Goal: Complete application form: Complete application form

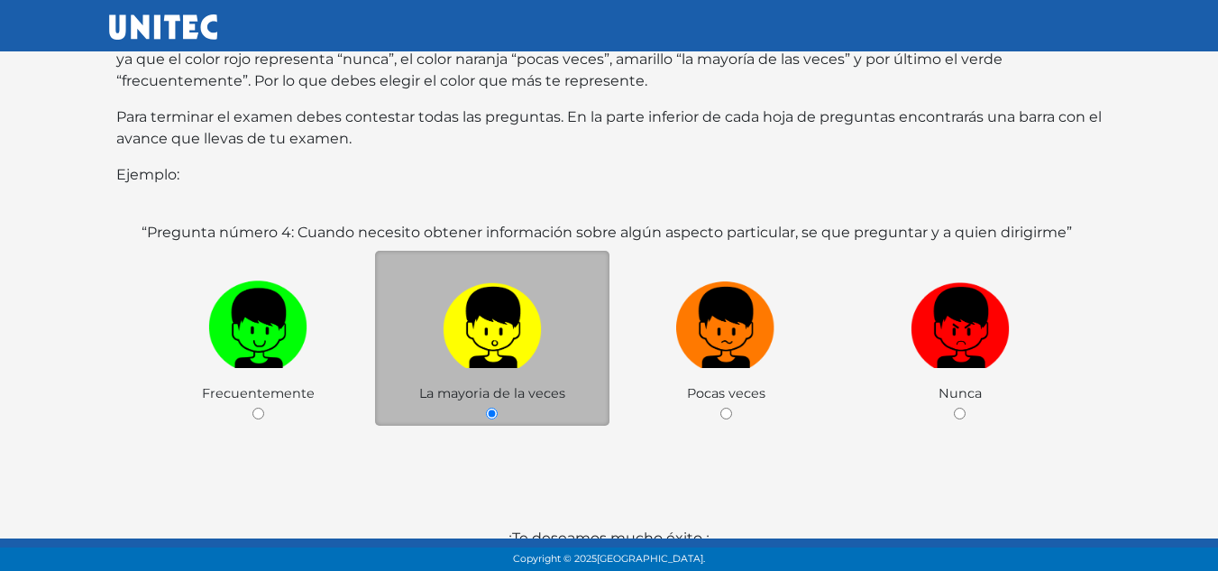
scroll to position [366, 0]
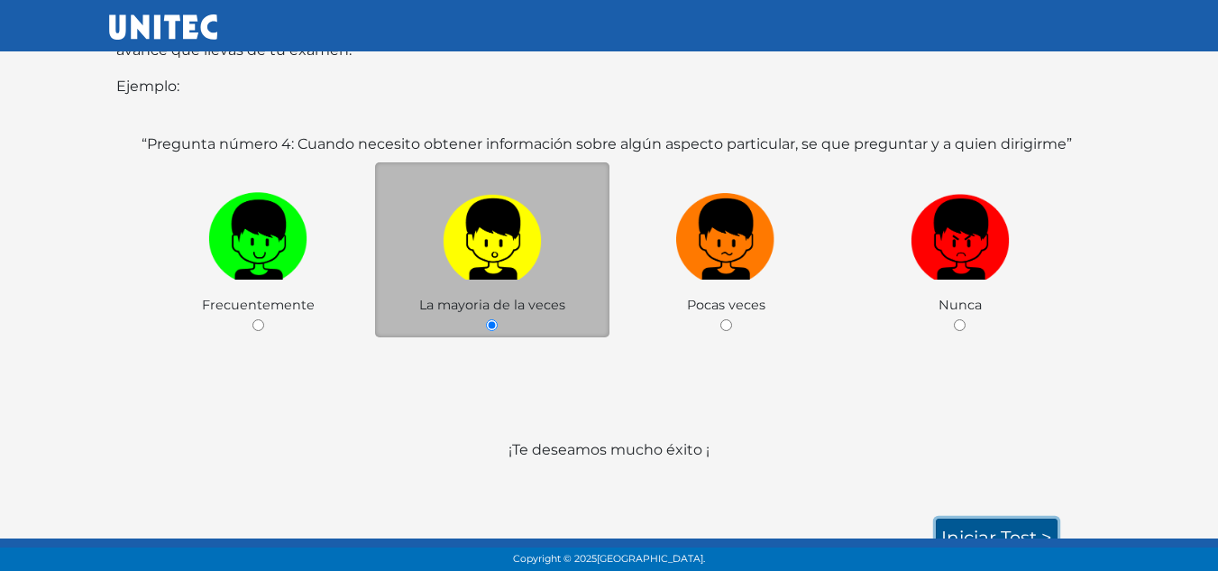
click at [1006, 518] on link "Iniciar test >" at bounding box center [997, 537] width 122 height 38
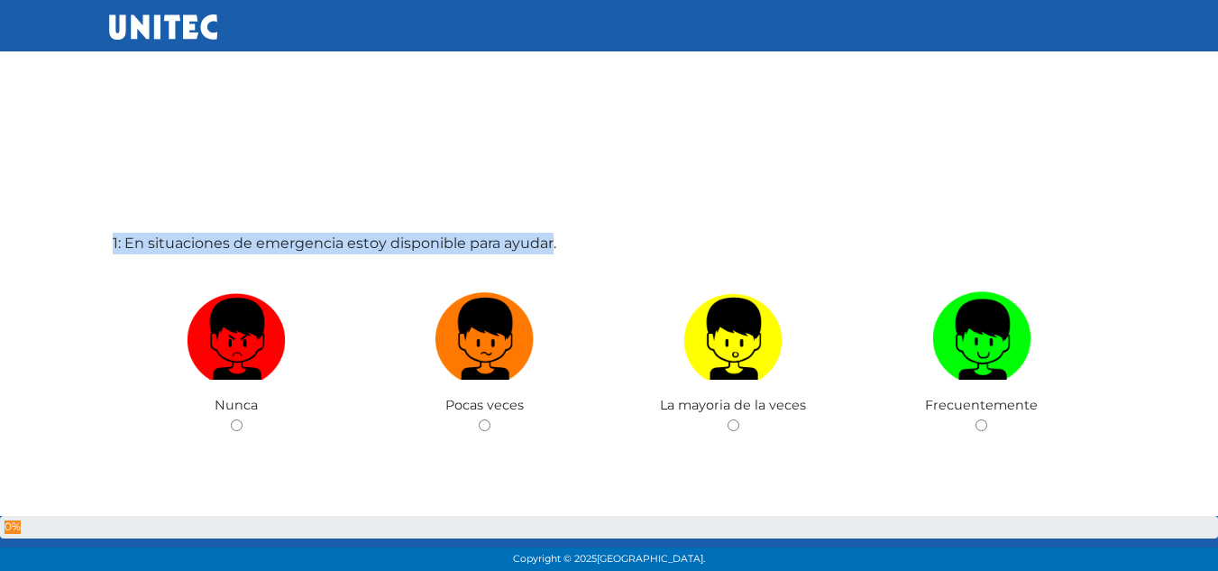
drag, startPoint x: 552, startPoint y: 159, endPoint x: 262, endPoint y: 160, distance: 289.3
click at [262, 160] on div "1: En situaciones de emergencia estoy disponible para ayudar. Nunca Pocas veces…" at bounding box center [609, 375] width 1000 height 571
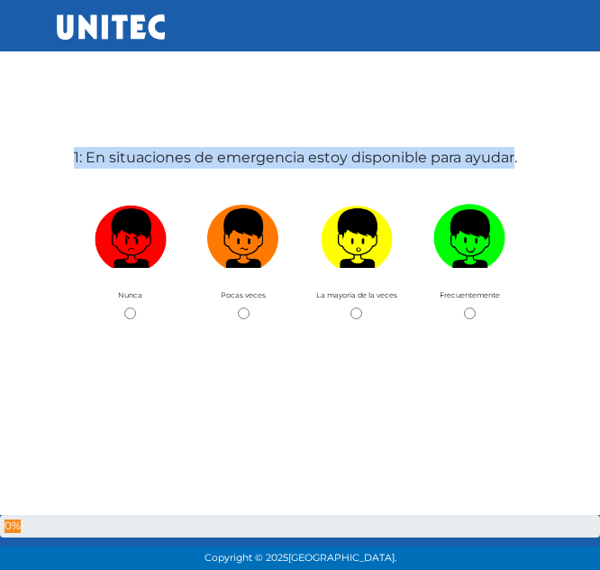
copy label "1: En situaciones de emergencia estoy disponible para ayudar"
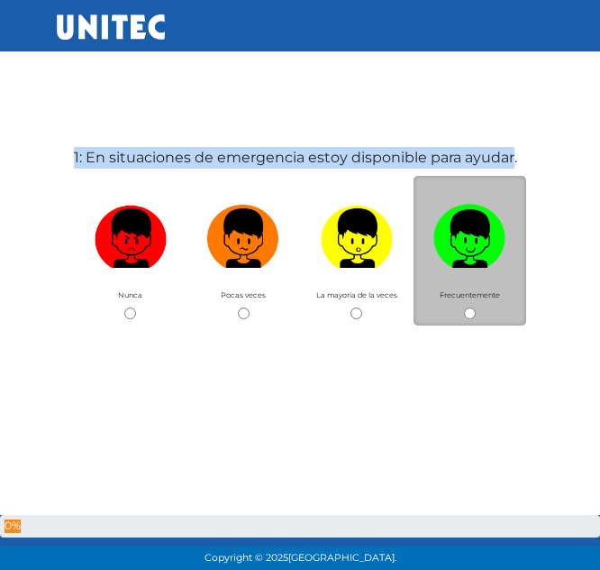
click at [469, 316] on input "radio" at bounding box center [470, 313] width 12 height 12
radio input "true"
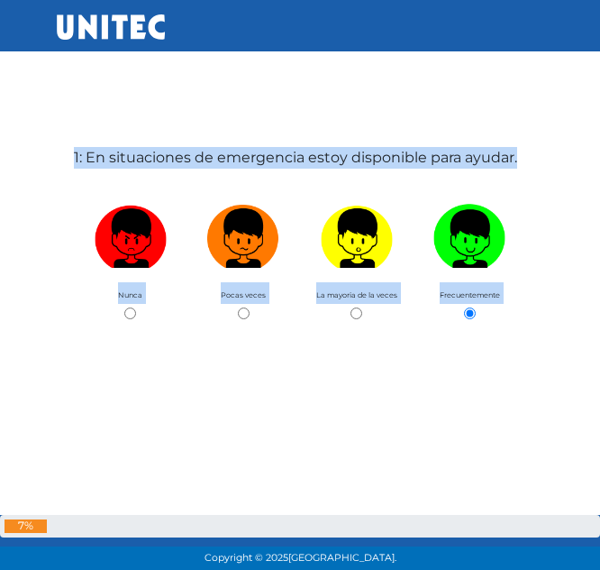
drag, startPoint x: 479, startPoint y: 62, endPoint x: 289, endPoint y: 67, distance: 190.2
click at [170, 170] on div "1: En situaciones de emergencia estoy disponible para ayudar. Nunca Pocas veces…" at bounding box center [300, 375] width 460 height 570
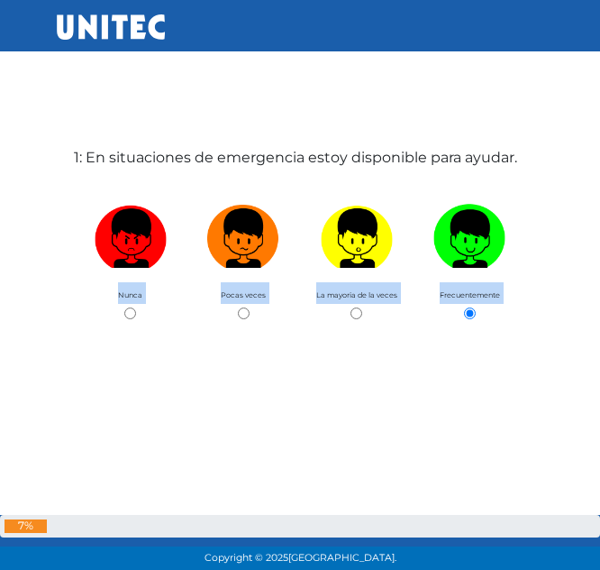
drag, startPoint x: 499, startPoint y: 265, endPoint x: 93, endPoint y: 171, distance: 417.2
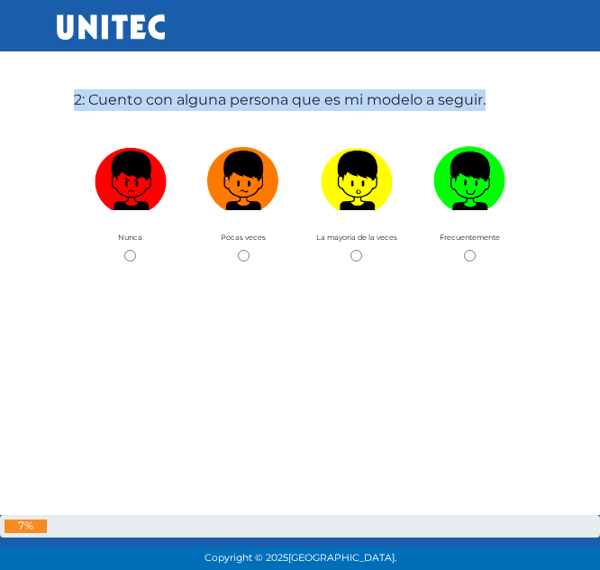
scroll to position [632, 0]
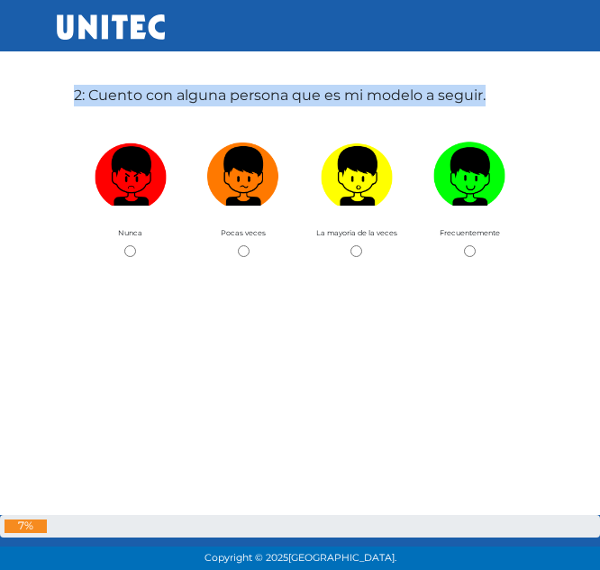
copy div "Nunca Pocas veces La mayoria de la veces Frecuentemente 2: Cuento con alguna pe…"
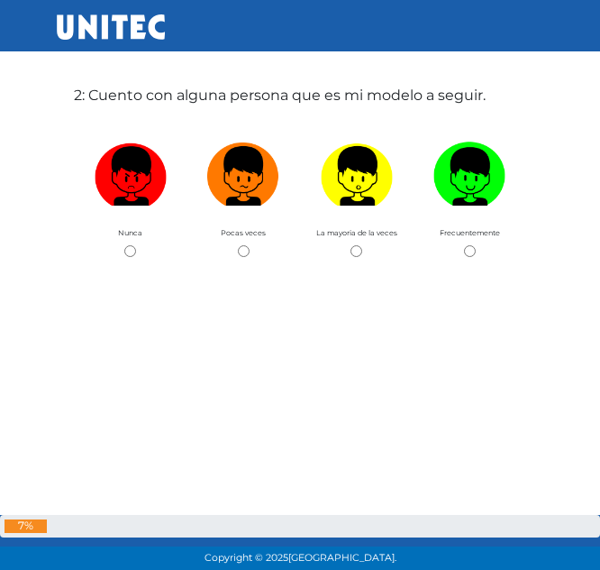
click at [489, 106] on div "2: Cuento con alguna persona que es mi modelo a seguir. Nunca Pocas veces La ma…" at bounding box center [300, 313] width 460 height 570
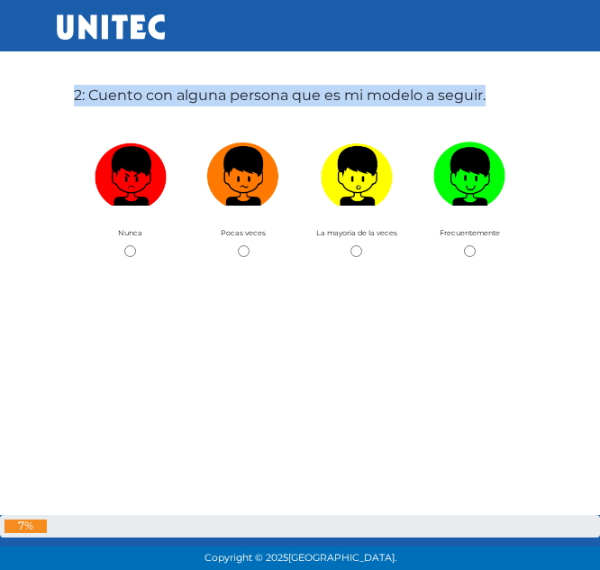
scroll to position [0, 0]
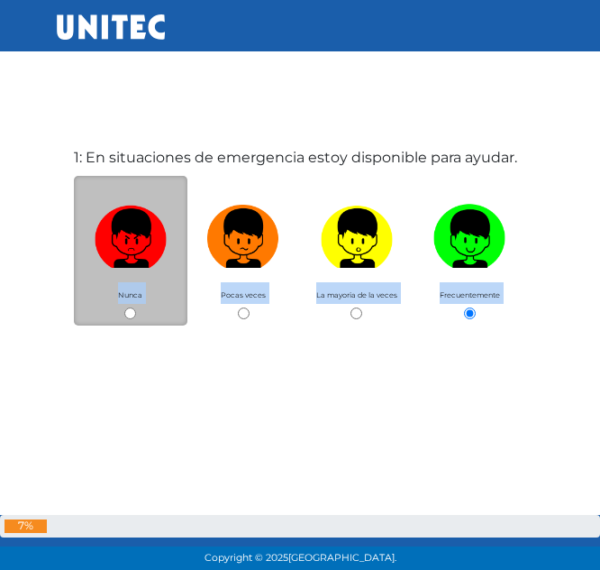
drag, startPoint x: 489, startPoint y: 96, endPoint x: 101, endPoint y: 256, distance: 420.3
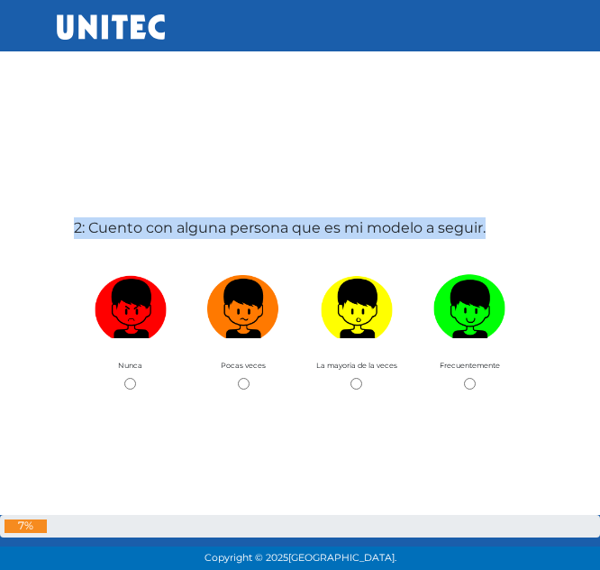
scroll to position [500, 0]
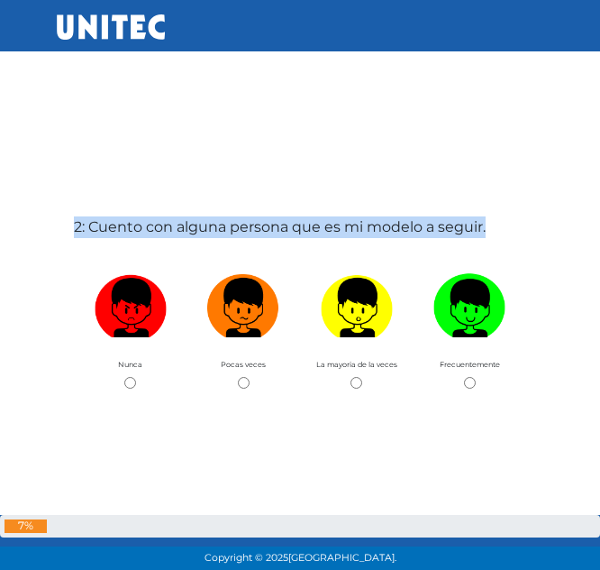
click at [429, 224] on label "2: Cuento con alguna persona que es mi modelo a seguir." at bounding box center [280, 227] width 412 height 22
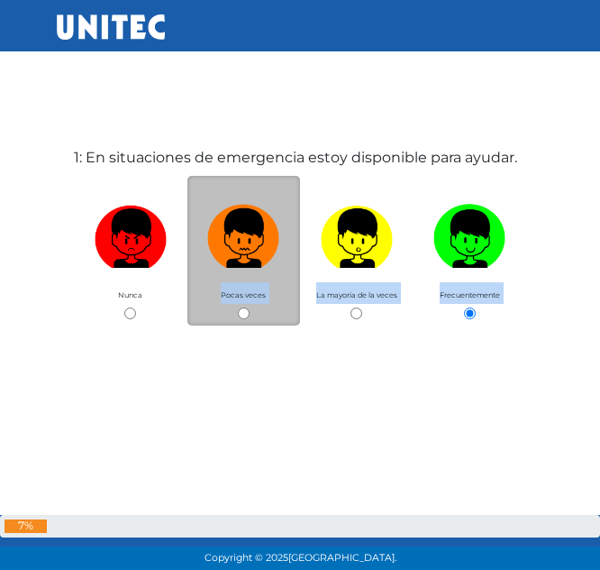
drag, startPoint x: 494, startPoint y: 225, endPoint x: 255, endPoint y: 220, distance: 238.9
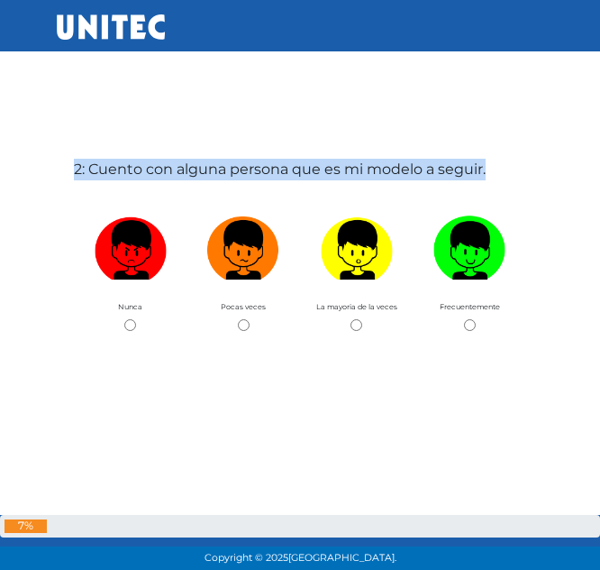
scroll to position [559, 0]
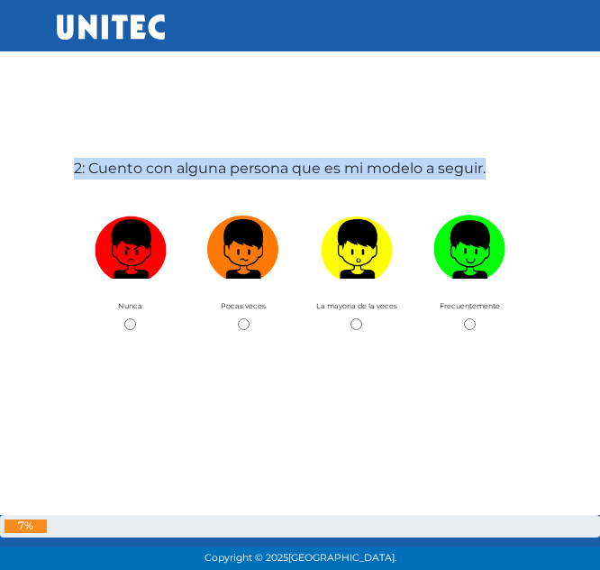
click at [319, 179] on label "2: Cuento con alguna persona que es mi modelo a seguir." at bounding box center [280, 169] width 412 height 22
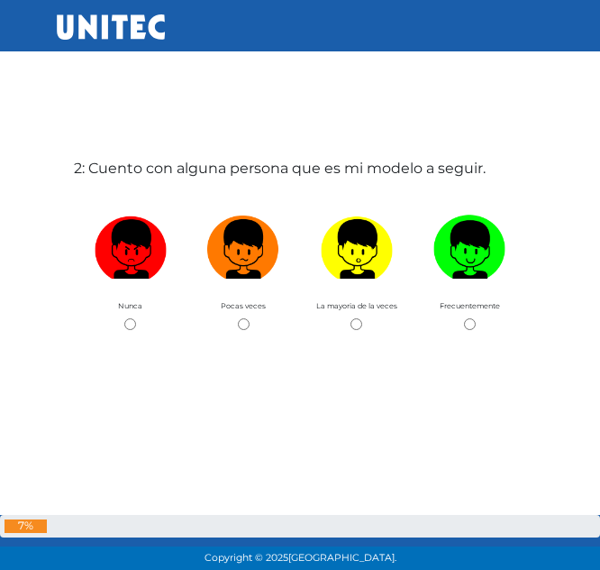
click at [319, 179] on label "2: Cuento con alguna persona que es mi modelo a seguir." at bounding box center [280, 169] width 412 height 22
click at [353, 168] on label "2: Cuento con alguna persona que es mi modelo a seguir." at bounding box center [280, 169] width 412 height 22
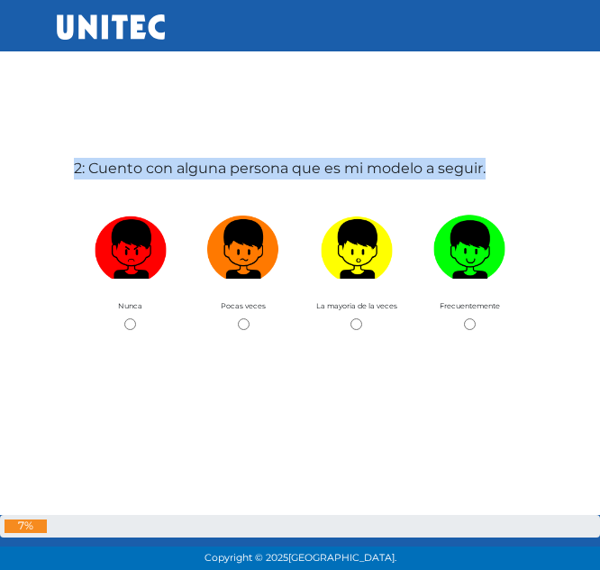
click at [353, 168] on label "2: Cuento con alguna persona que es mi modelo a seguir." at bounding box center [280, 169] width 412 height 22
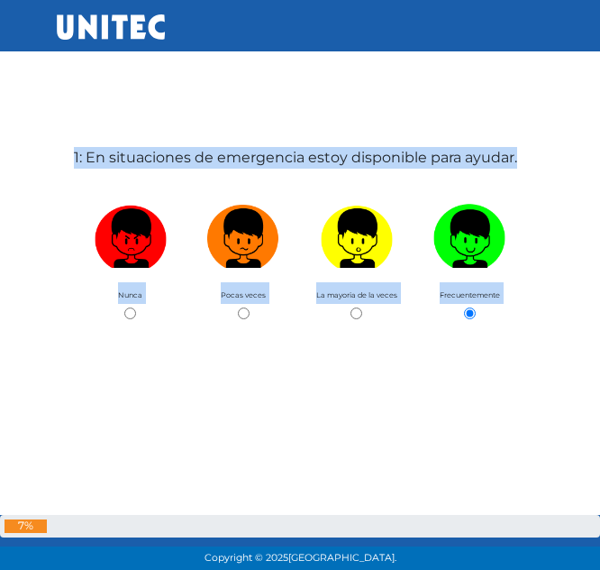
click at [353, 168] on label "1: En situaciones de emergencia estoy disponible para ayudar." at bounding box center [295, 158] width 443 height 22
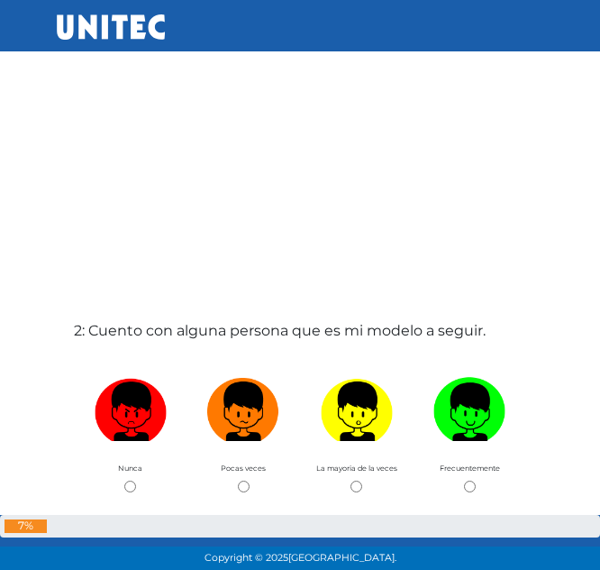
scroll to position [398, 0]
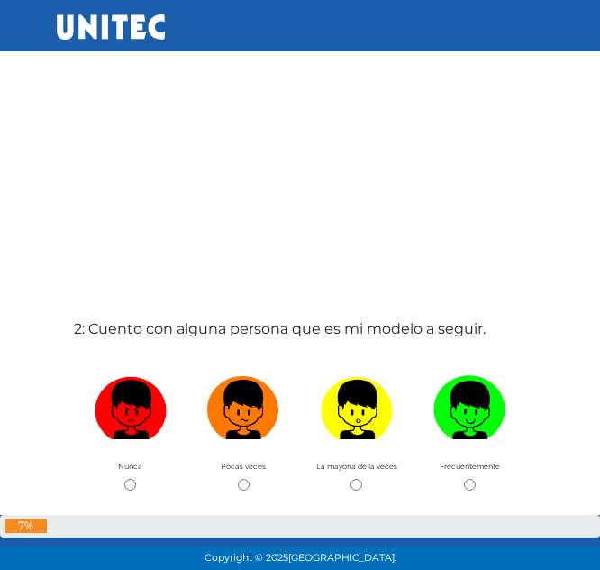
click at [286, 333] on label "2: Cuento con alguna persona que es mi modelo a seguir." at bounding box center [280, 329] width 412 height 22
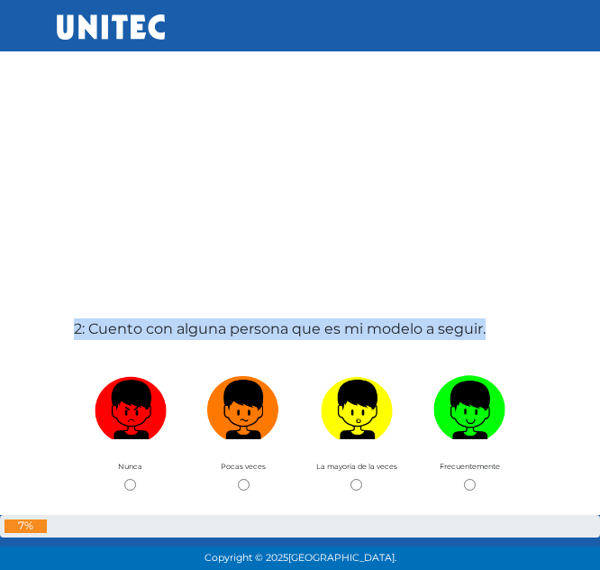
click at [286, 333] on label "2: Cuento con alguna persona que es mi modelo a seguir." at bounding box center [280, 329] width 412 height 22
copy div "2: Cuento con alguna persona que es mi modelo a seguir."
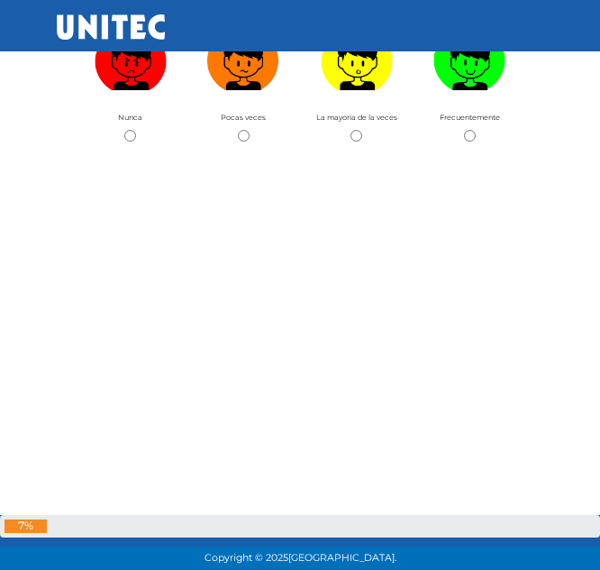
scroll to position [681, 0]
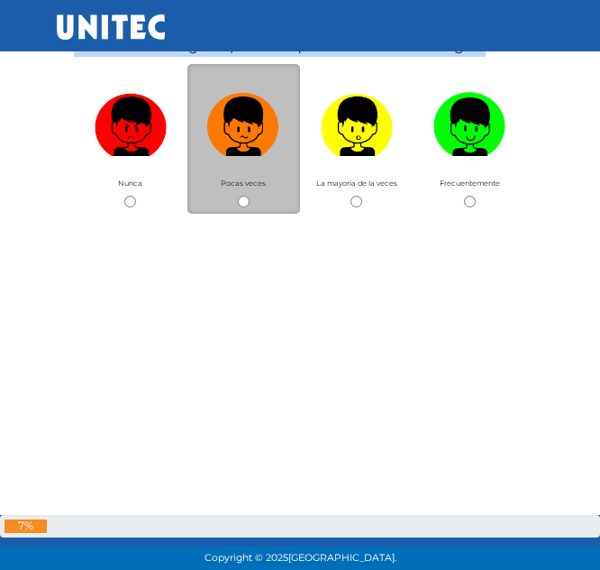
click at [240, 198] on input "radio" at bounding box center [244, 202] width 12 height 12
radio input "true"
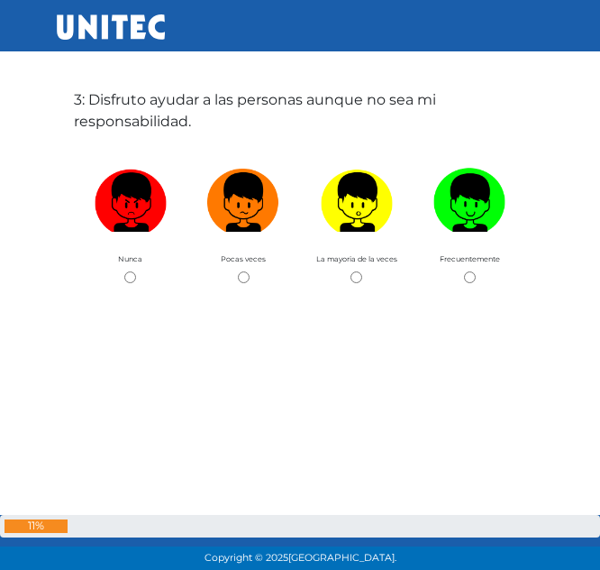
scroll to position [1229, 0]
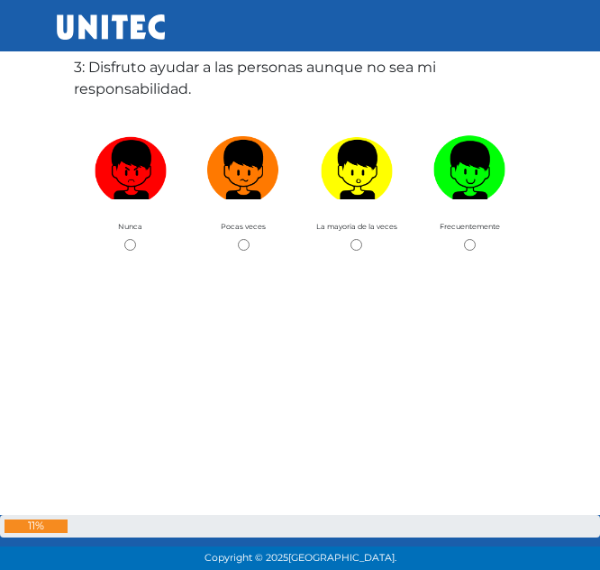
click at [148, 88] on label "3: Disfruto ayudar a las personas aunque no sea mi responsabilidad." at bounding box center [300, 78] width 452 height 43
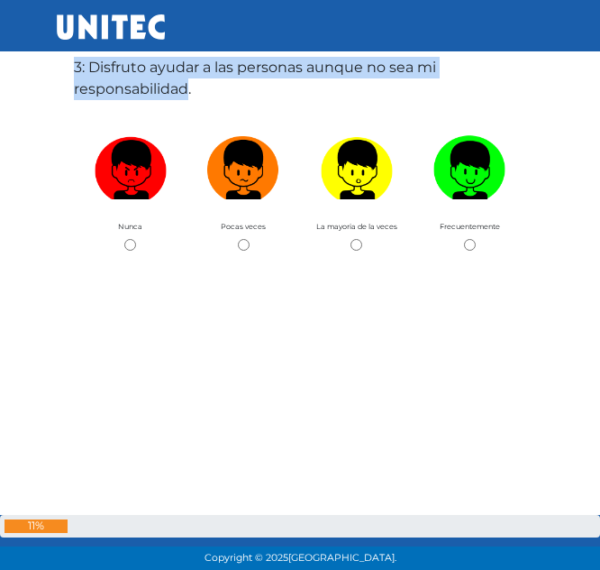
scroll to position [0, 0]
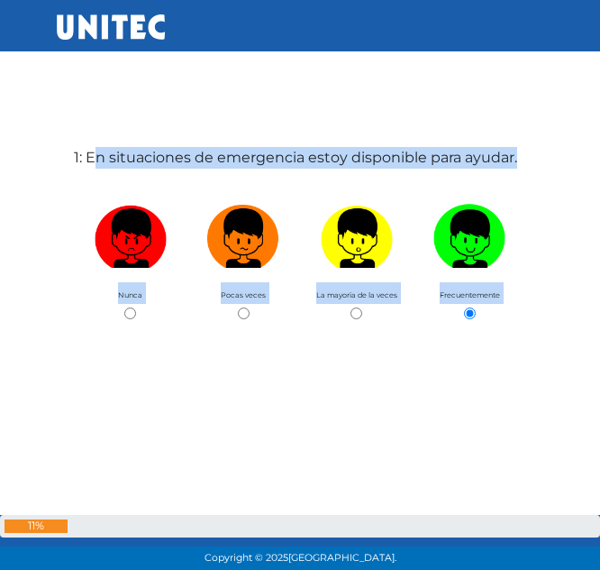
drag, startPoint x: 190, startPoint y: 167, endPoint x: 99, endPoint y: 151, distance: 92.5
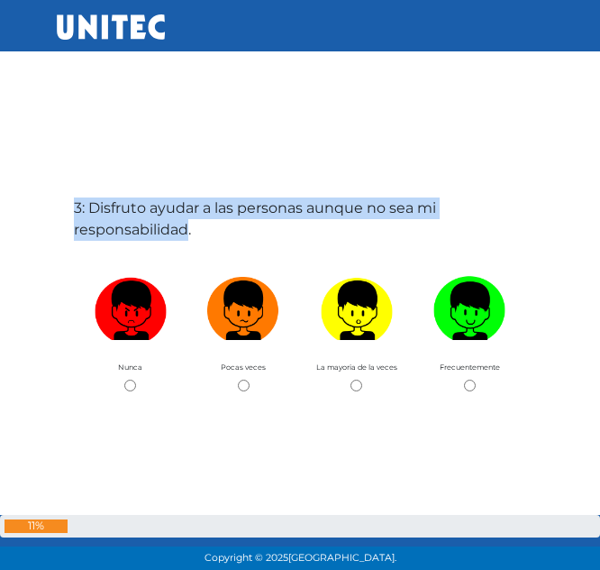
scroll to position [1091, 0]
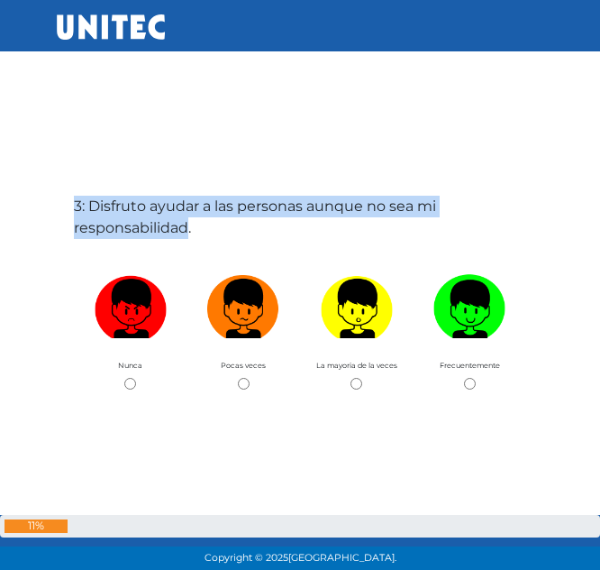
click at [187, 224] on label "3: Disfruto ayudar a las personas aunque no sea mi responsabilidad." at bounding box center [300, 217] width 452 height 43
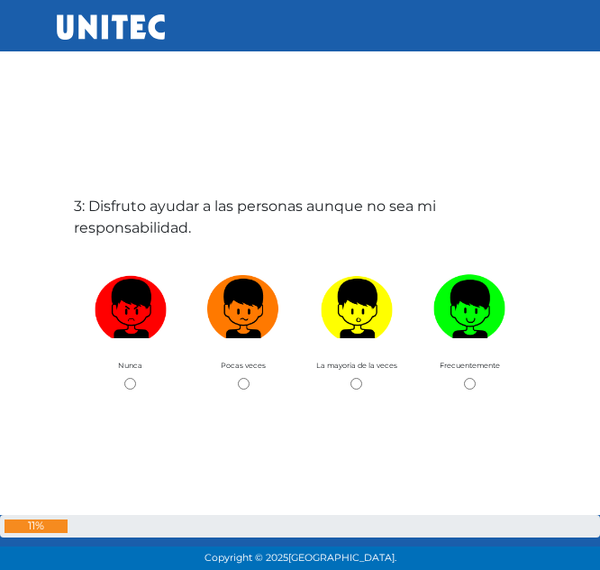
scroll to position [0, 0]
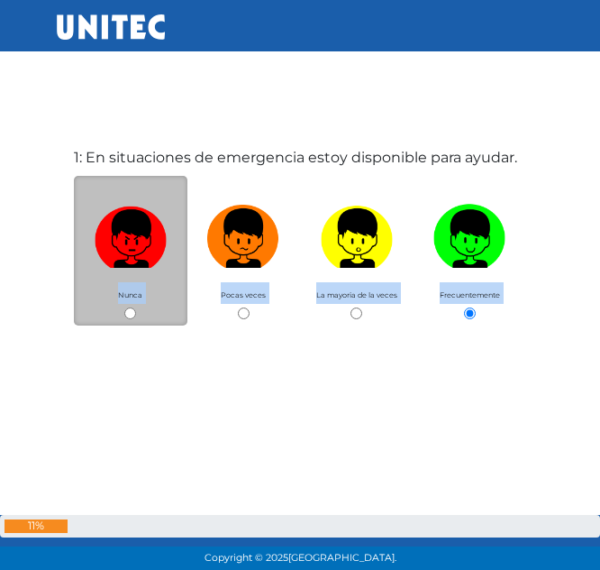
drag, startPoint x: 190, startPoint y: 229, endPoint x: 132, endPoint y: 213, distance: 60.8
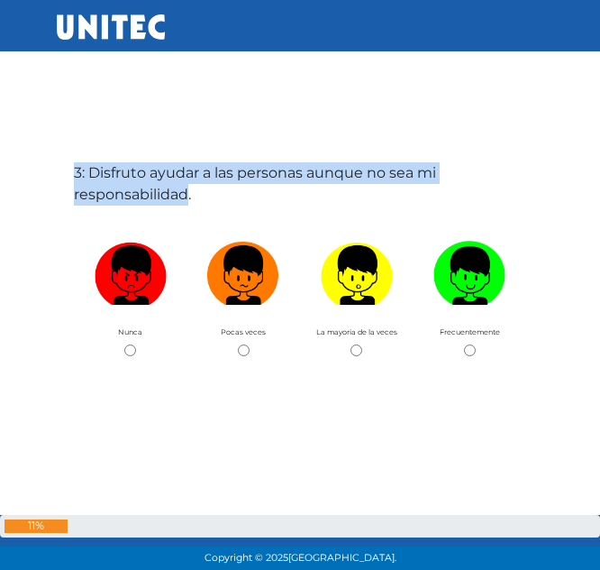
scroll to position [1162, 0]
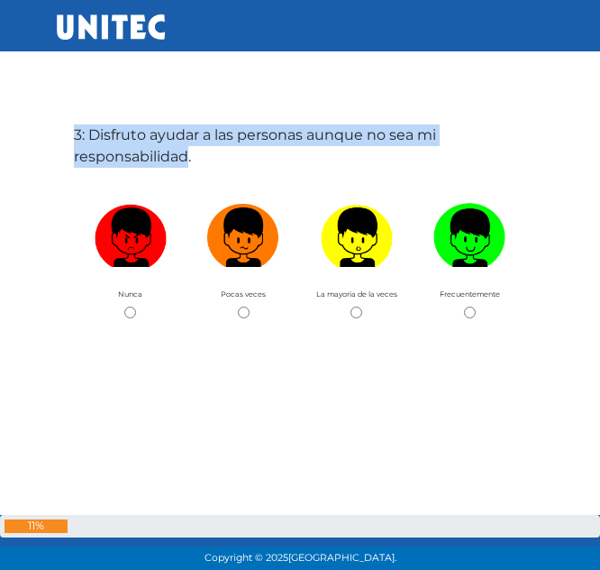
click at [128, 143] on label "3: Disfruto ayudar a las personas aunque no sea mi responsabilidad." at bounding box center [300, 145] width 452 height 43
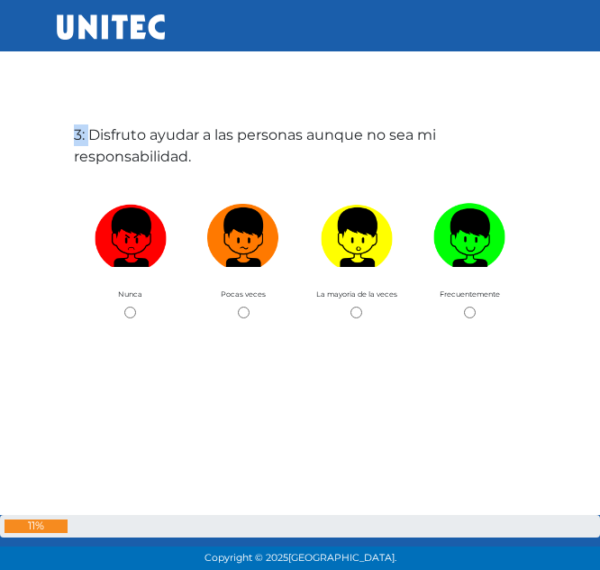
scroll to position [0, 0]
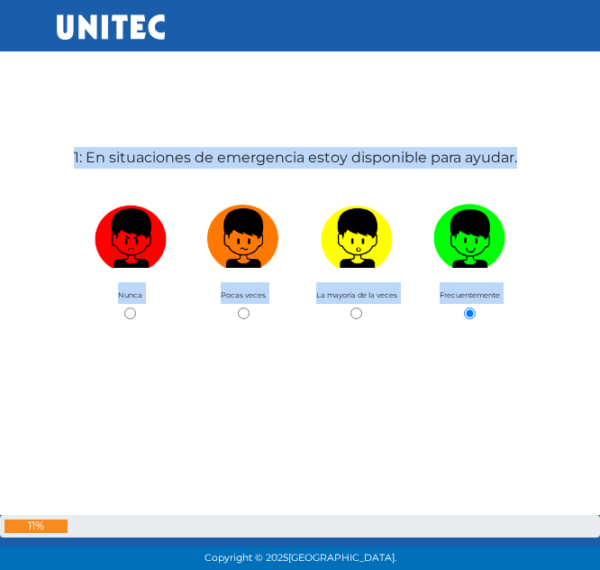
drag, startPoint x: 92, startPoint y: 135, endPoint x: 125, endPoint y: 141, distance: 33.8
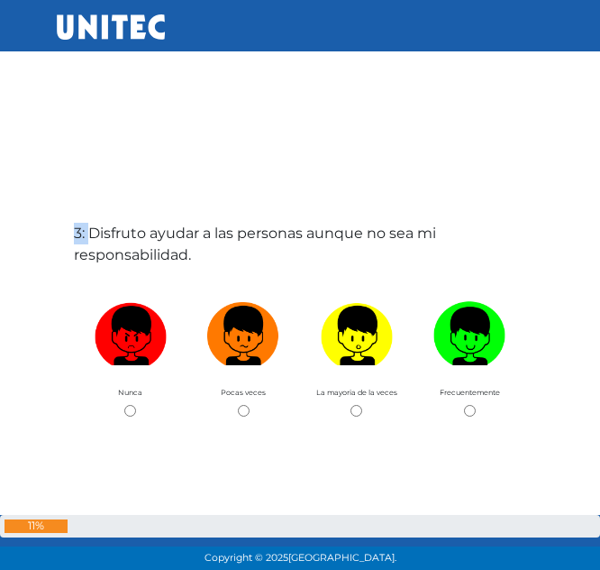
scroll to position [1064, 0]
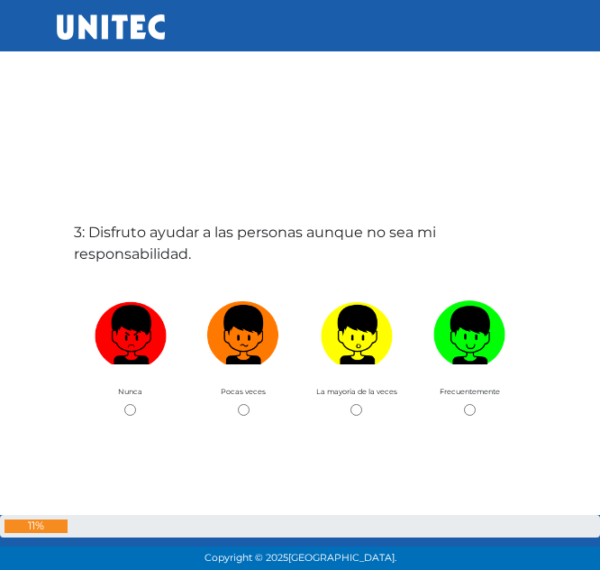
click at [126, 242] on label "3: Disfruto ayudar a las personas aunque no sea mi responsabilidad." at bounding box center [300, 243] width 452 height 43
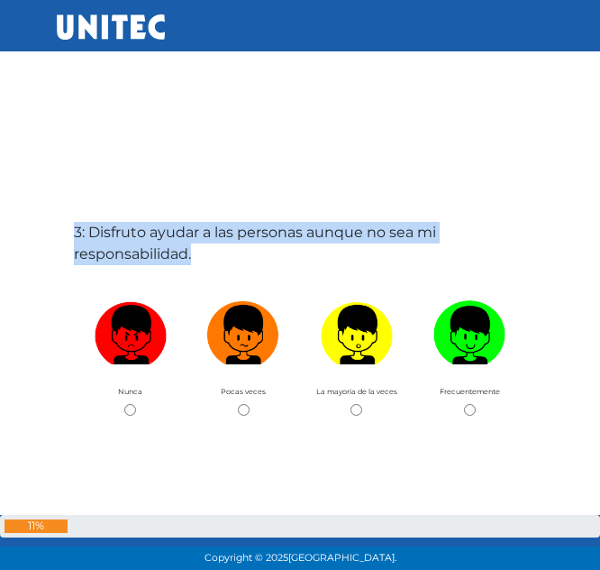
click at [126, 242] on label "3: Disfruto ayudar a las personas aunque no sea mi responsabilidad." at bounding box center [300, 243] width 452 height 43
copy div "3: Disfruto ayudar a las personas aunque no sea mi responsabilidad."
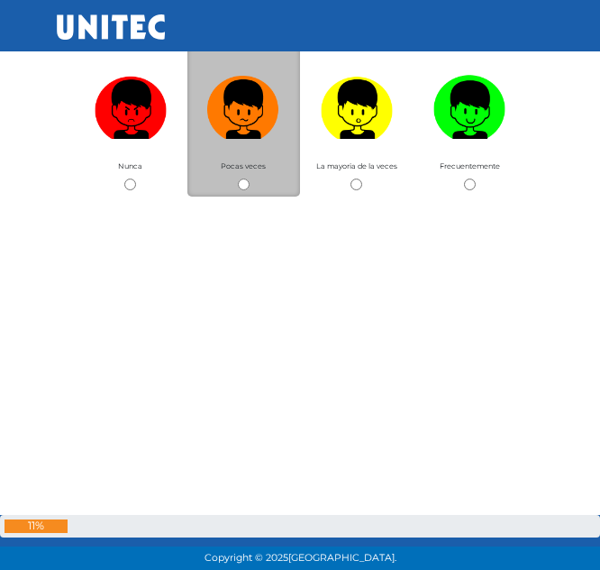
scroll to position [1289, 0]
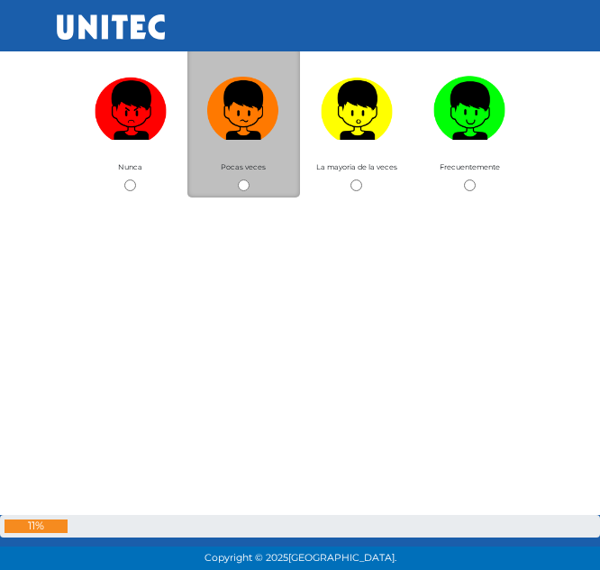
click at [238, 166] on span "Pocas veces" at bounding box center [243, 166] width 45 height 9
click at [245, 181] on input "radio" at bounding box center [244, 185] width 12 height 12
radio input "true"
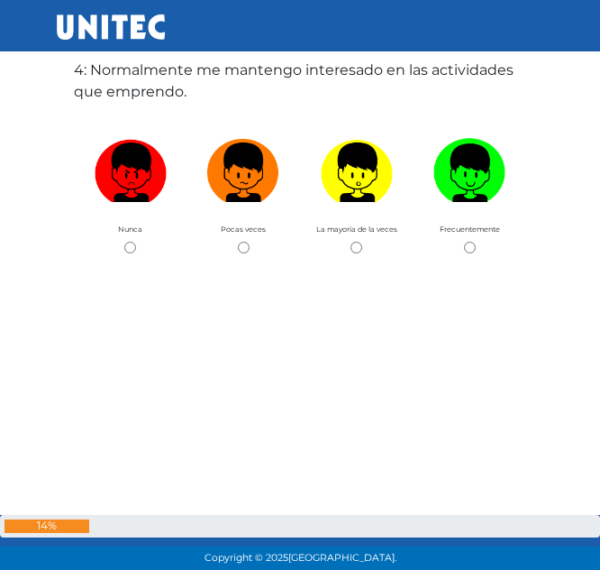
scroll to position [1799, 0]
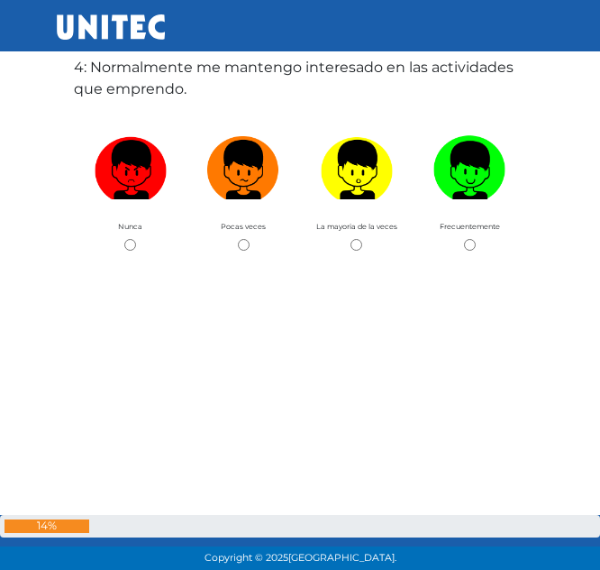
click at [144, 86] on label "4: Normalmente me mantengo interesado en las actividades que emprendo." at bounding box center [300, 78] width 452 height 43
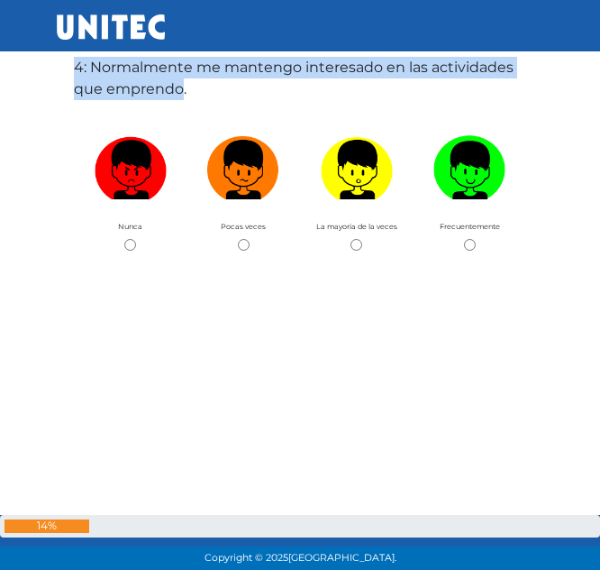
scroll to position [0, 0]
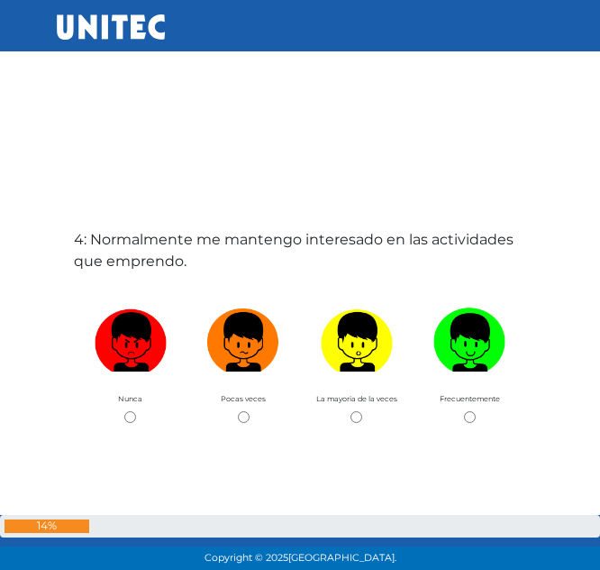
scroll to position [1630, 0]
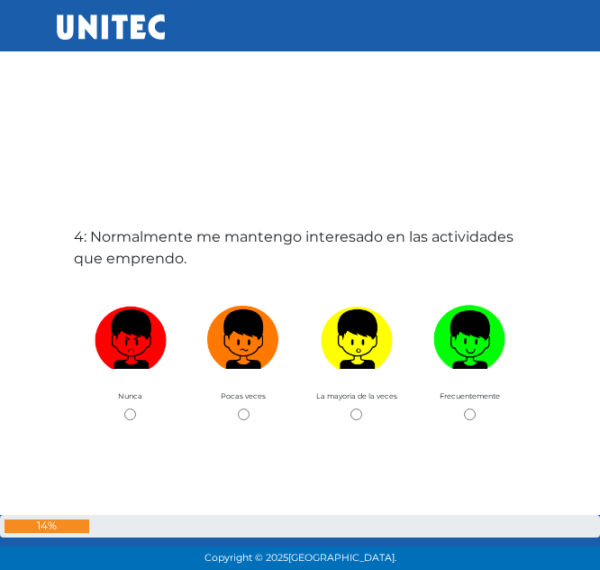
click at [148, 239] on label "4: Normalmente me mantengo interesado en las actividades que emprendo." at bounding box center [300, 247] width 452 height 43
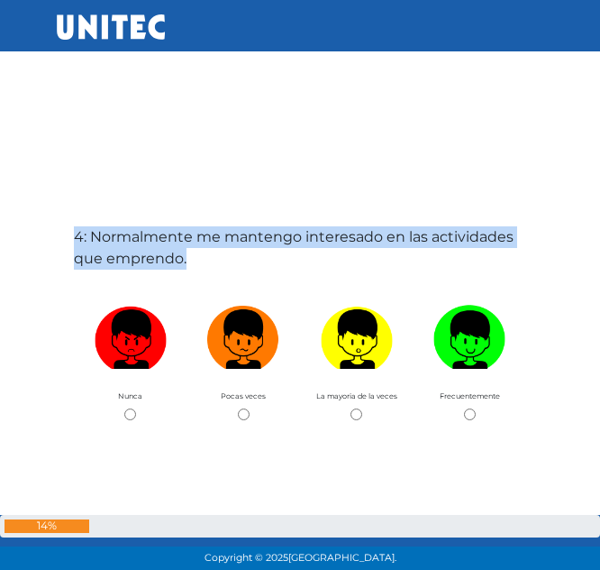
click at [148, 239] on label "4: Normalmente me mantengo interesado en las actividades que emprendo." at bounding box center [300, 247] width 452 height 43
copy div "4: Normalmente me mantengo interesado en las actividades que emprendo."
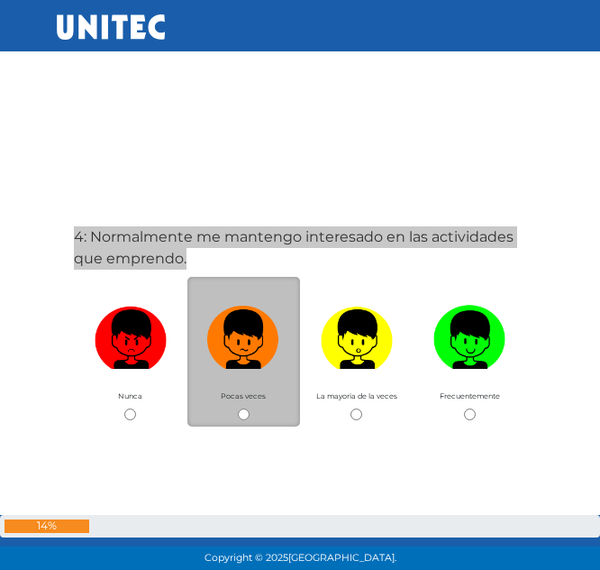
scroll to position [1647, 0]
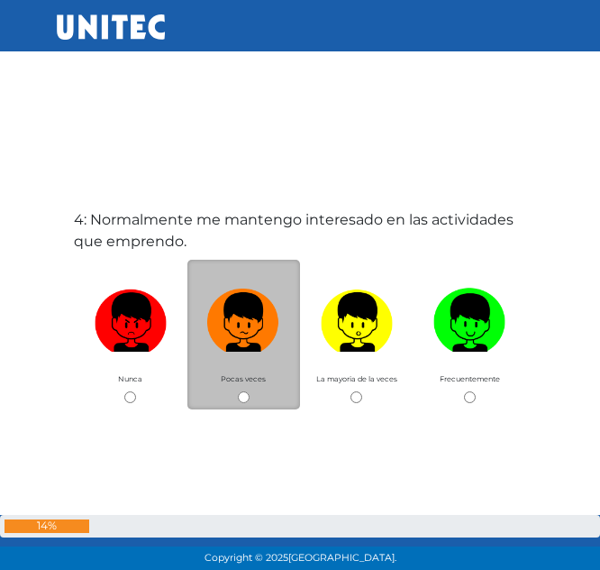
click at [272, 401] on div "Pocas veces" at bounding box center [244, 335] width 114 height 150
click at [238, 391] on input "radio" at bounding box center [244, 397] width 12 height 12
radio input "true"
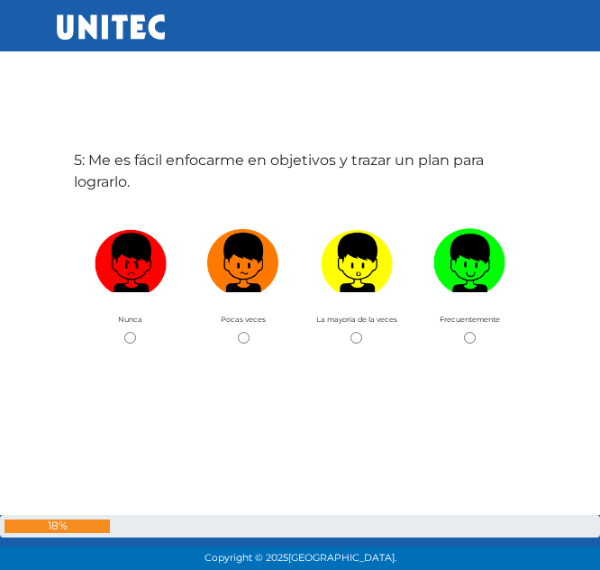
scroll to position [2369, 0]
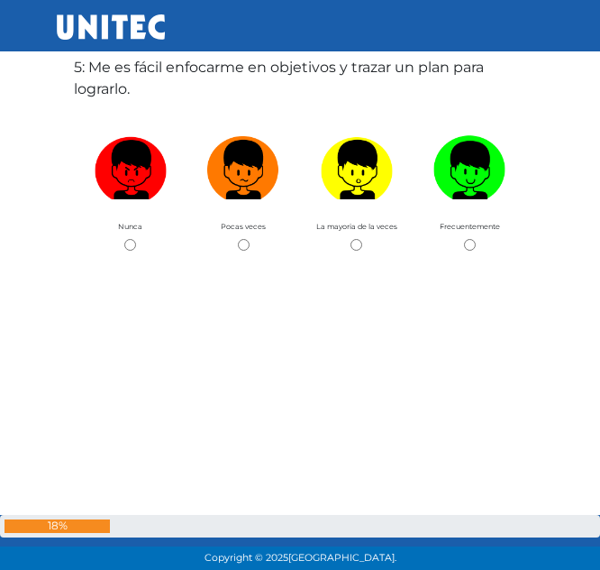
click at [122, 75] on label "5: Me es fácil enfocarme en objetivos y trazar un plan para lograrlo." at bounding box center [300, 78] width 452 height 43
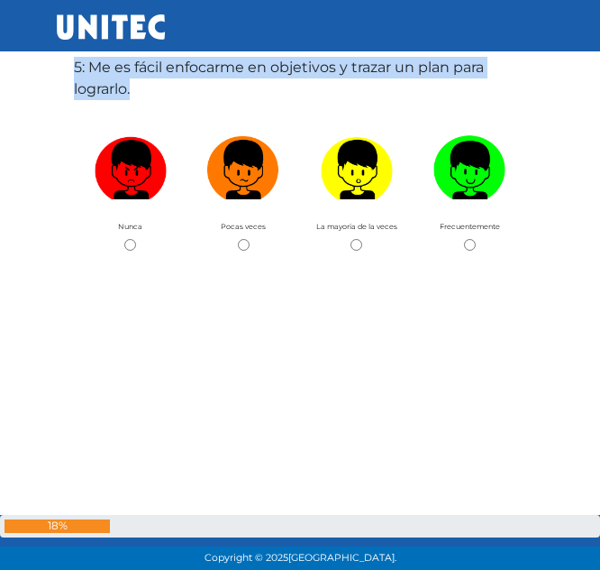
click at [122, 75] on label "5: Me es fácil enfocarme en objetivos y trazar un plan para lograrlo." at bounding box center [300, 78] width 452 height 43
copy div "5: Me es fácil enfocarme en objetivos y trazar un plan para lograrlo."
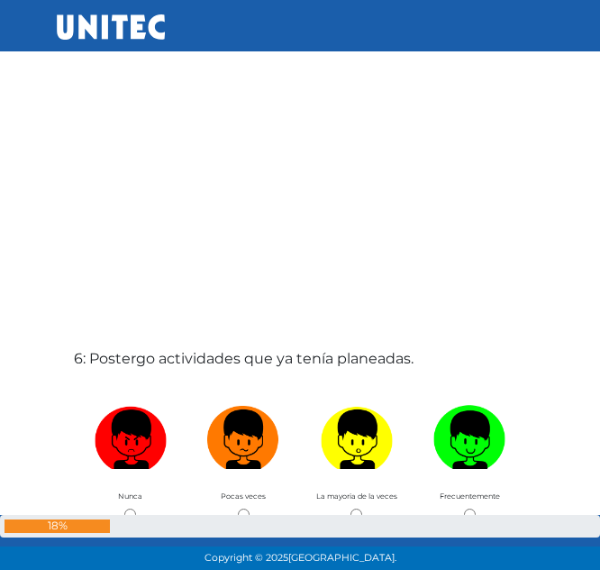
scroll to position [2649, 0]
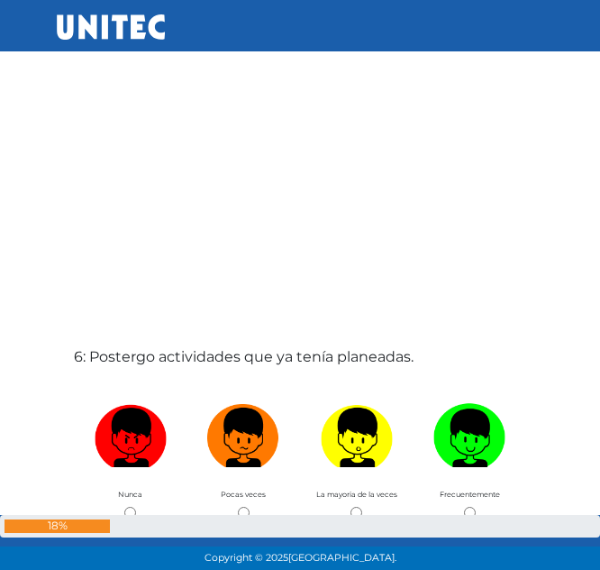
click at [289, 352] on label "6: Postergo actividades que ya tenía planeadas." at bounding box center [244, 357] width 340 height 22
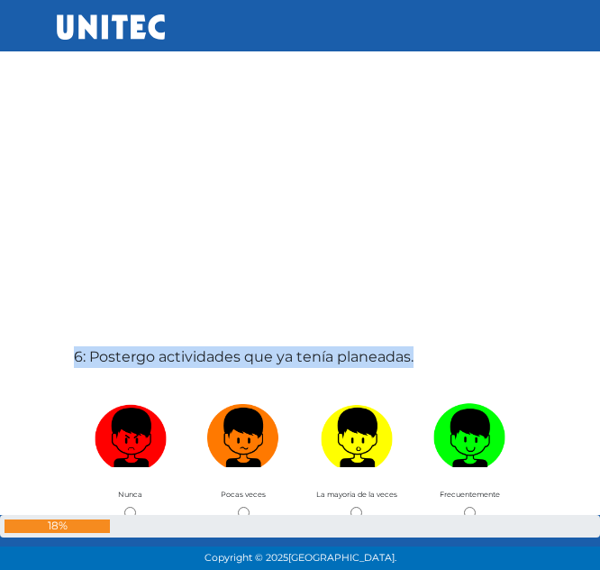
click at [289, 352] on label "6: Postergo actividades que ya tenía planeadas." at bounding box center [244, 357] width 340 height 22
copy div "6: Postergo actividades que ya tenía planeadas."
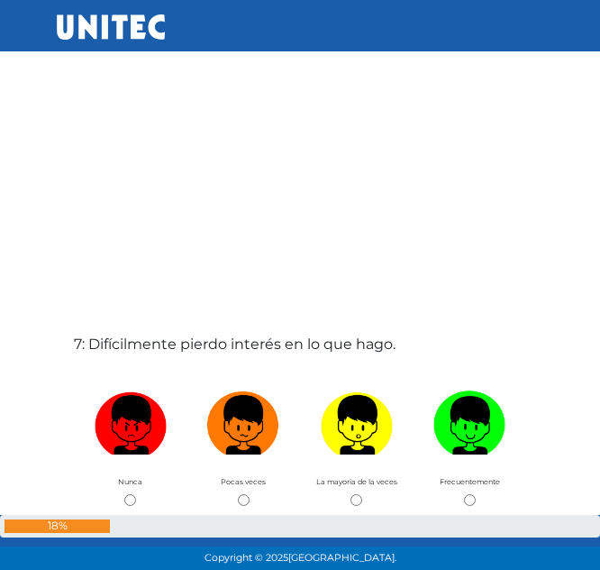
click at [185, 344] on label "7: Difícilmente pierdo interés en lo que hago." at bounding box center [235, 344] width 322 height 22
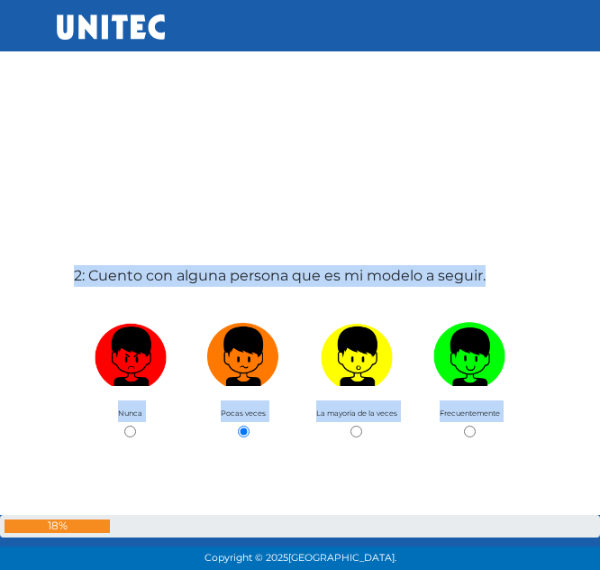
scroll to position [0, 0]
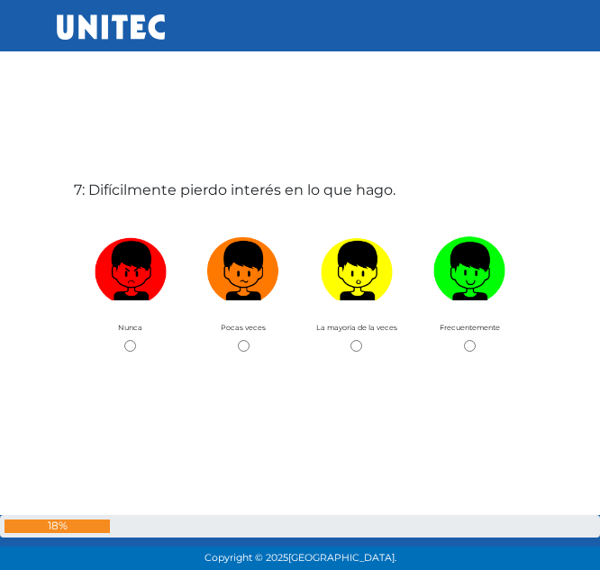
scroll to position [3387, 0]
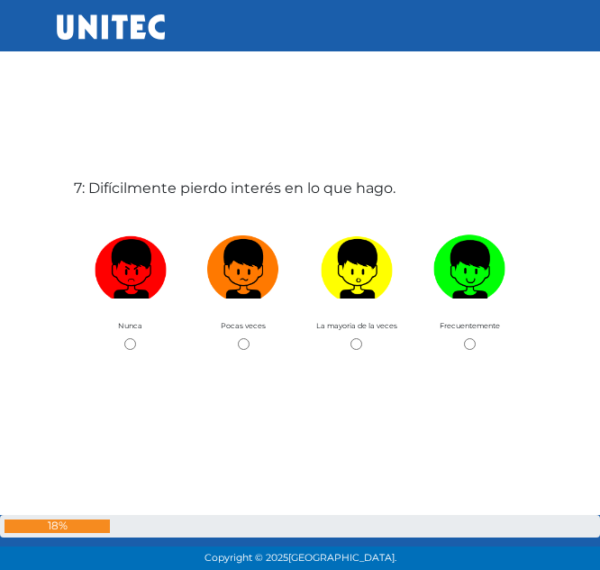
click at [160, 186] on label "7: Difícilmente pierdo interés en lo que hago." at bounding box center [235, 189] width 322 height 22
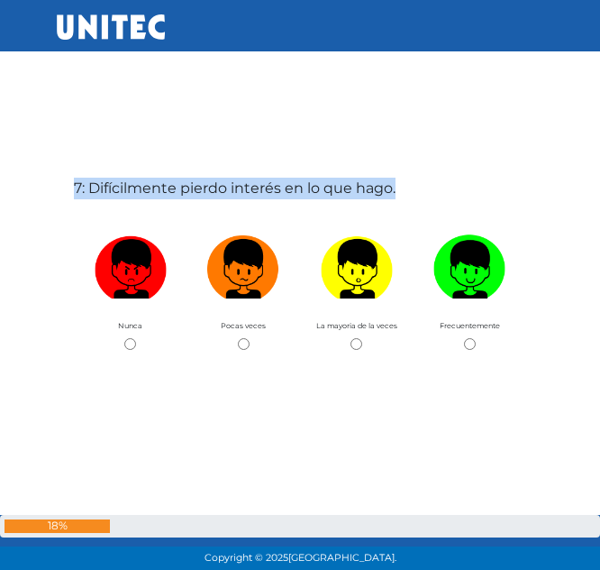
click at [160, 186] on label "7: Difícilmente pierdo interés en lo que hago." at bounding box center [235, 189] width 322 height 22
copy div "7: Difícilmente pierdo interés en lo que hago."
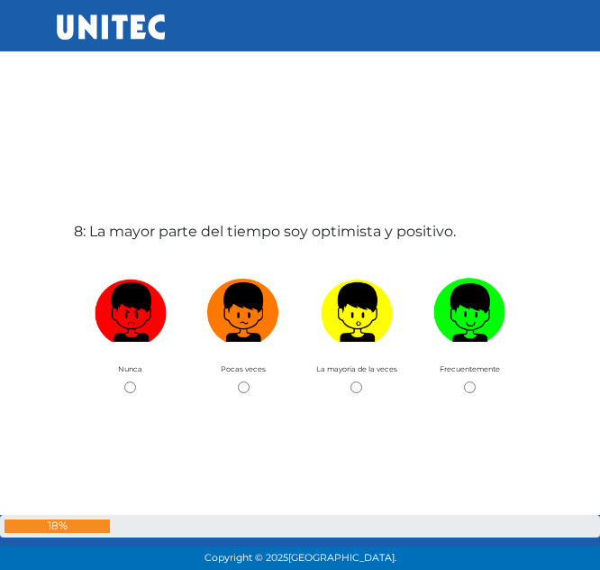
scroll to position [3914, 0]
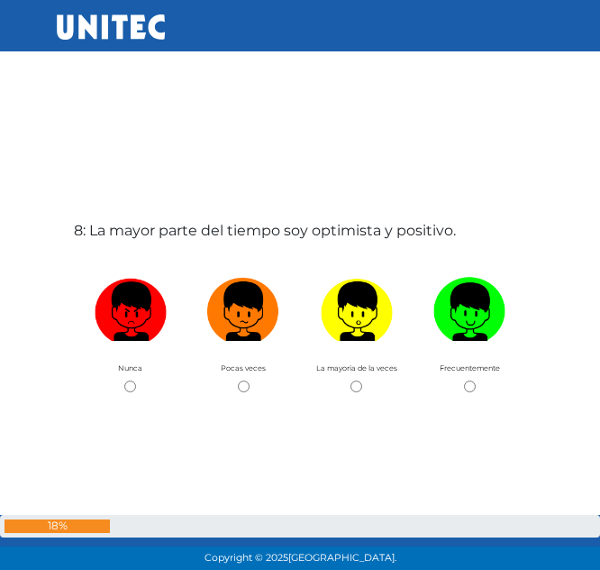
click at [264, 235] on label "8: La mayor parte del tiempo soy optimista y positivo." at bounding box center [265, 231] width 382 height 22
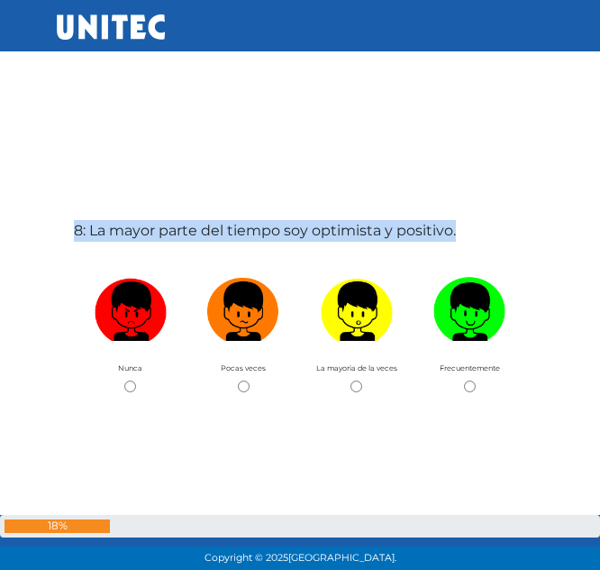
click at [264, 235] on label "8: La mayor parte del tiempo soy optimista y positivo." at bounding box center [265, 231] width 382 height 22
copy div "8: La mayor parte del tiempo soy optimista y positivo."
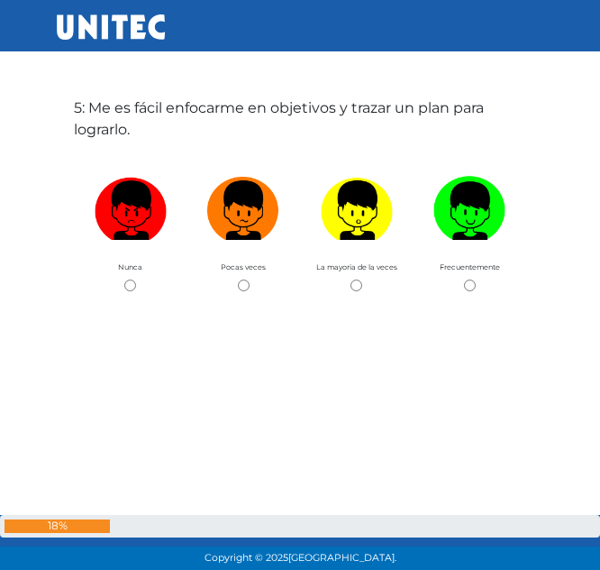
scroll to position [2329, 0]
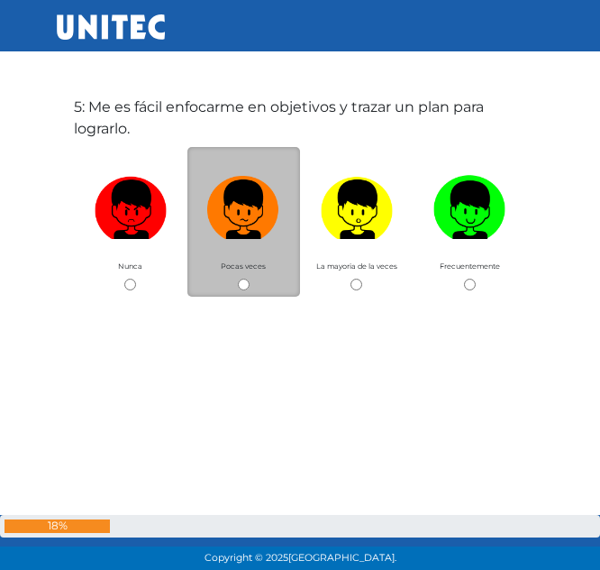
click at [232, 274] on div "Pocas veces" at bounding box center [244, 222] width 114 height 150
click at [242, 279] on input "radio" at bounding box center [244, 285] width 12 height 12
radio input "true"
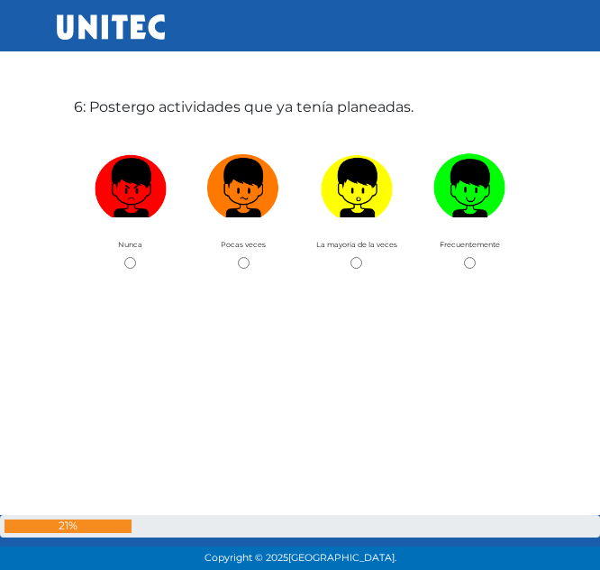
scroll to position [2938, 0]
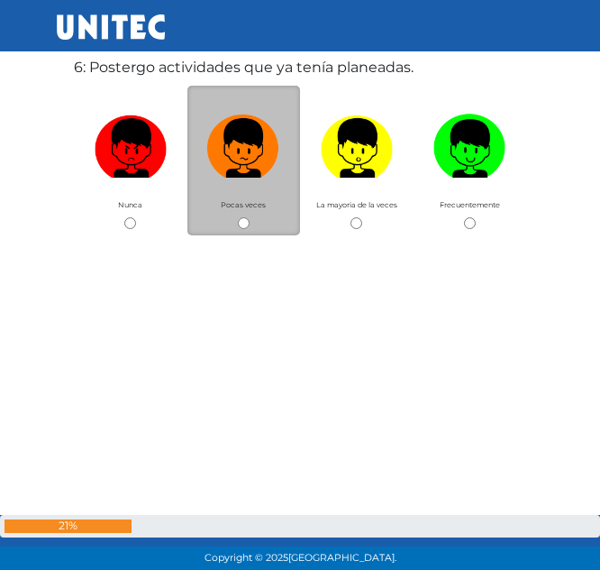
click at [243, 226] on input "radio" at bounding box center [244, 223] width 12 height 12
radio input "true"
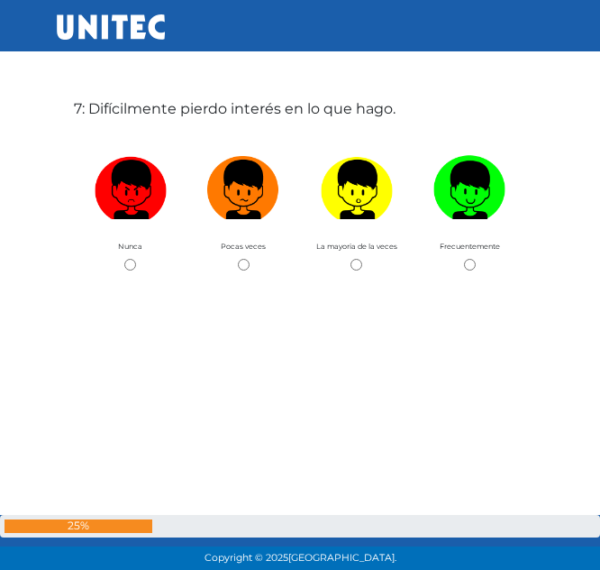
scroll to position [3508, 0]
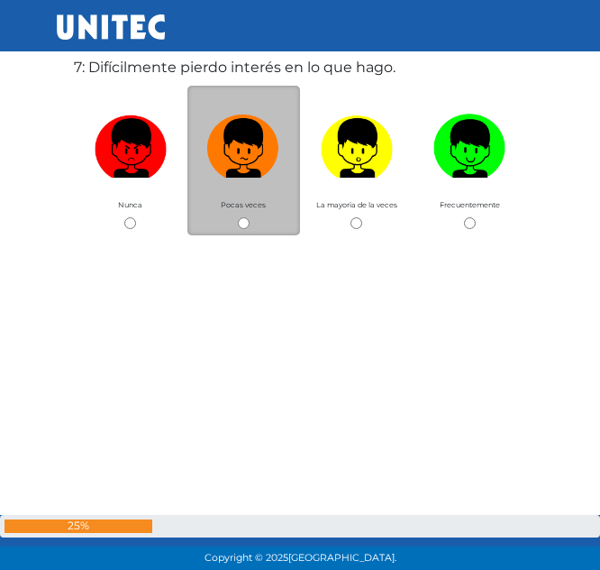
click at [243, 226] on input "radio" at bounding box center [244, 223] width 12 height 12
radio input "true"
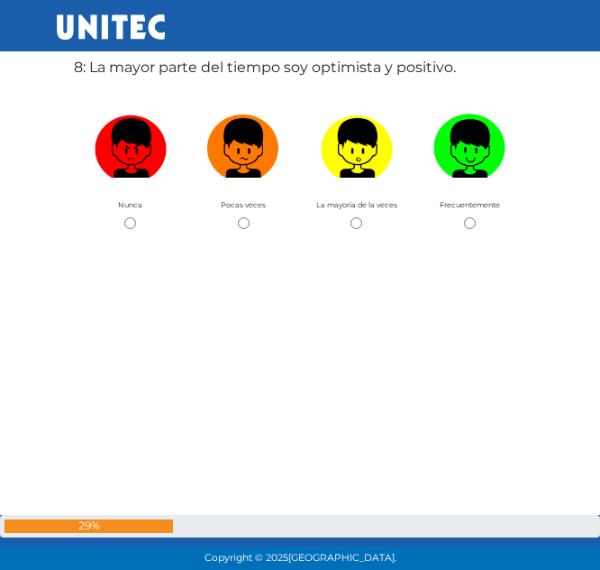
click at [243, 226] on input "radio" at bounding box center [244, 223] width 12 height 12
radio input "true"
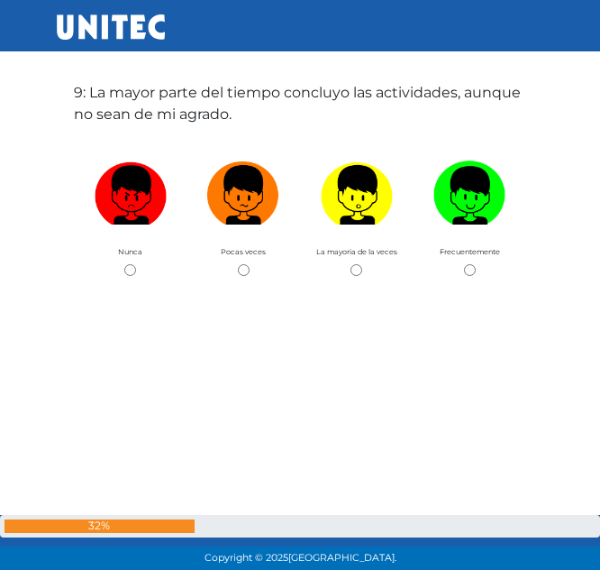
scroll to position [4647, 0]
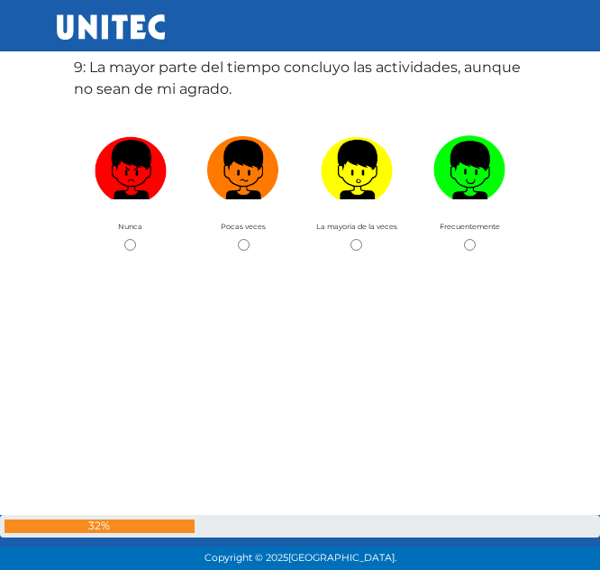
click at [165, 83] on label "9: La mayor parte del tiempo concluyo las actividades, aunque no sean de mi agr…" at bounding box center [300, 78] width 452 height 43
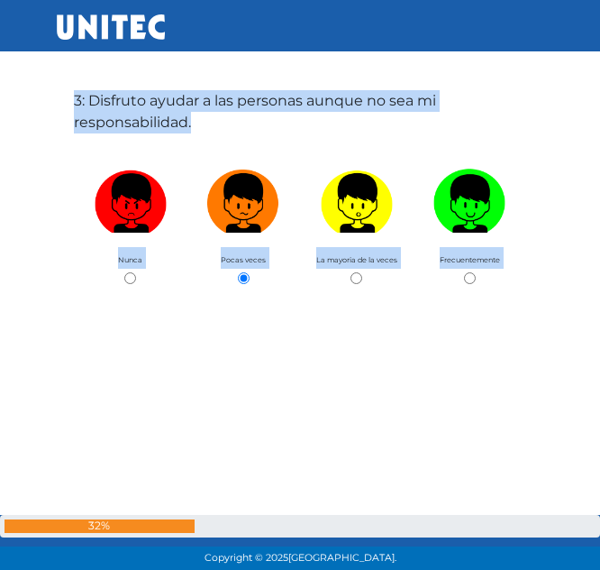
scroll to position [0, 0]
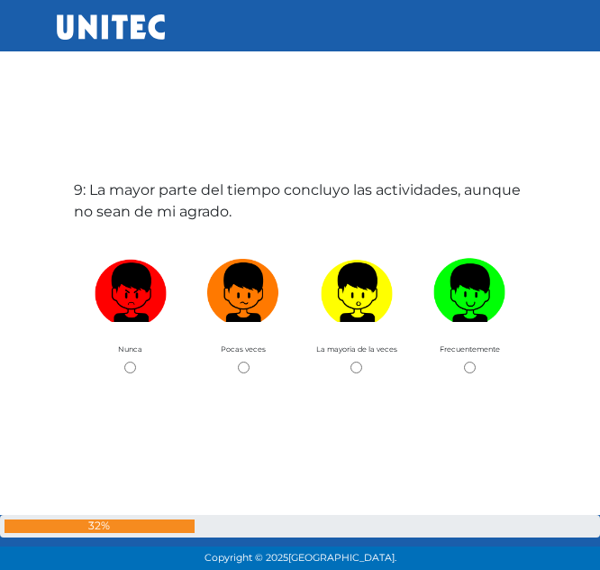
scroll to position [4531, 0]
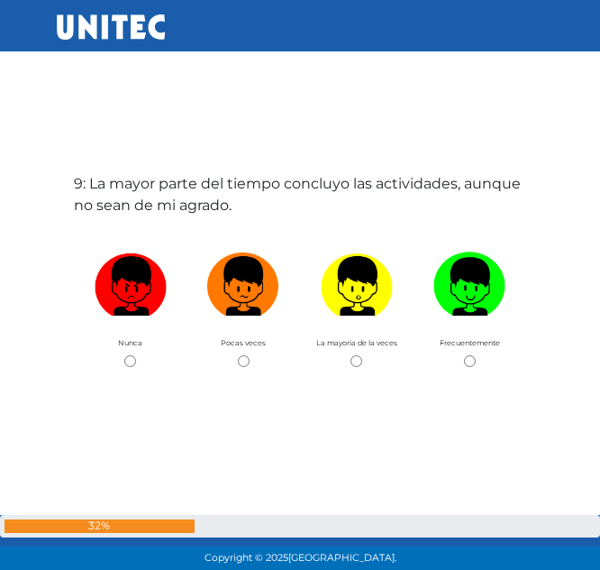
click at [156, 200] on label "9: La mayor parte del tiempo concluyo las actividades, aunque no sean de mi agr…" at bounding box center [300, 194] width 452 height 43
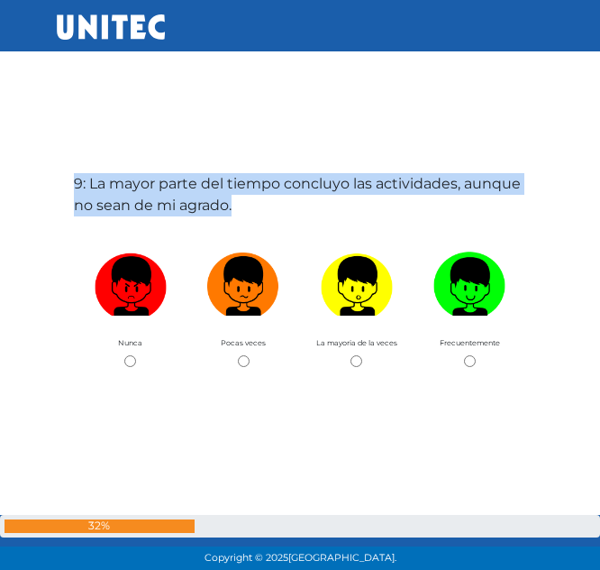
click at [156, 200] on label "9: La mayor parte del tiempo concluyo las actividades, aunque no sean de mi agr…" at bounding box center [300, 194] width 452 height 43
copy div "9: La mayor parte del tiempo concluyo las actividades, aunque no sean de mi agr…"
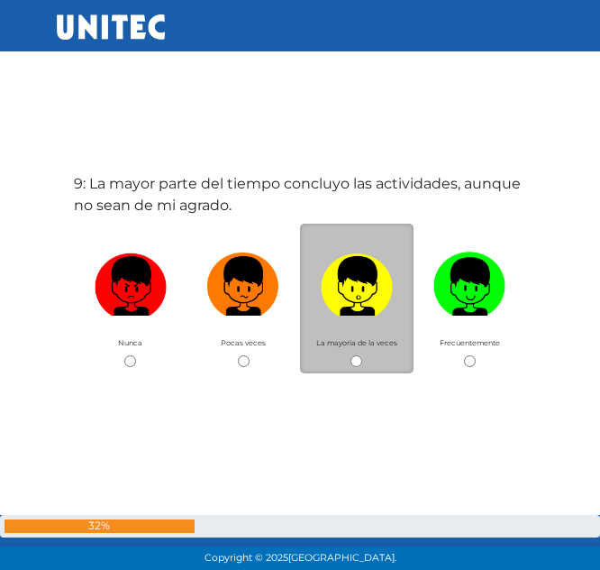
click at [371, 354] on div "La mayoria de la veces" at bounding box center [357, 299] width 114 height 150
click at [361, 357] on input "radio" at bounding box center [357, 361] width 12 height 12
radio input "true"
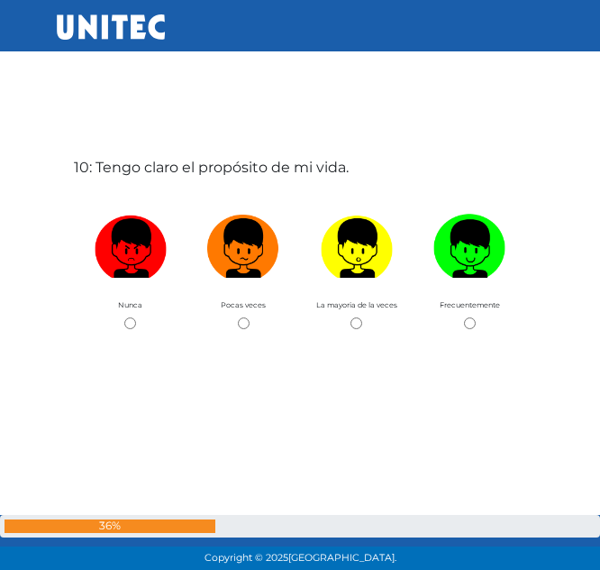
scroll to position [5217, 0]
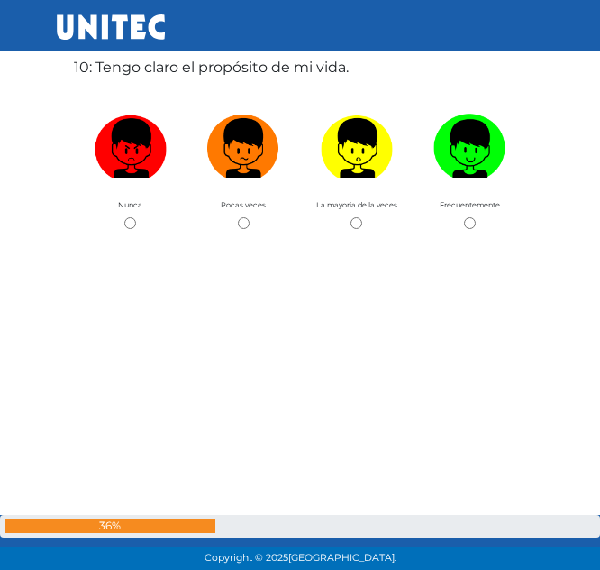
click at [135, 60] on label "10: Tengo claro el propósito de mi vida." at bounding box center [211, 68] width 275 height 22
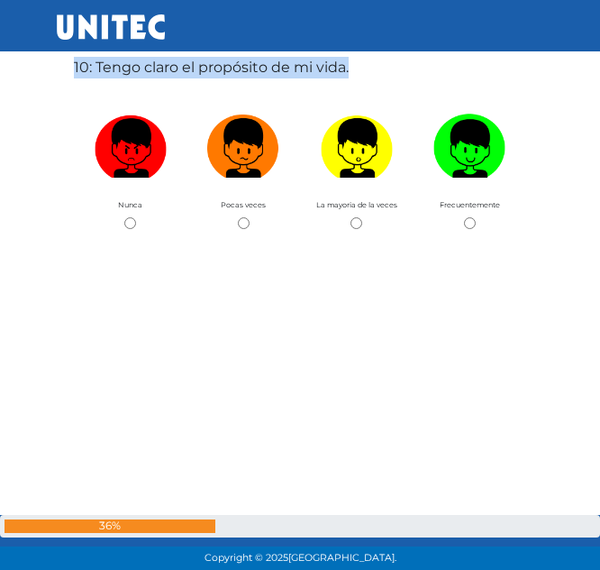
click at [135, 60] on label "10: Tengo claro el propósito de mi vida." at bounding box center [211, 68] width 275 height 22
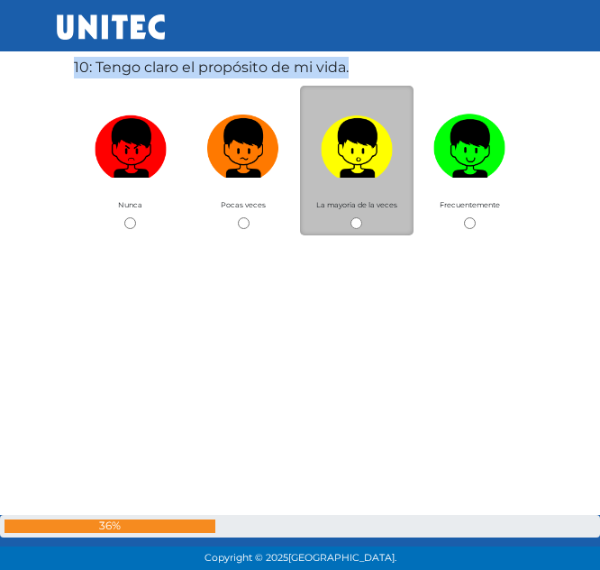
click at [360, 225] on input "radio" at bounding box center [357, 223] width 12 height 12
radio input "true"
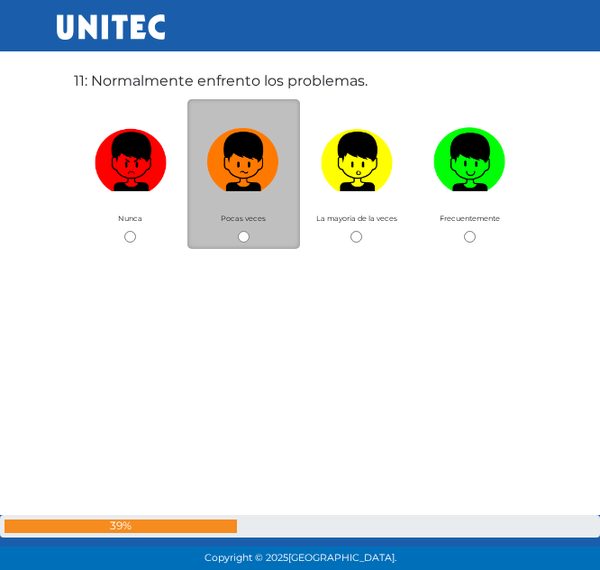
scroll to position [5786, 0]
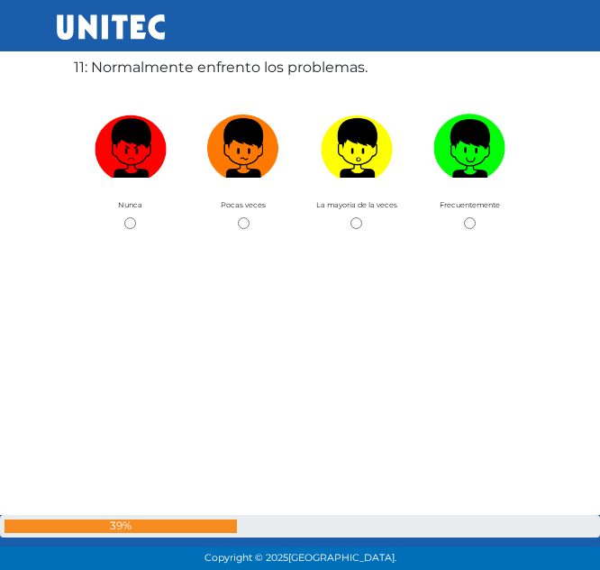
click at [201, 59] on label "11: Normalmente enfrento los problemas." at bounding box center [221, 68] width 294 height 22
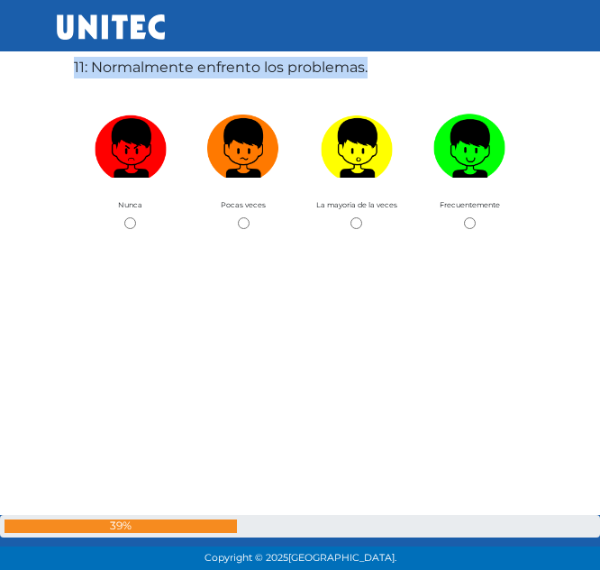
click at [201, 59] on label "11: Normalmente enfrento los problemas." at bounding box center [221, 68] width 294 height 22
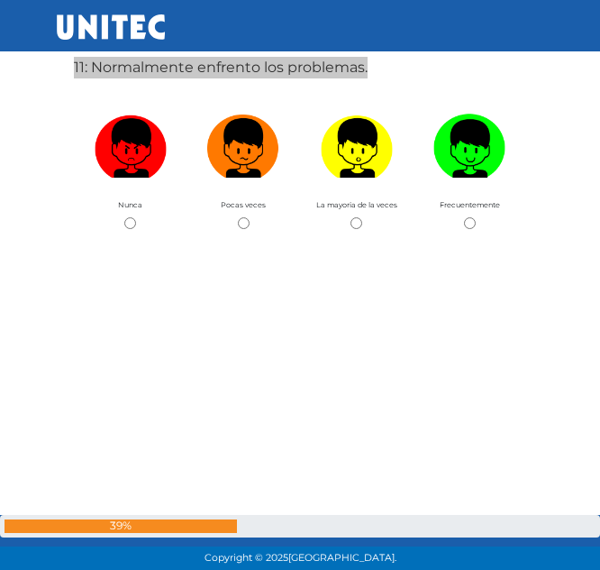
scroll to position [5836, 0]
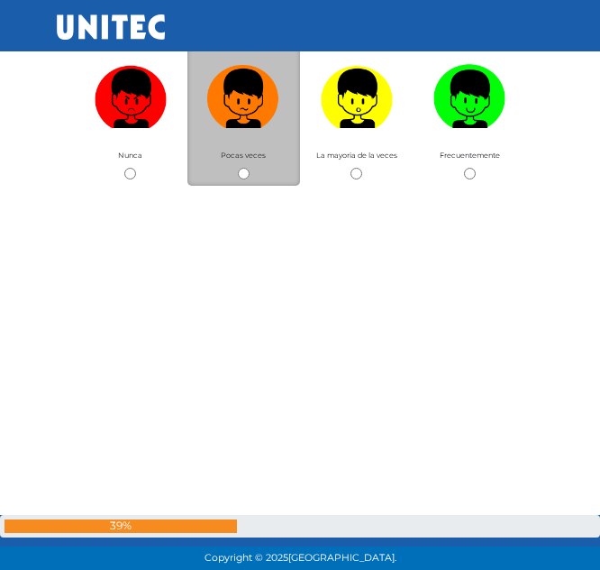
click at [212, 154] on div "Pocas veces" at bounding box center [244, 111] width 114 height 150
click at [240, 167] on div "Pocas veces" at bounding box center [244, 111] width 114 height 150
click at [243, 176] on input "radio" at bounding box center [244, 174] width 12 height 12
radio input "true"
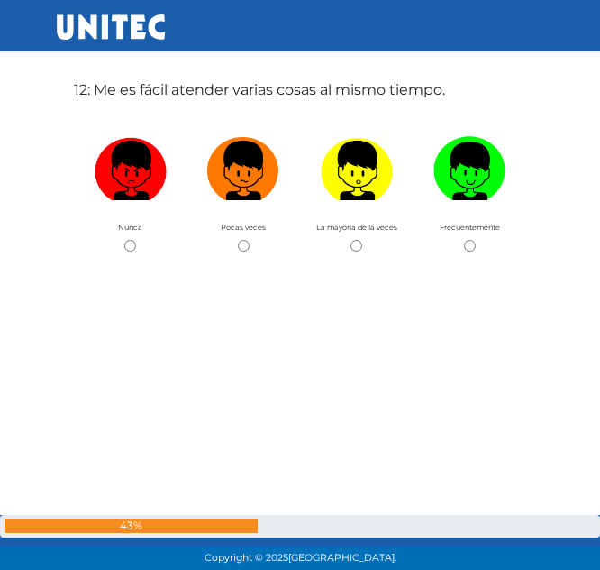
scroll to position [6356, 0]
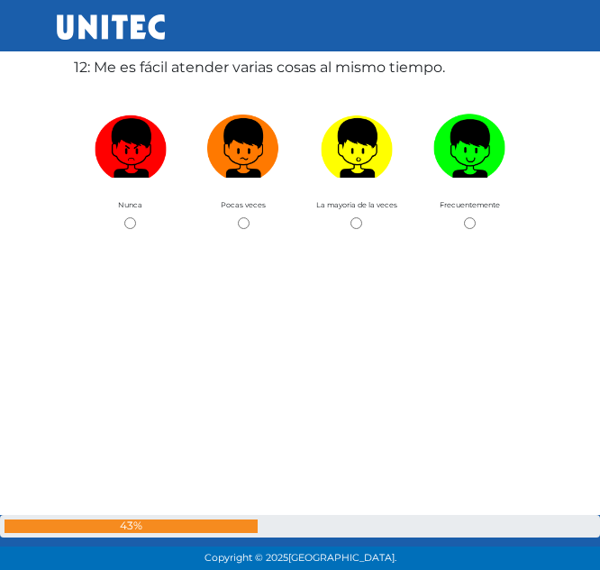
click at [176, 70] on label "12: Me es fácil atender varias cosas al mismo tiempo." at bounding box center [259, 68] width 371 height 22
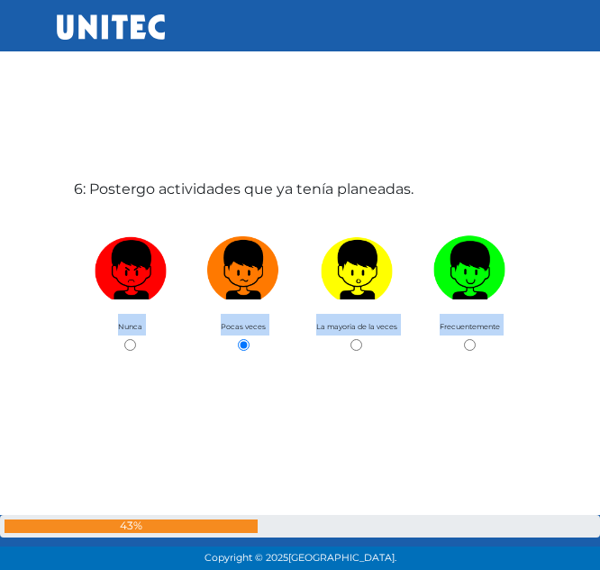
scroll to position [0, 0]
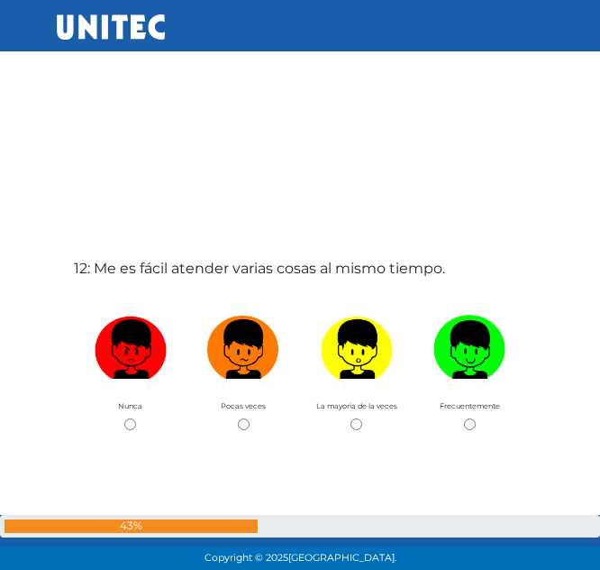
scroll to position [6157, 0]
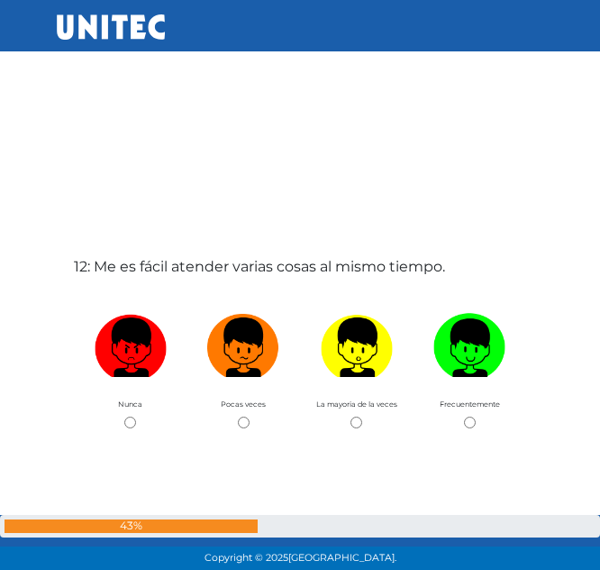
click at [208, 269] on label "12: Me es fácil atender varias cosas al mismo tiempo." at bounding box center [259, 267] width 371 height 22
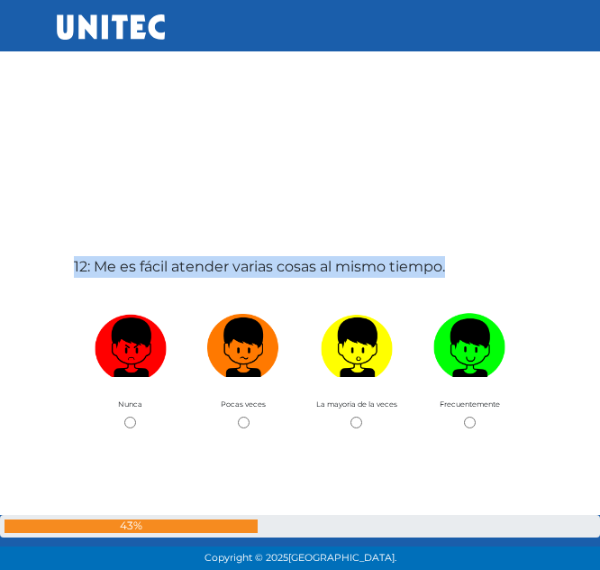
click at [208, 269] on label "12: Me es fácil atender varias cosas al mismo tiempo." at bounding box center [259, 267] width 371 height 22
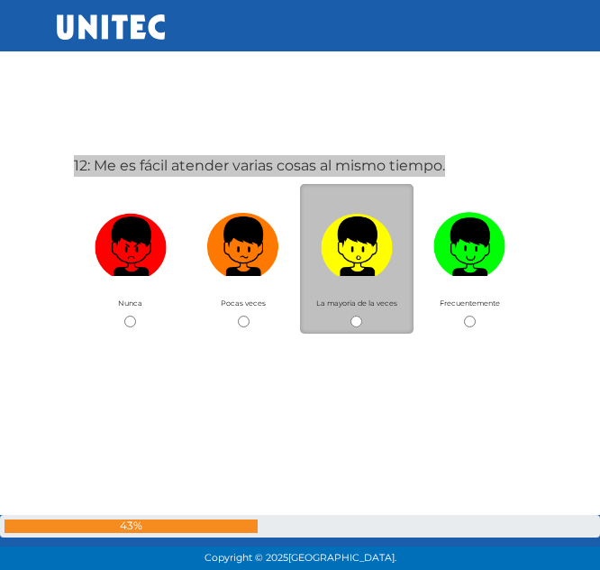
scroll to position [6261, 0]
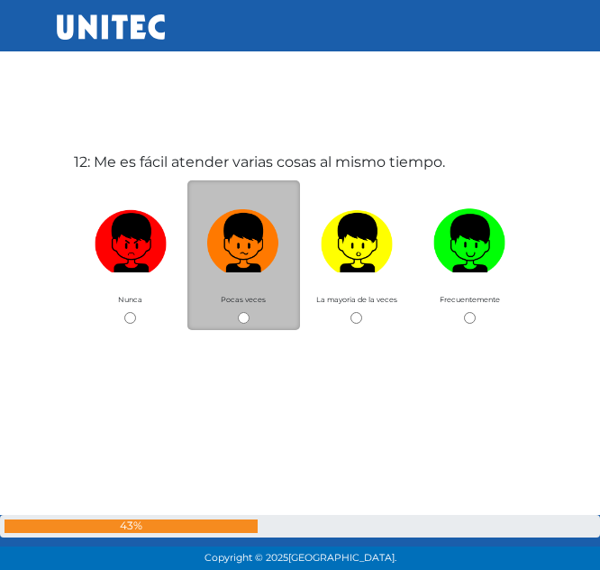
click at [278, 322] on div "Pocas veces" at bounding box center [244, 255] width 114 height 150
click at [246, 318] on input "radio" at bounding box center [244, 318] width 12 height 12
radio input "true"
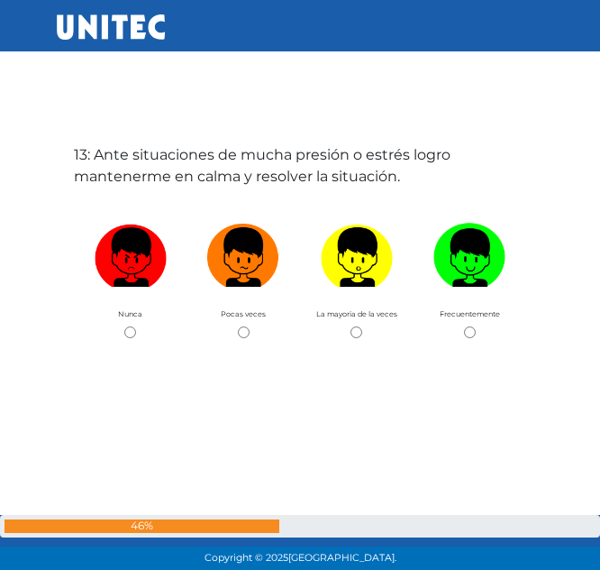
scroll to position [6926, 0]
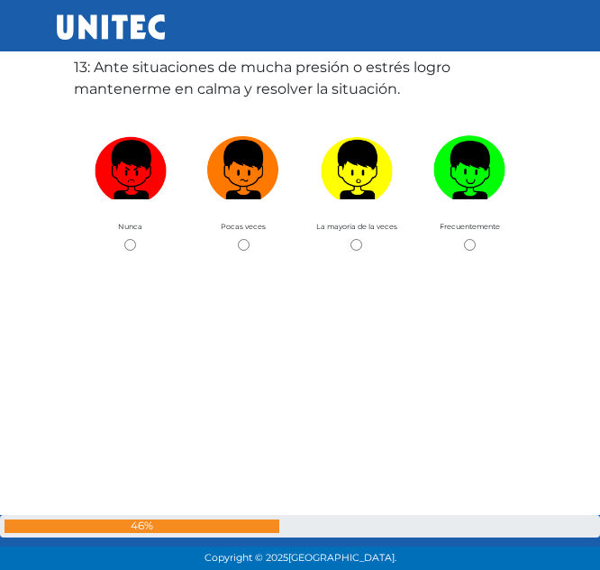
click at [279, 88] on label "13: Ante situaciones de mucha presión o estrés logro mantenerme en calma y reso…" at bounding box center [300, 78] width 452 height 43
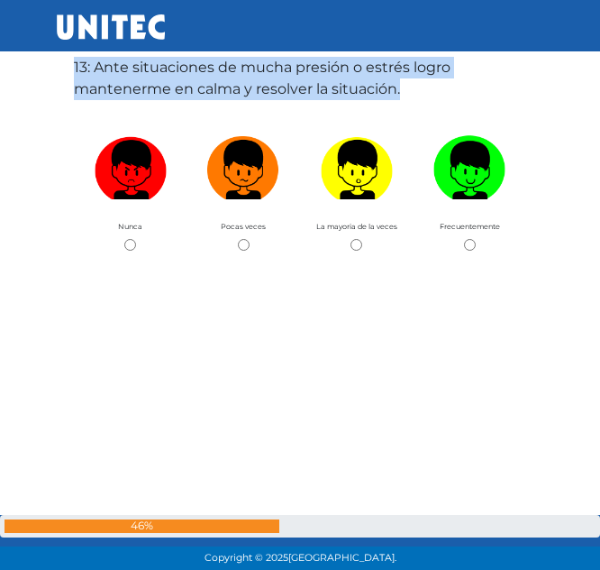
click at [279, 88] on label "13: Ante situaciones de mucha presión o estrés logro mantenerme en calma y reso…" at bounding box center [300, 78] width 452 height 43
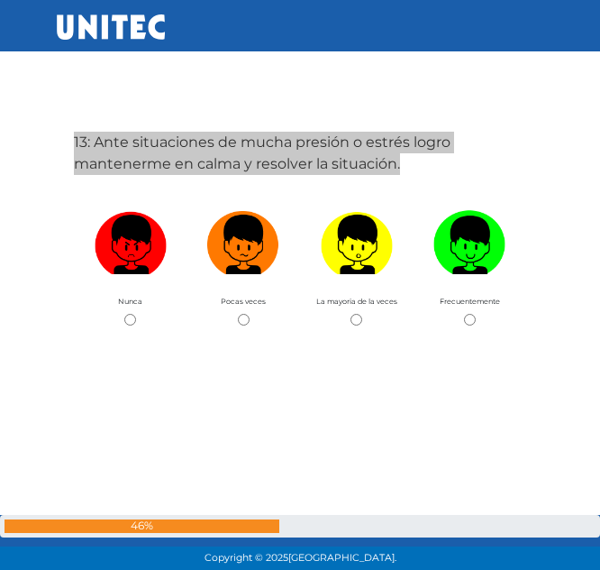
scroll to position [6846, 0]
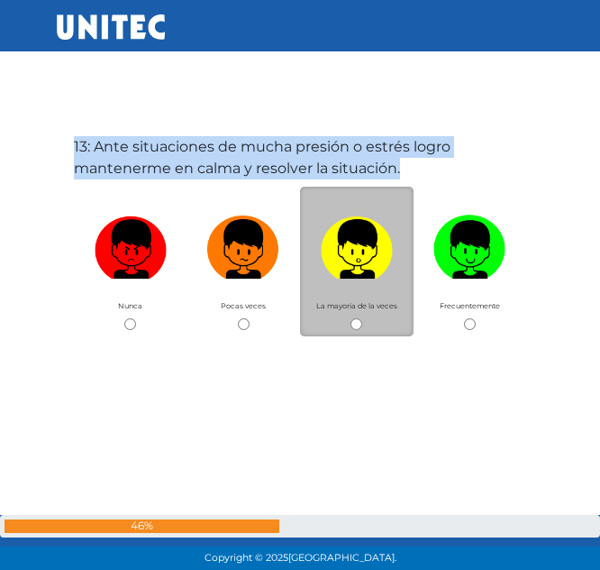
click at [355, 315] on div "La mayoria de la veces" at bounding box center [357, 262] width 114 height 150
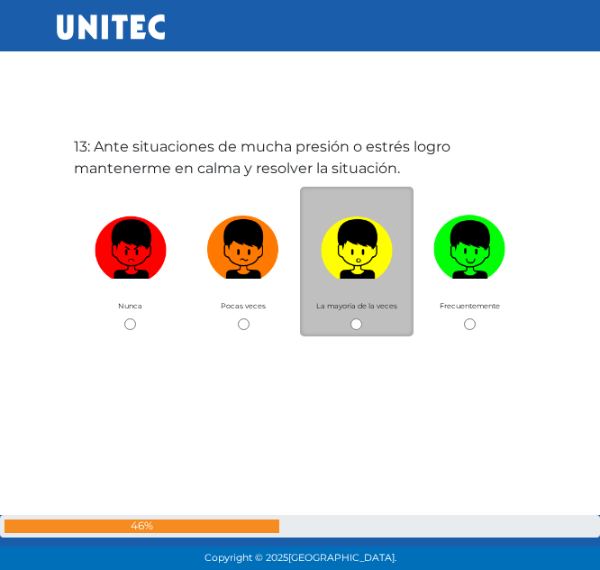
click at [357, 324] on input "radio" at bounding box center [357, 324] width 12 height 12
radio input "true"
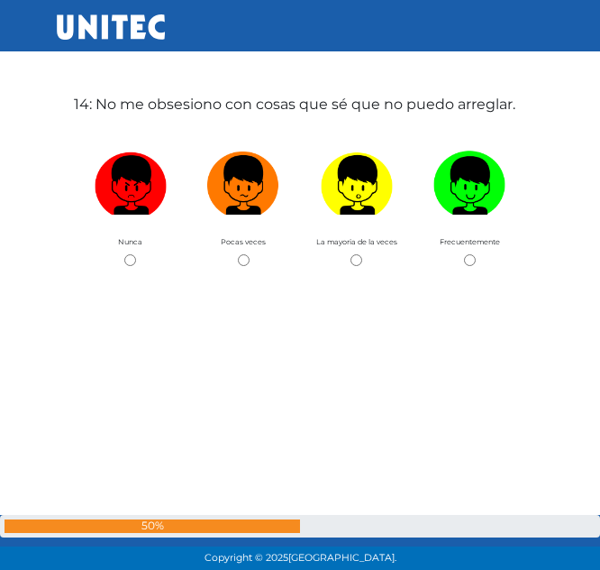
scroll to position [7495, 0]
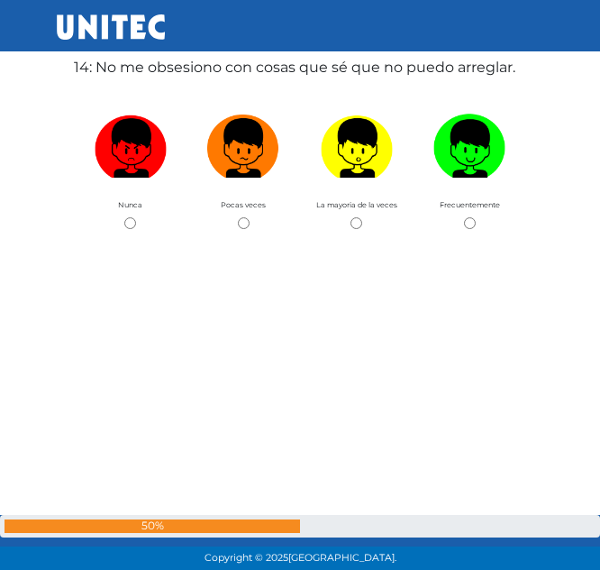
click at [220, 61] on label "14: No me obsesiono con cosas que sé que no puedo arreglar." at bounding box center [295, 68] width 442 height 22
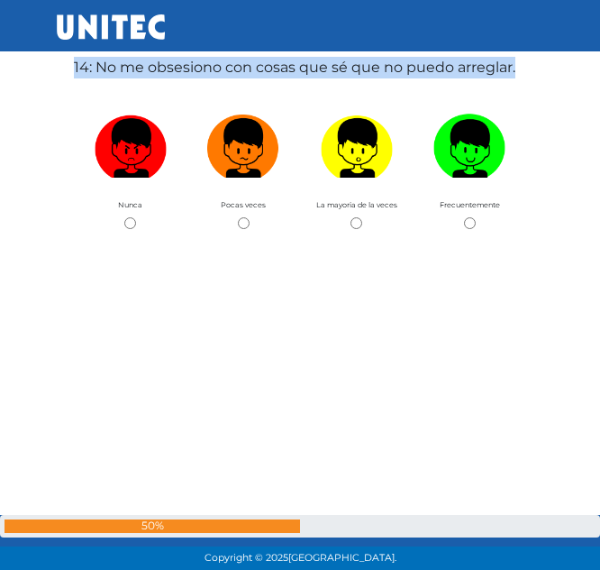
click at [220, 61] on label "14: No me obsesiono con cosas que sé que no puedo arreglar." at bounding box center [295, 68] width 442 height 22
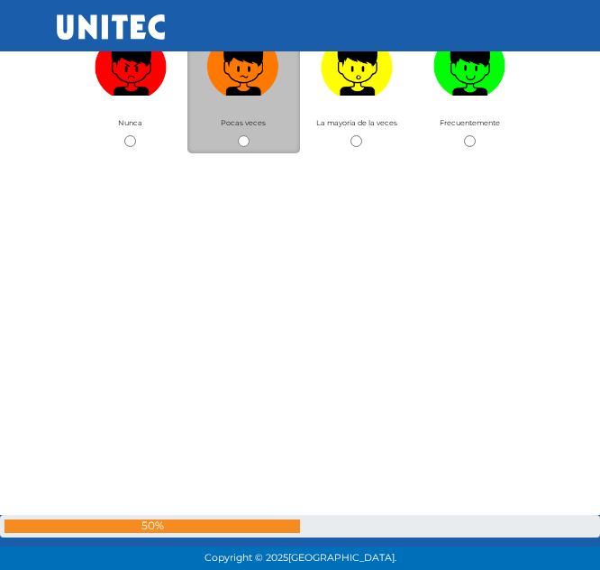
click at [244, 144] on input "radio" at bounding box center [244, 141] width 12 height 12
radio input "true"
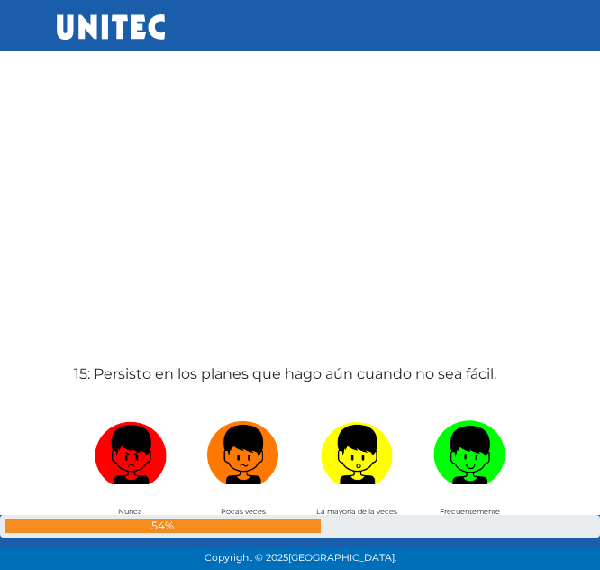
scroll to position [8065, 0]
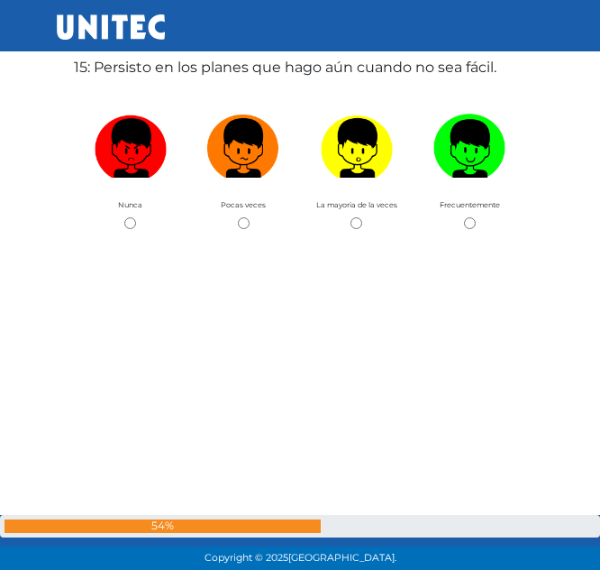
click at [252, 80] on div "15: Persisto en los planes que hago aún cuando no sea fácil. Nunca Pocas veces …" at bounding box center [300, 285] width 460 height 570
click at [264, 77] on label "15: Persisto en los planes que hago aún cuando no sea fácil." at bounding box center [285, 68] width 423 height 22
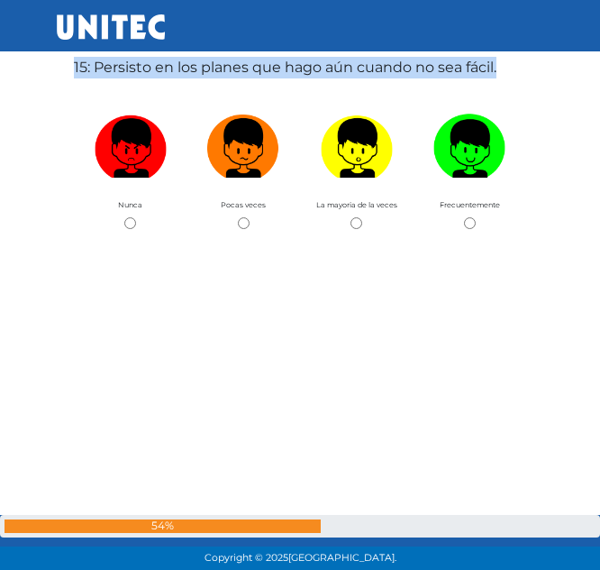
click at [264, 77] on label "15: Persisto en los planes que hago aún cuando no sea fácil." at bounding box center [285, 68] width 423 height 22
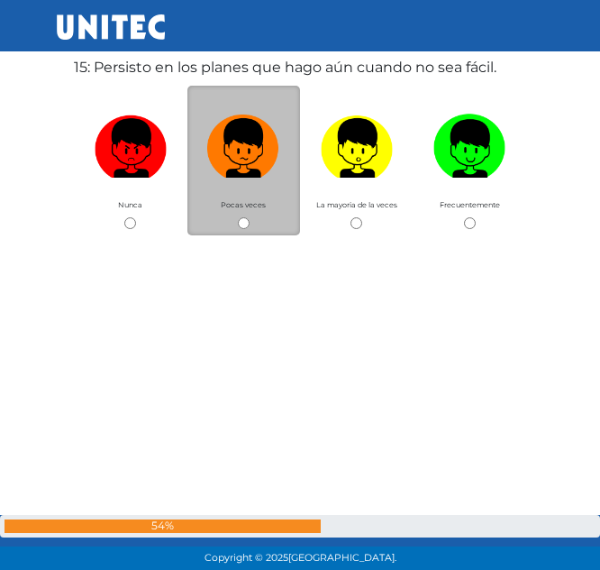
click at [256, 222] on div "Pocas veces" at bounding box center [244, 161] width 114 height 150
click at [251, 222] on div "Pocas veces" at bounding box center [244, 161] width 114 height 150
click at [241, 224] on input "radio" at bounding box center [244, 223] width 12 height 12
radio input "true"
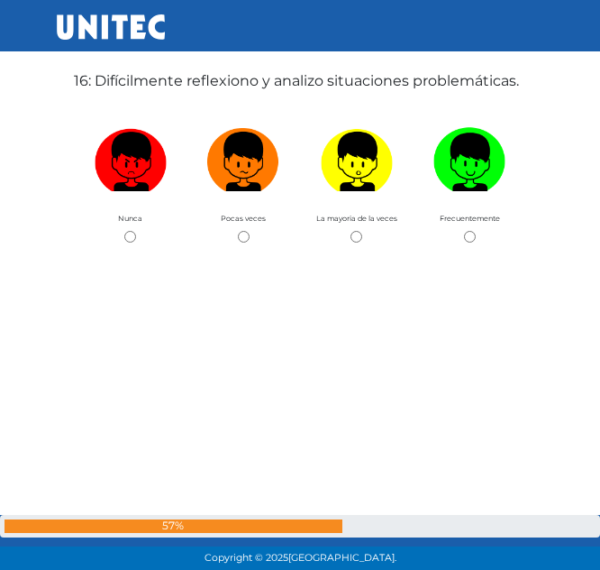
scroll to position [8635, 0]
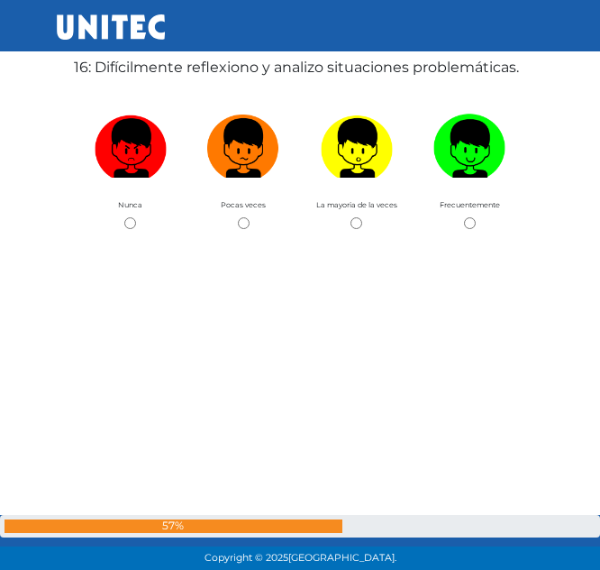
click at [211, 68] on label "16: Difícilmente reflexiono y analizo situaciones problemáticas." at bounding box center [296, 68] width 445 height 22
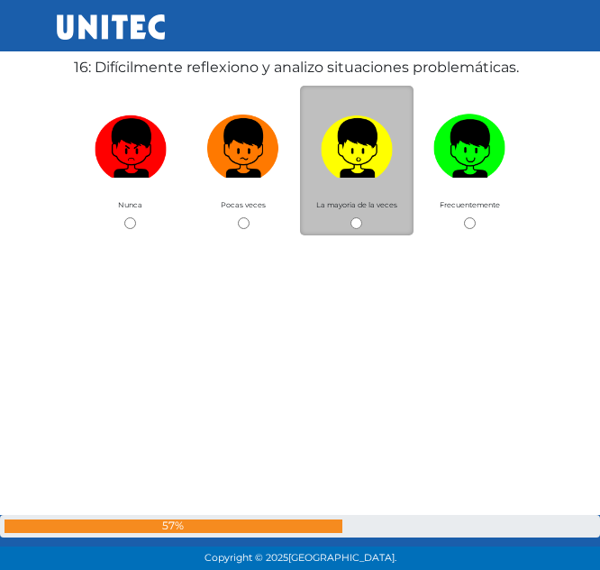
click at [356, 215] on div "La mayoria de la veces" at bounding box center [357, 161] width 114 height 150
click at [356, 220] on input "radio" at bounding box center [357, 223] width 12 height 12
radio input "true"
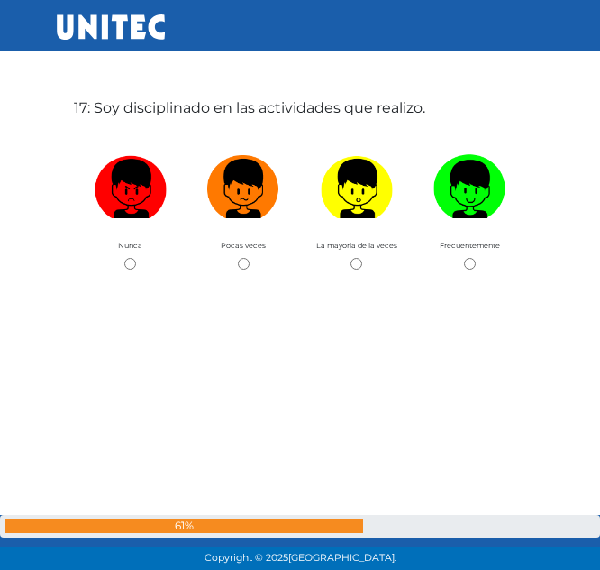
scroll to position [9204, 0]
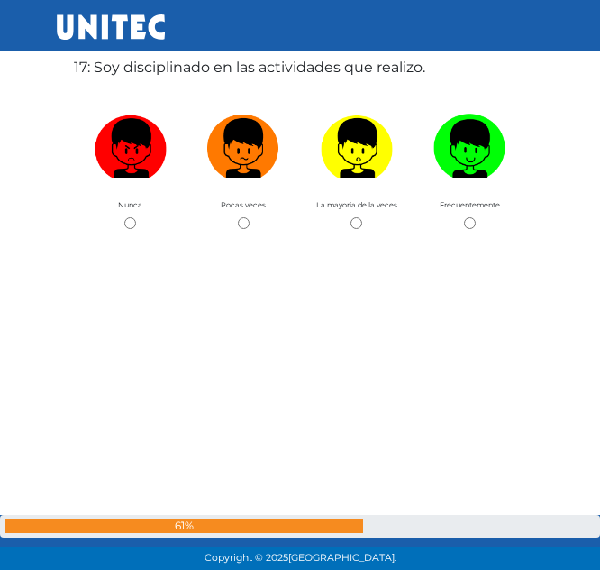
click at [211, 70] on label "17: Soy disciplinado en las actividades que realizo." at bounding box center [250, 68] width 352 height 22
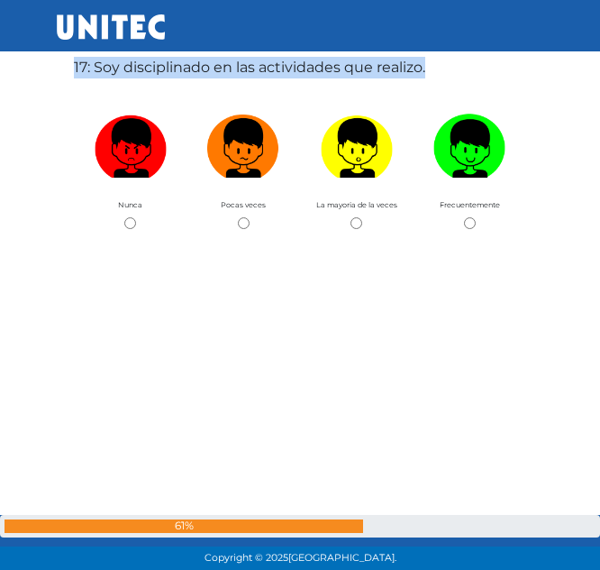
click at [211, 70] on label "17: Soy disciplinado en las actividades que realizo." at bounding box center [250, 68] width 352 height 22
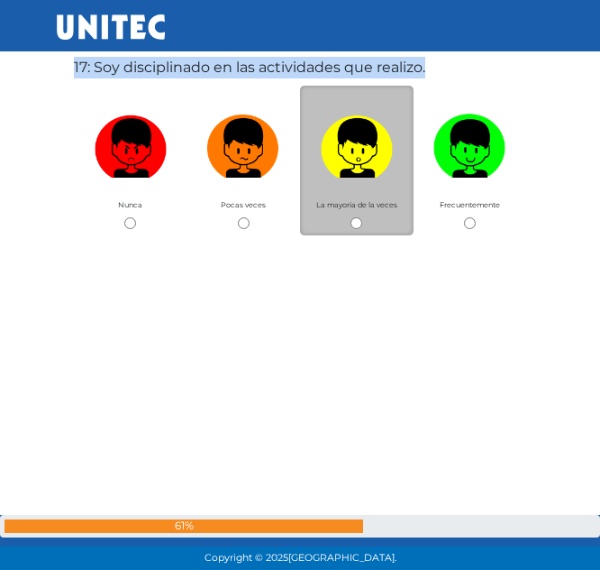
click at [357, 218] on input "radio" at bounding box center [357, 223] width 12 height 12
radio input "true"
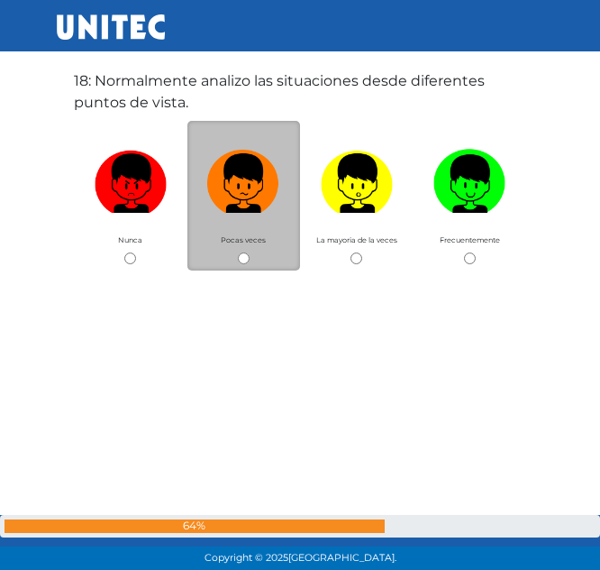
scroll to position [9774, 0]
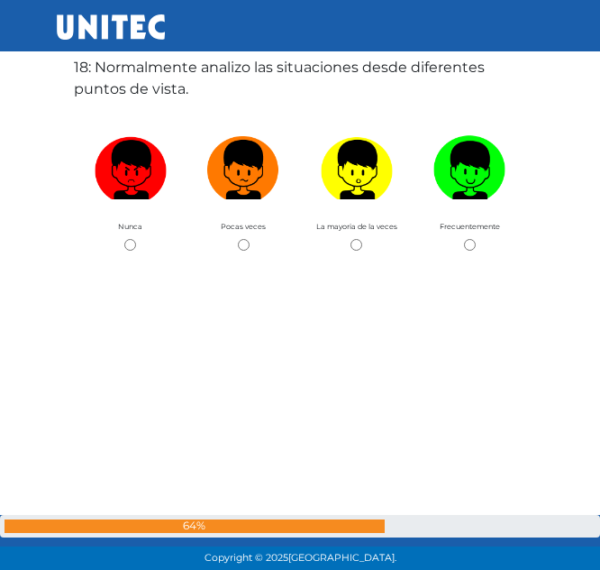
click at [168, 87] on label "18: Normalmente analizo las situaciones desde diferentes puntos de vista." at bounding box center [300, 78] width 452 height 43
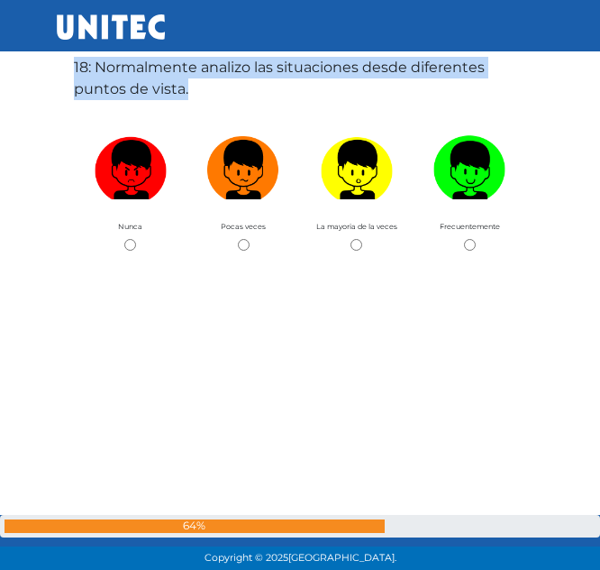
click at [168, 87] on label "18: Normalmente analizo las situaciones desde diferentes puntos de vista." at bounding box center [300, 78] width 452 height 43
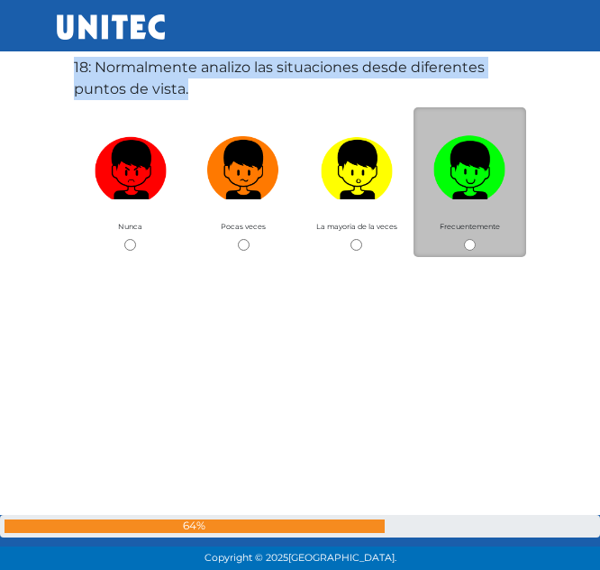
click at [470, 245] on input "radio" at bounding box center [470, 245] width 12 height 12
radio input "true"
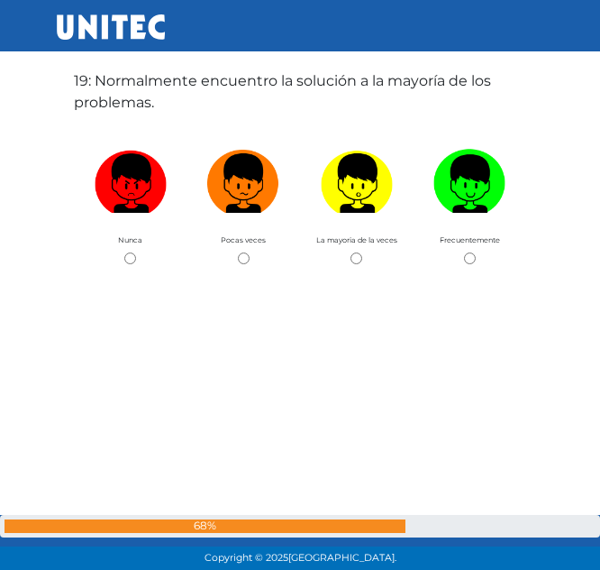
scroll to position [10343, 0]
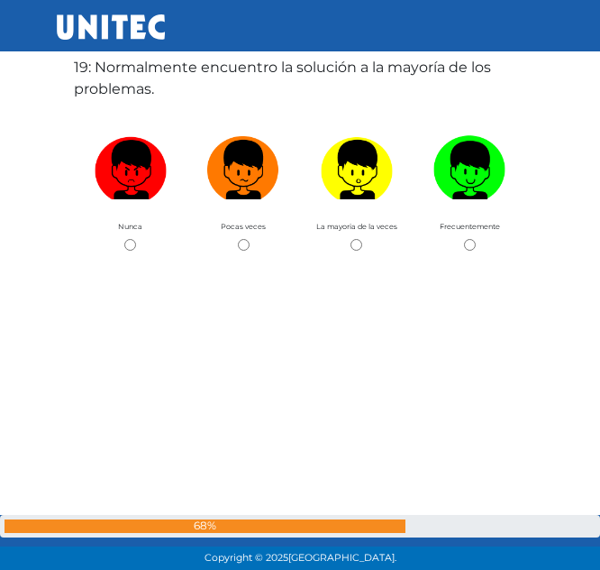
click at [121, 89] on label "19: Normalmente encuentro la solución a la mayoría de los problemas." at bounding box center [300, 78] width 452 height 43
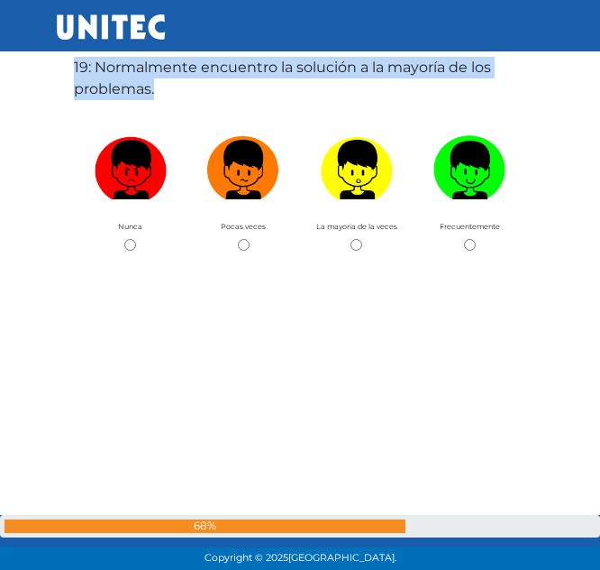
click at [121, 89] on label "19: Normalmente encuentro la solución a la mayoría de los problemas." at bounding box center [300, 78] width 452 height 43
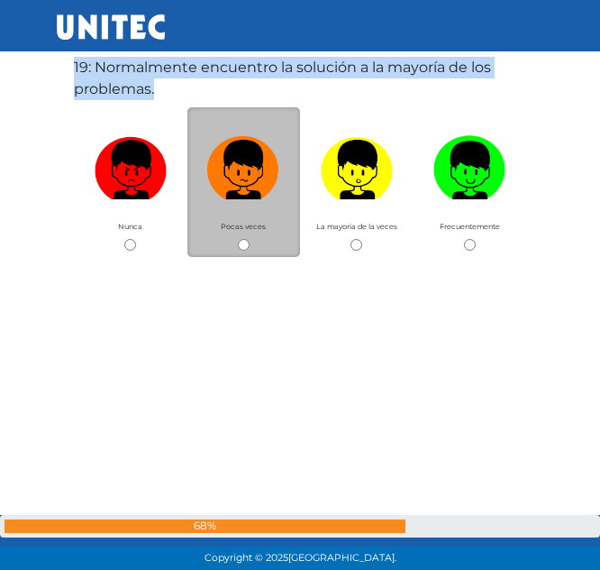
click at [254, 241] on div "Pocas veces" at bounding box center [244, 182] width 114 height 150
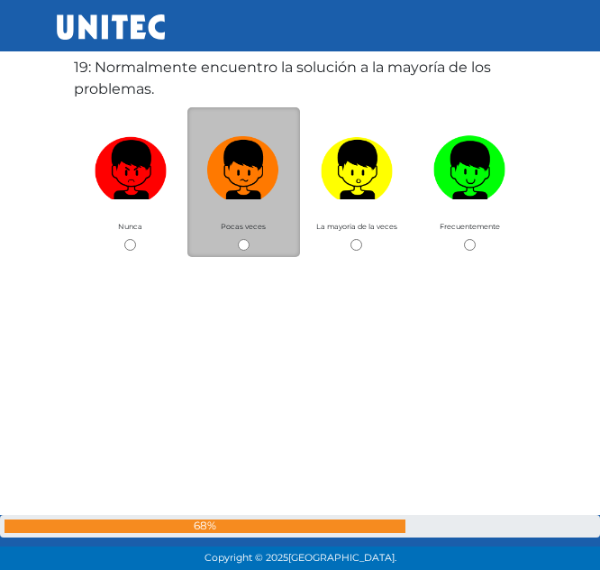
click at [246, 250] on input "radio" at bounding box center [244, 245] width 12 height 12
radio input "true"
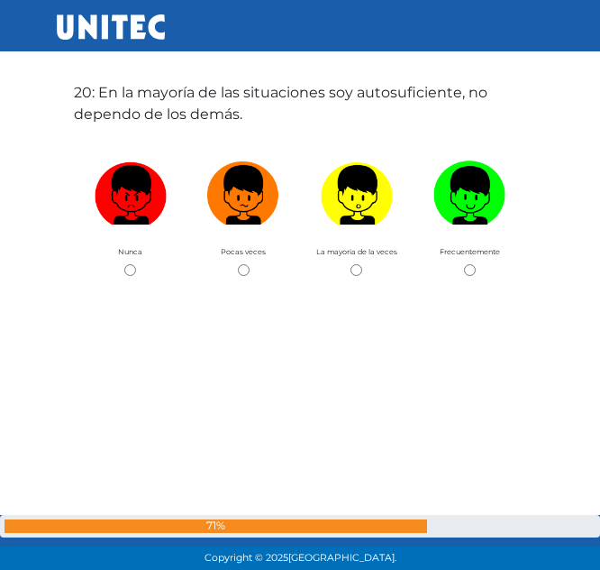
scroll to position [10913, 0]
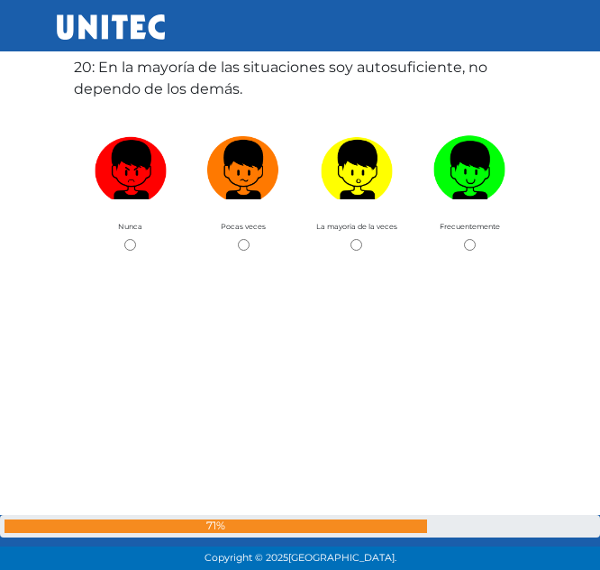
click at [136, 82] on label "20: En la mayoría de las situaciones soy autosuficiente, no dependo de los demá…" at bounding box center [300, 78] width 452 height 43
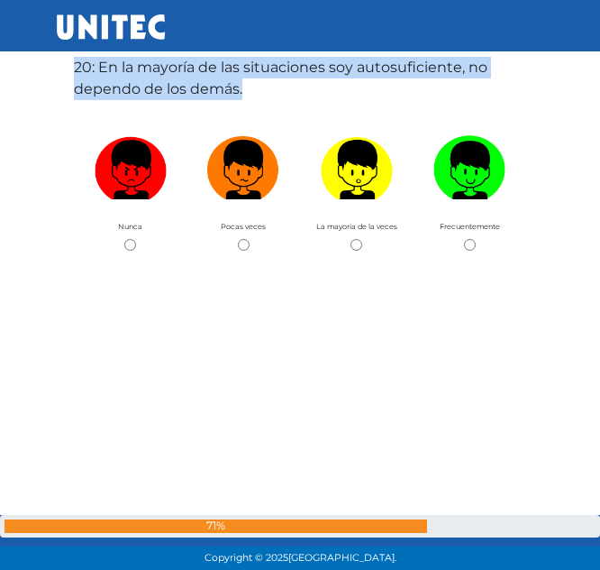
click at [136, 82] on label "20: En la mayoría de las situaciones soy autosuficiente, no dependo de los demá…" at bounding box center [300, 78] width 452 height 43
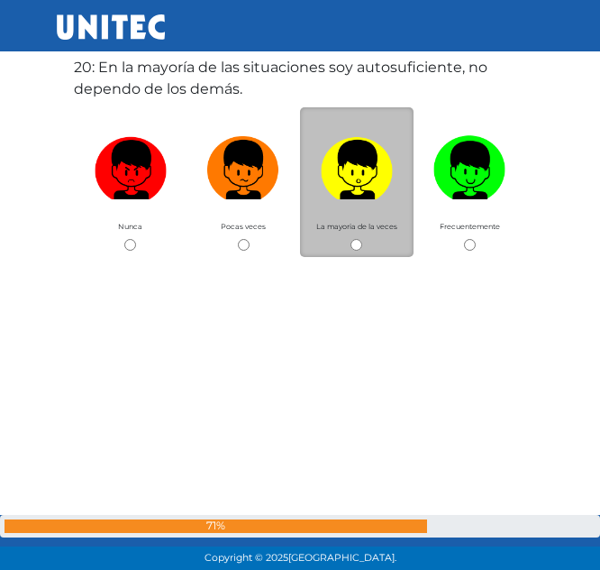
click at [342, 242] on div "La mayoria de la veces" at bounding box center [357, 182] width 114 height 150
click at [357, 242] on input "radio" at bounding box center [357, 245] width 12 height 12
radio input "true"
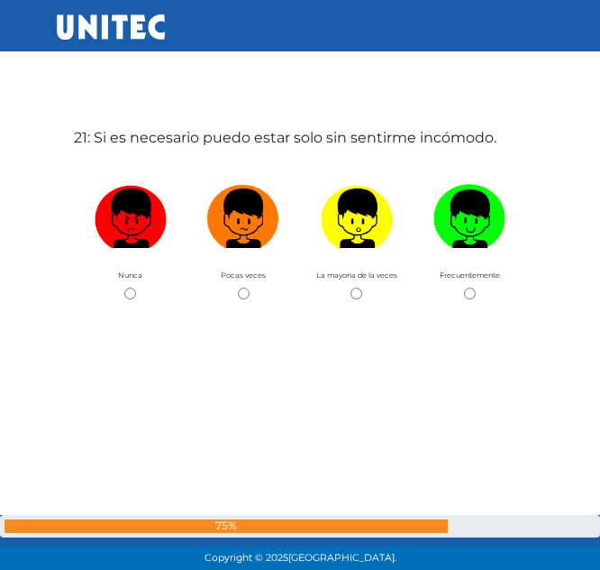
scroll to position [11483, 0]
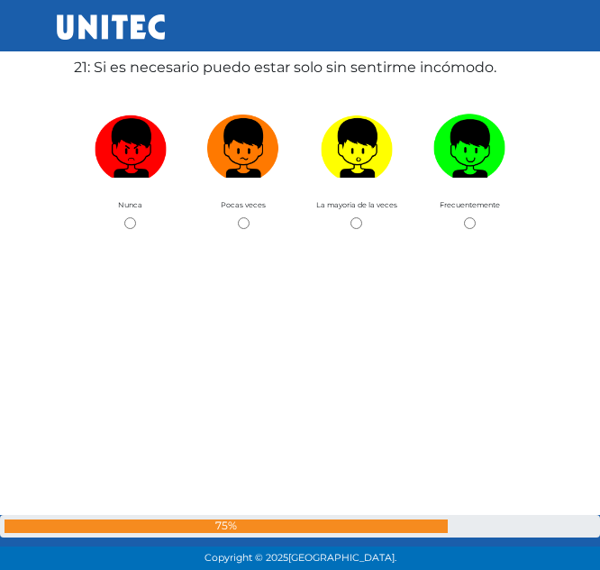
click at [154, 71] on label "21: Si es necesario puedo estar solo sin sentirme incómodo." at bounding box center [285, 68] width 423 height 22
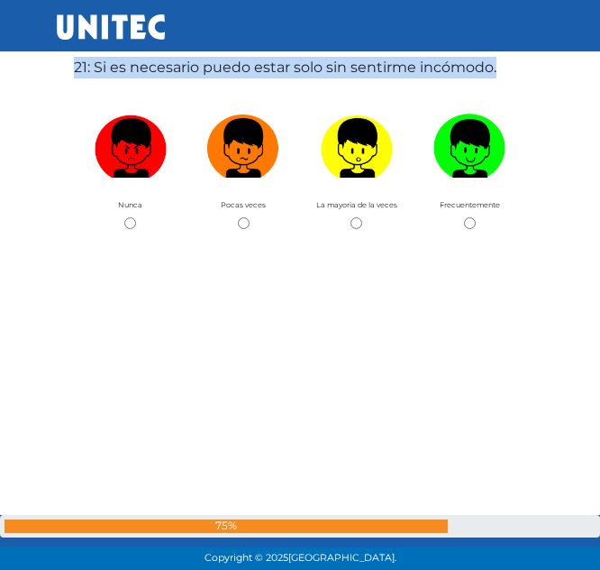
click at [154, 71] on label "21: Si es necesario puedo estar solo sin sentirme incómodo." at bounding box center [285, 68] width 423 height 22
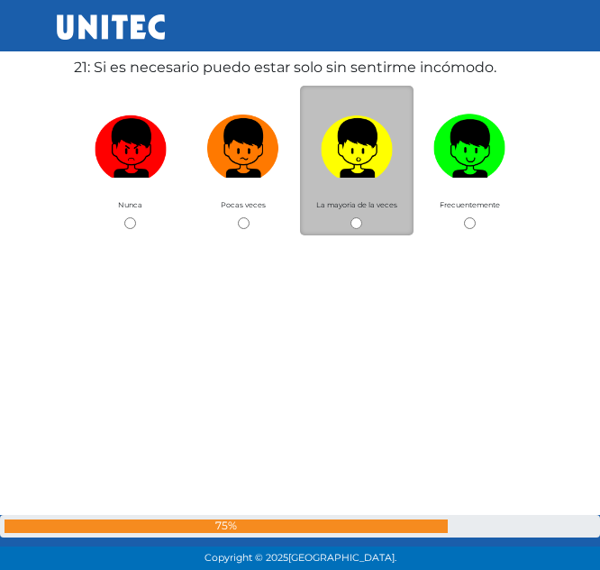
click at [361, 211] on div "La mayoria de la veces" at bounding box center [357, 161] width 114 height 150
click at [361, 217] on input "radio" at bounding box center [357, 223] width 12 height 12
radio input "true"
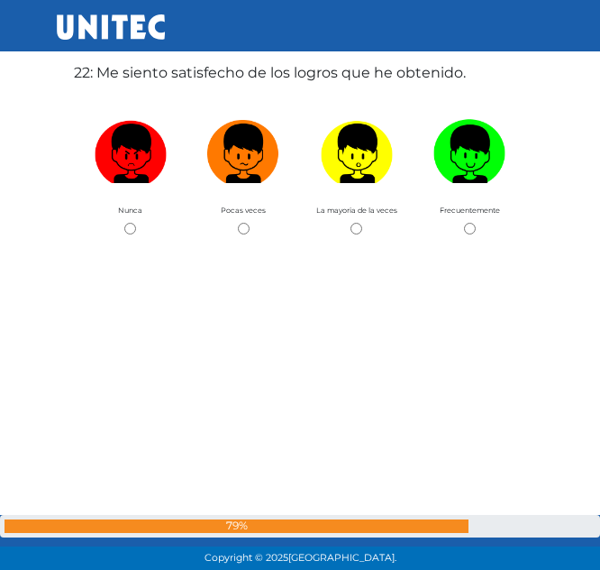
scroll to position [12052, 0]
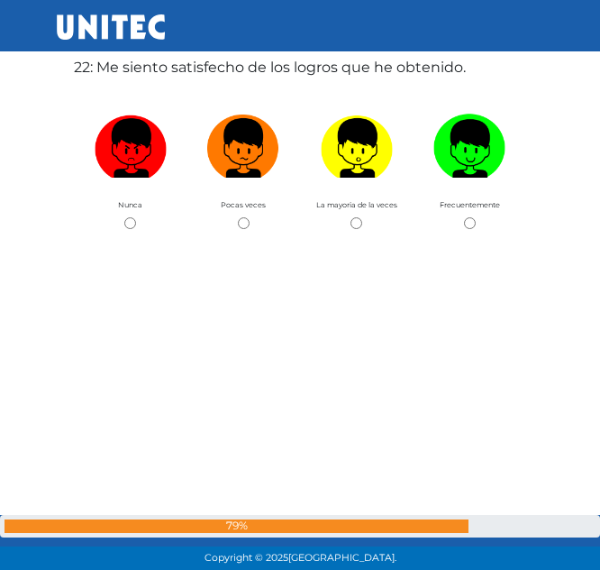
click at [160, 65] on label "22: Me siento satisfecho de los logros que he obtenido." at bounding box center [270, 68] width 392 height 22
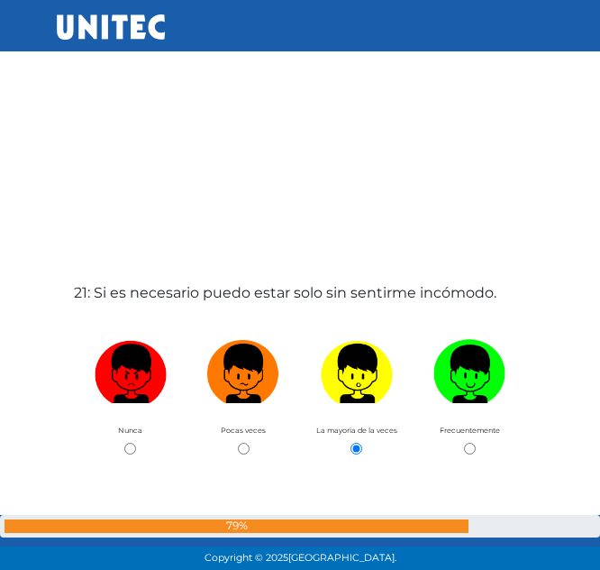
scroll to position [11262, 0]
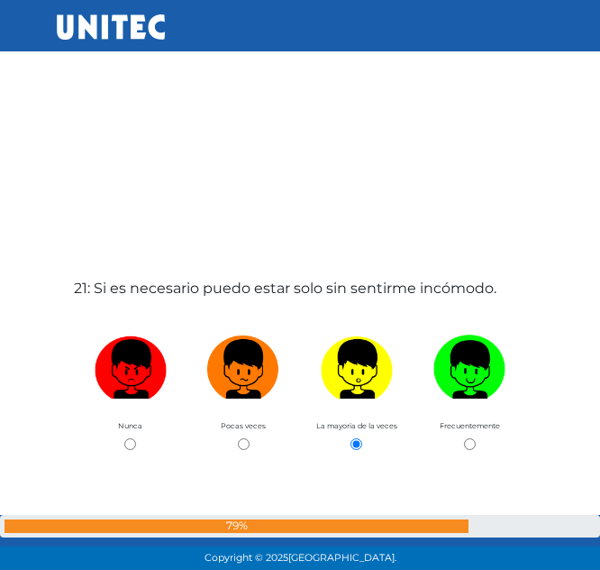
click at [205, 282] on label "21: Si es necesario puedo estar solo sin sentirme incómodo." at bounding box center [285, 289] width 423 height 22
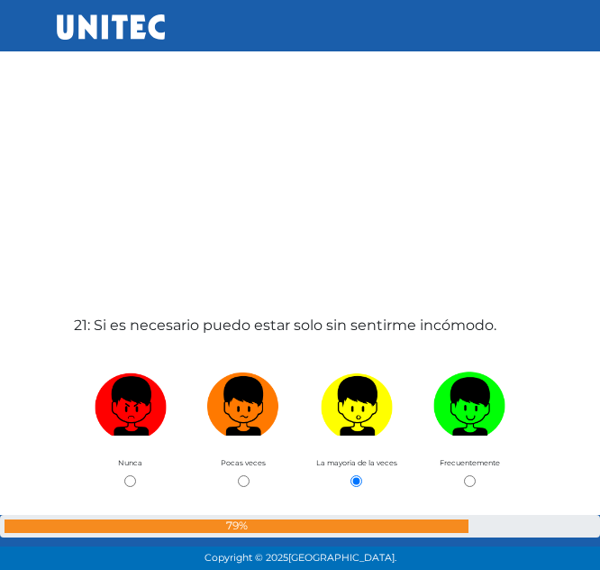
scroll to position [11228, 0]
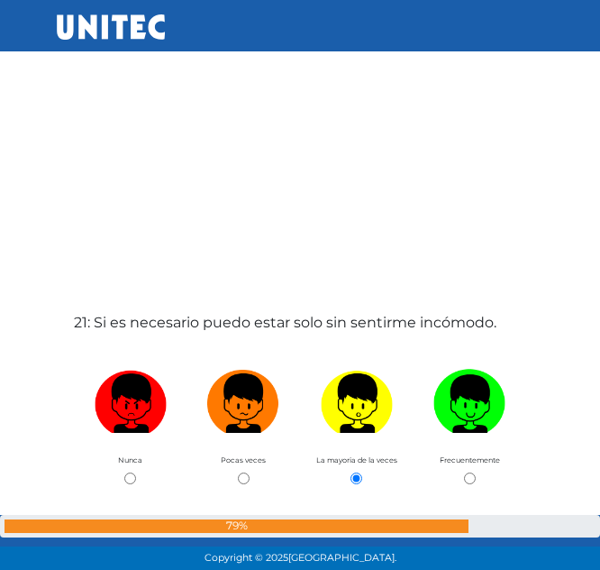
click at [189, 318] on label "21: Si es necesario puedo estar solo sin sentirme incómodo." at bounding box center [285, 323] width 423 height 22
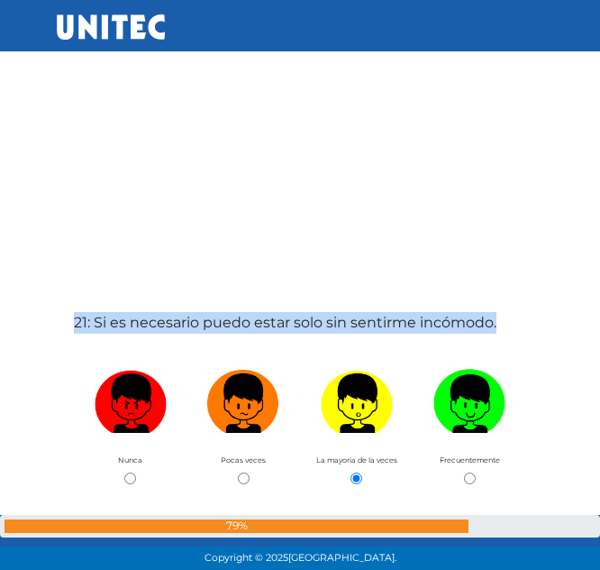
click at [189, 318] on label "21: Si es necesario puedo estar solo sin sentirme incómodo." at bounding box center [285, 323] width 423 height 22
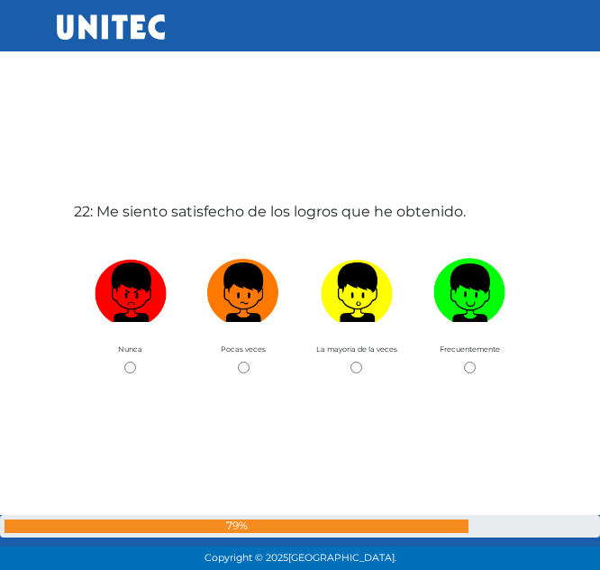
scroll to position [11909, 0]
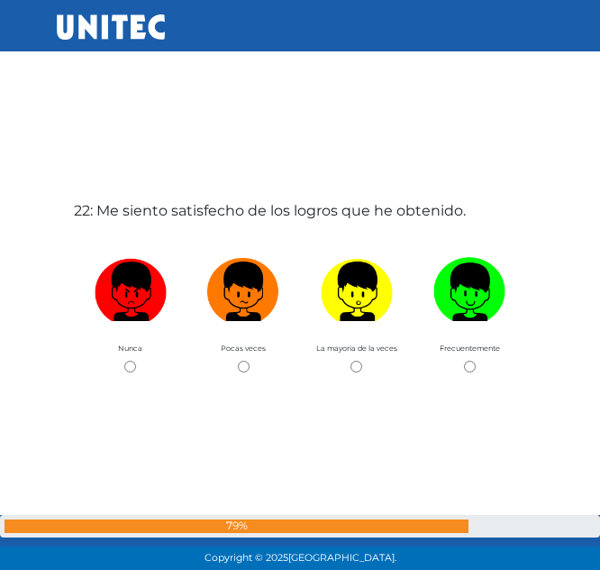
click at [294, 207] on label "22: Me siento satisfecho de los logros que he obtenido." at bounding box center [270, 211] width 392 height 22
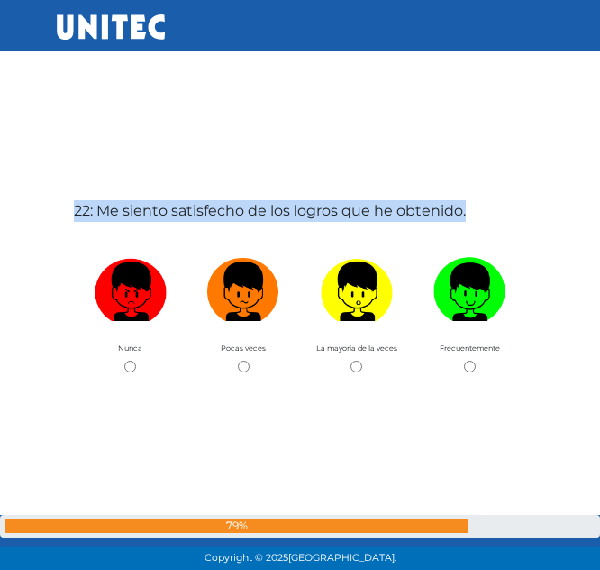
click at [294, 207] on label "22: Me siento satisfecho de los logros que he obtenido." at bounding box center [270, 211] width 392 height 22
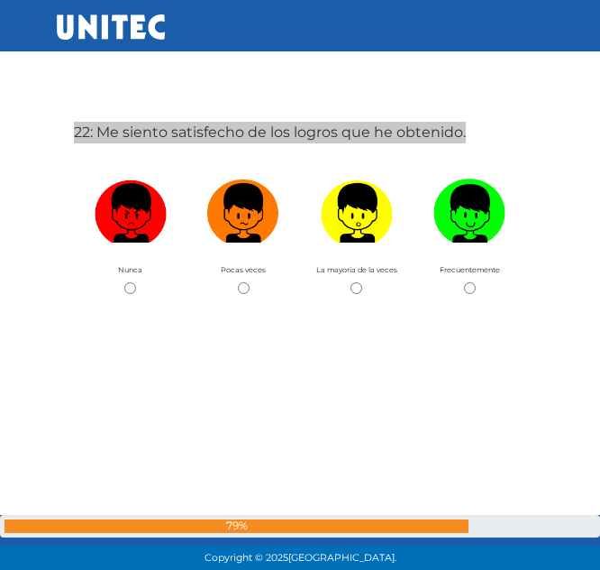
scroll to position [11988, 0]
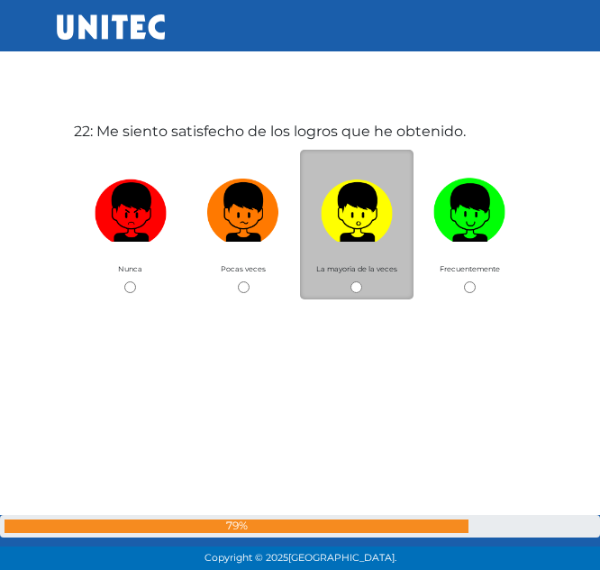
click at [344, 288] on div "La mayoria de la veces" at bounding box center [357, 225] width 114 height 150
click at [357, 286] on input "radio" at bounding box center [357, 287] width 12 height 12
radio input "true"
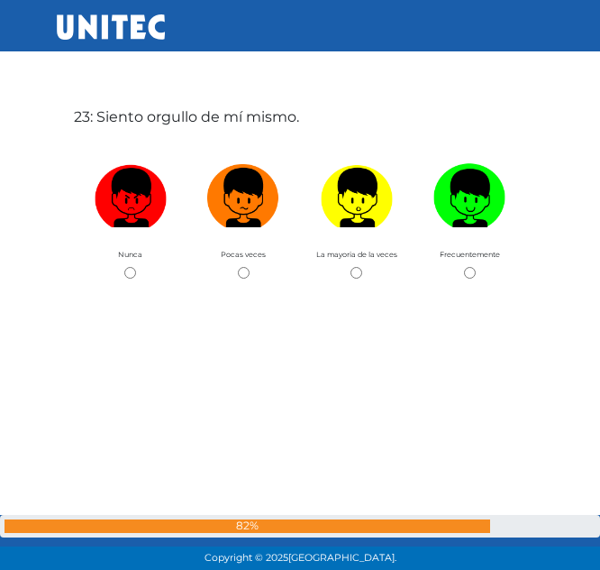
scroll to position [12622, 0]
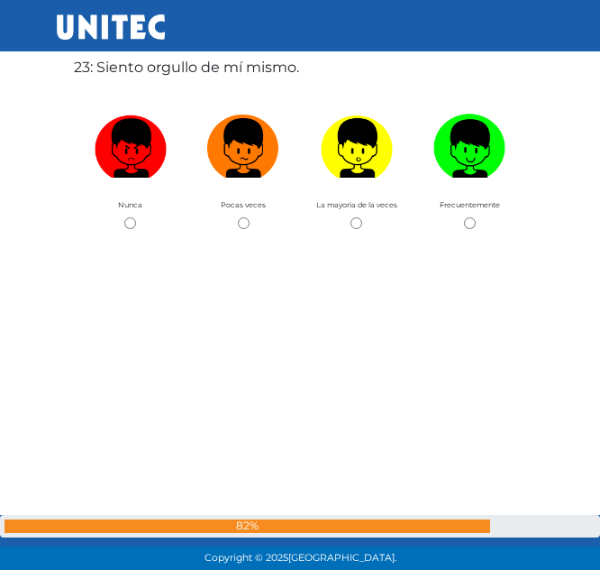
click at [194, 74] on label "23: Siento orgullo de mí mismo." at bounding box center [186, 68] width 225 height 22
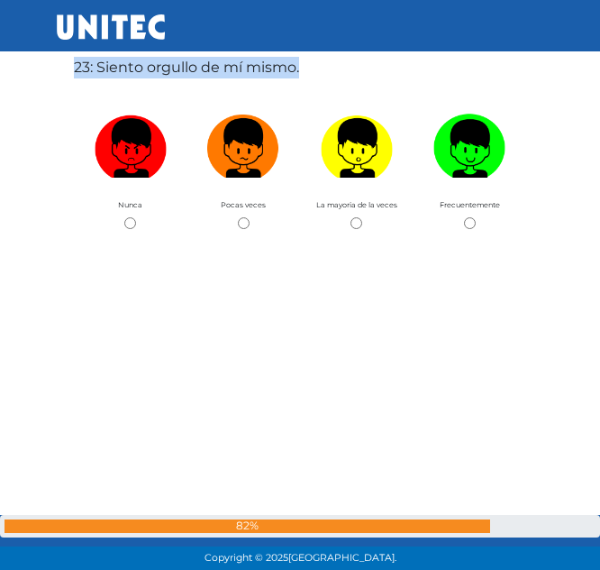
click at [194, 74] on label "23: Siento orgullo de mí mismo." at bounding box center [186, 68] width 225 height 22
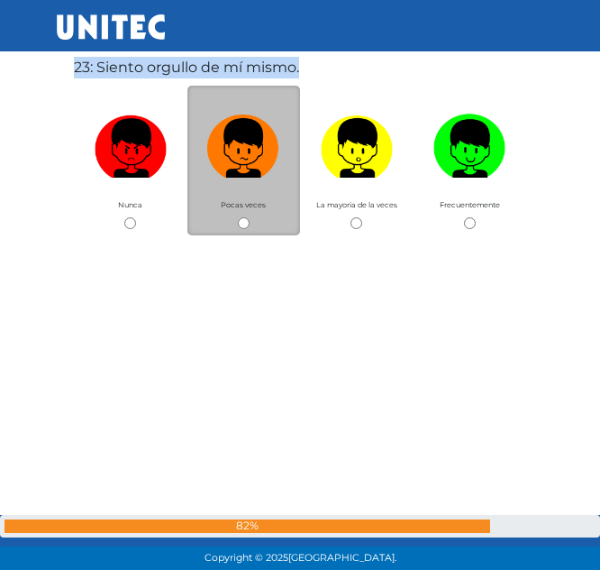
click at [245, 219] on input "radio" at bounding box center [244, 223] width 12 height 12
radio input "true"
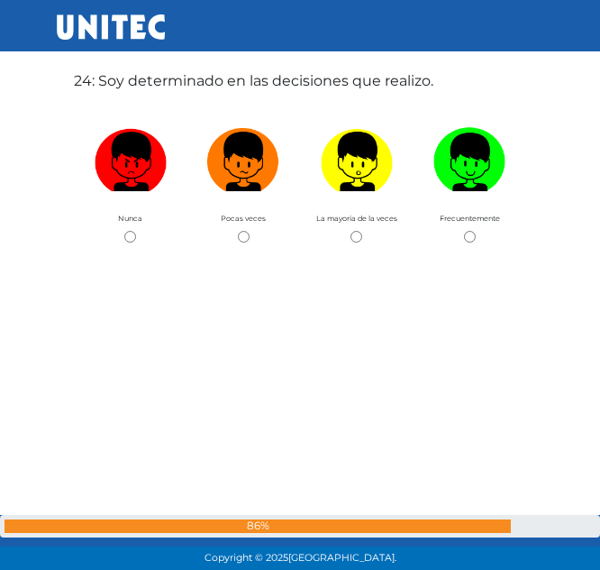
scroll to position [13192, 0]
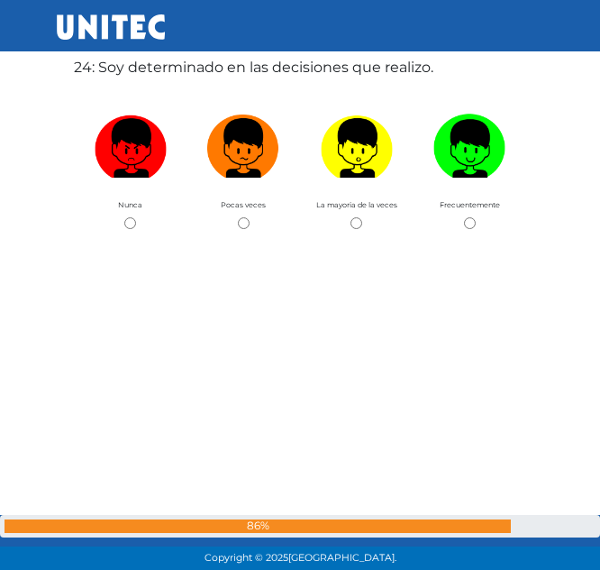
click at [183, 74] on label "24: Soy determinado en las decisiones que realizo." at bounding box center [254, 68] width 360 height 22
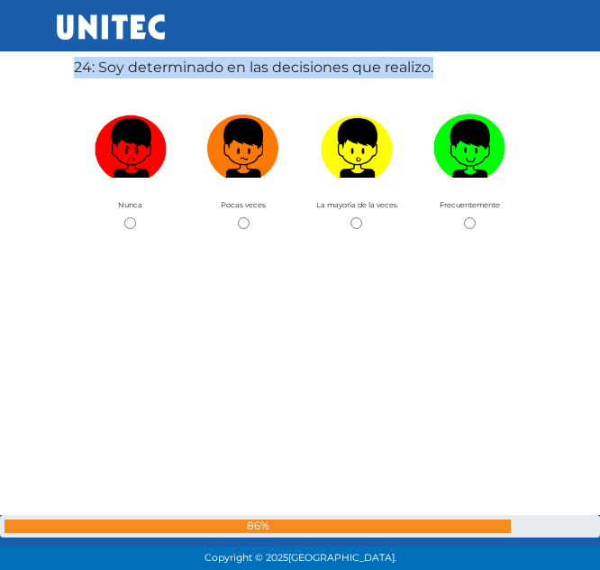
click at [183, 74] on label "24: Soy determinado en las decisiones que realizo." at bounding box center [254, 68] width 360 height 22
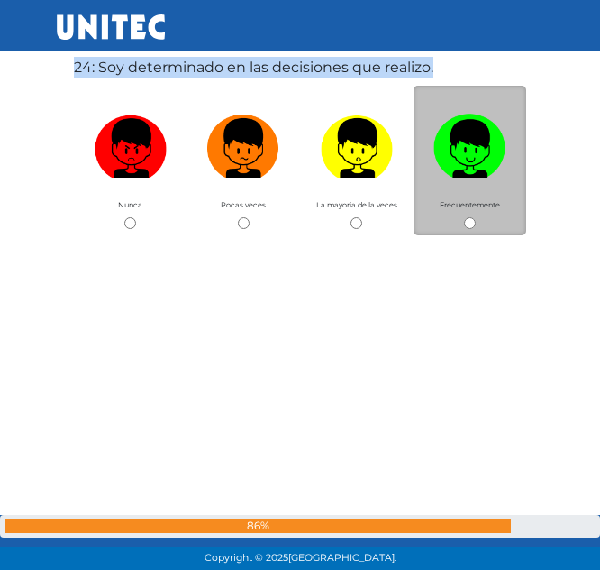
click at [467, 219] on input "radio" at bounding box center [470, 223] width 12 height 12
radio input "true"
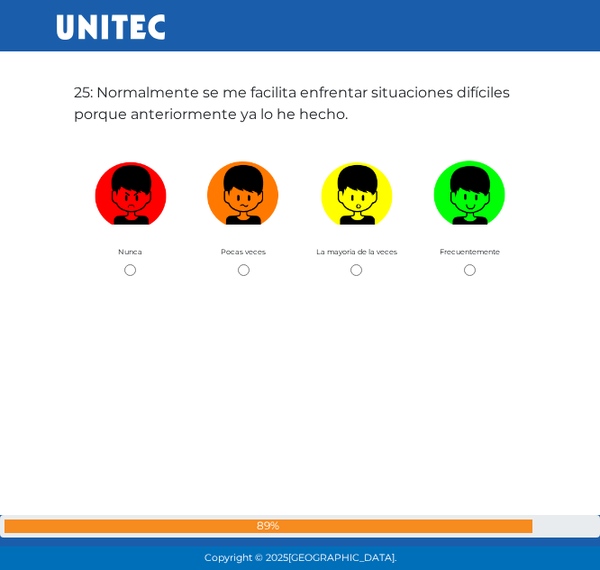
scroll to position [13761, 0]
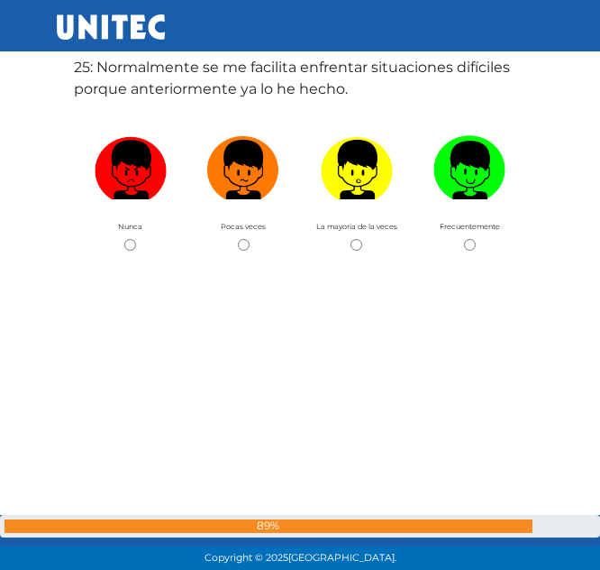
click at [227, 79] on label "25: Normalmente se me facilita enfrentar situaciones difíciles porque anteriorm…" at bounding box center [300, 78] width 452 height 43
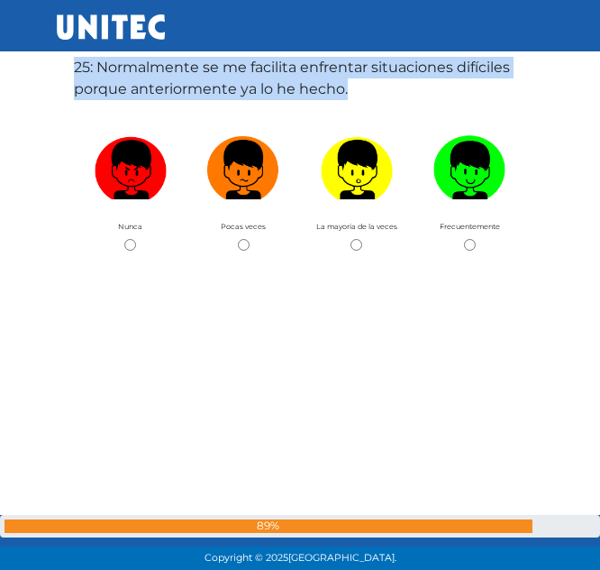
click at [227, 79] on label "25: Normalmente se me facilita enfrentar situaciones difíciles porque anteriorm…" at bounding box center [300, 78] width 452 height 43
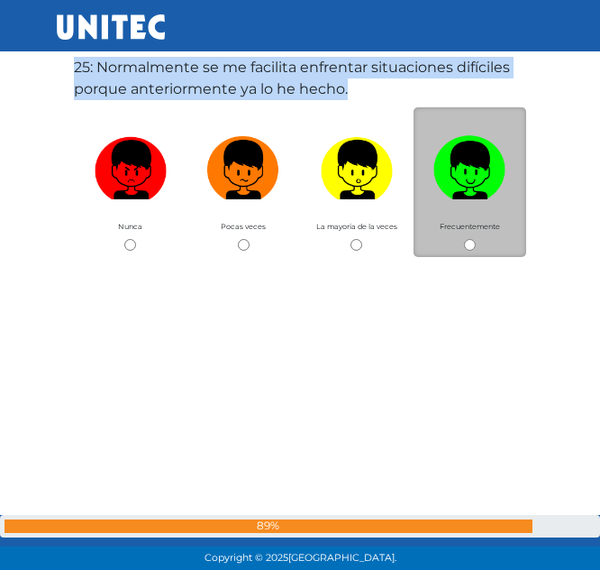
click at [469, 244] on input "radio" at bounding box center [470, 245] width 12 height 12
radio input "true"
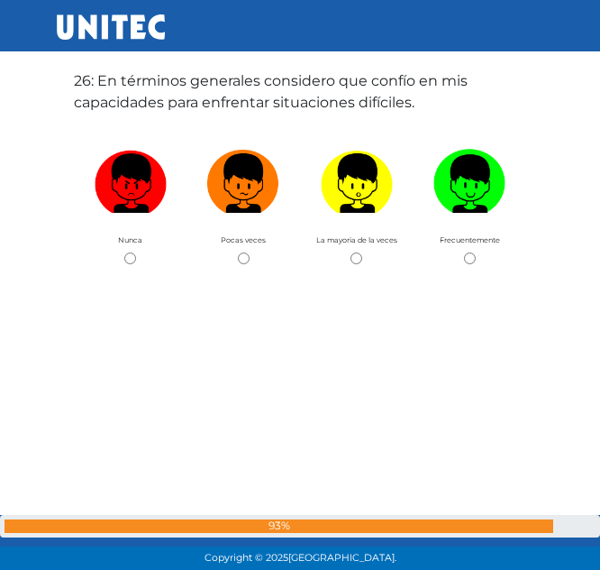
scroll to position [14331, 0]
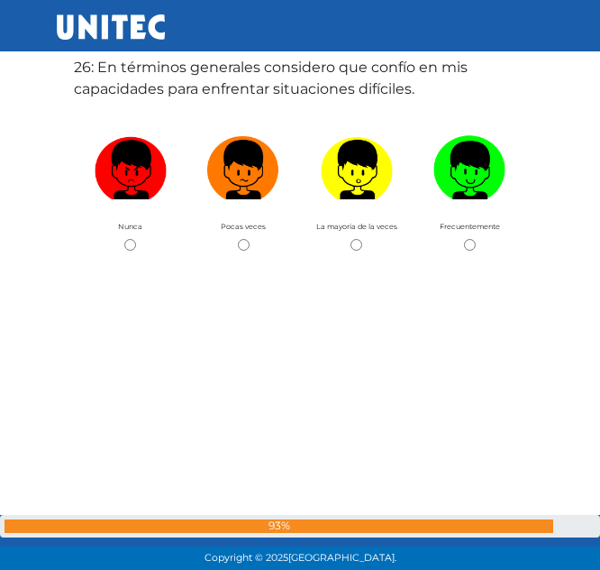
click at [291, 98] on label "26: En términos generales considero que confío en mis capacidades para enfrenta…" at bounding box center [300, 78] width 452 height 43
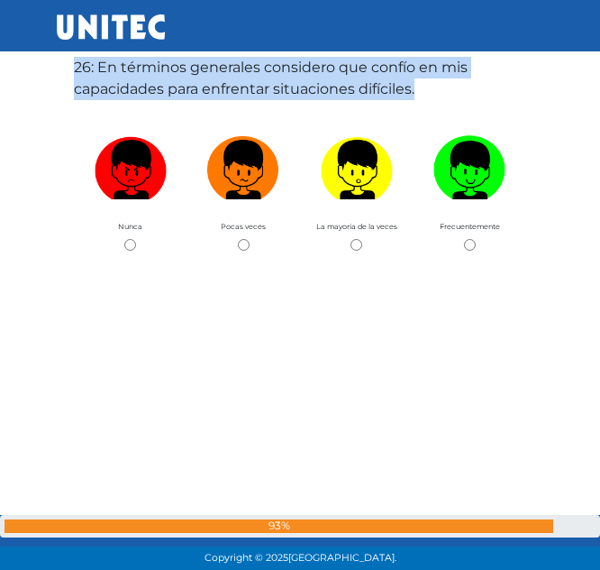
click at [291, 98] on label "26: En términos generales considero que confío en mis capacidades para enfrenta…" at bounding box center [300, 78] width 452 height 43
click at [354, 260] on div "26: En términos generales considero que confío en mis capacidades para enfrenta…" at bounding box center [300, 285] width 460 height 570
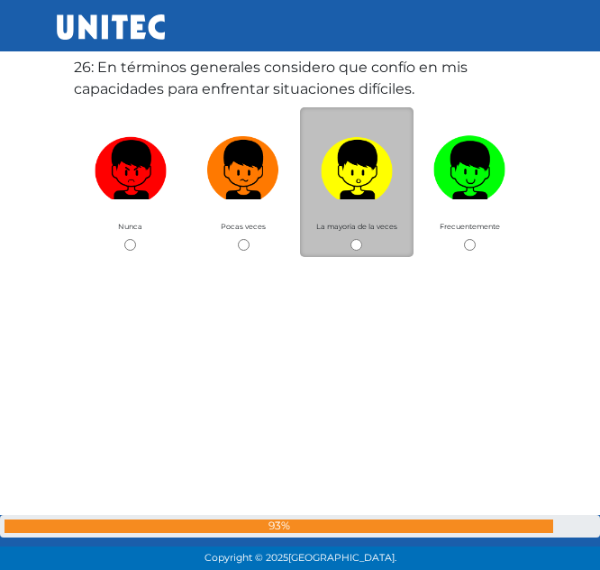
click at [353, 247] on input "radio" at bounding box center [357, 245] width 12 height 12
radio input "true"
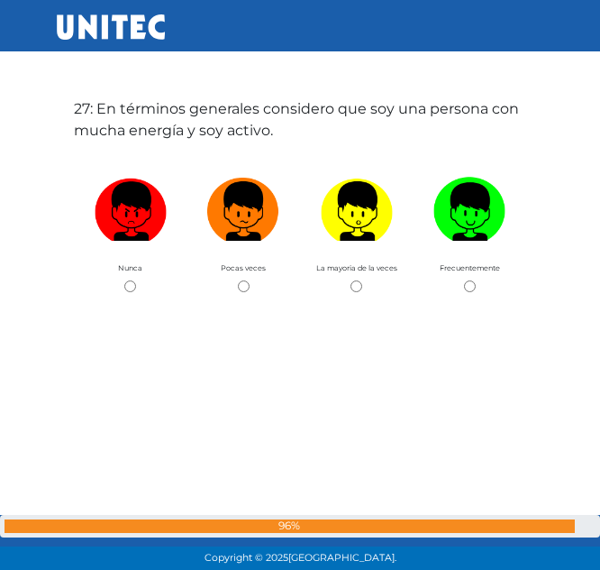
scroll to position [14900, 0]
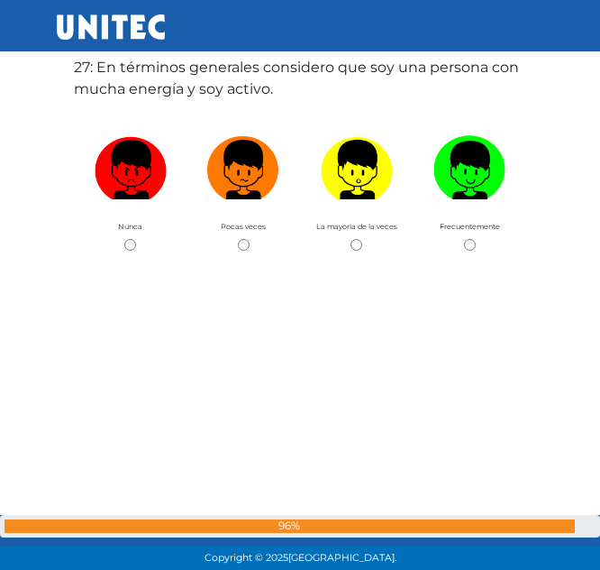
click at [240, 74] on label "27: En términos generales considero que soy una persona con mucha energía y soy…" at bounding box center [300, 78] width 452 height 43
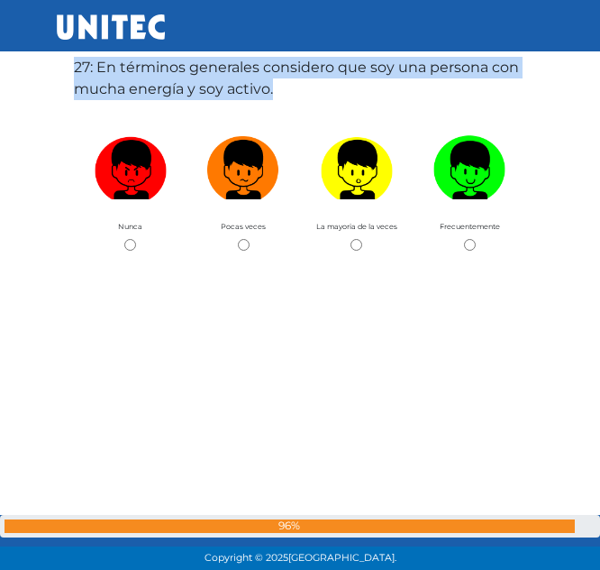
click at [240, 74] on label "27: En términos generales considero que soy una persona con mucha energía y soy…" at bounding box center [300, 78] width 452 height 43
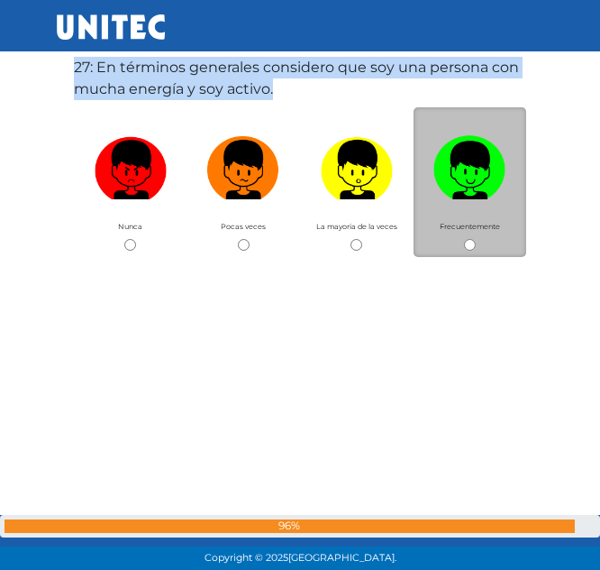
click at [471, 251] on input "radio" at bounding box center [470, 245] width 12 height 12
radio input "true"
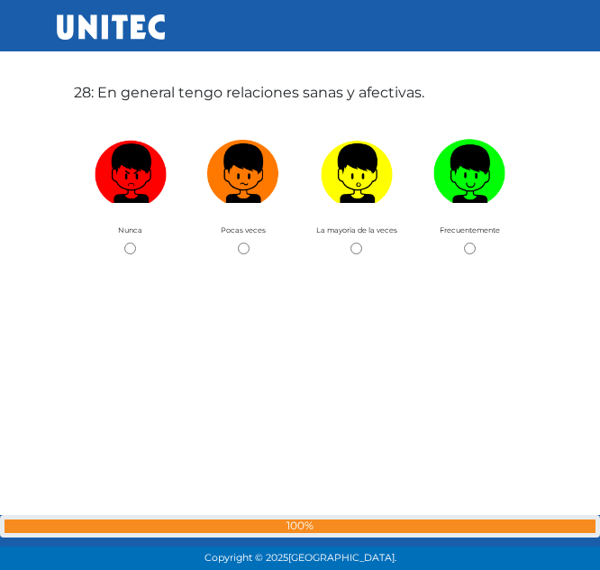
scroll to position [15470, 0]
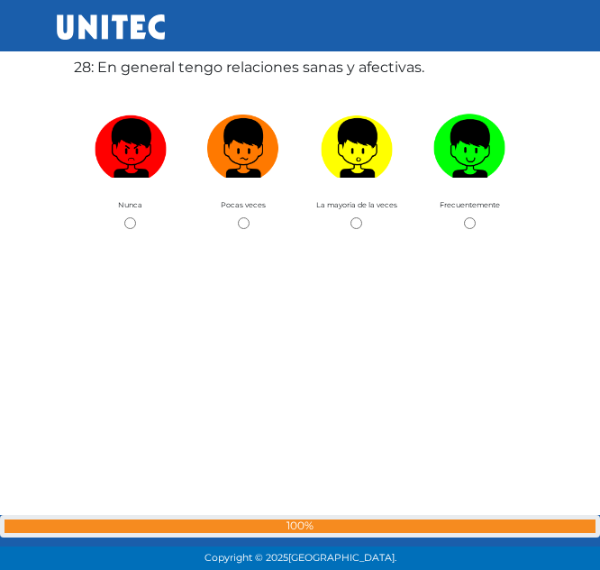
click at [284, 77] on label "28: En general tengo relaciones sanas y afectivas." at bounding box center [249, 68] width 351 height 22
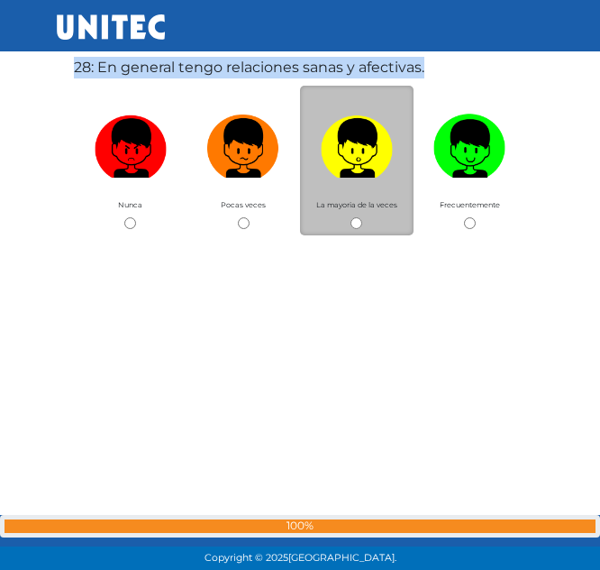
click at [363, 227] on div "La mayoria de la veces" at bounding box center [357, 161] width 114 height 150
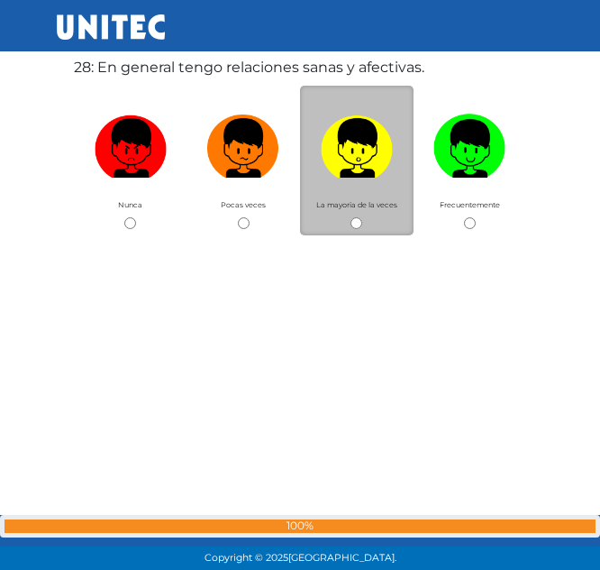
click at [356, 224] on input "radio" at bounding box center [357, 223] width 12 height 12
radio input "true"
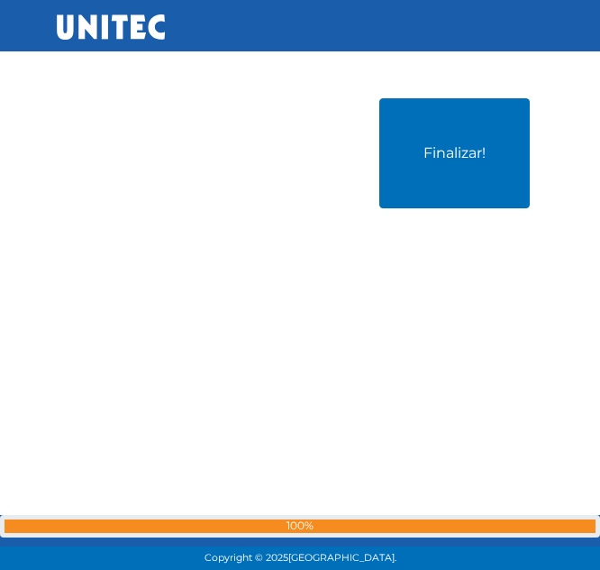
scroll to position [16040, 0]
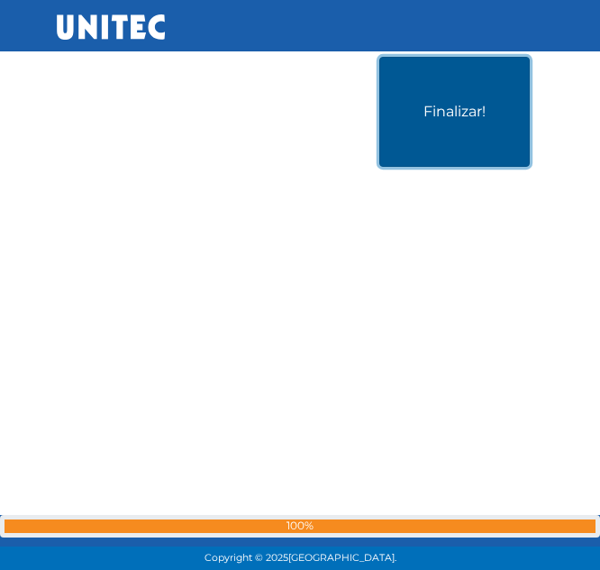
click at [474, 97] on button "Finalizar!" at bounding box center [454, 112] width 151 height 110
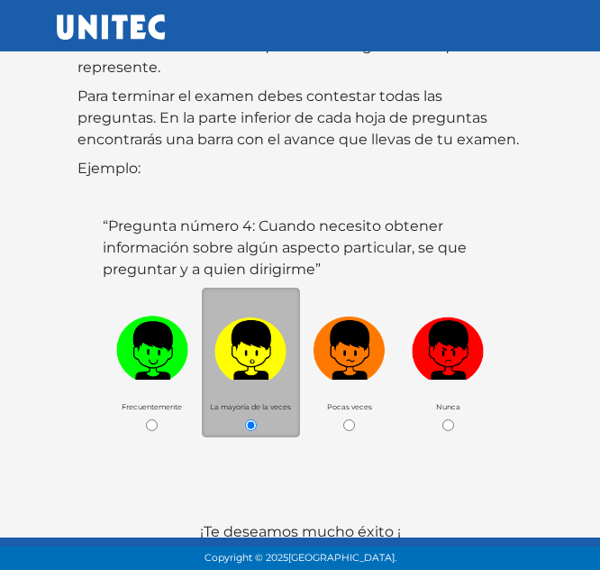
scroll to position [507, 0]
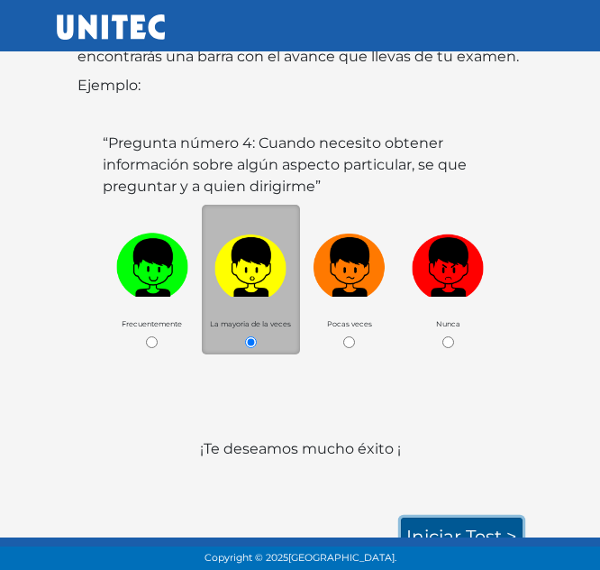
click at [406, 517] on link "Iniciar test >" at bounding box center [462, 536] width 122 height 38
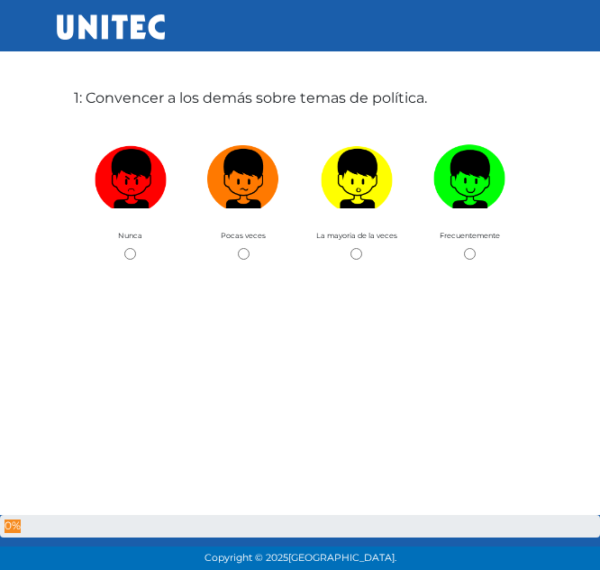
scroll to position [60, 0]
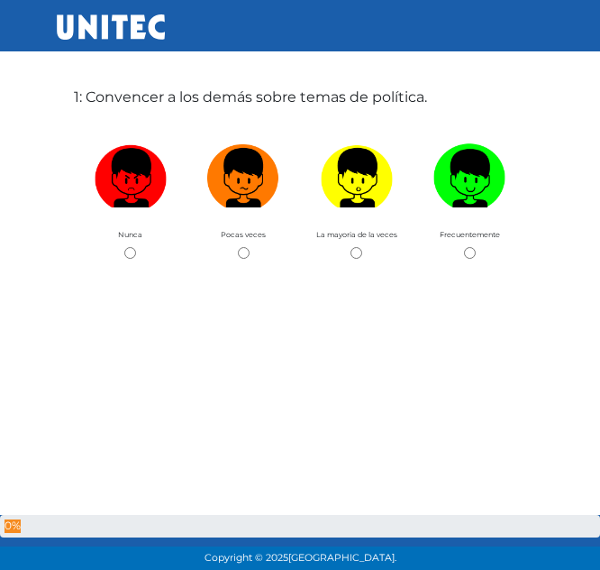
click at [338, 94] on label "1: Convencer a los demás sobre temas de política." at bounding box center [250, 98] width 353 height 22
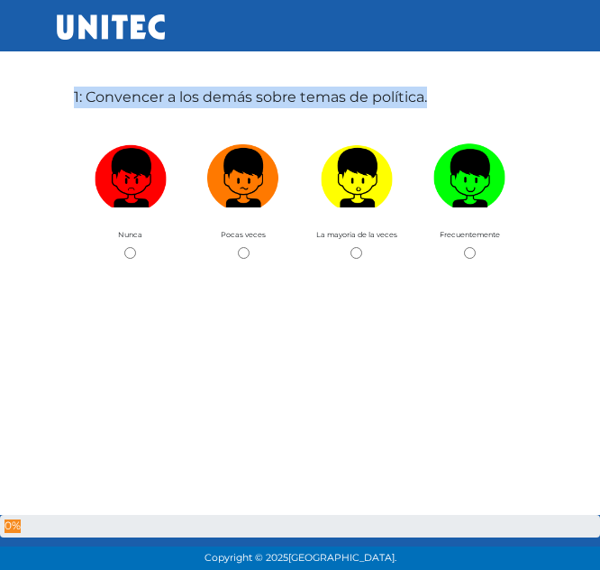
click at [338, 94] on label "1: Convencer a los demás sobre temas de política." at bounding box center [250, 98] width 353 height 22
copy div "1: Convencer a los demás sobre temas de política."
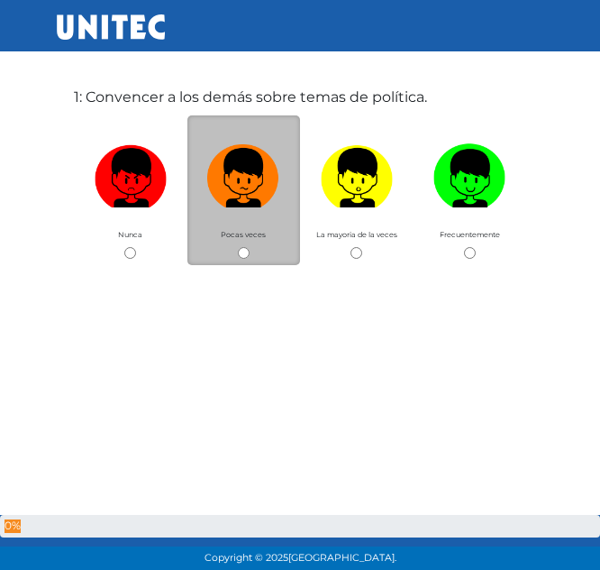
click at [240, 263] on div "Pocas veces" at bounding box center [244, 190] width 114 height 150
click at [236, 253] on div "Pocas veces" at bounding box center [244, 190] width 114 height 150
click at [243, 253] on input "radio" at bounding box center [244, 253] width 12 height 12
radio input "true"
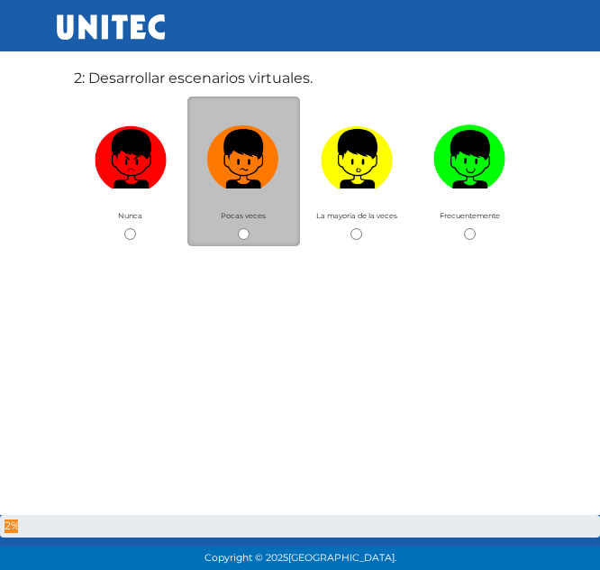
scroll to position [660, 0]
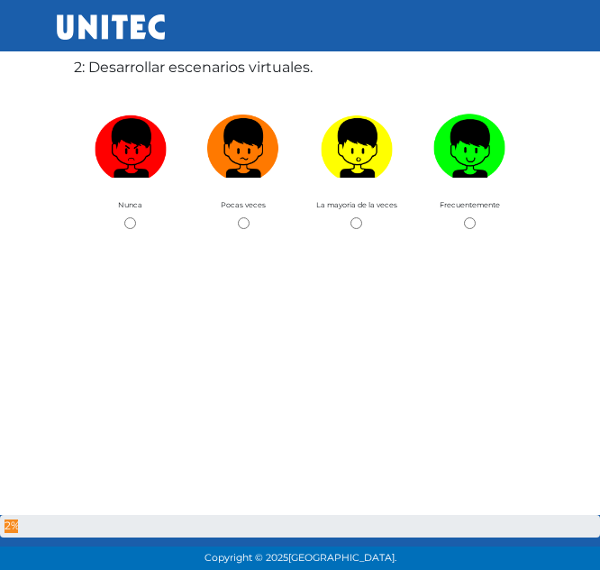
click at [176, 60] on label "2: Desarrollar escenarios virtuales." at bounding box center [193, 68] width 239 height 22
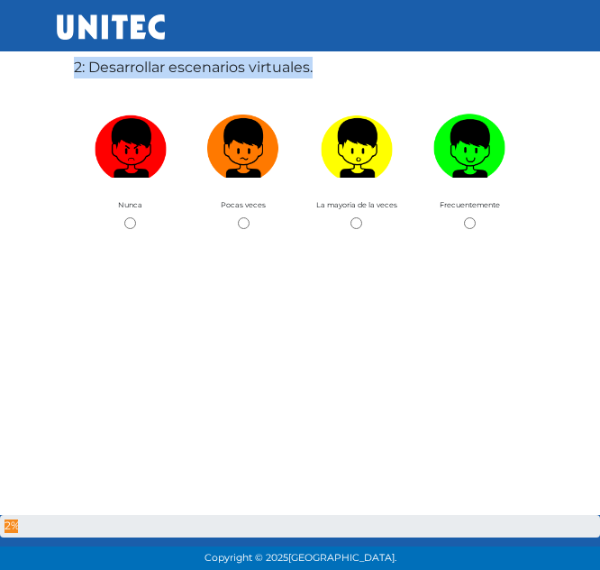
click at [176, 60] on label "2: Desarrollar escenarios virtuales." at bounding box center [193, 68] width 239 height 22
copy div "2: Desarrollar escenarios virtuales."
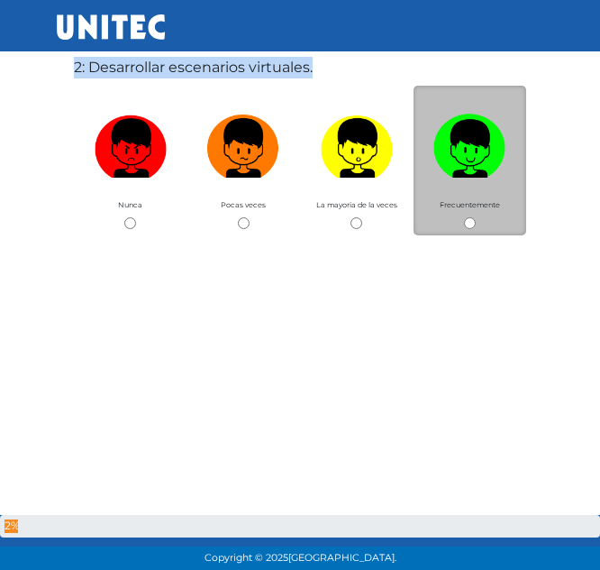
click at [467, 223] on input "radio" at bounding box center [470, 223] width 12 height 12
radio input "true"
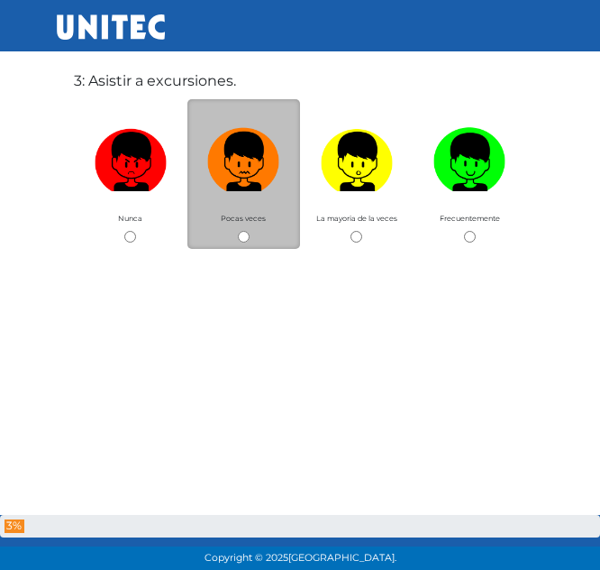
scroll to position [1229, 0]
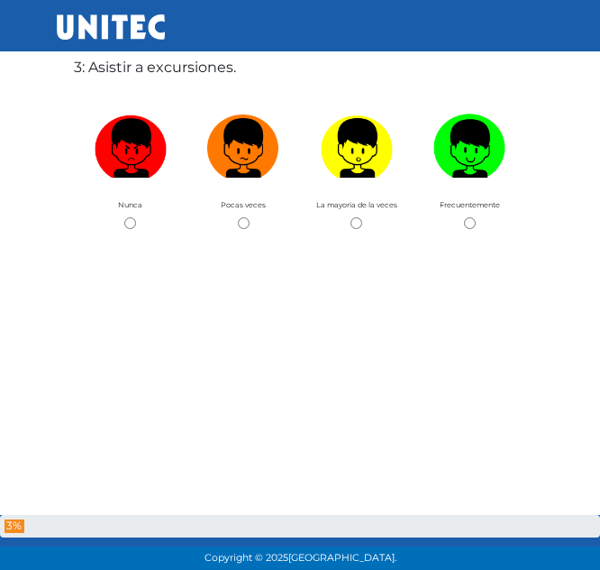
click at [160, 72] on label "3: Asistir a excursiones." at bounding box center [155, 68] width 162 height 22
copy div "3: Asistir a excursiones."
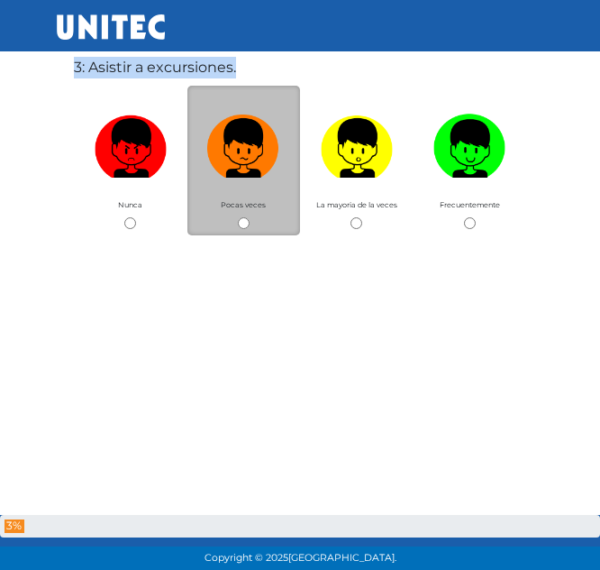
click at [244, 221] on input "radio" at bounding box center [244, 223] width 12 height 12
radio input "true"
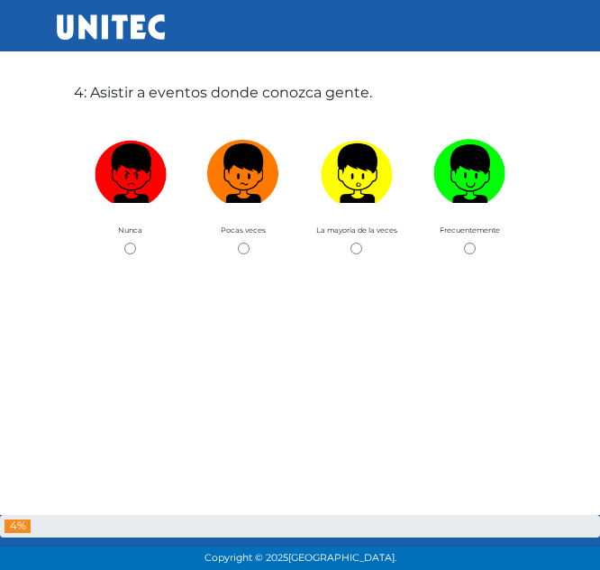
scroll to position [1799, 0]
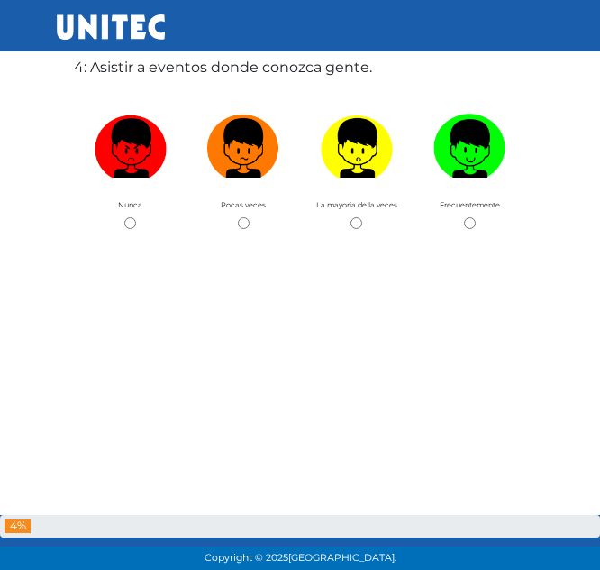
click at [187, 63] on label "4: Asistir a eventos donde conozca gente." at bounding box center [223, 68] width 298 height 22
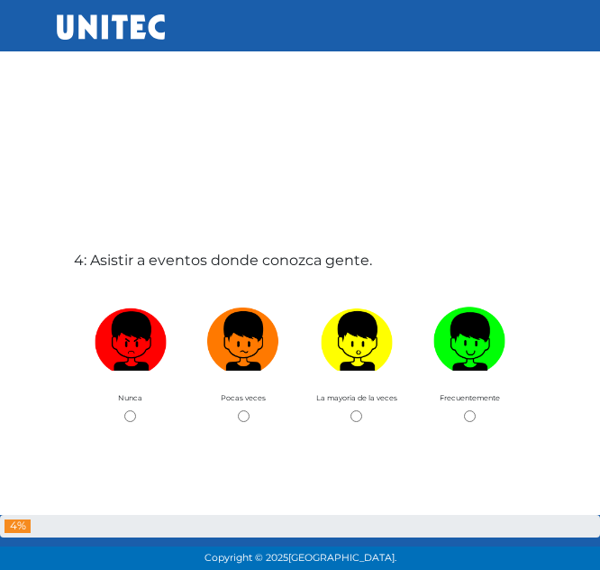
scroll to position [1655, 0]
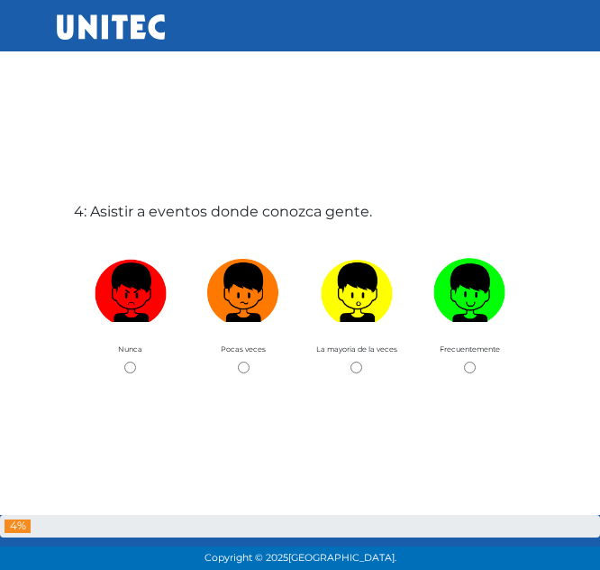
click at [198, 207] on label "4: Asistir a eventos donde conozca gente." at bounding box center [223, 212] width 298 height 22
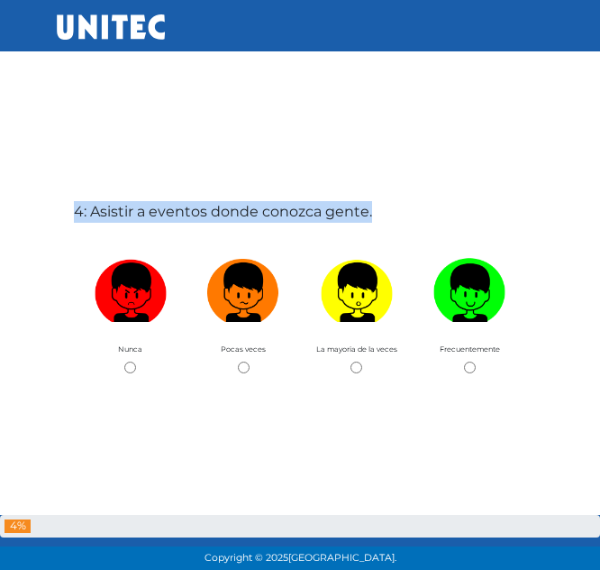
click at [198, 207] on label "4: Asistir a eventos donde conozca gente." at bounding box center [223, 212] width 298 height 22
copy div "4: Asistir a eventos donde conozca gente."
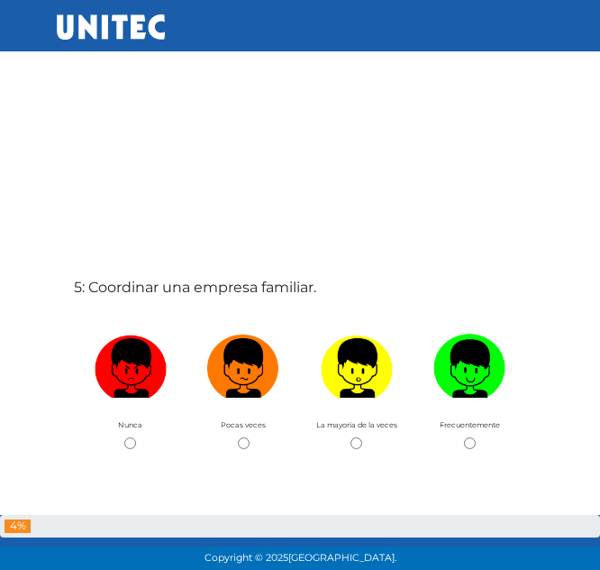
scroll to position [2150, 0]
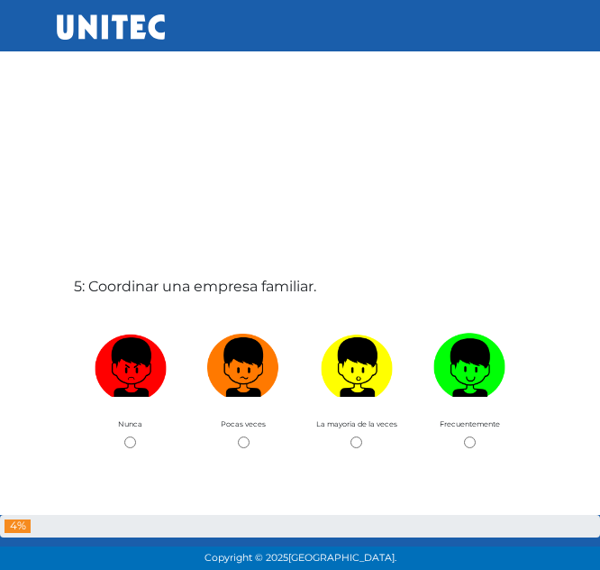
click at [235, 291] on label "5: Coordinar una empresa familiar." at bounding box center [195, 287] width 242 height 22
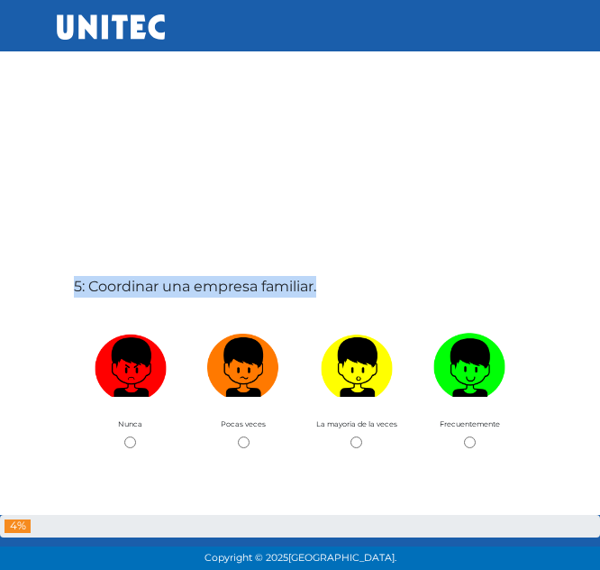
copy div "5: Coordinar una empresa familiar."
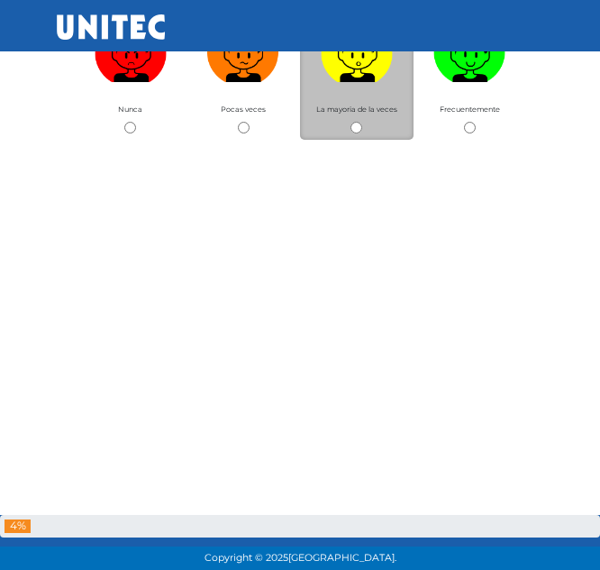
click at [354, 127] on input "radio" at bounding box center [357, 128] width 12 height 12
radio input "true"
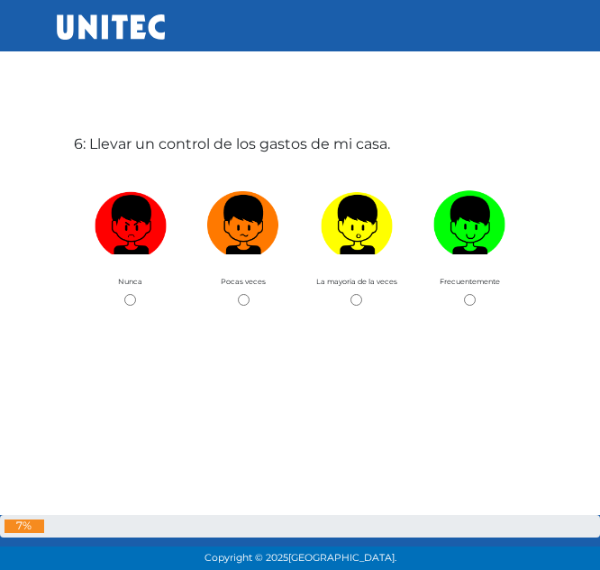
scroll to position [2938, 0]
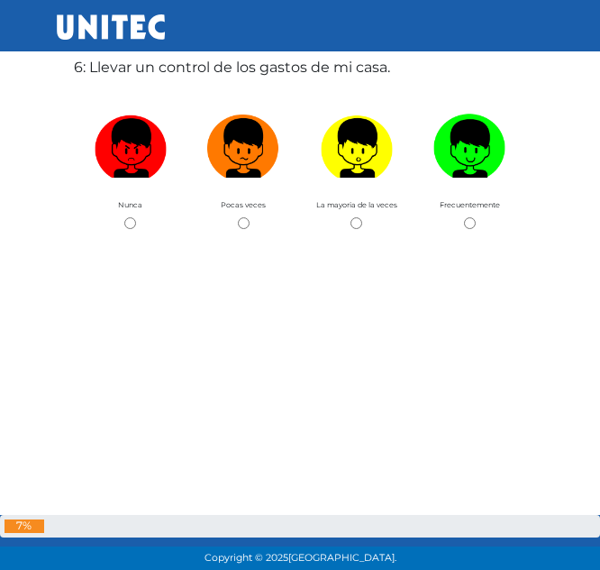
click at [223, 69] on label "6: Llevar un control de los gastos de mi casa." at bounding box center [232, 68] width 316 height 22
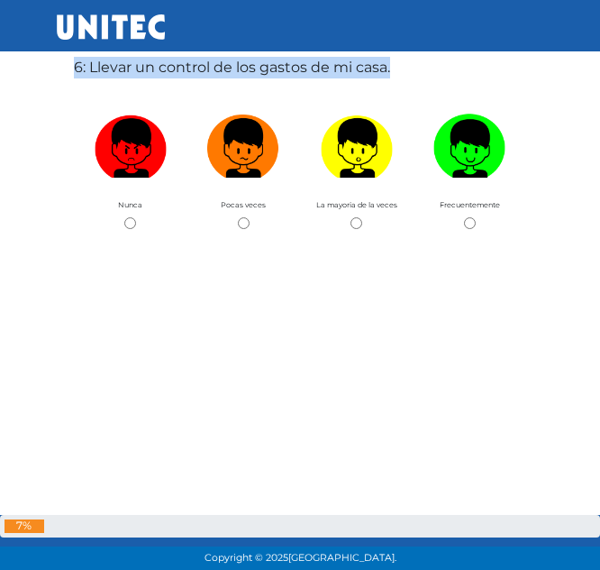
click at [223, 69] on label "6: Llevar un control de los gastos de mi casa." at bounding box center [232, 68] width 316 height 22
copy div "6: Llevar un control de los gastos de mi casa."
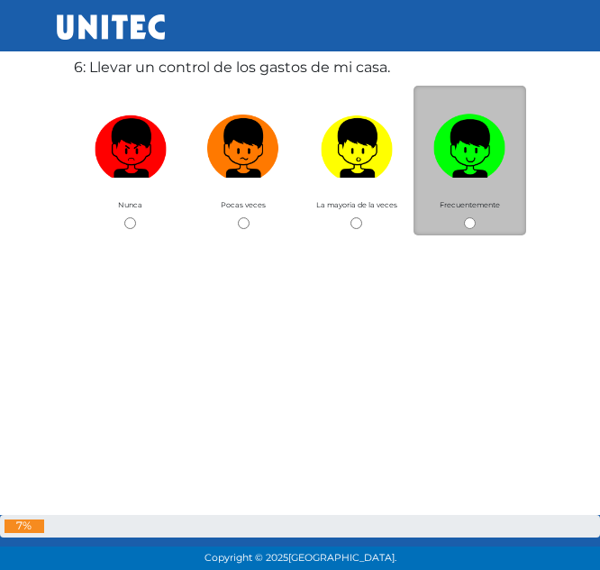
click at [476, 223] on div "Frecuentemente" at bounding box center [471, 161] width 114 height 150
click at [468, 223] on input "radio" at bounding box center [470, 223] width 12 height 12
radio input "true"
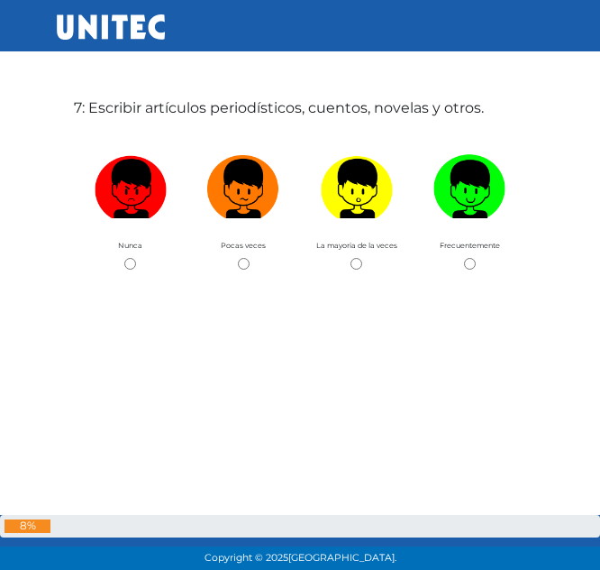
scroll to position [3508, 0]
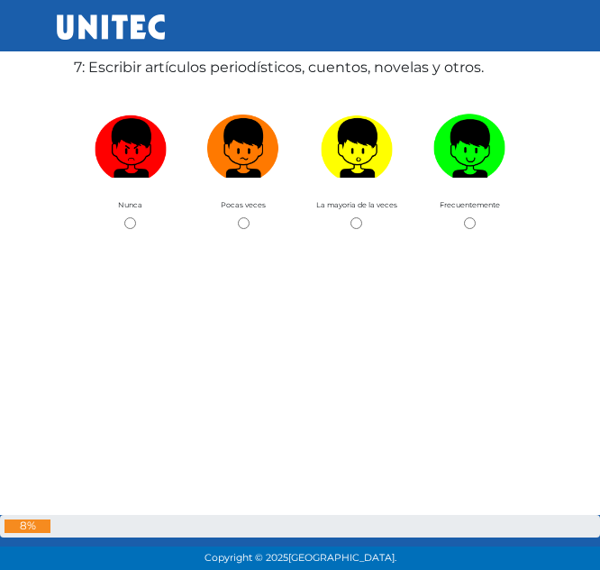
click at [224, 70] on label "7: Escribir artículos periodísticos, cuentos, novelas y otros." at bounding box center [279, 68] width 410 height 22
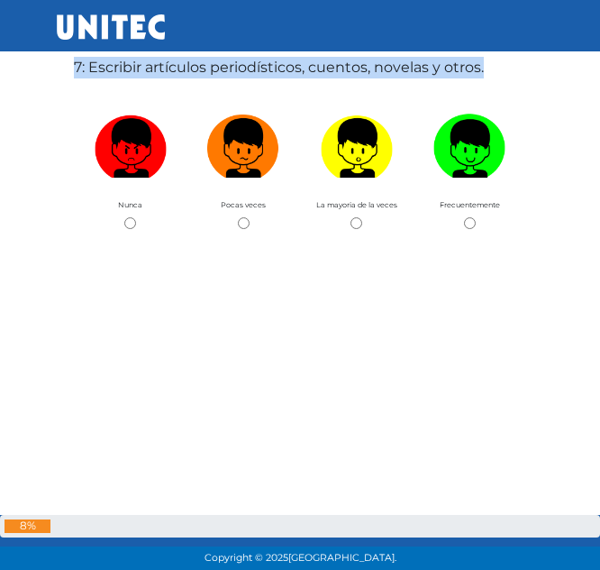
copy div "7: Escribir artículos periodísticos, cuentos, novelas y otros."
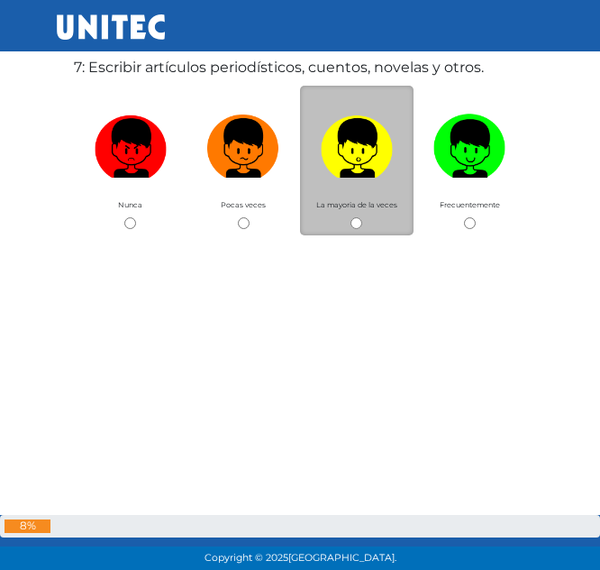
click at [362, 231] on div "La mayoria de la veces" at bounding box center [357, 161] width 114 height 150
click at [354, 223] on input "radio" at bounding box center [357, 223] width 12 height 12
radio input "true"
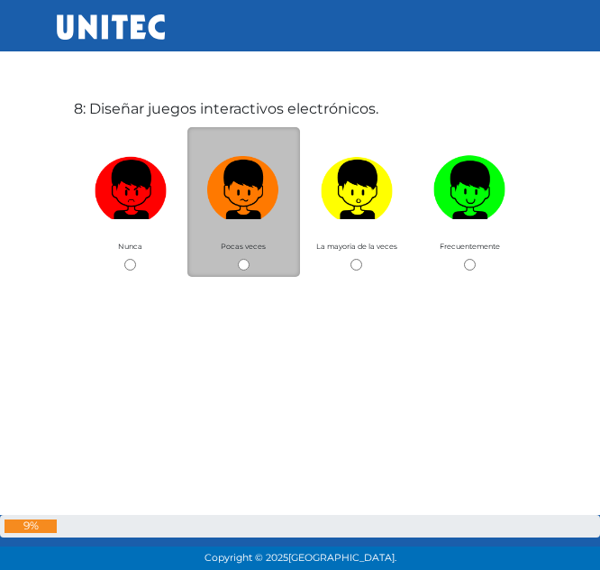
scroll to position [4078, 0]
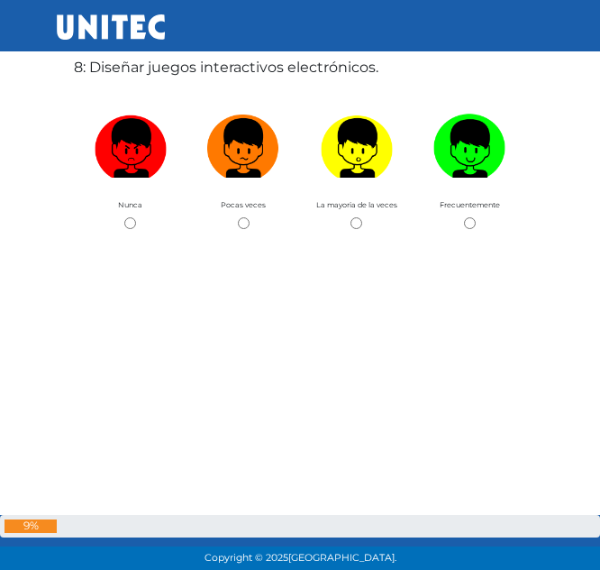
click at [194, 74] on label "8: Diseñar juegos interactivos electrónicos." at bounding box center [226, 68] width 305 height 22
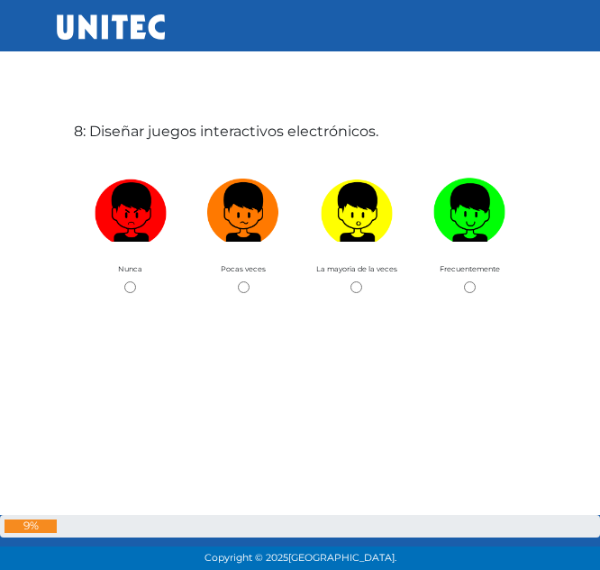
scroll to position [4014, 0]
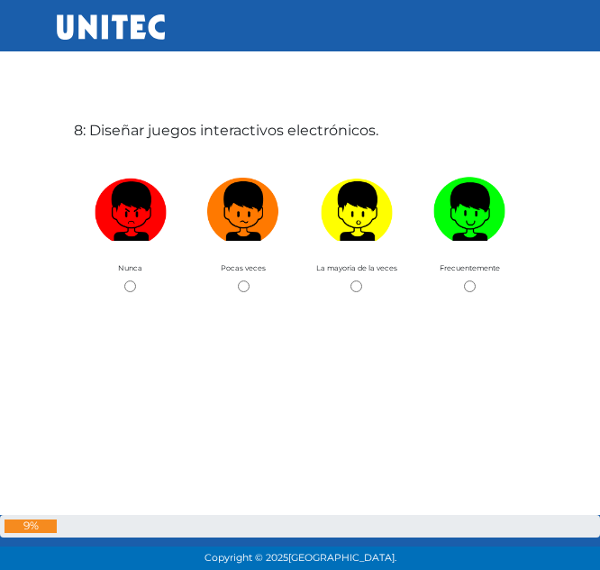
click at [238, 125] on label "8: Diseñar juegos interactivos electrónicos." at bounding box center [226, 131] width 305 height 22
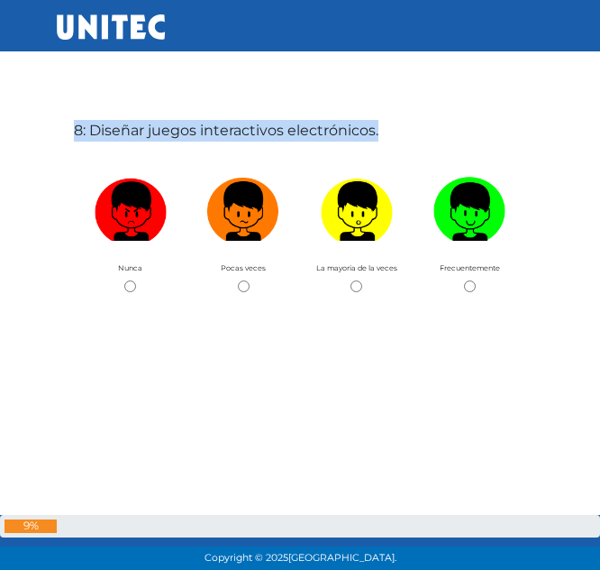
click at [238, 125] on label "8: Diseñar juegos interactivos electrónicos." at bounding box center [226, 131] width 305 height 22
copy div "8: Diseñar juegos interactivos electrónicos."
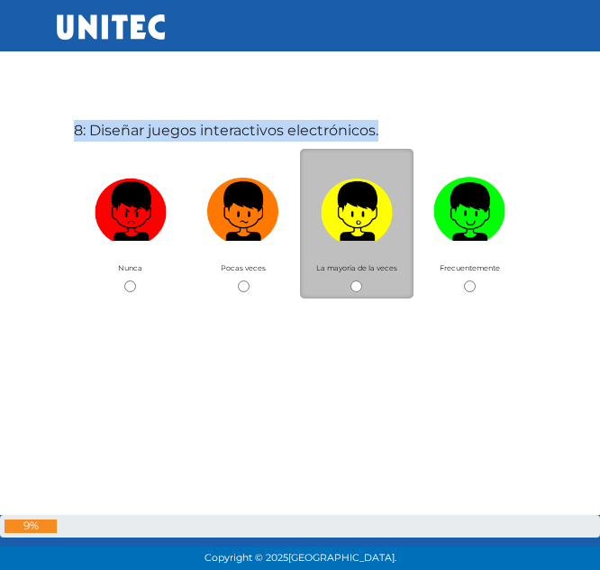
click at [356, 283] on input "radio" at bounding box center [357, 286] width 12 height 12
radio input "true"
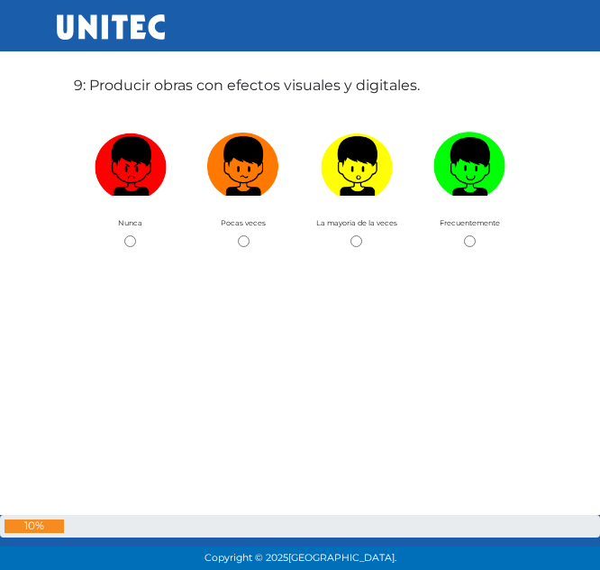
scroll to position [4647, 0]
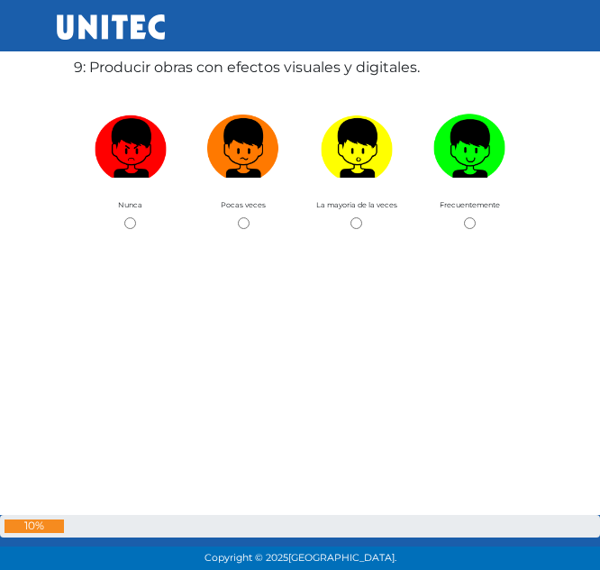
click at [219, 74] on label "9: Producir obras con efectos visuales y digitales." at bounding box center [247, 68] width 346 height 22
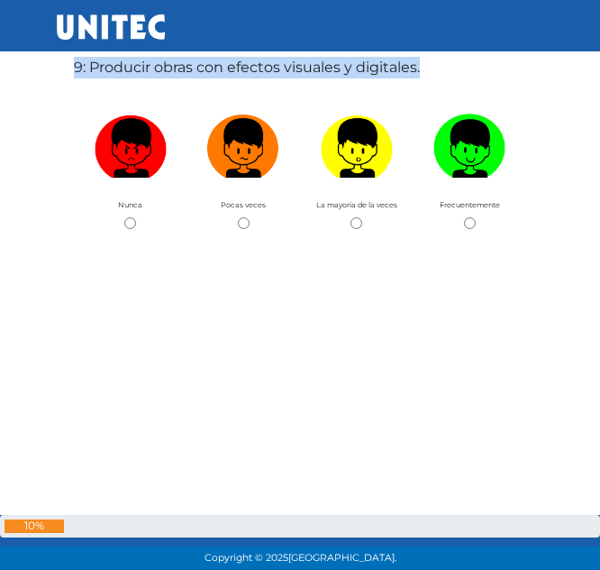
click at [219, 74] on label "9: Producir obras con efectos visuales y digitales." at bounding box center [247, 68] width 346 height 22
copy div "9: Producir obras con efectos visuales y digitales."
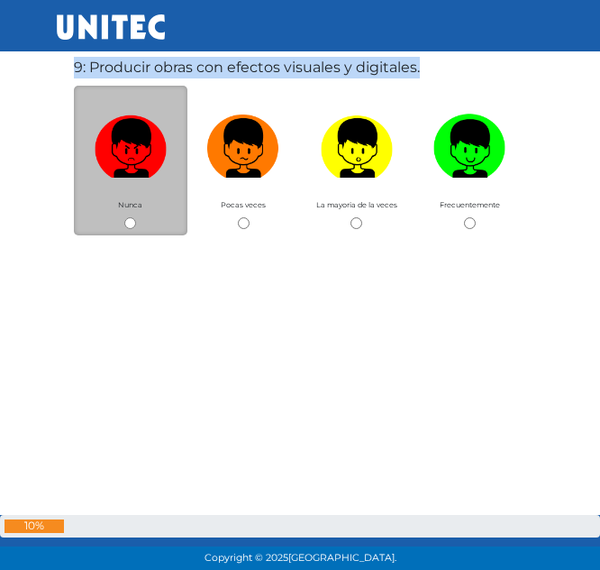
click at [129, 222] on input "radio" at bounding box center [130, 223] width 12 height 12
radio input "true"
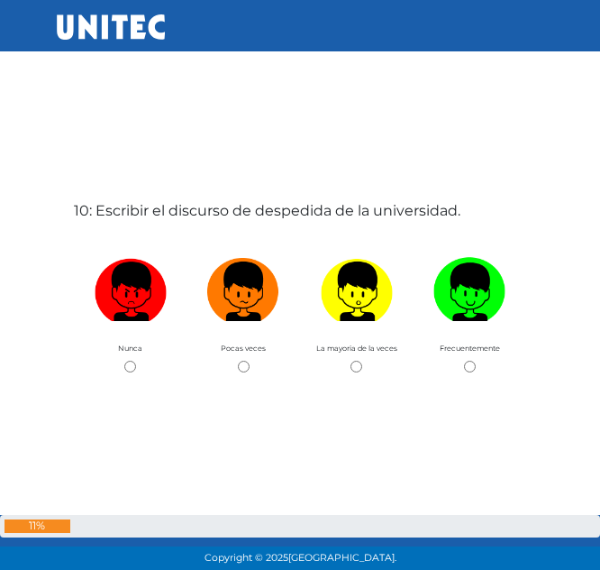
scroll to position [5217, 0]
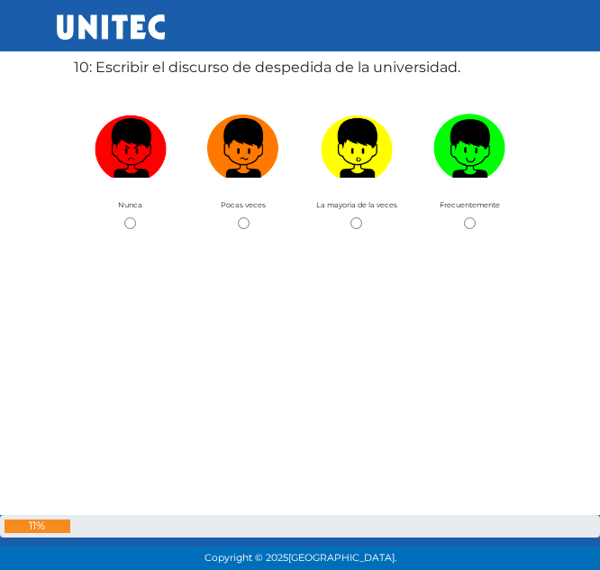
click at [215, 70] on label "10: Escribir el discurso de despedida de la universidad." at bounding box center [267, 68] width 387 height 22
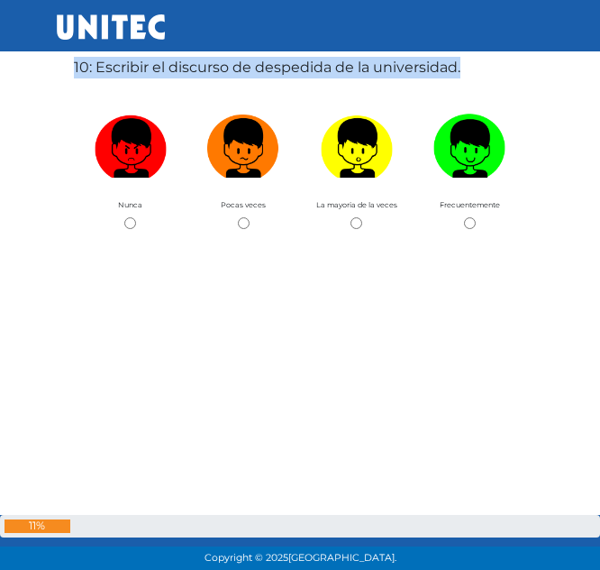
click at [215, 71] on label "10: Escribir el discurso de despedida de la universidad." at bounding box center [267, 68] width 387 height 22
copy div "10: Escribir el discurso de despedida de la universidad."
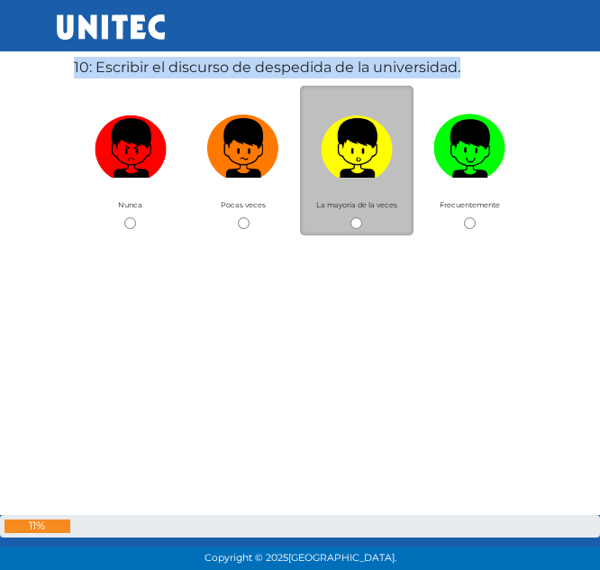
click at [352, 226] on input "radio" at bounding box center [357, 223] width 12 height 12
radio input "true"
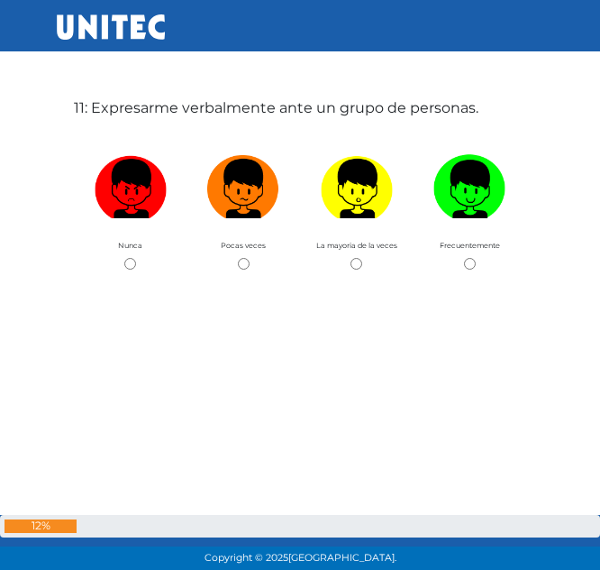
scroll to position [5786, 0]
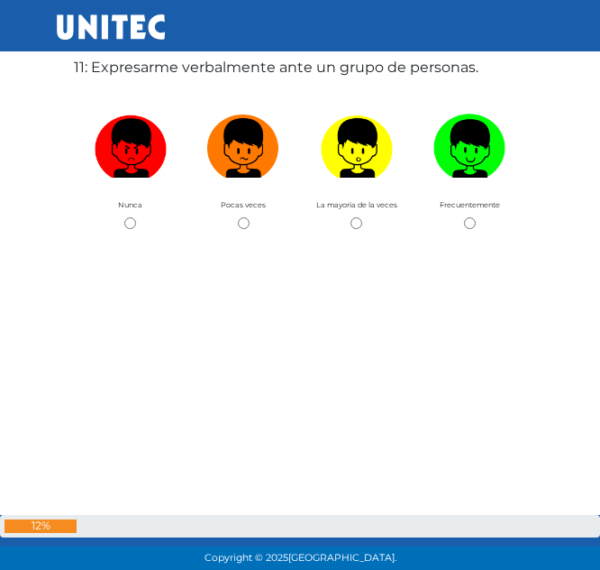
click at [213, 71] on label "11: Expresarme verbalmente ante un grupo de personas." at bounding box center [276, 68] width 405 height 22
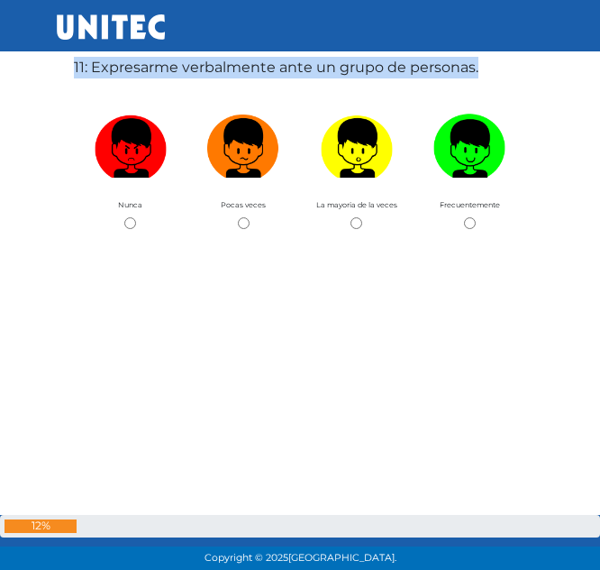
click at [213, 71] on label "11: Expresarme verbalmente ante un grupo de personas." at bounding box center [276, 68] width 405 height 22
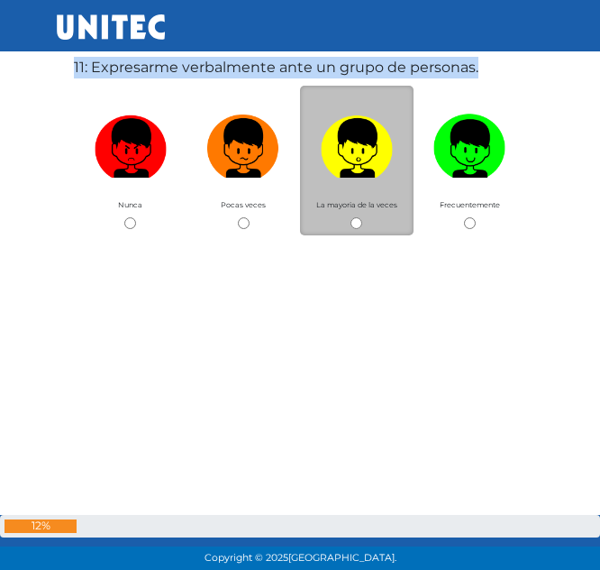
click at [352, 226] on input "radio" at bounding box center [357, 223] width 12 height 12
radio input "true"
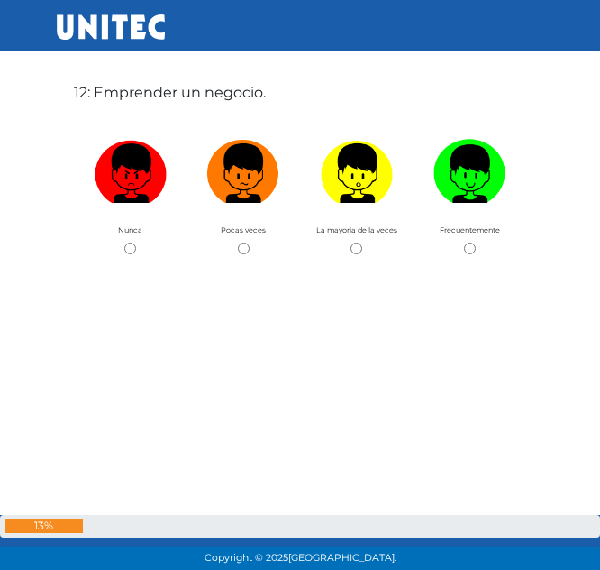
scroll to position [6356, 0]
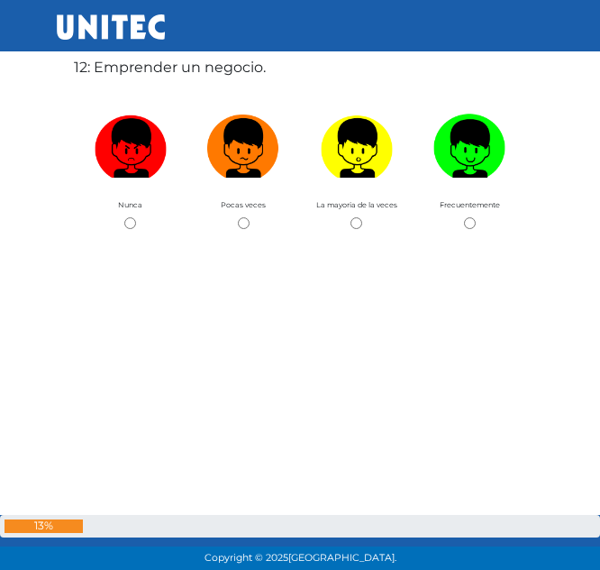
click at [216, 63] on label "12: Emprender un negocio." at bounding box center [170, 68] width 192 height 22
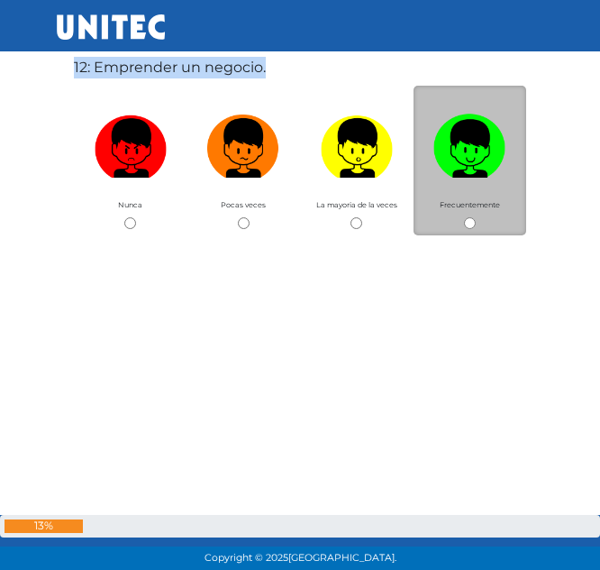
click at [469, 222] on input "radio" at bounding box center [470, 223] width 12 height 12
radio input "true"
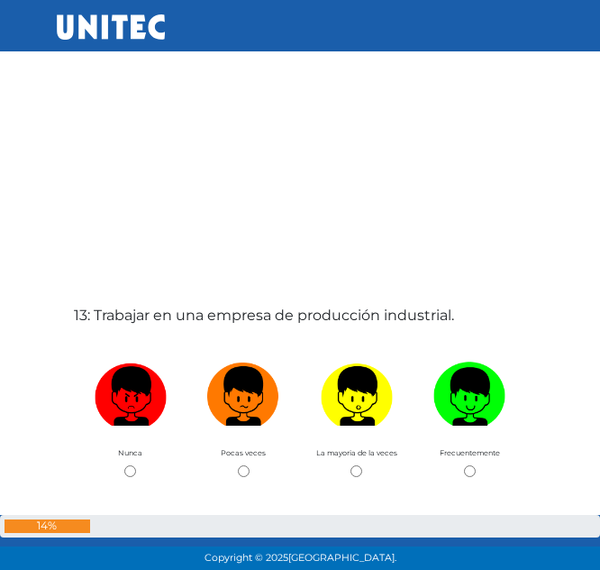
scroll to position [6926, 0]
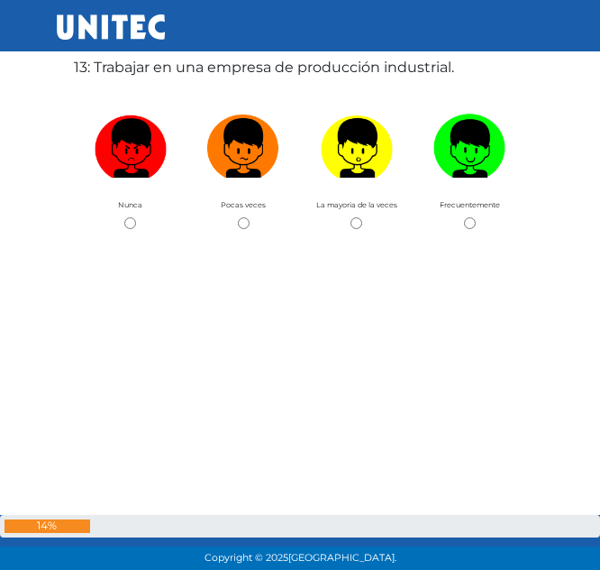
click at [318, 68] on label "13: Trabajar en una empresa de producción industrial." at bounding box center [264, 68] width 380 height 22
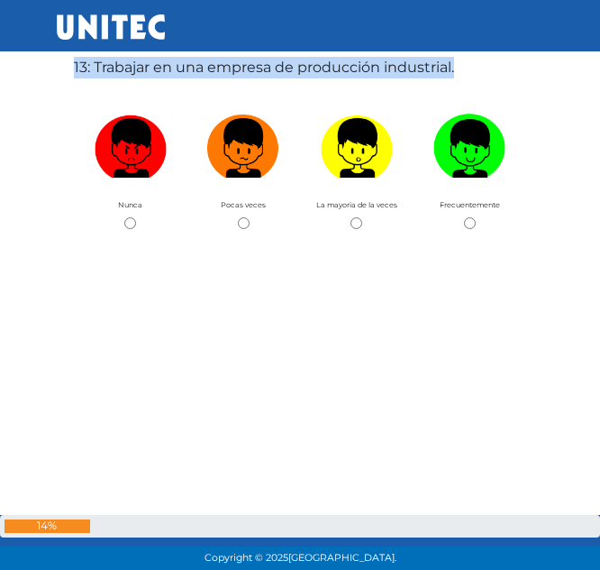
click at [318, 68] on label "13: Trabajar en una empresa de producción industrial." at bounding box center [264, 68] width 380 height 22
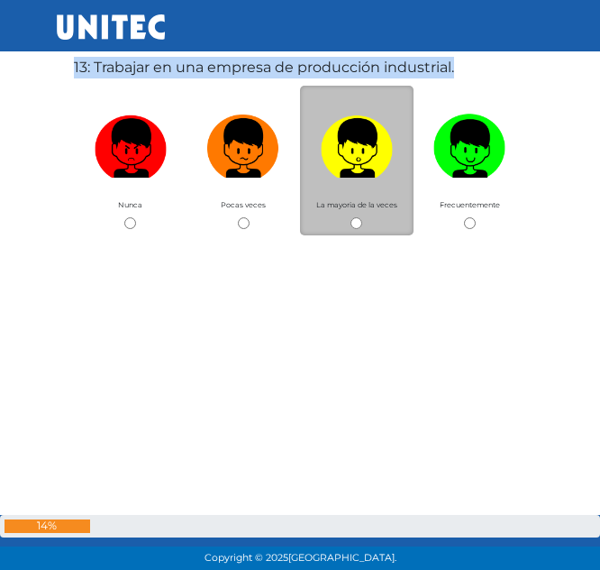
click at [356, 222] on input "radio" at bounding box center [357, 223] width 12 height 12
radio input "true"
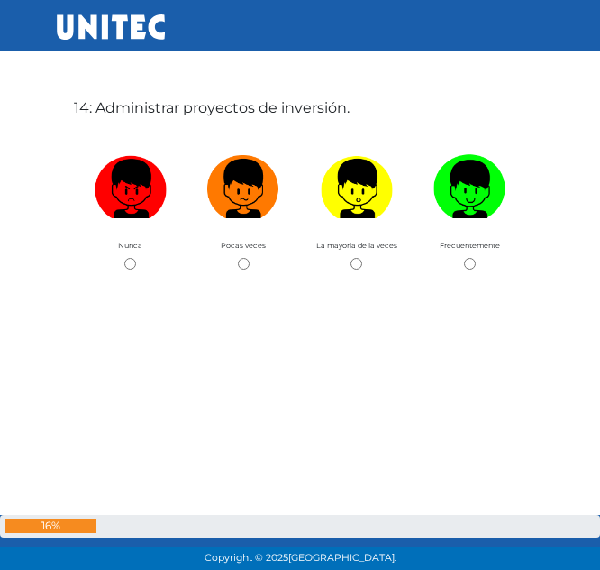
scroll to position [7495, 0]
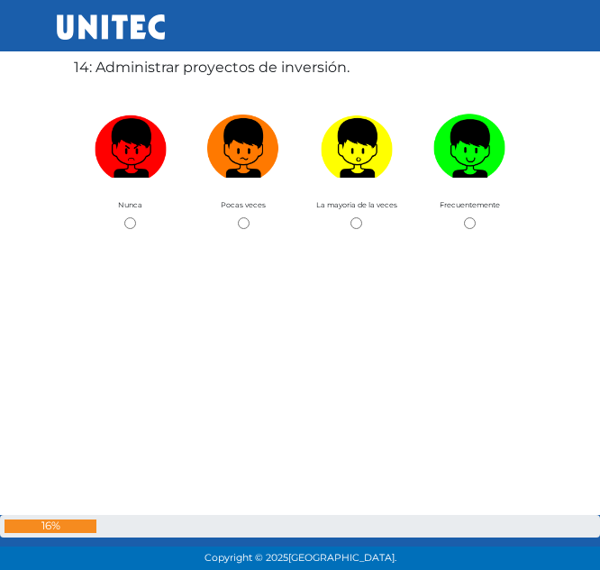
click at [212, 63] on label "14: Administrar proyectos de inversión." at bounding box center [212, 68] width 276 height 22
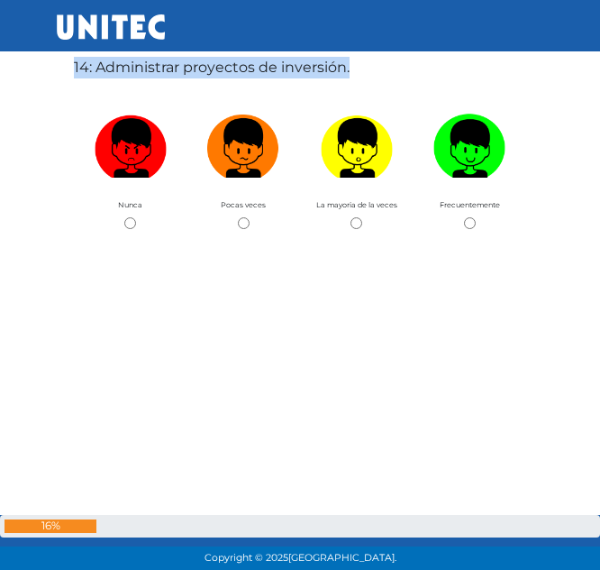
click at [212, 63] on label "14: Administrar proyectos de inversión." at bounding box center [212, 68] width 276 height 22
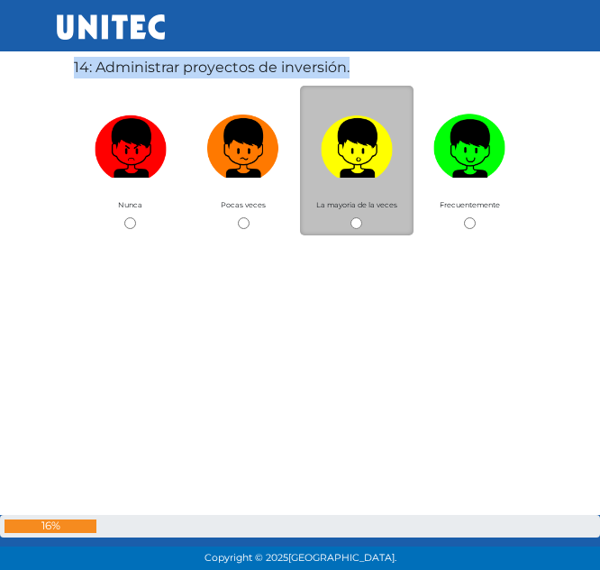
click at [352, 223] on input "radio" at bounding box center [357, 223] width 12 height 12
radio input "true"
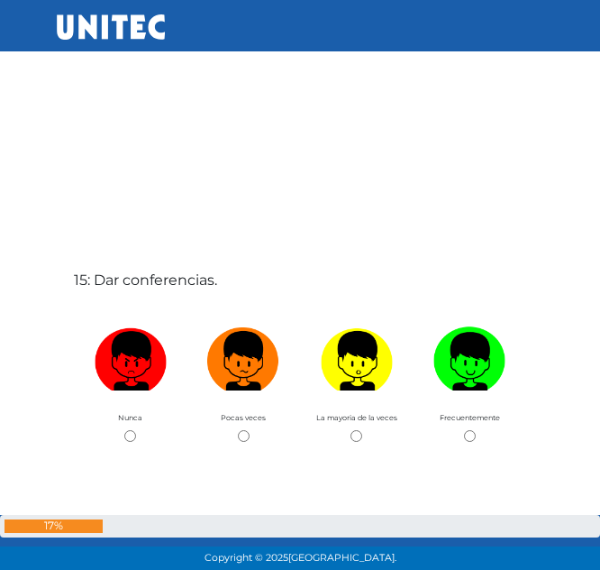
scroll to position [8065, 0]
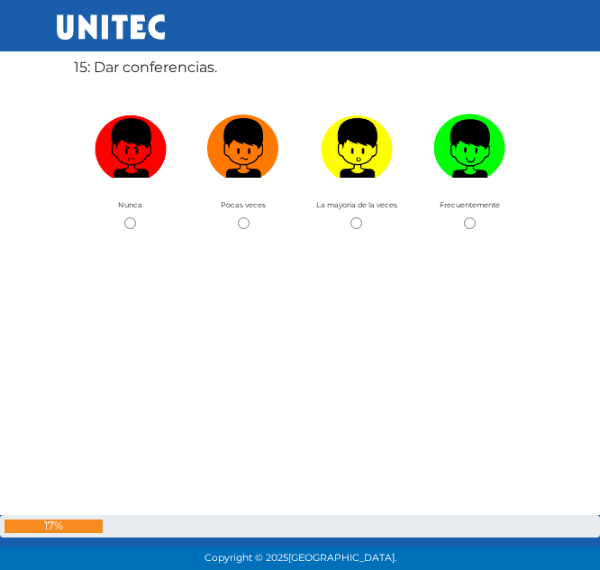
click at [162, 70] on label "15: Dar conferencias." at bounding box center [145, 68] width 143 height 22
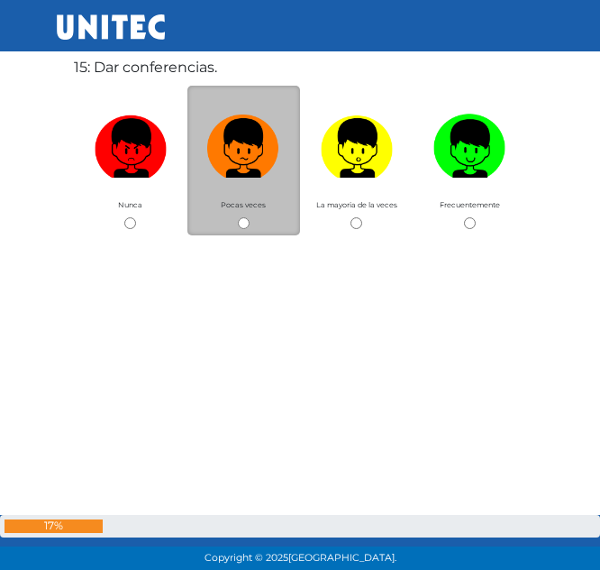
click at [249, 215] on div "Pocas veces" at bounding box center [244, 161] width 114 height 150
click at [245, 223] on input "radio" at bounding box center [244, 223] width 12 height 12
radio input "true"
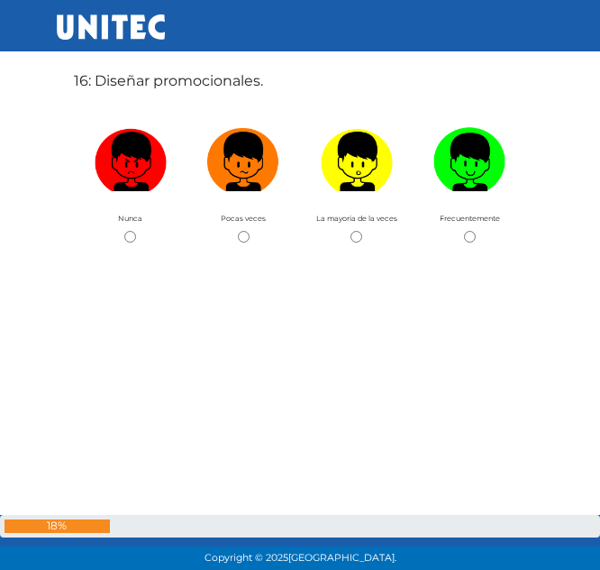
scroll to position [8635, 0]
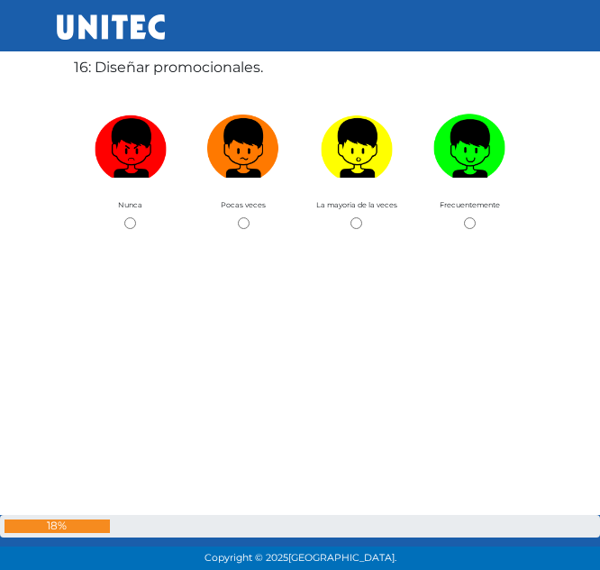
click at [172, 64] on label "16: Diseñar promocionales." at bounding box center [168, 68] width 189 height 22
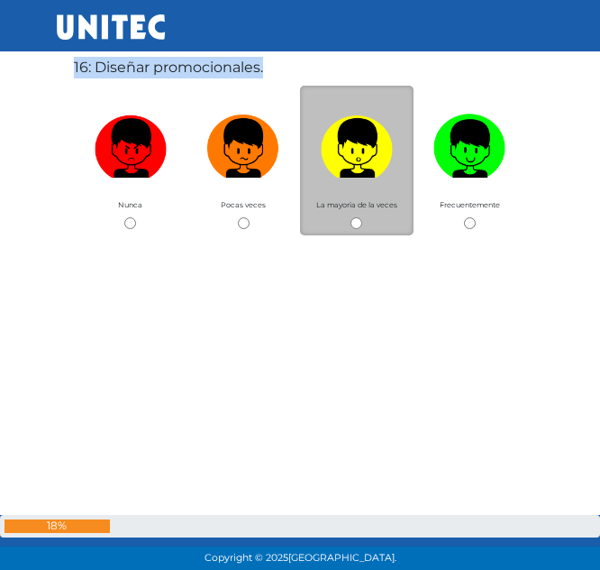
click at [355, 219] on input "radio" at bounding box center [357, 223] width 12 height 12
radio input "true"
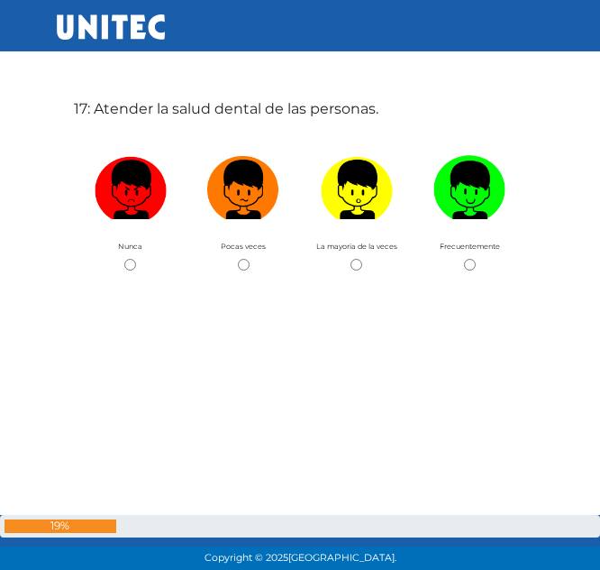
scroll to position [9204, 0]
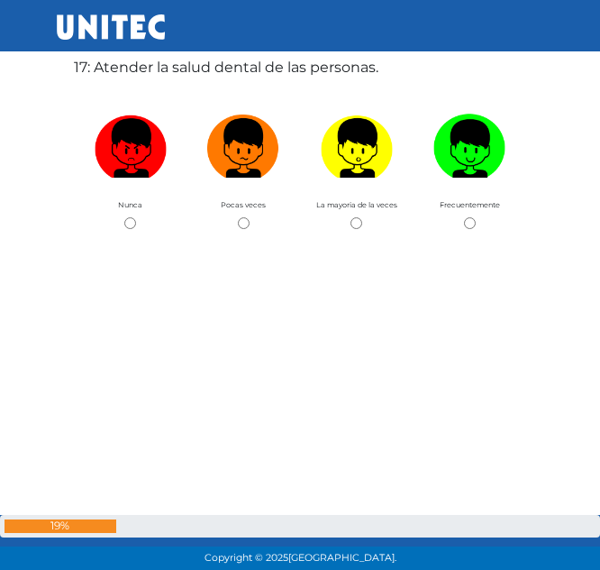
click at [174, 59] on label "17: Atender la salud dental de las personas." at bounding box center [226, 68] width 305 height 22
click at [182, 66] on label "17: Atender la salud dental de las personas." at bounding box center [226, 68] width 305 height 22
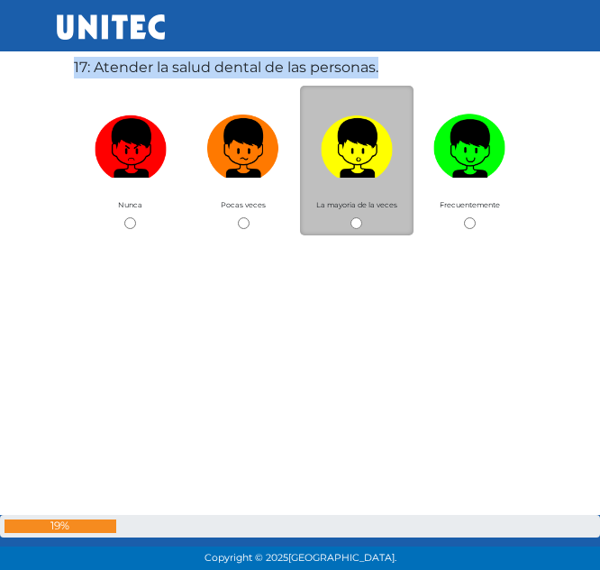
click at [361, 226] on input "radio" at bounding box center [357, 223] width 12 height 12
radio input "true"
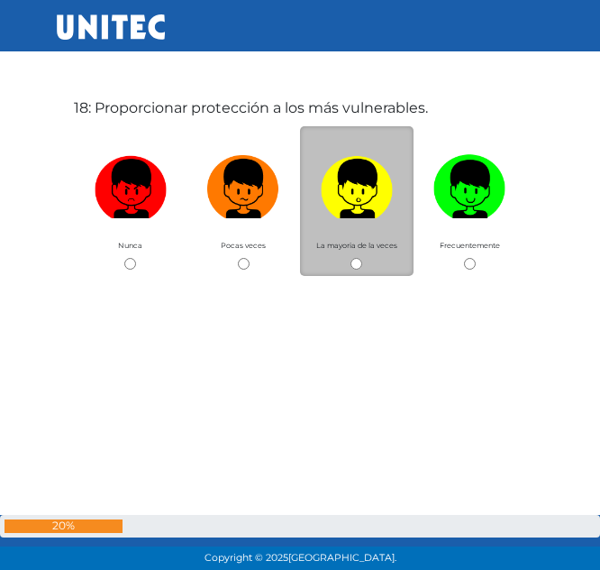
scroll to position [9774, 0]
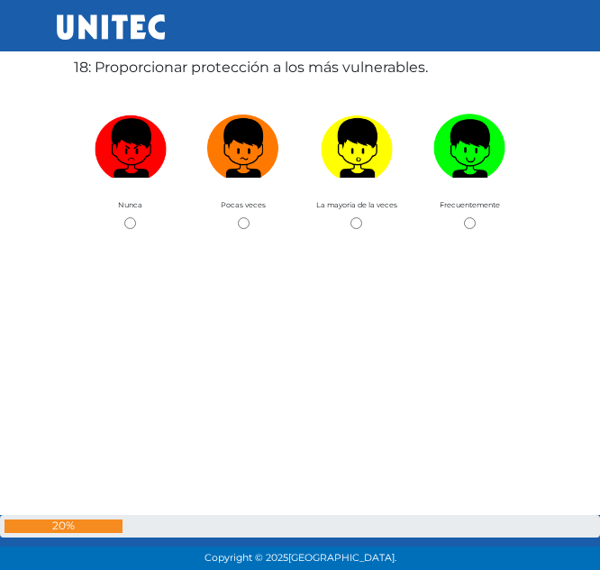
click at [208, 63] on label "18: Proporcionar protección a los más vulnerables." at bounding box center [251, 68] width 354 height 22
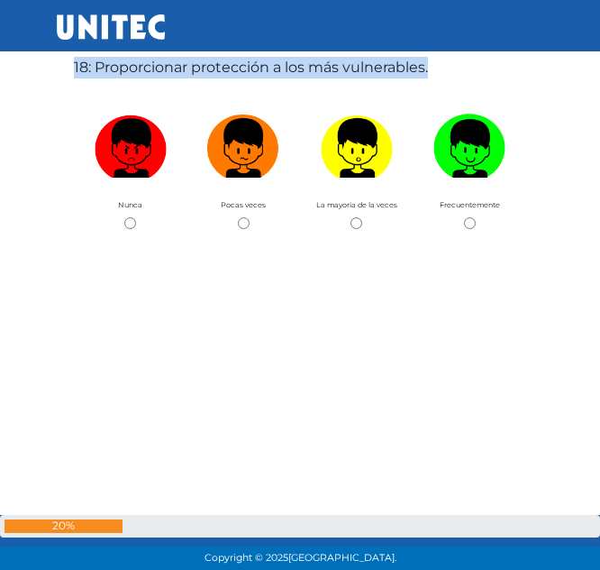
click at [208, 63] on label "18: Proporcionar protección a los más vulnerables." at bounding box center [251, 68] width 354 height 22
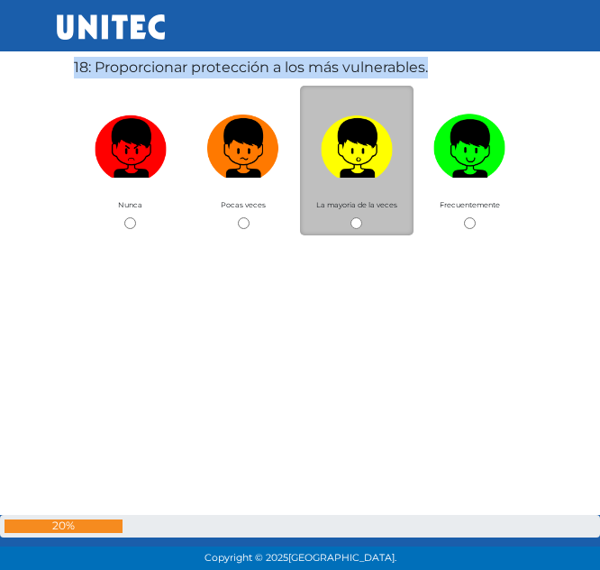
click at [357, 224] on input "radio" at bounding box center [357, 223] width 12 height 12
radio input "true"
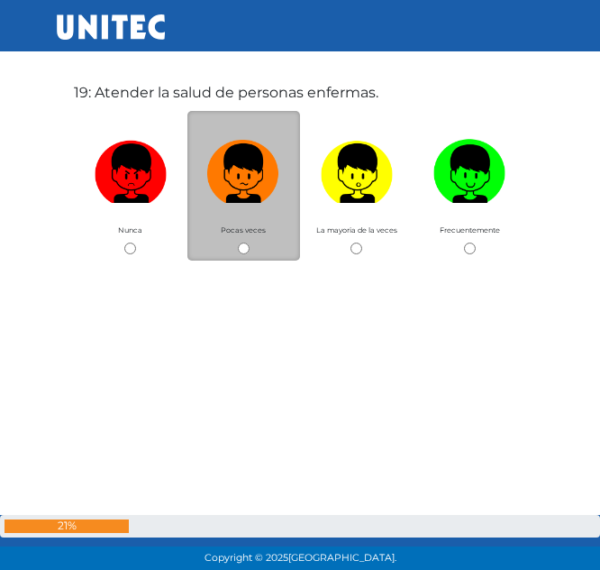
scroll to position [10343, 0]
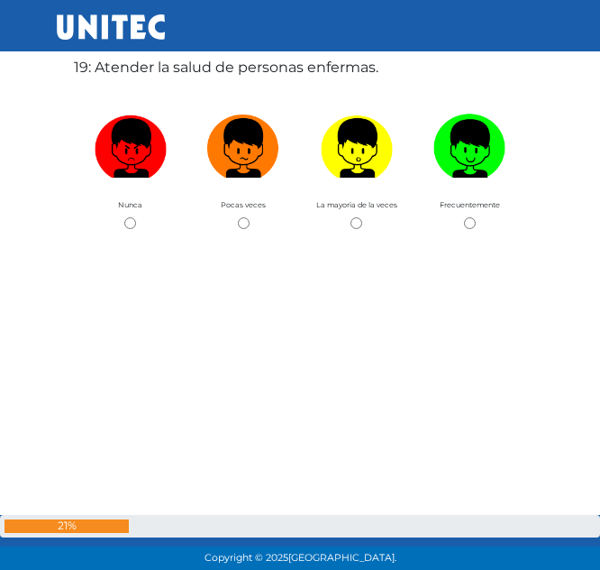
click at [169, 71] on label "19: Atender la salud de personas enfermas." at bounding box center [226, 68] width 305 height 22
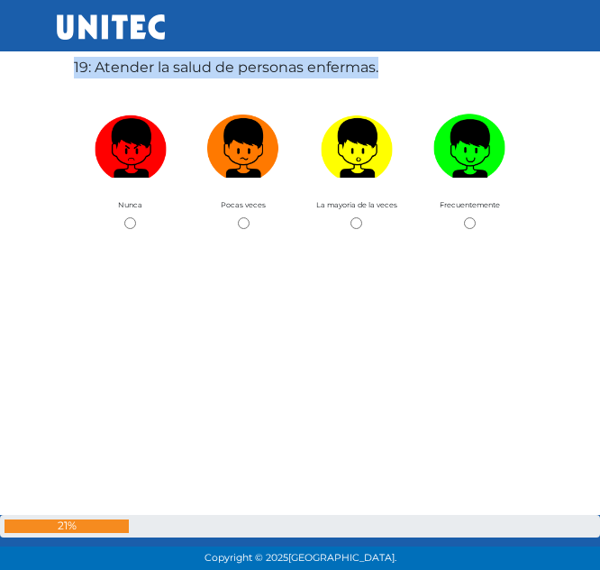
click at [169, 71] on label "19: Atender la salud de personas enfermas." at bounding box center [226, 68] width 305 height 22
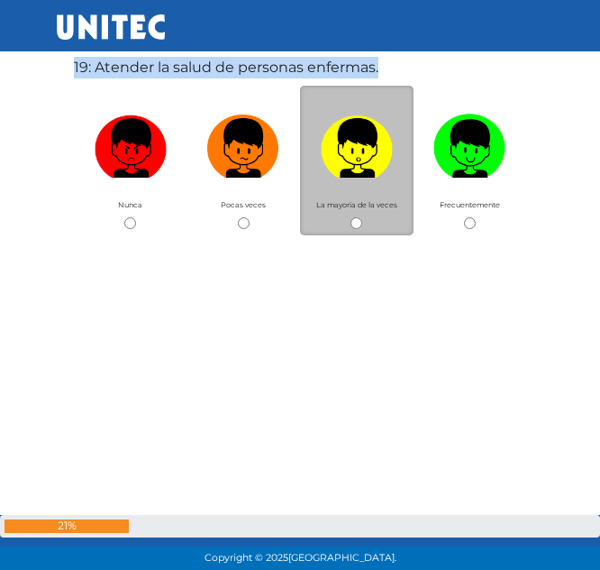
click at [357, 224] on input "radio" at bounding box center [357, 223] width 12 height 12
radio input "true"
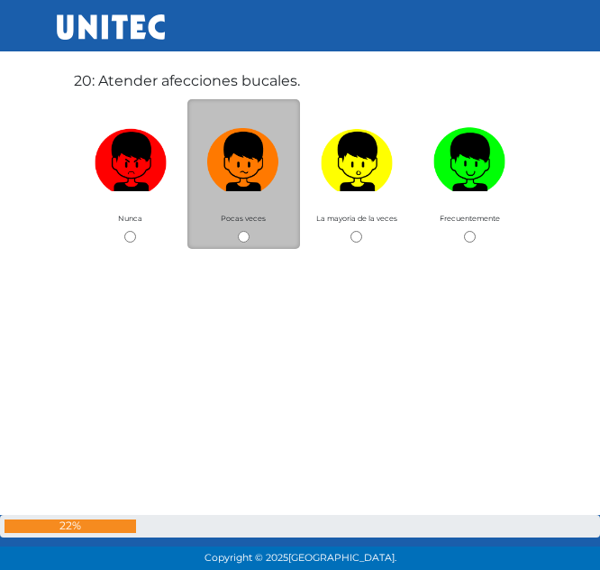
scroll to position [10913, 0]
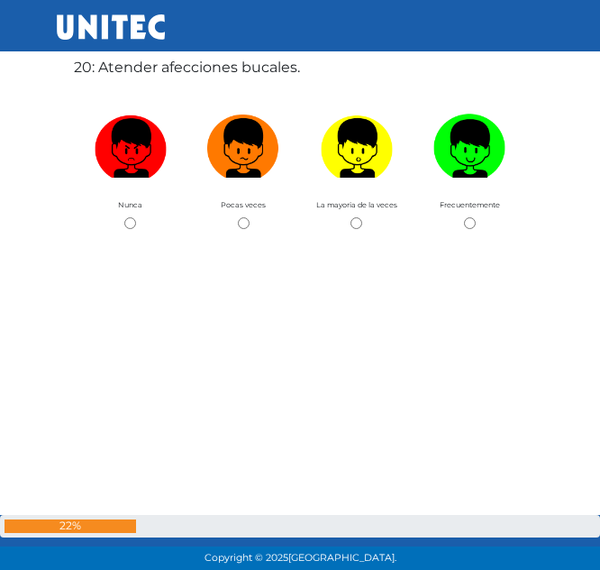
click at [260, 67] on label "20: Atender afecciones bucales." at bounding box center [187, 68] width 226 height 22
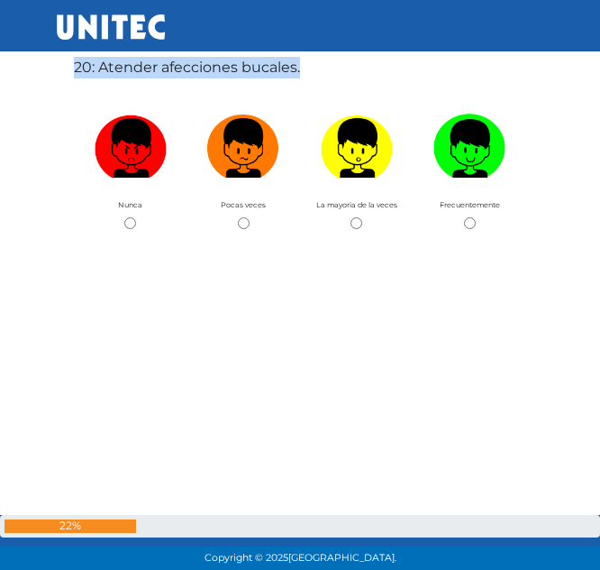
click at [260, 67] on label "20: Atender afecciones bucales." at bounding box center [187, 68] width 226 height 22
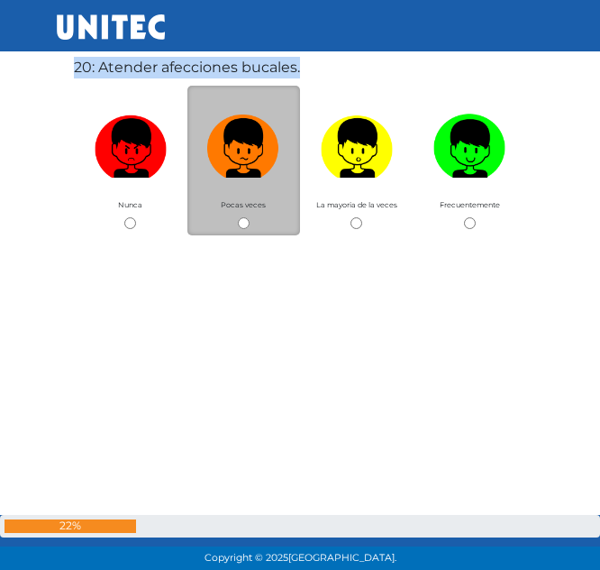
click at [240, 222] on input "radio" at bounding box center [244, 223] width 12 height 12
radio input "true"
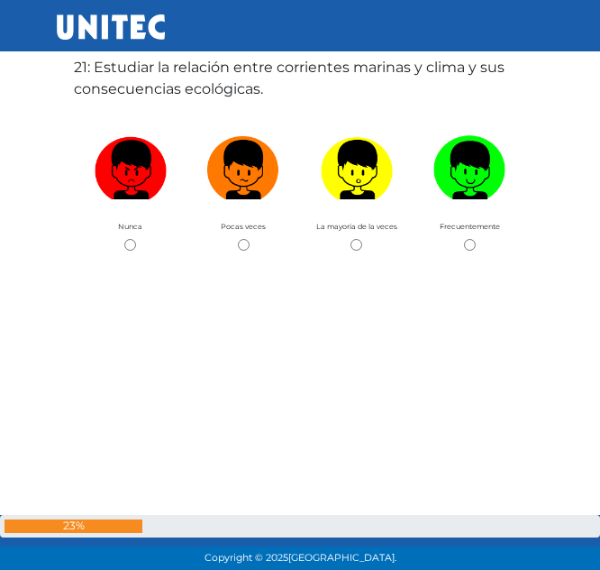
click at [215, 93] on label "21: Estudiar la relación entre corrientes marinas y clima y sus consecuencias e…" at bounding box center [300, 78] width 452 height 43
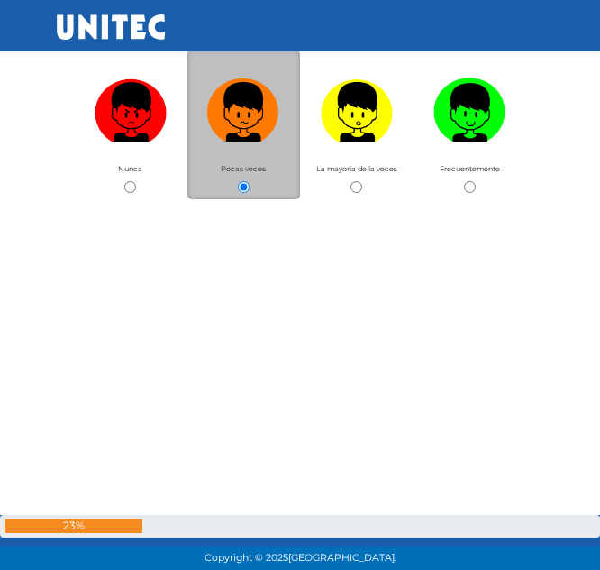
click at [215, 93] on img at bounding box center [243, 107] width 72 height 68
click at [238, 181] on input "radio" at bounding box center [244, 187] width 12 height 12
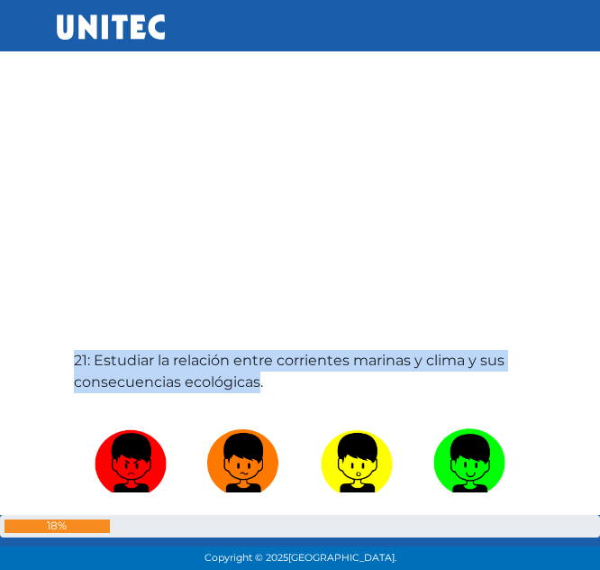
scroll to position [11311, 0]
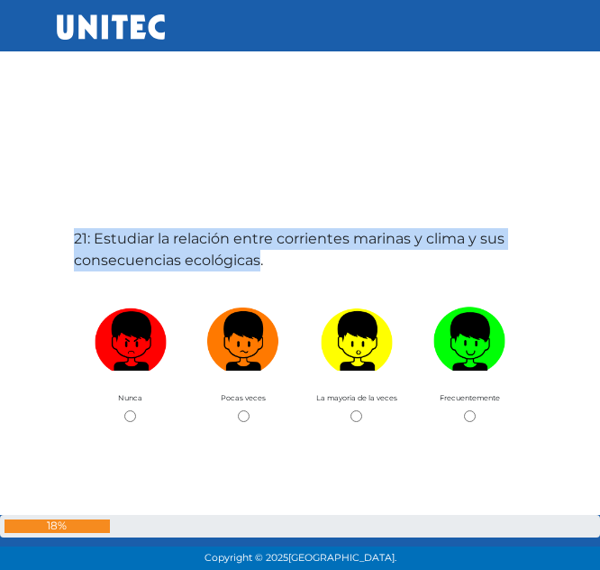
click at [241, 247] on label "21: Estudiar la relación entre corrientes marinas y clima y sus consecuencias e…" at bounding box center [300, 249] width 452 height 43
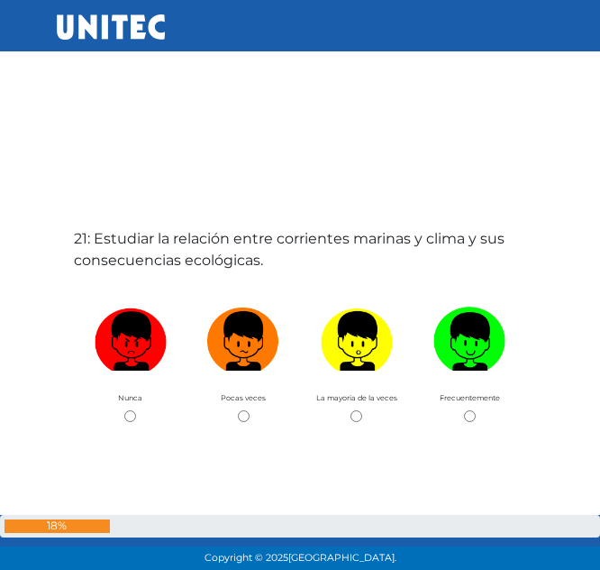
click at [201, 260] on label "21: Estudiar la relación entre corrientes marinas y clima y sus consecuencias e…" at bounding box center [300, 249] width 452 height 43
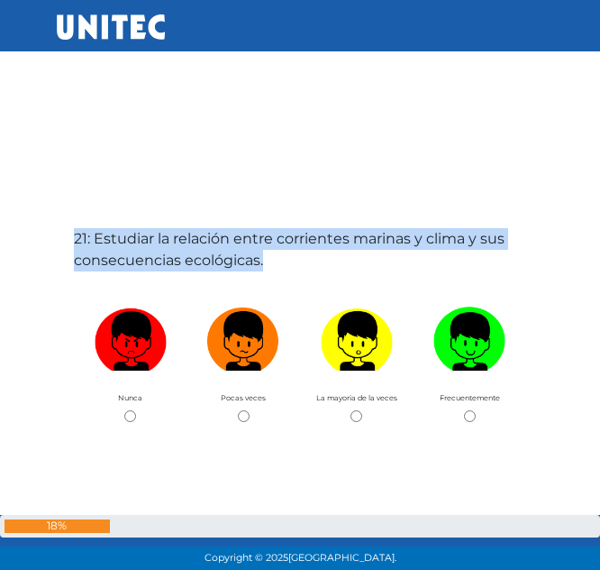
click at [201, 260] on label "21: Estudiar la relación entre corrientes marinas y clima y sus consecuencias e…" at bounding box center [300, 249] width 452 height 43
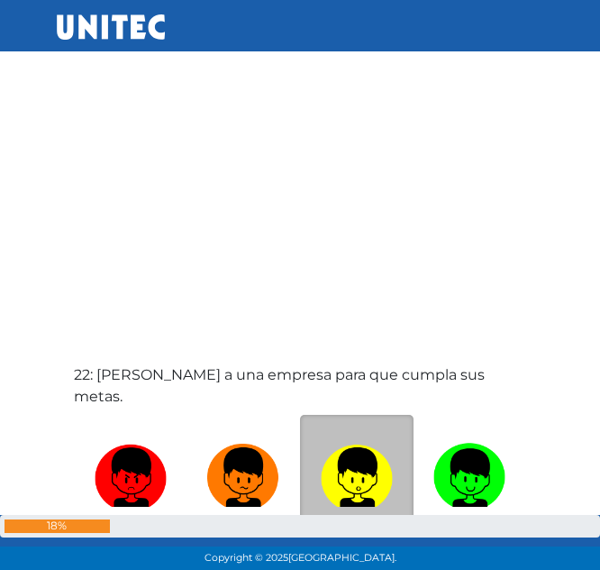
scroll to position [11822, 0]
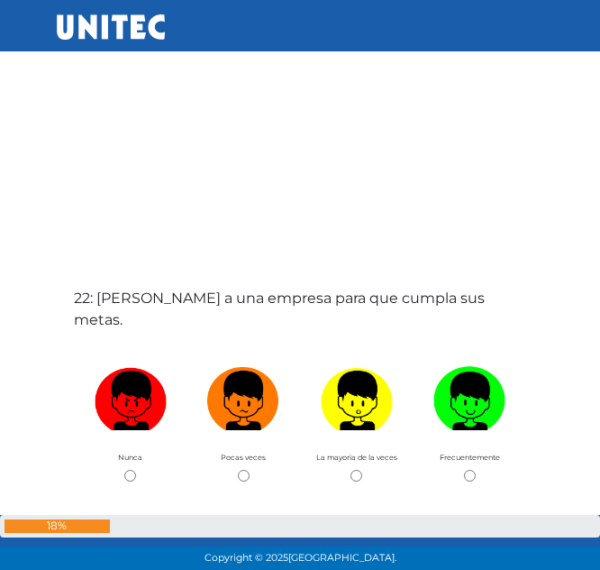
click at [333, 297] on label "22: Guiar a una empresa para que cumpla sus metas." at bounding box center [300, 309] width 452 height 43
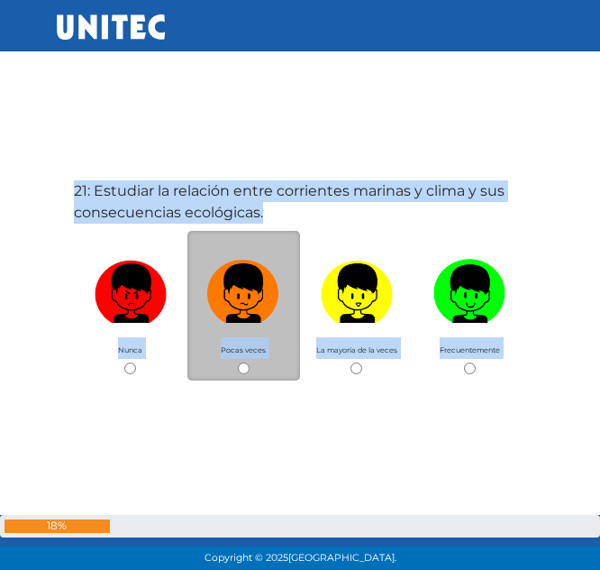
click at [282, 310] on label at bounding box center [244, 295] width 114 height 84
click at [250, 362] on input "radio" at bounding box center [244, 368] width 12 height 12
radio input "true"
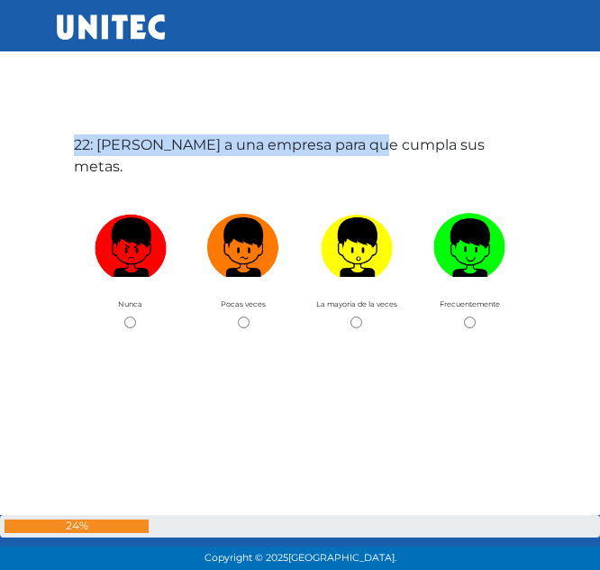
scroll to position [12052, 0]
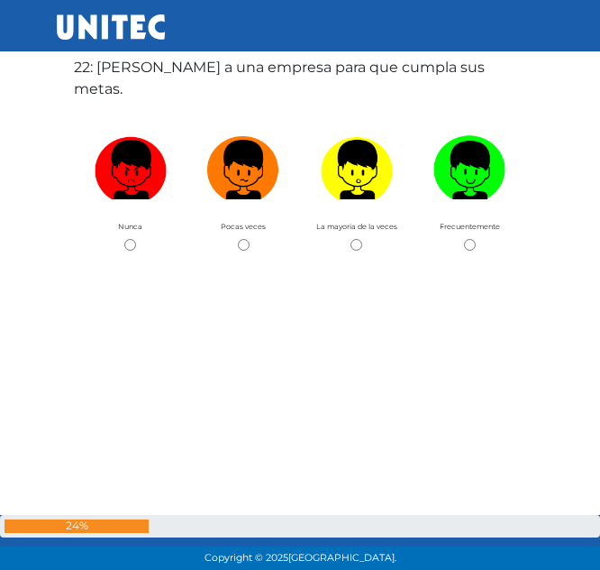
click at [436, 67] on label "22: Guiar a una empresa para que cumpla sus metas." at bounding box center [300, 78] width 452 height 43
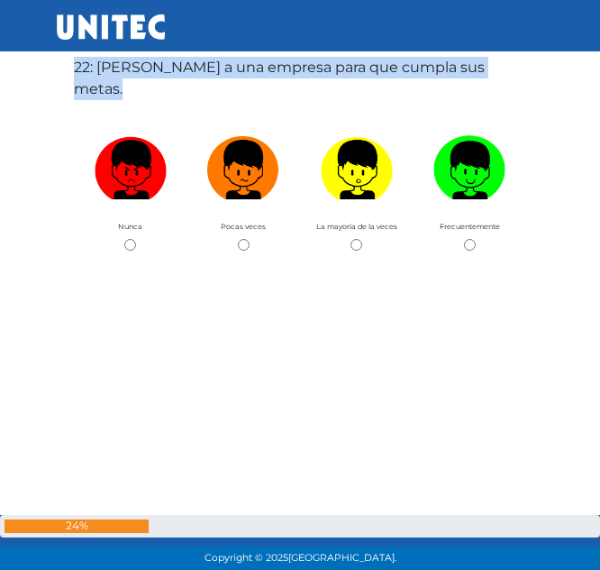
click at [436, 67] on label "22: Guiar a una empresa para que cumpla sus metas." at bounding box center [300, 78] width 452 height 43
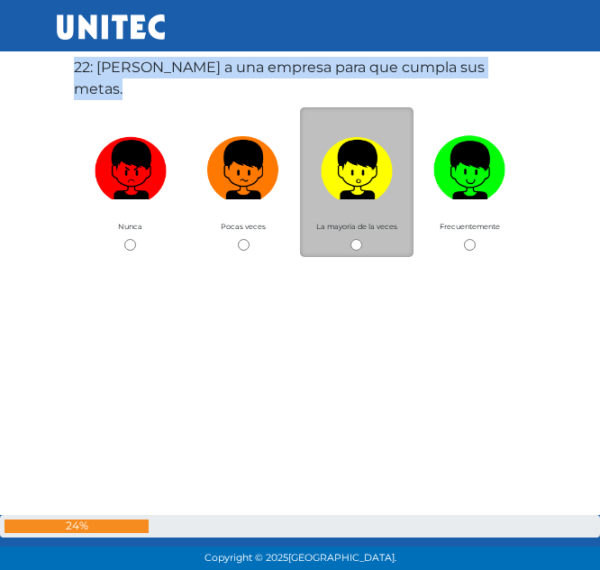
click at [352, 239] on input "radio" at bounding box center [357, 245] width 12 height 12
radio input "true"
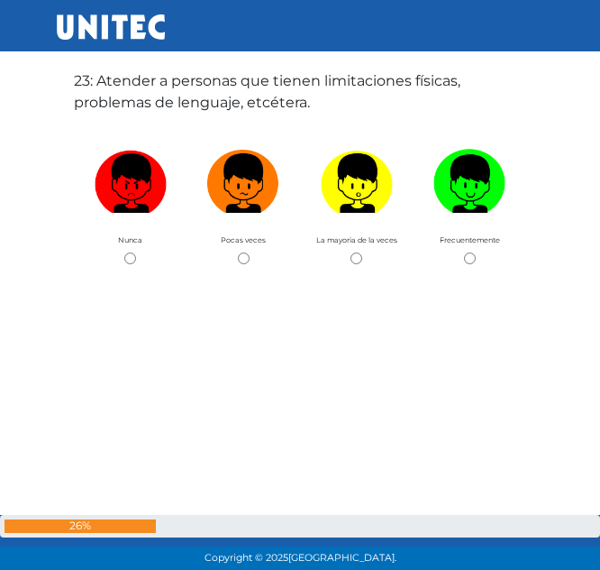
scroll to position [12622, 0]
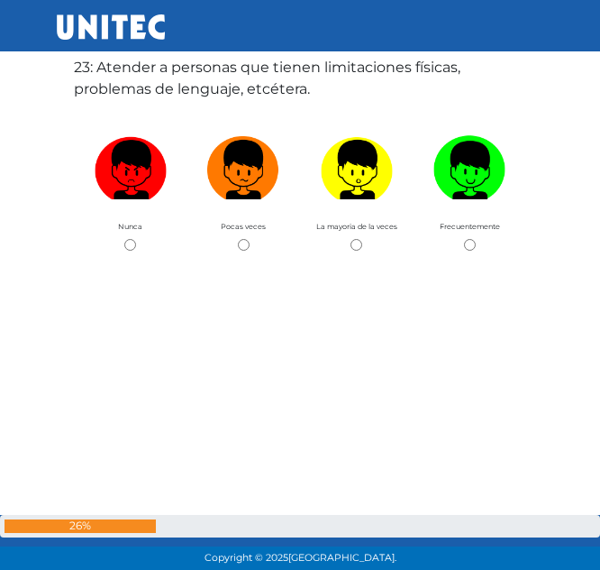
click at [211, 88] on label "23: Atender a personas que tienen limitaciones físicas, problemas de lenguaje, …" at bounding box center [300, 78] width 452 height 43
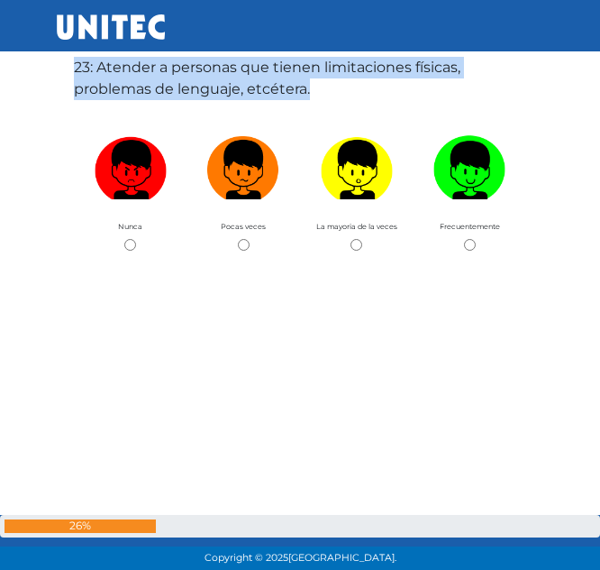
click at [211, 88] on label "23: Atender a personas que tienen limitaciones físicas, problemas de lenguaje, …" at bounding box center [300, 78] width 452 height 43
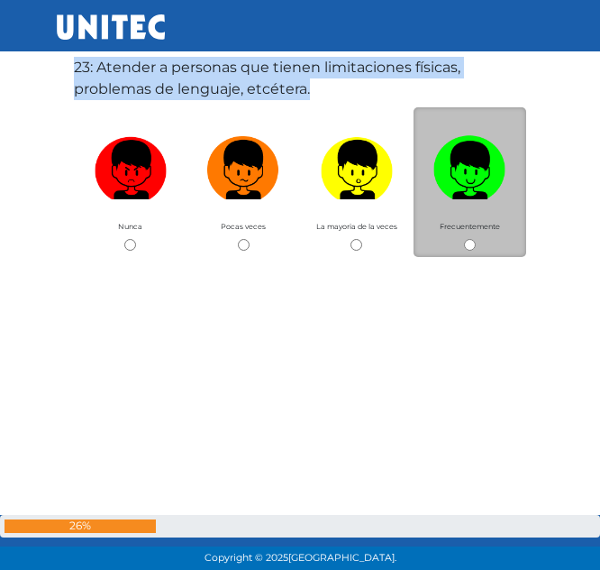
click at [475, 243] on input "radio" at bounding box center [470, 245] width 12 height 12
radio input "true"
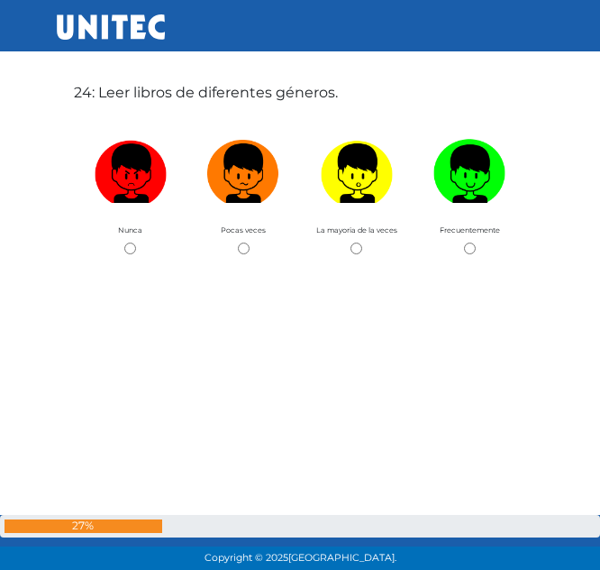
scroll to position [13192, 0]
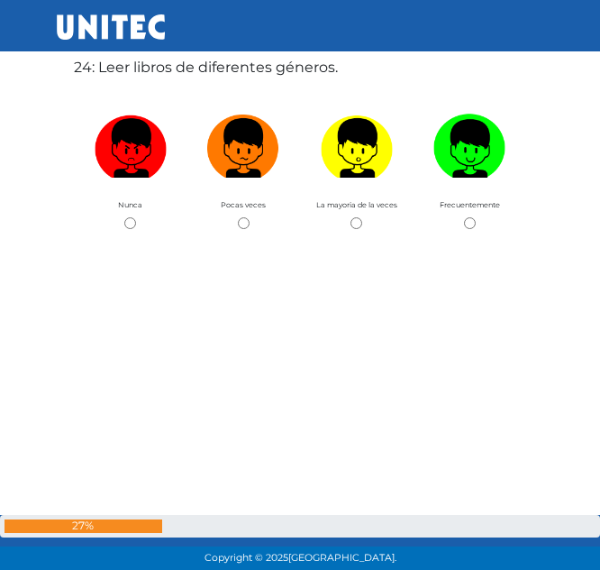
click at [233, 73] on label "24: Leer libros de diferentes géneros." at bounding box center [206, 68] width 264 height 22
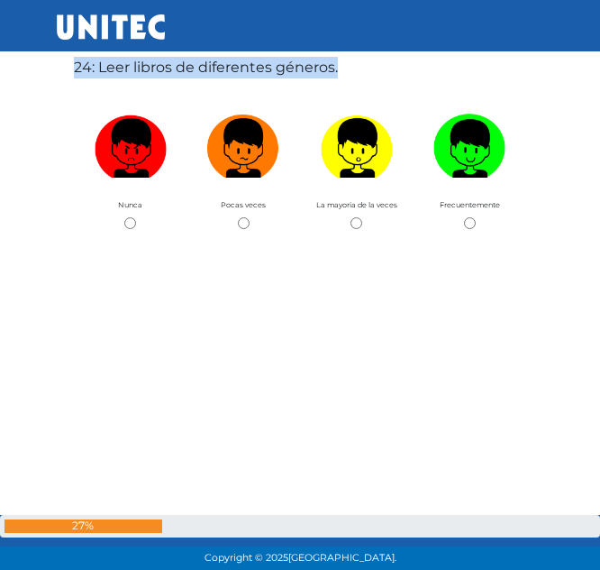
click at [233, 73] on label "24: Leer libros de diferentes géneros." at bounding box center [206, 68] width 264 height 22
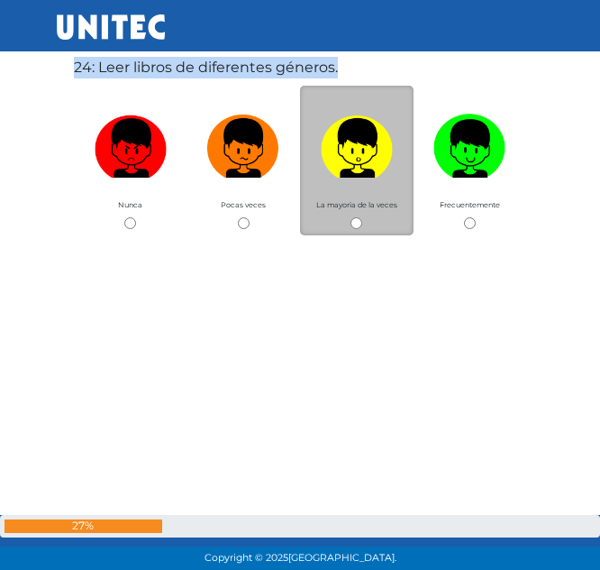
click at [360, 224] on input "radio" at bounding box center [357, 223] width 12 height 12
radio input "true"
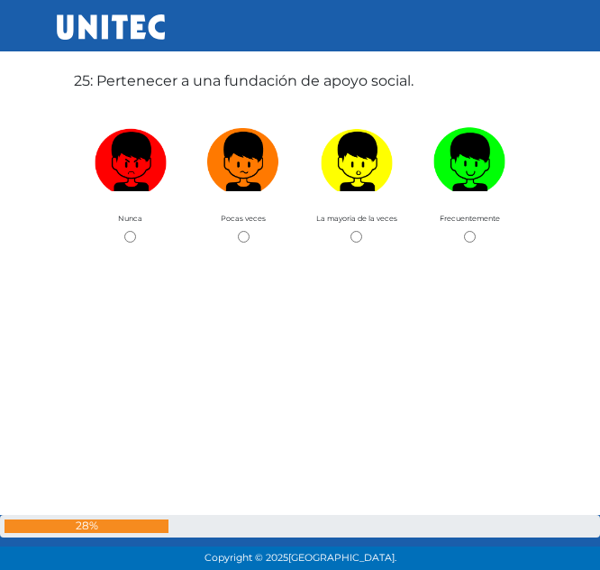
scroll to position [13761, 0]
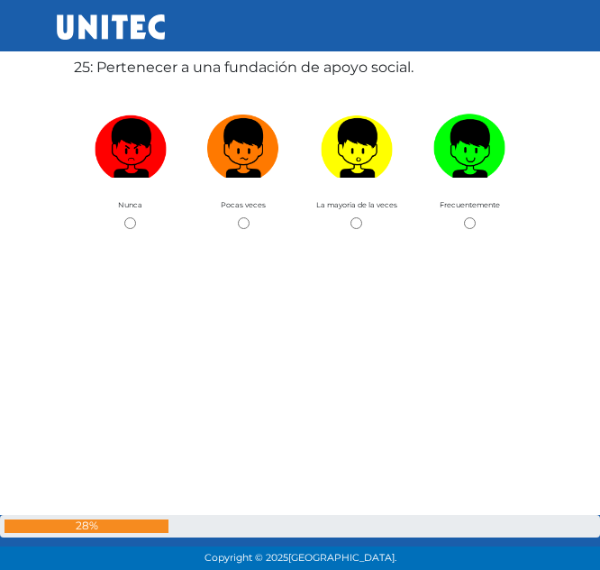
click at [181, 69] on label "25: Pertenecer a una fundación de apoyo social." at bounding box center [244, 68] width 340 height 22
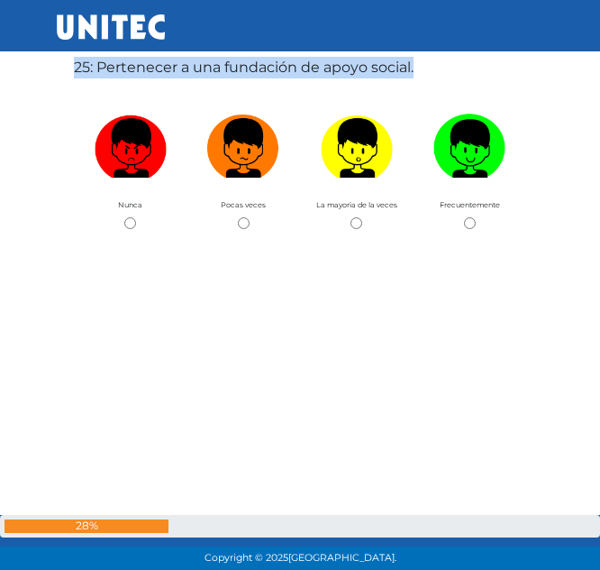
click at [181, 69] on label "25: Pertenecer a una fundación de apoyo social." at bounding box center [244, 68] width 340 height 22
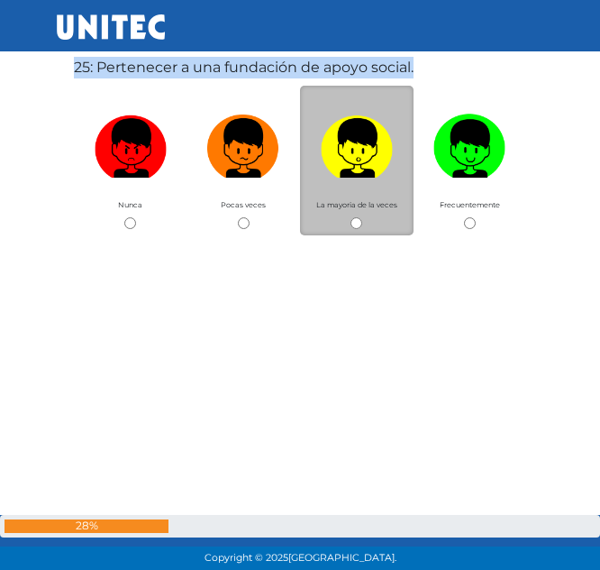
click at [359, 221] on input "radio" at bounding box center [357, 223] width 12 height 12
radio input "true"
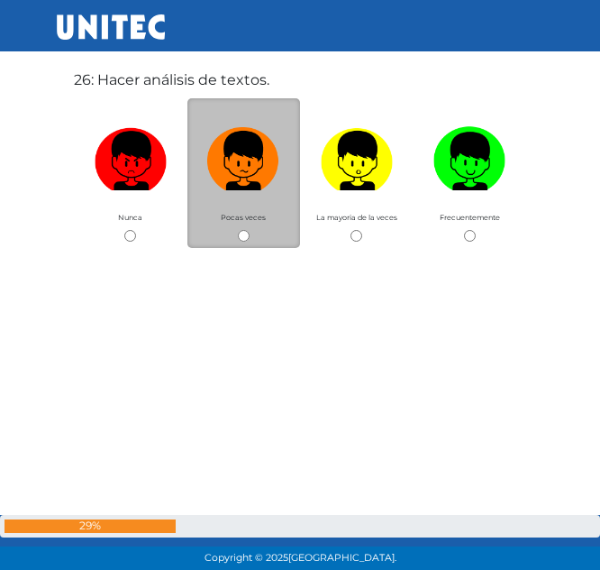
scroll to position [14331, 0]
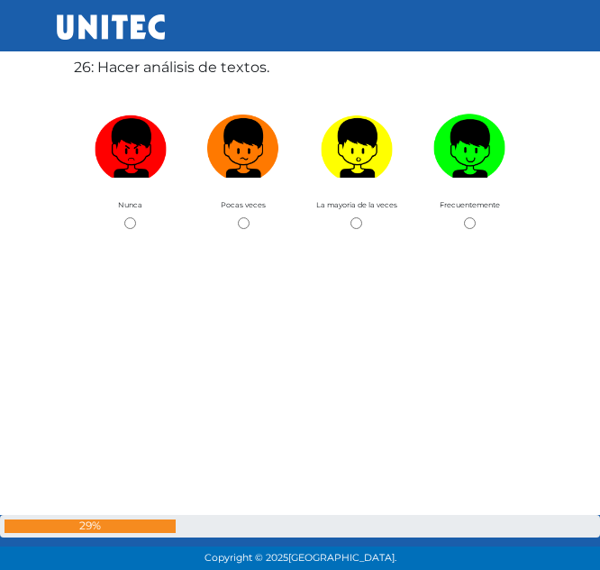
click at [137, 67] on label "26: Hacer análisis de textos." at bounding box center [172, 68] width 196 height 22
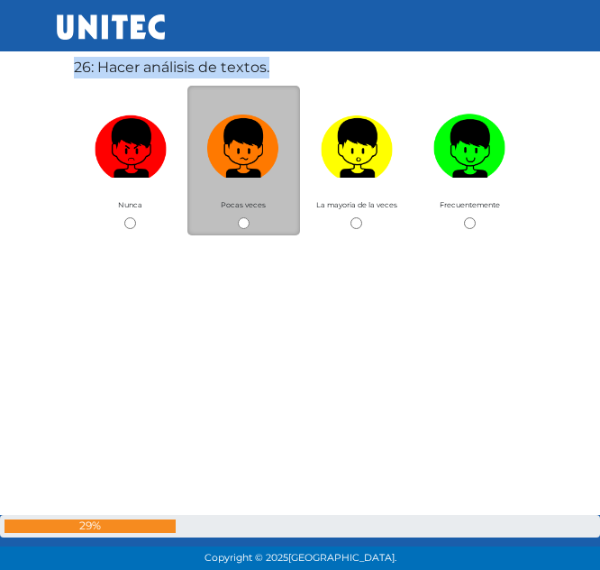
click at [236, 219] on div "Pocas veces" at bounding box center [244, 161] width 114 height 150
click at [250, 225] on div "Pocas veces" at bounding box center [244, 161] width 114 height 150
click at [242, 224] on input "radio" at bounding box center [244, 223] width 12 height 12
radio input "true"
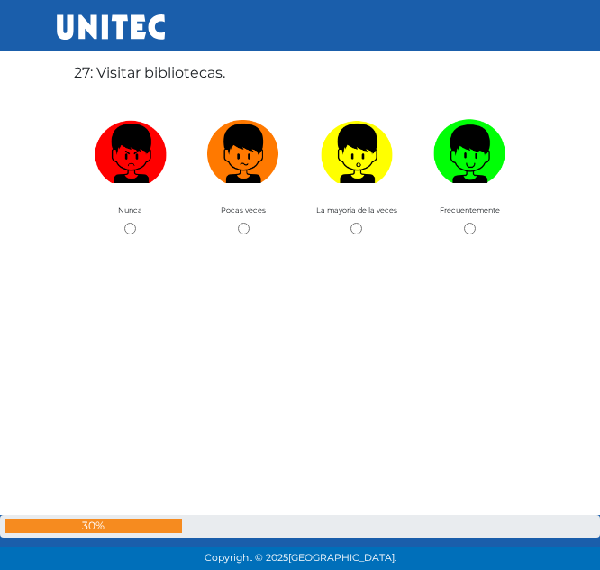
scroll to position [14900, 0]
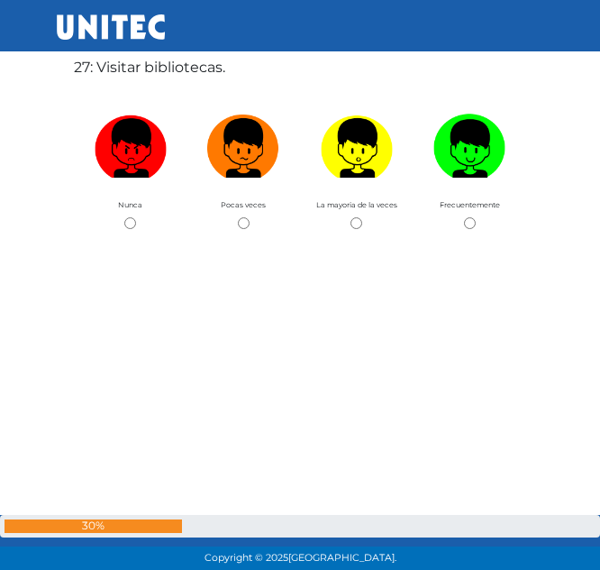
click at [161, 73] on label "27: Visitar bibliotecas." at bounding box center [149, 68] width 151 height 22
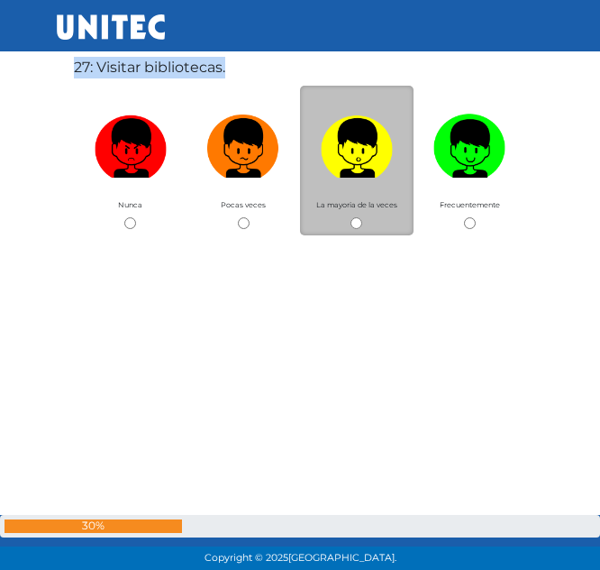
click at [358, 224] on input "radio" at bounding box center [357, 223] width 12 height 12
radio input "true"
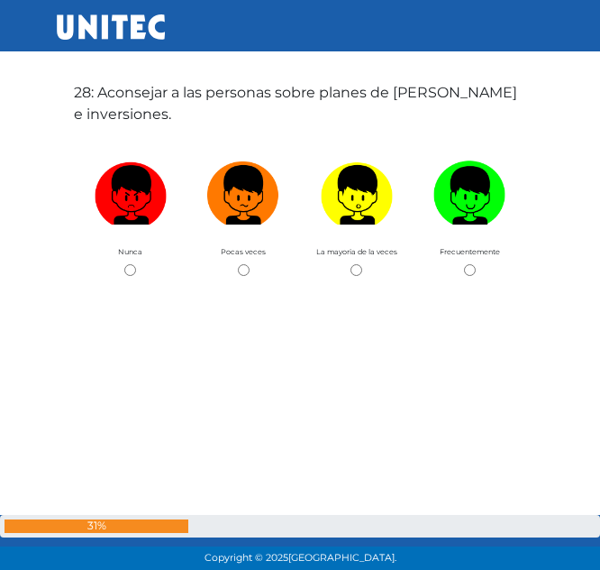
scroll to position [15470, 0]
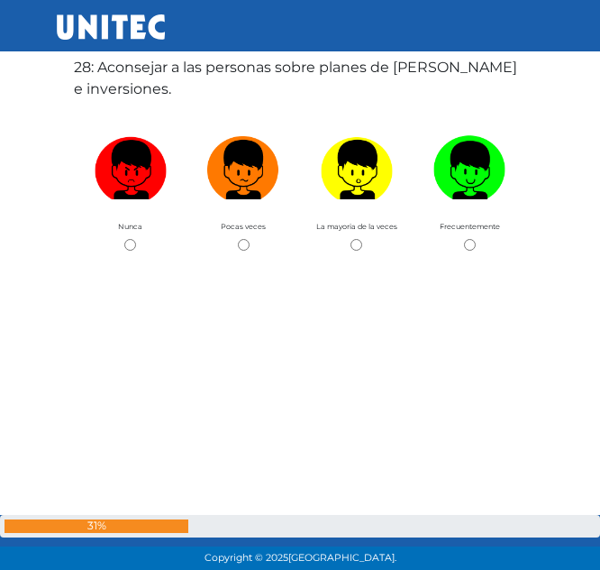
click at [132, 84] on label "28: Aconsejar a las personas sobre planes de ahorro e inversiones." at bounding box center [300, 78] width 452 height 43
click at [131, 88] on label "28: Aconsejar a las personas sobre planes de ahorro e inversiones." at bounding box center [300, 78] width 452 height 43
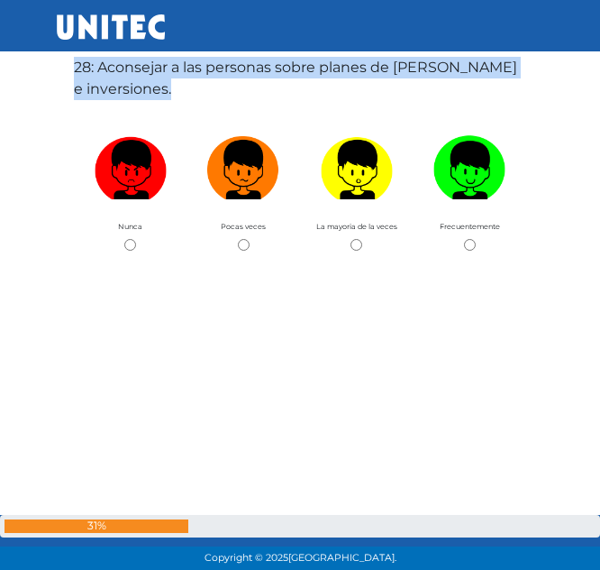
click at [131, 88] on label "28: Aconsejar a las personas sobre planes de ahorro e inversiones." at bounding box center [300, 78] width 452 height 43
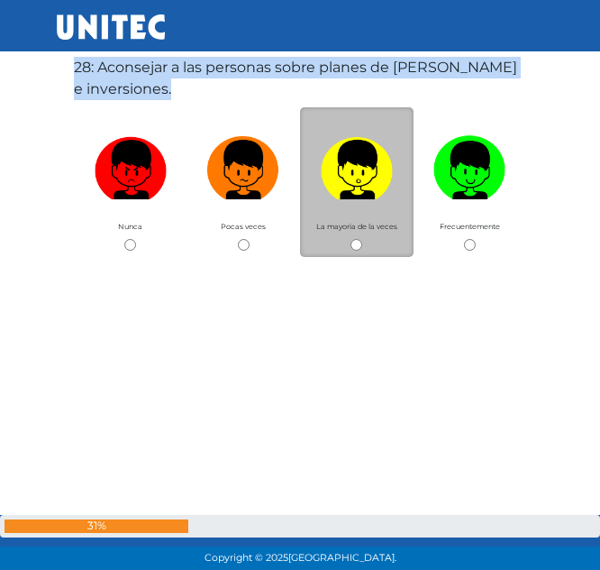
click at [353, 244] on input "radio" at bounding box center [357, 245] width 12 height 12
radio input "true"
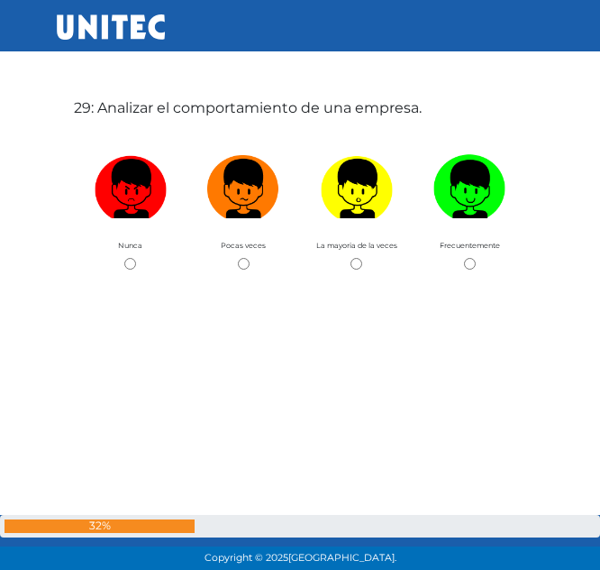
scroll to position [16040, 0]
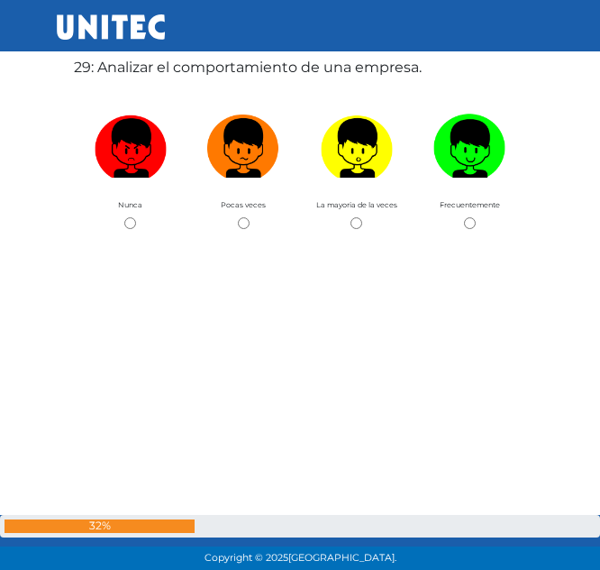
click at [190, 68] on label "29: Analizar el comportamiento de una empresa." at bounding box center [248, 68] width 348 height 22
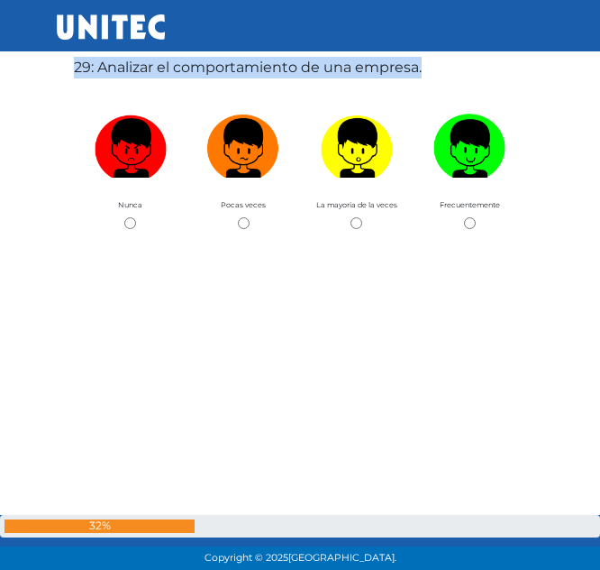
click at [190, 68] on label "29: Analizar el comportamiento de una empresa." at bounding box center [248, 68] width 348 height 22
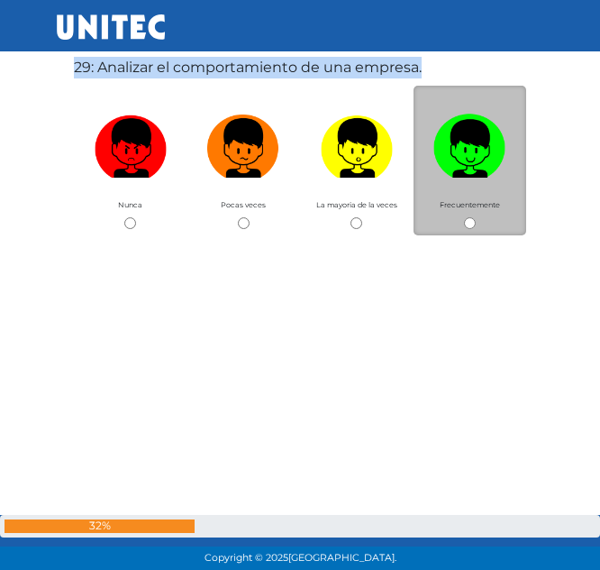
click at [465, 223] on input "radio" at bounding box center [470, 223] width 12 height 12
radio input "true"
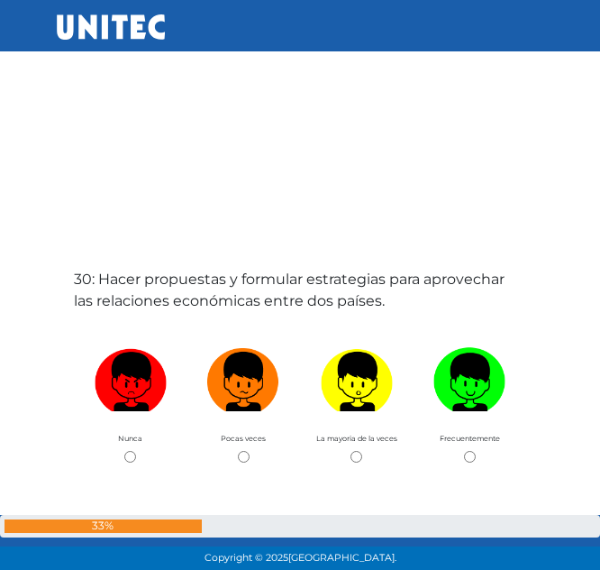
scroll to position [16609, 0]
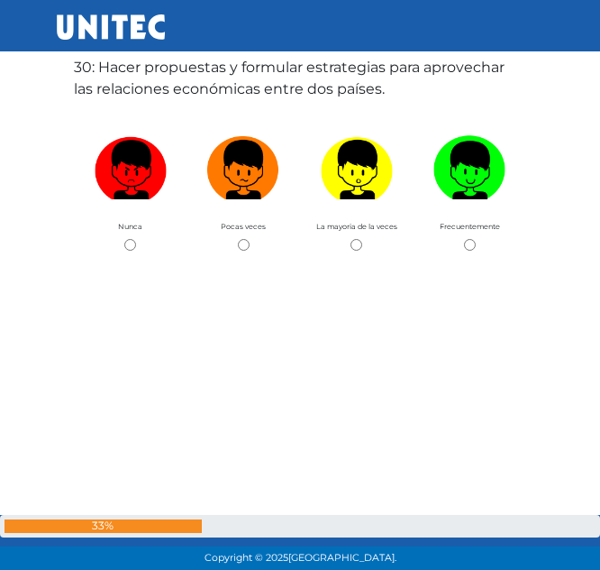
click at [159, 81] on label "30: Hacer propuestas y formular estrategias para aprovechar las relaciones econ…" at bounding box center [300, 78] width 452 height 43
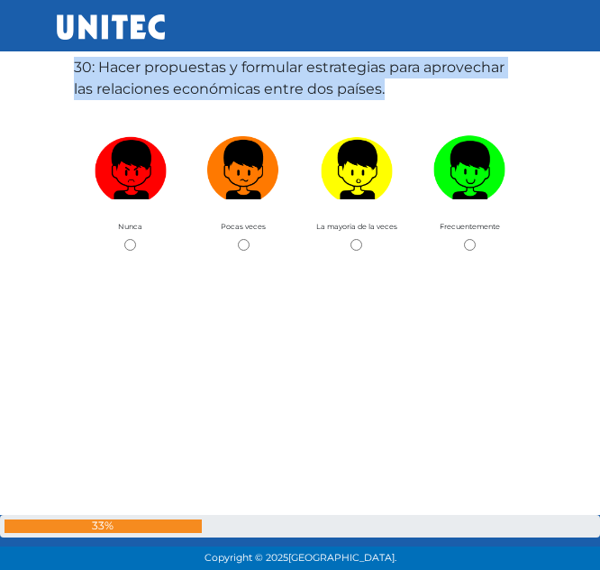
click at [159, 81] on label "30: Hacer propuestas y formular estrategias para aprovechar las relaciones econ…" at bounding box center [300, 78] width 452 height 43
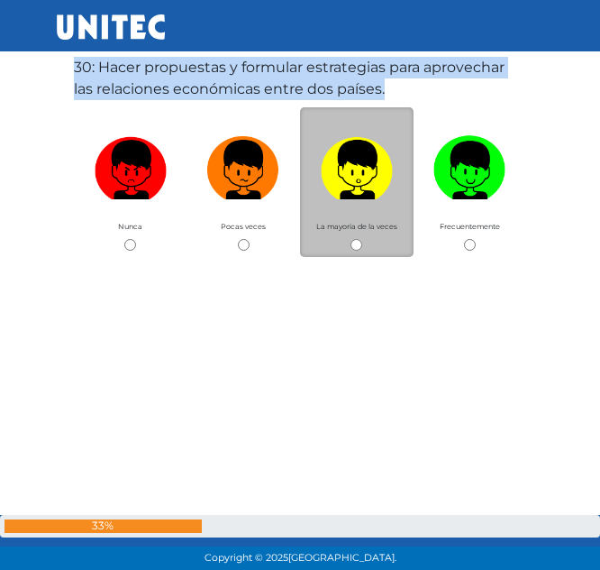
click at [358, 241] on input "radio" at bounding box center [357, 245] width 12 height 12
radio input "true"
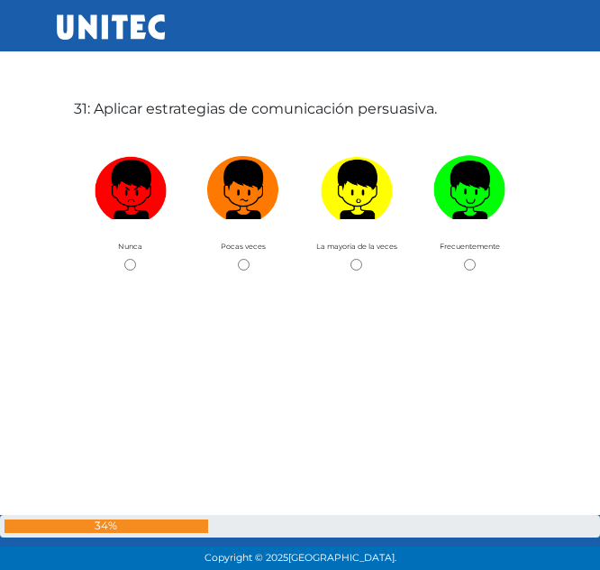
scroll to position [17179, 0]
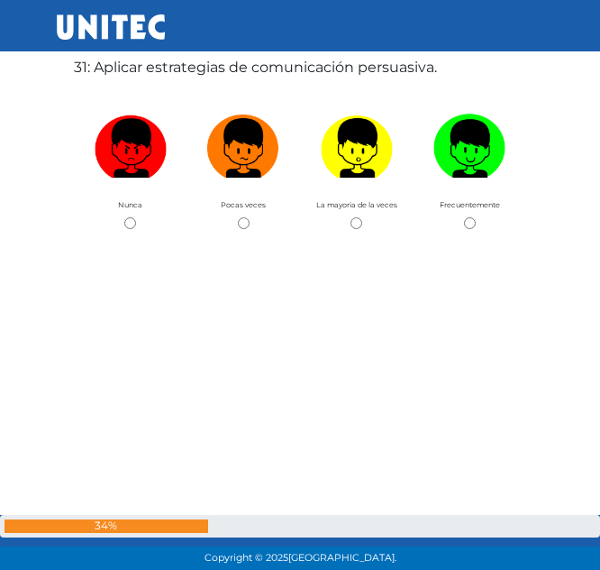
click at [198, 79] on div "31: Aplicar estrategias de comunicación persuasiva. Nunca Pocas veces La mayori…" at bounding box center [300, 285] width 460 height 570
click at [184, 71] on label "31: Aplicar estrategias de comunicación persuasiva." at bounding box center [255, 68] width 363 height 22
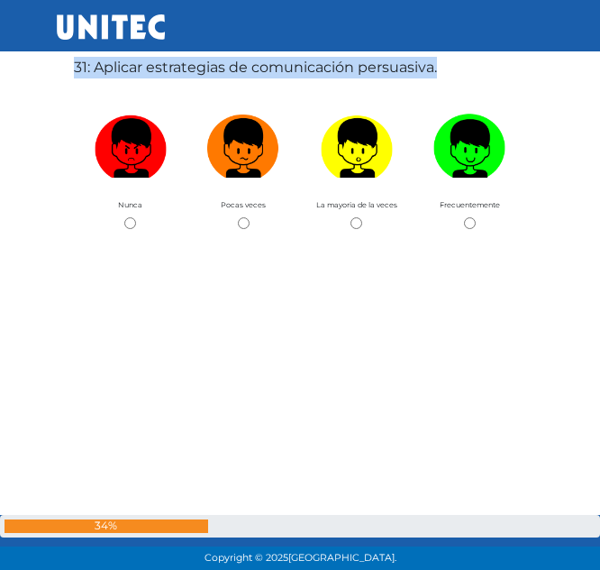
click at [184, 71] on label "31: Aplicar estrategias de comunicación persuasiva." at bounding box center [255, 68] width 363 height 22
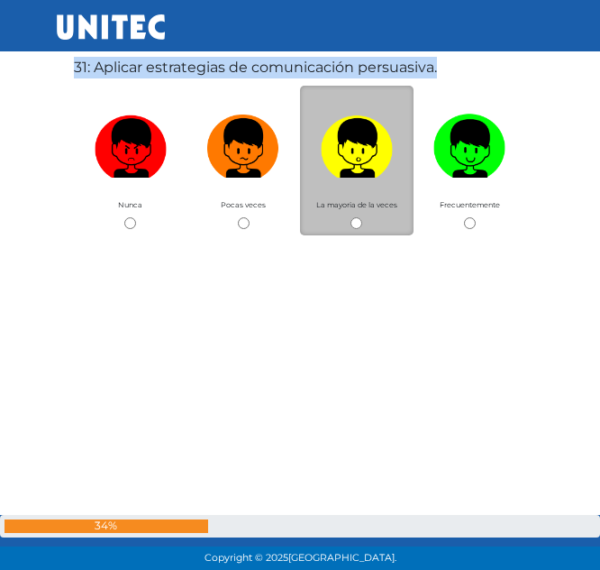
click at [358, 214] on div "La mayoria de la veces" at bounding box center [357, 161] width 114 height 150
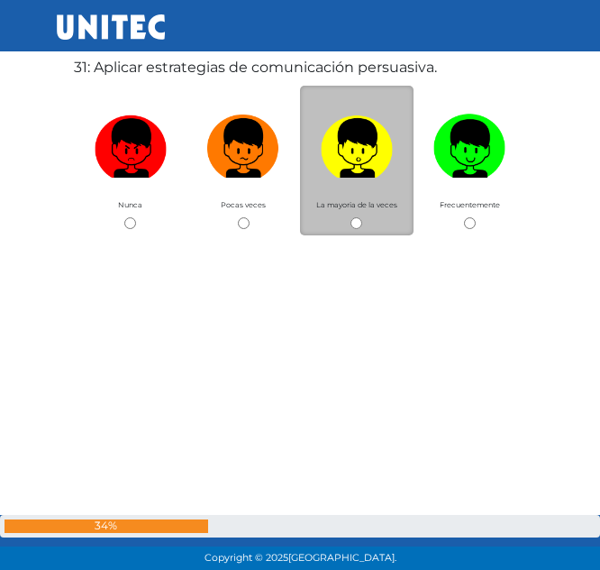
click at [355, 220] on input "radio" at bounding box center [357, 223] width 12 height 12
radio input "true"
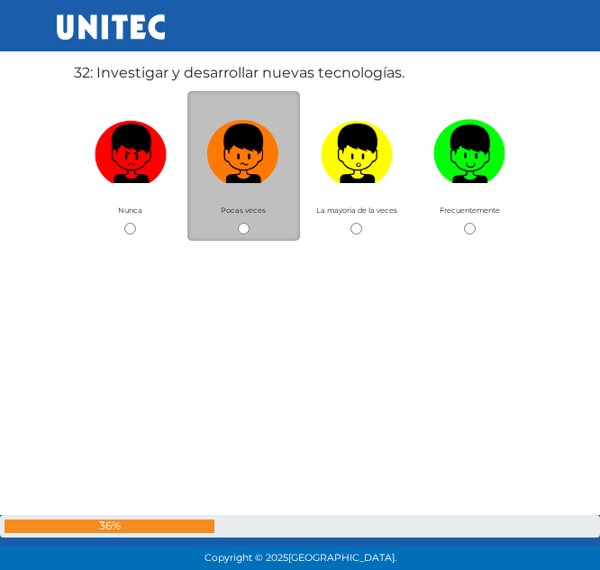
scroll to position [17749, 0]
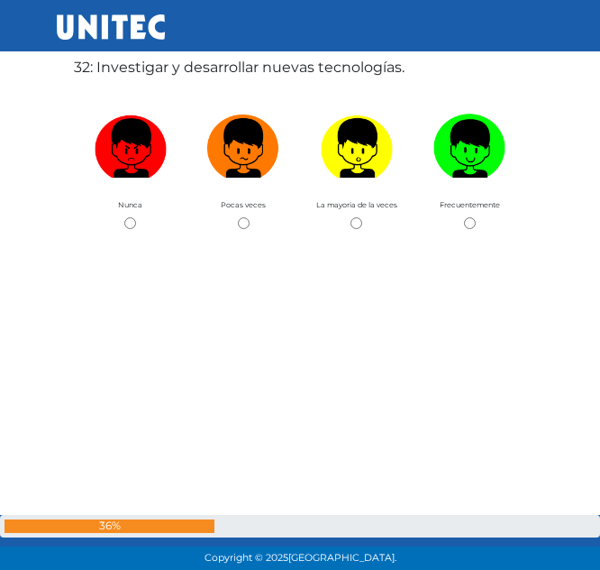
click at [173, 68] on label "32: Investigar y desarrollar nuevas tecnologías." at bounding box center [239, 68] width 331 height 22
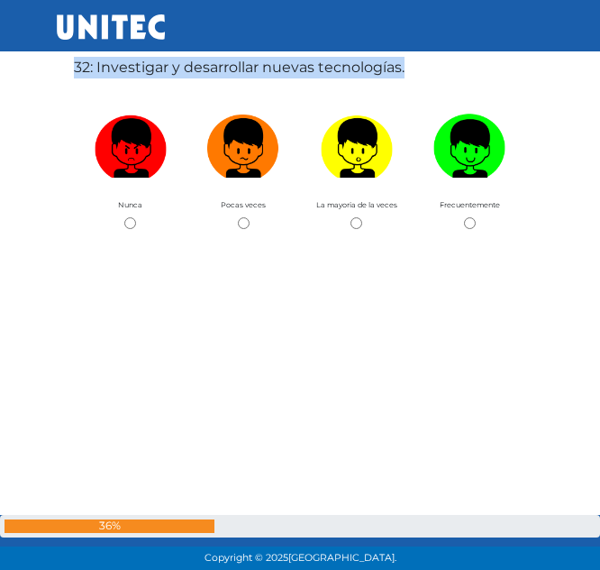
click at [173, 68] on label "32: Investigar y desarrollar nuevas tecnologías." at bounding box center [239, 68] width 331 height 22
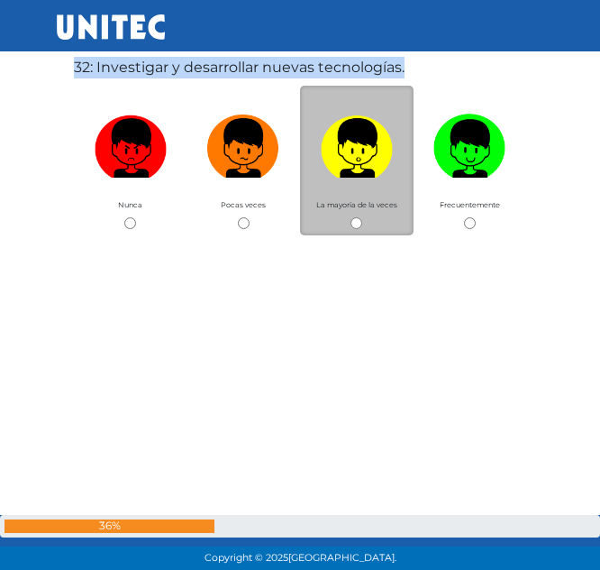
click at [351, 219] on input "radio" at bounding box center [357, 223] width 12 height 12
radio input "true"
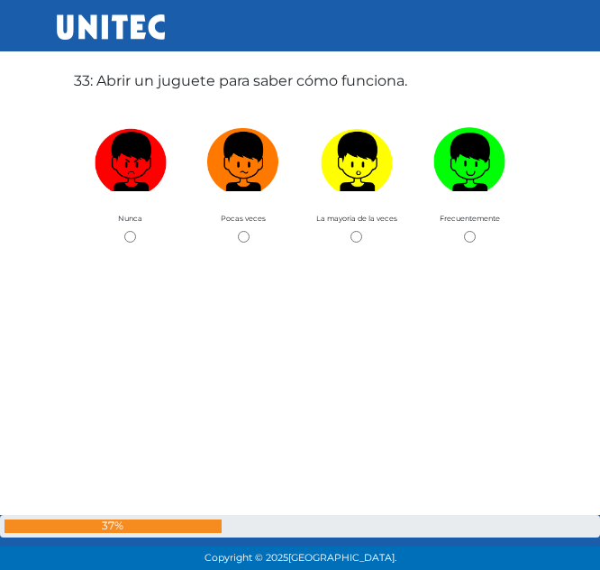
scroll to position [18318, 0]
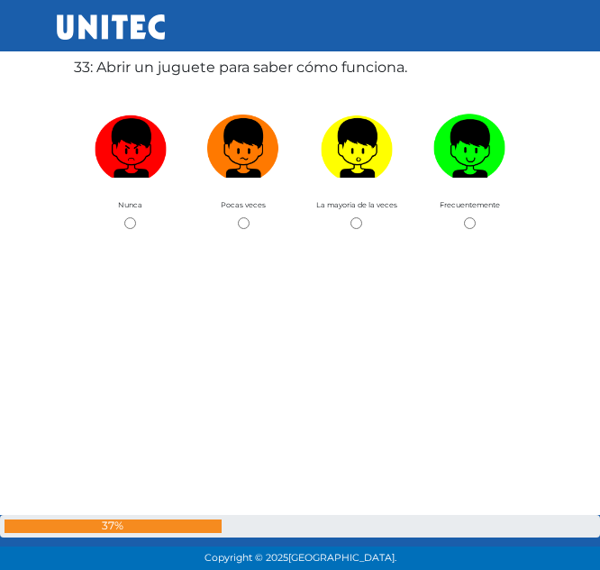
click at [161, 59] on label "33: Abrir un juguete para saber cómo funciona." at bounding box center [240, 68] width 333 height 22
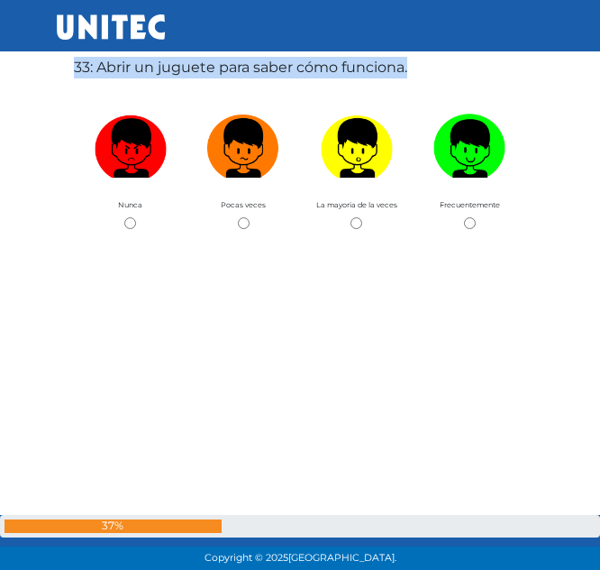
click at [161, 59] on label "33: Abrir un juguete para saber cómo funciona." at bounding box center [240, 68] width 333 height 22
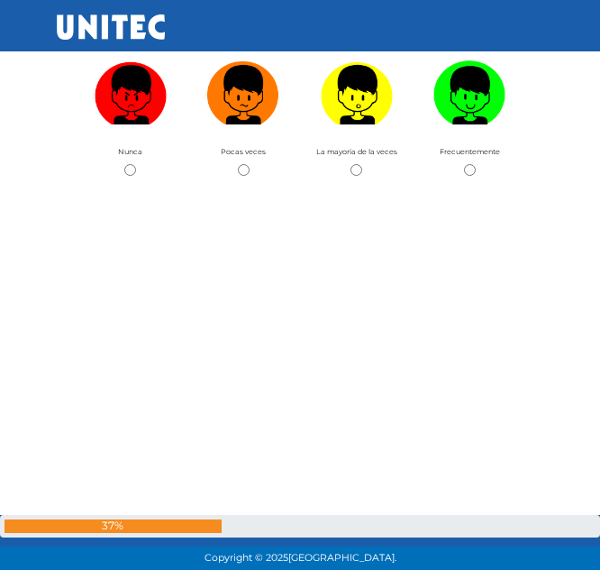
scroll to position [18366, 0]
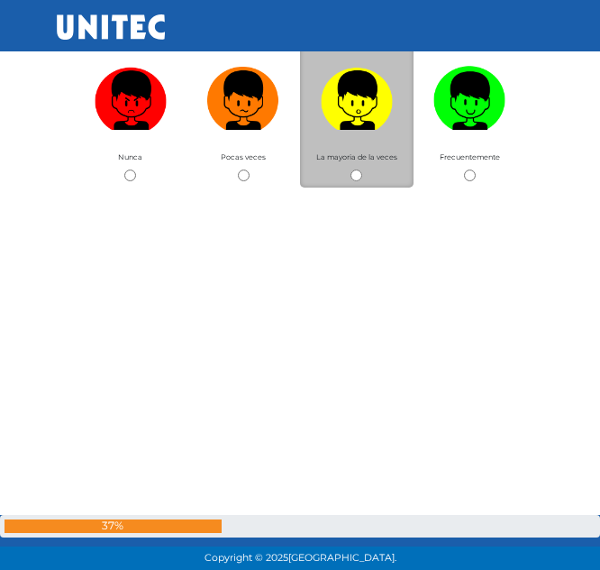
click at [336, 158] on span "La mayoria de la veces" at bounding box center [356, 156] width 81 height 9
click at [351, 173] on input "radio" at bounding box center [357, 175] width 12 height 12
radio input "true"
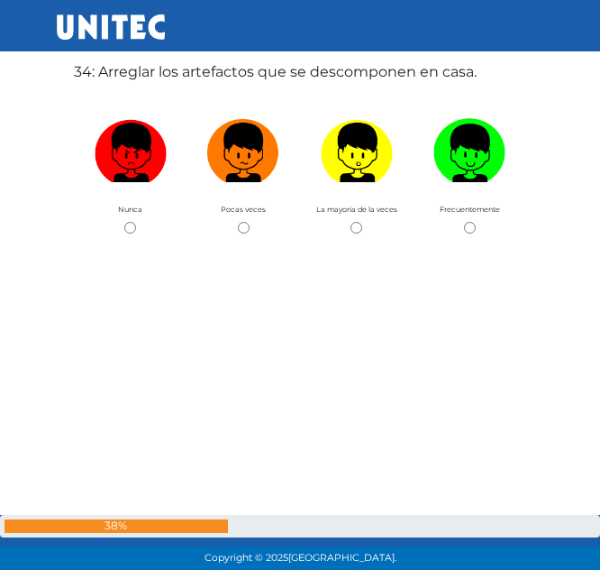
scroll to position [18888, 0]
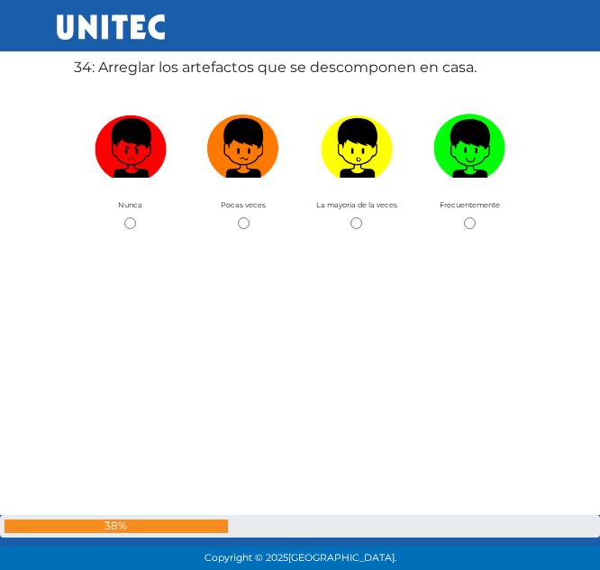
click at [196, 69] on label "34: Arreglar los artefactos que se descomponen en casa." at bounding box center [275, 68] width 403 height 22
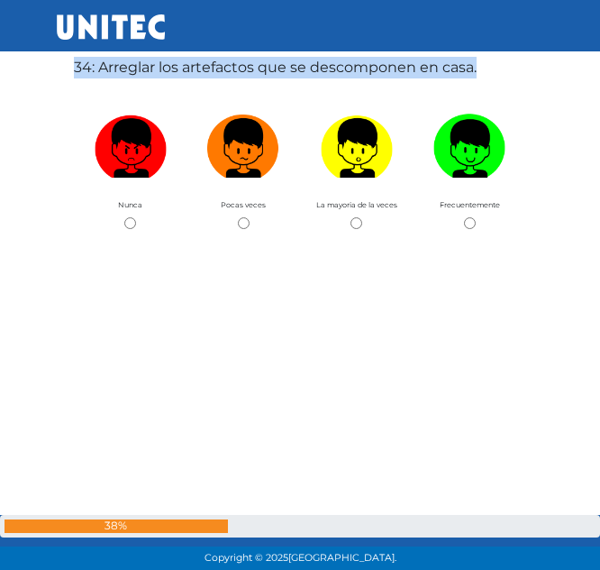
click at [196, 69] on label "34: Arreglar los artefactos que se descomponen en casa." at bounding box center [275, 68] width 403 height 22
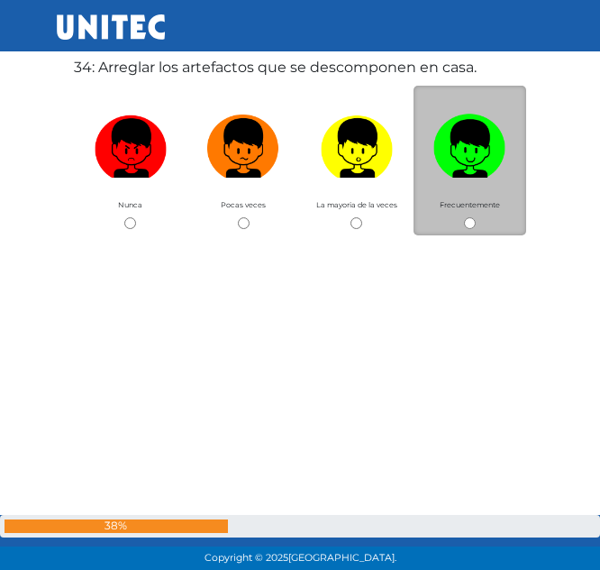
click at [418, 215] on div "Frecuentemente" at bounding box center [471, 161] width 114 height 150
click at [476, 214] on div "Frecuentemente" at bounding box center [471, 161] width 114 height 150
click at [470, 224] on input "radio" at bounding box center [470, 223] width 12 height 12
radio input "true"
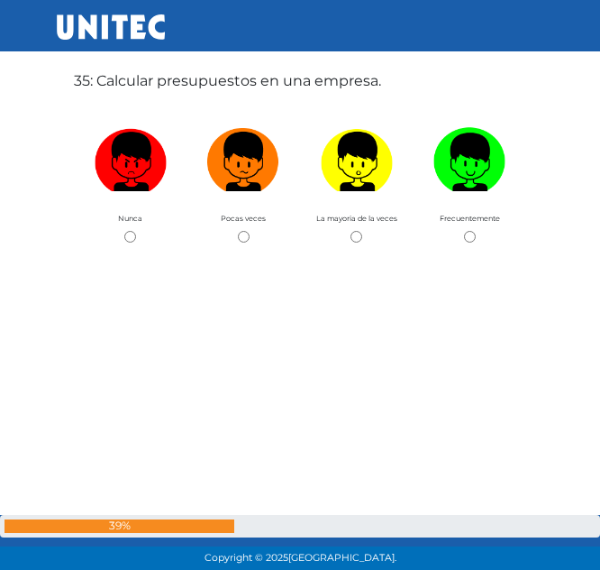
scroll to position [19457, 0]
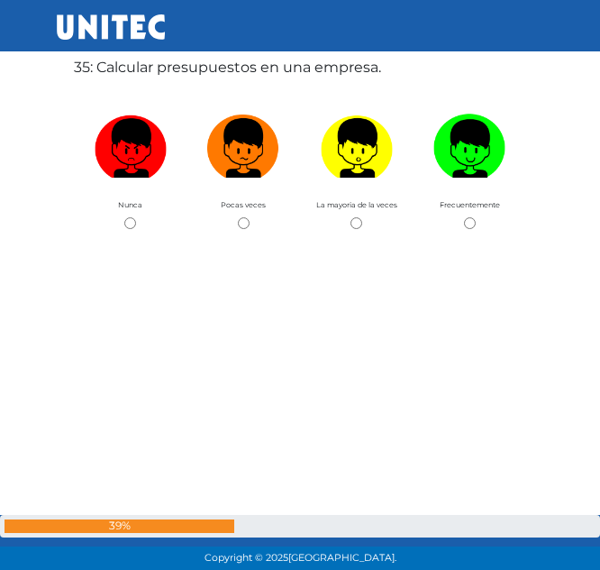
click at [279, 66] on label "35: Calcular presupuestos en una empresa." at bounding box center [227, 68] width 307 height 22
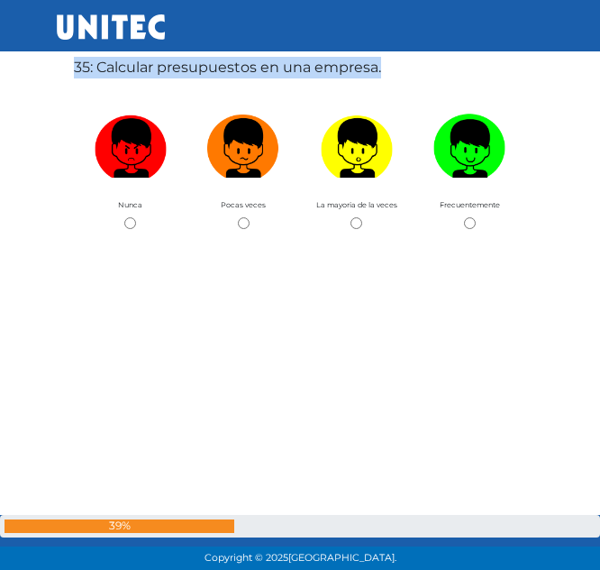
click at [279, 66] on label "35: Calcular presupuestos en una empresa." at bounding box center [227, 68] width 307 height 22
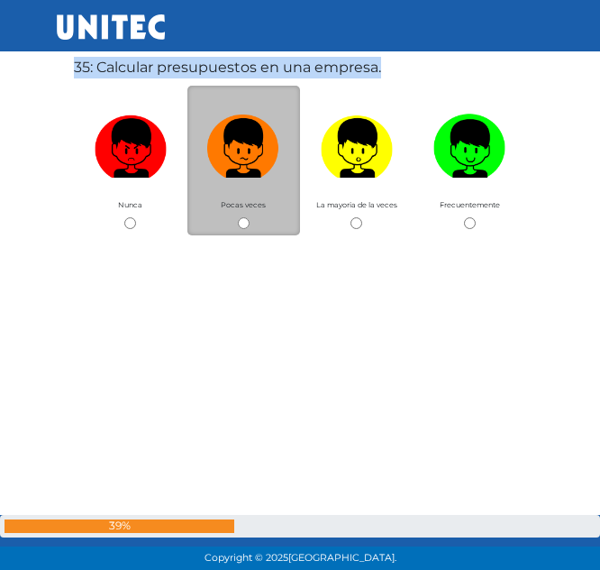
click at [246, 217] on input "radio" at bounding box center [244, 223] width 12 height 12
radio input "true"
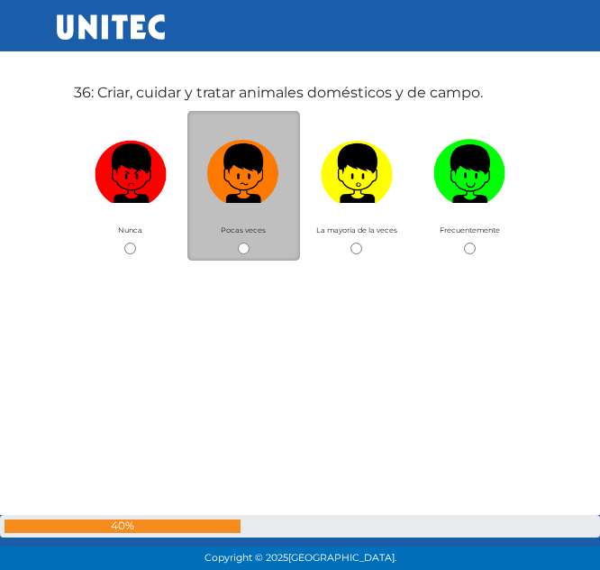
scroll to position [20027, 0]
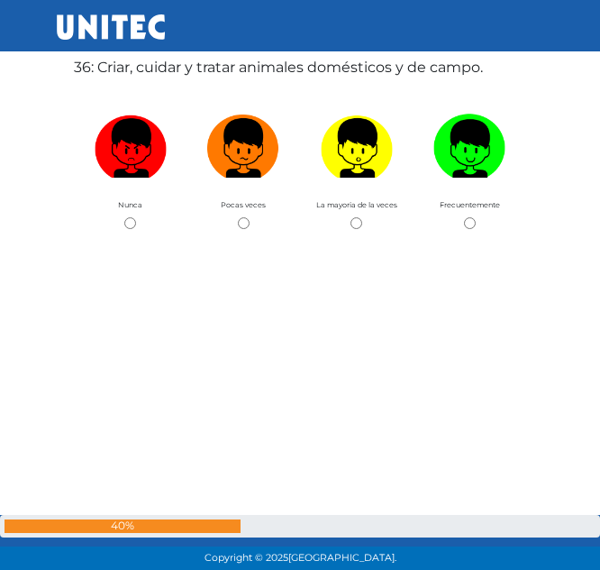
click at [230, 70] on label "36: Criar, cuidar y tratar animales domésticos y de campo." at bounding box center [278, 68] width 409 height 22
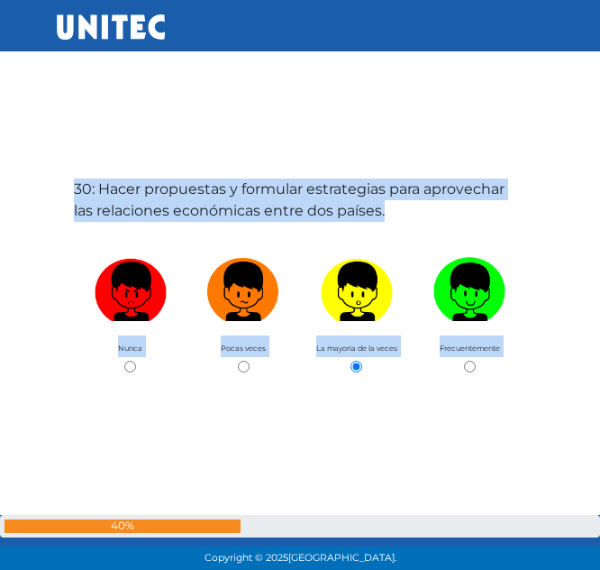
scroll to position [12948, 0]
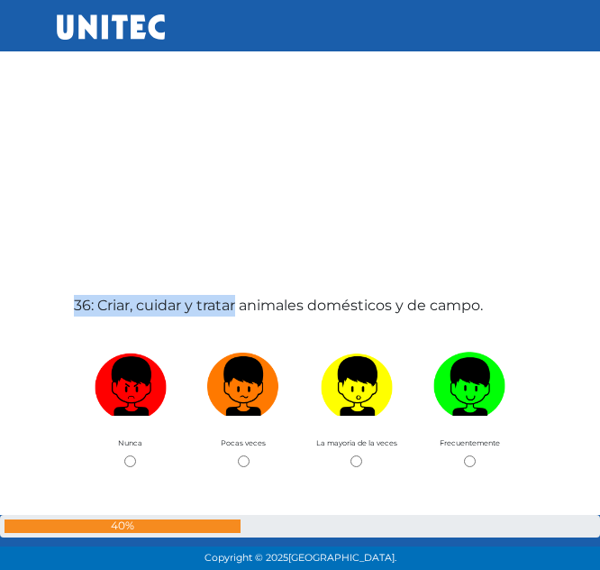
scroll to position [19795, 0]
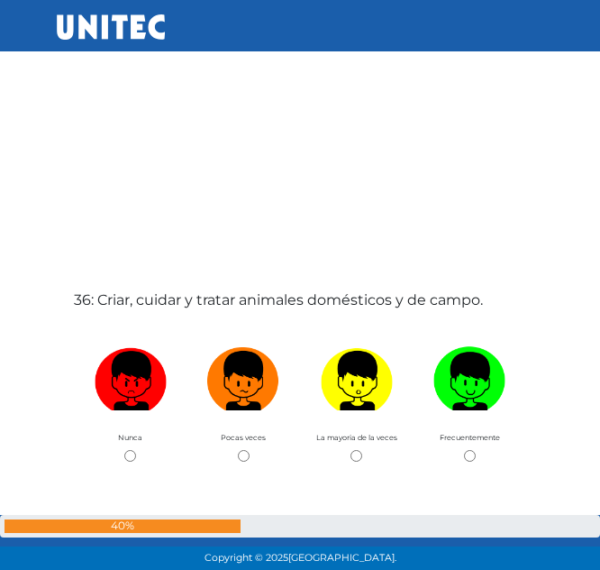
click at [347, 300] on label "36: Criar, cuidar y tratar animales domésticos y de campo." at bounding box center [278, 300] width 409 height 22
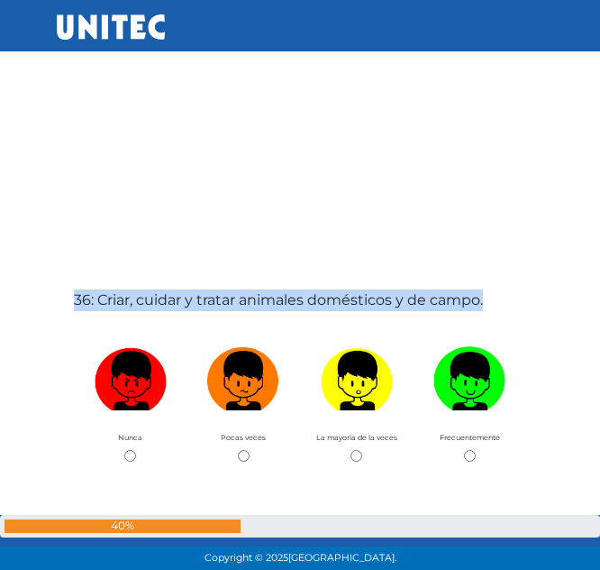
click at [347, 300] on label "36: Criar, cuidar y tratar animales domésticos y de campo." at bounding box center [278, 300] width 409 height 22
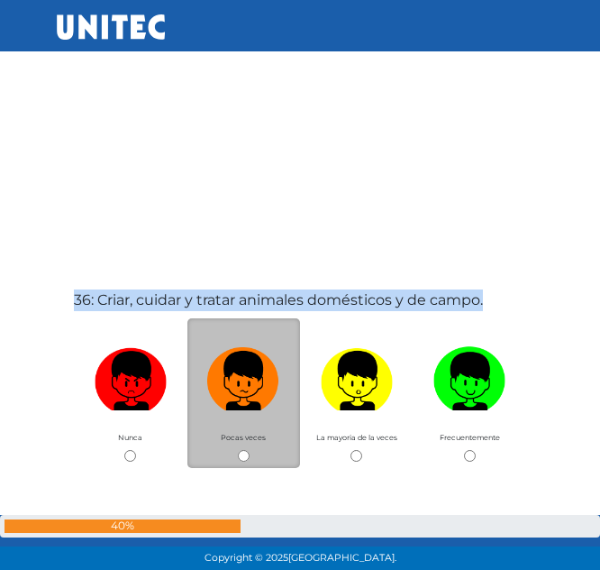
click at [247, 452] on input "radio" at bounding box center [244, 456] width 12 height 12
radio input "true"
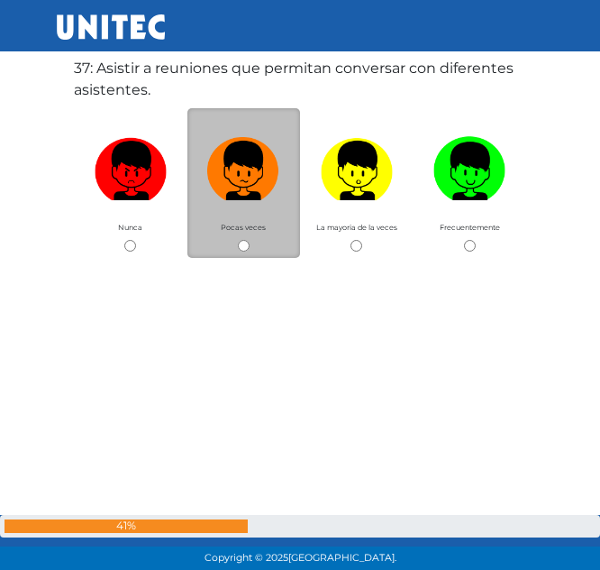
scroll to position [20597, 0]
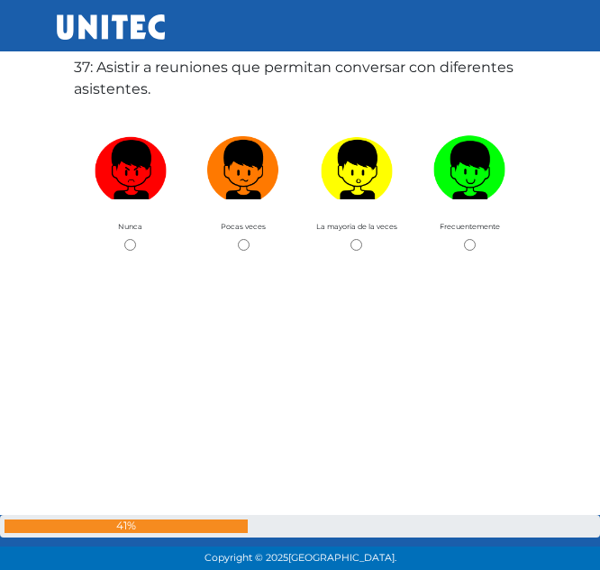
click at [123, 71] on label "37: Asistir a reuniones que permitan conversar con diferentes asistentes." at bounding box center [300, 78] width 452 height 43
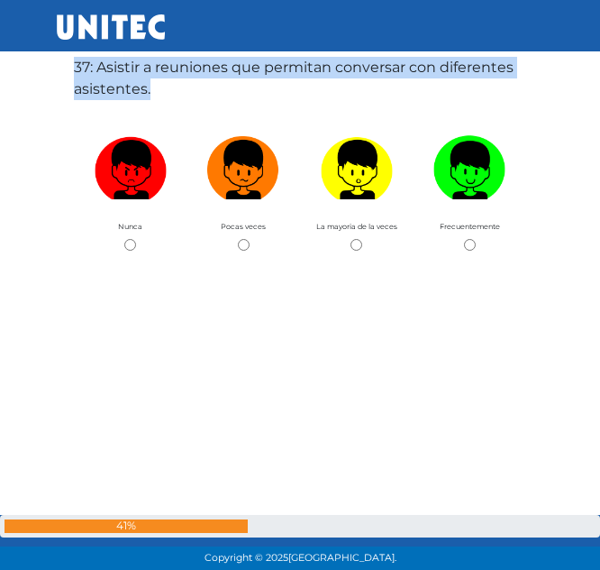
click at [123, 71] on label "37: Asistir a reuniones que permitan conversar con diferentes asistentes." at bounding box center [300, 78] width 452 height 43
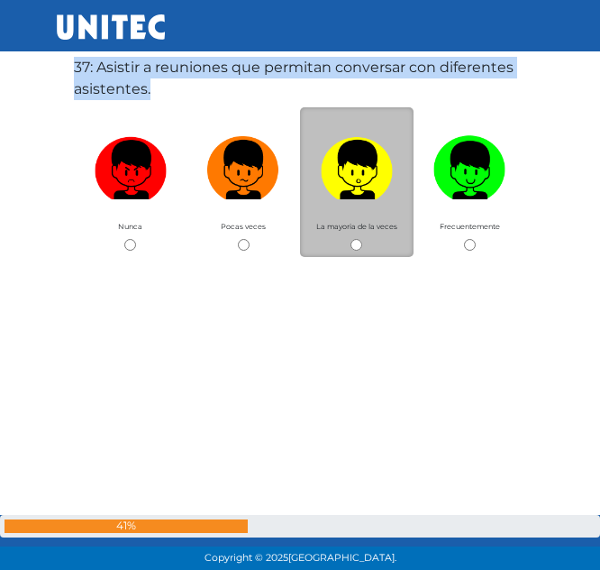
click at [358, 240] on input "radio" at bounding box center [357, 245] width 12 height 12
radio input "true"
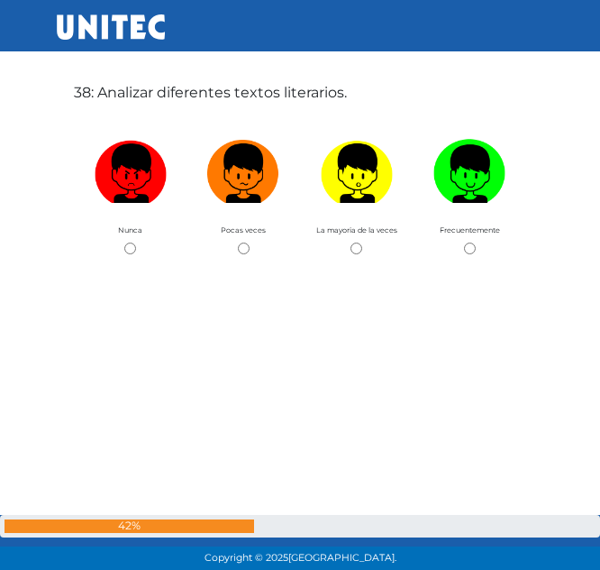
scroll to position [21166, 0]
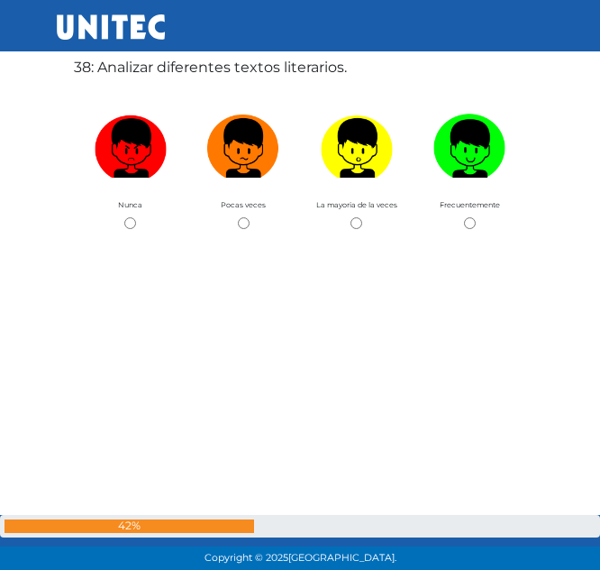
click at [193, 61] on label "38: Analizar diferentes textos literarios." at bounding box center [210, 68] width 273 height 22
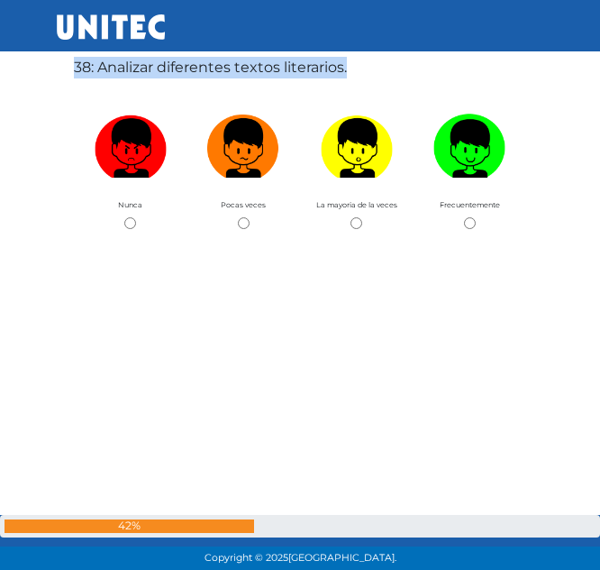
click at [193, 61] on label "38: Analizar diferentes textos literarios." at bounding box center [210, 68] width 273 height 22
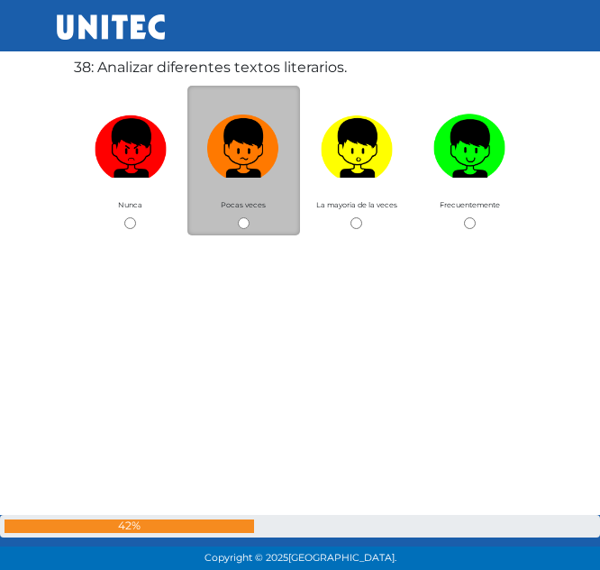
click at [246, 215] on div "Pocas veces" at bounding box center [244, 161] width 114 height 150
click at [245, 220] on input "radio" at bounding box center [244, 223] width 12 height 12
radio input "true"
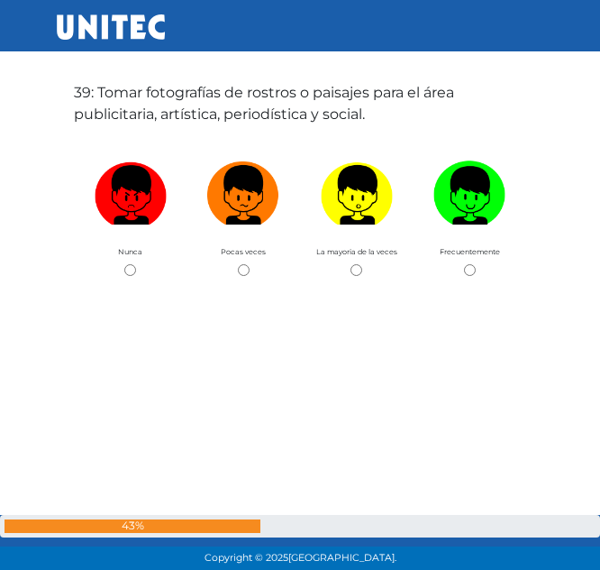
scroll to position [21736, 0]
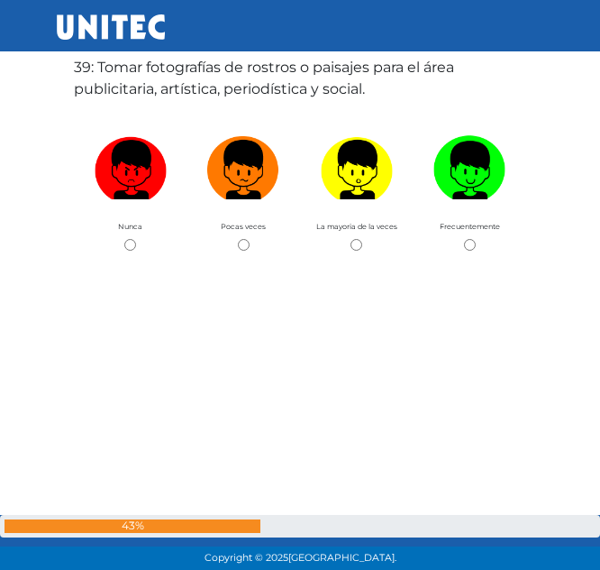
click at [195, 80] on label "39: Tomar fotografías de rostros o paisajes para el área publicitaria, artístic…" at bounding box center [300, 78] width 452 height 43
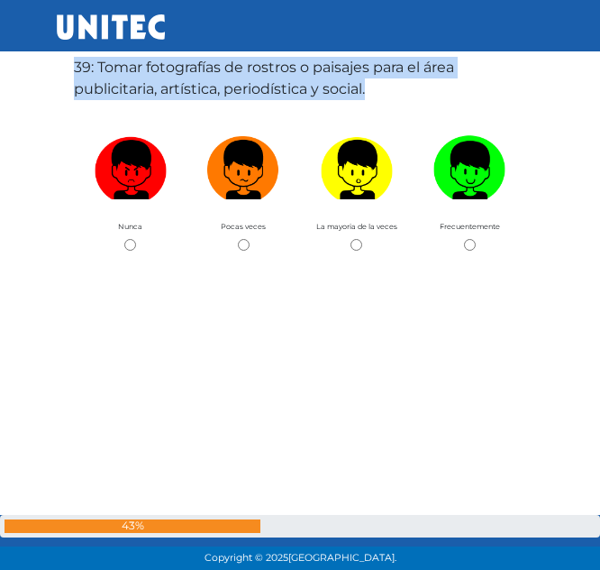
click at [195, 80] on label "39: Tomar fotografías de rostros o paisajes para el área publicitaria, artístic…" at bounding box center [300, 78] width 452 height 43
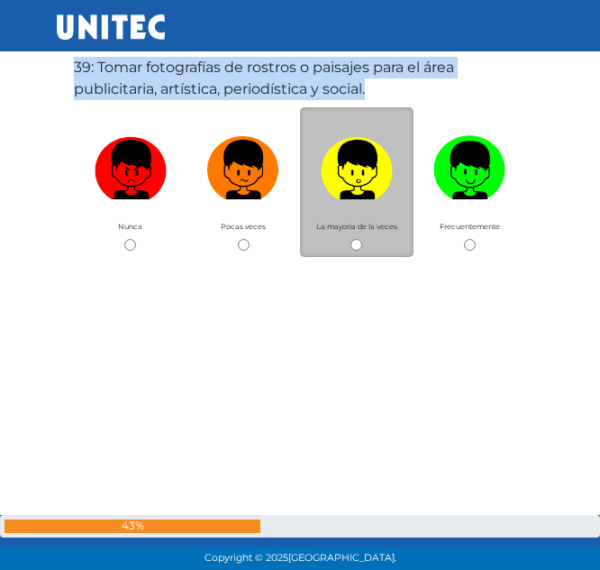
click at [357, 243] on input "radio" at bounding box center [357, 245] width 12 height 12
radio input "true"
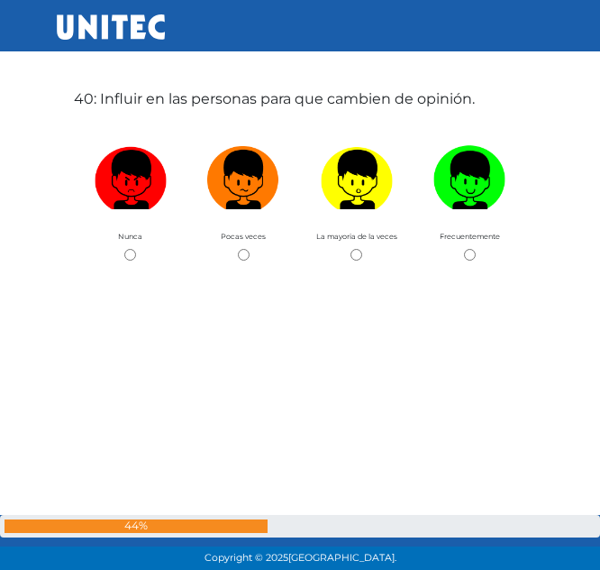
scroll to position [22306, 0]
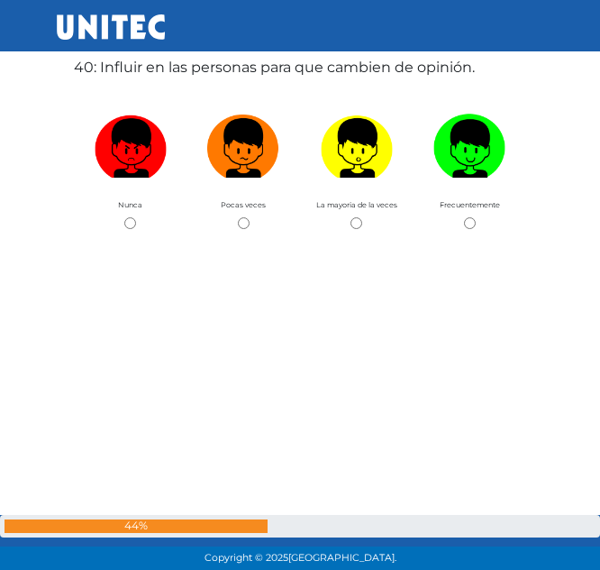
click at [233, 66] on label "40: Influir en las personas para que cambien de opinión." at bounding box center [274, 68] width 401 height 22
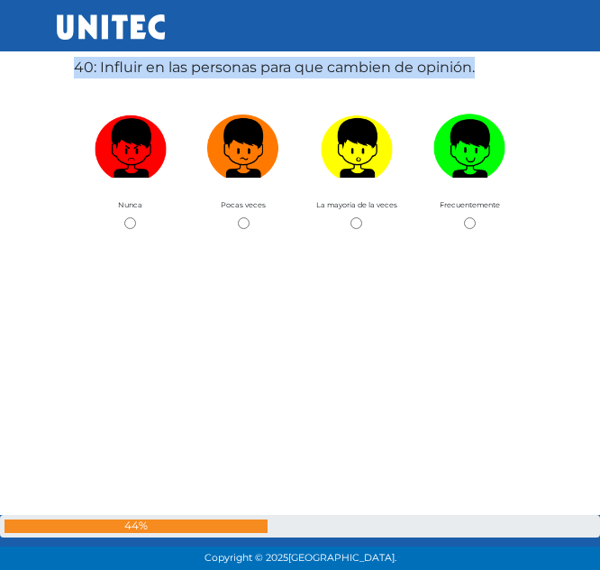
click at [233, 66] on label "40: Influir en las personas para que cambien de opinión." at bounding box center [274, 68] width 401 height 22
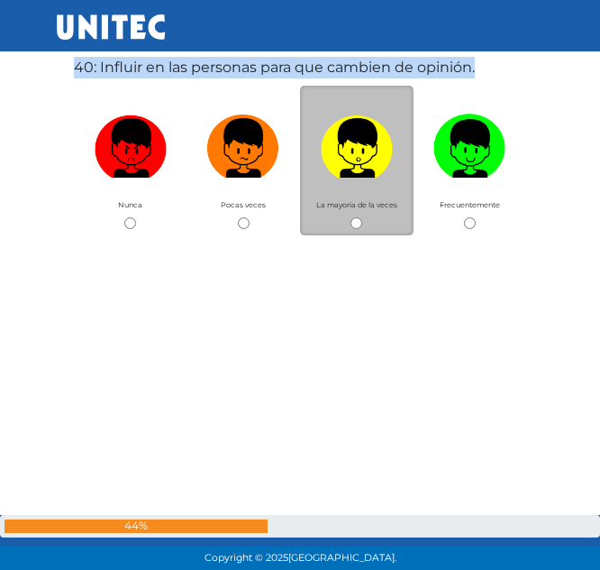
click at [357, 223] on input "radio" at bounding box center [357, 223] width 12 height 12
radio input "true"
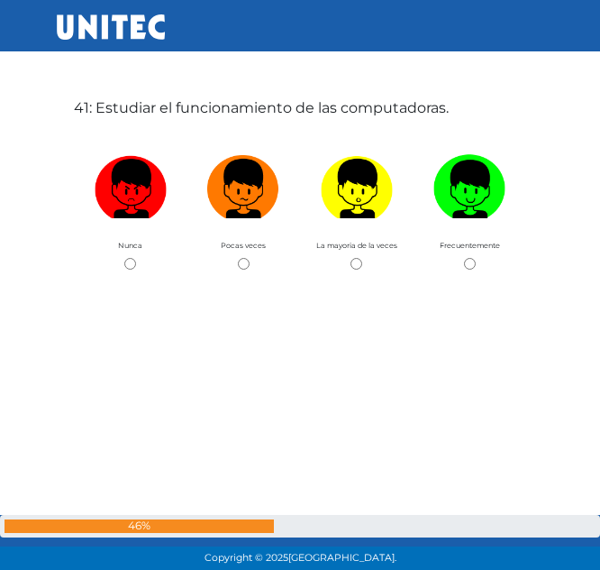
scroll to position [22875, 0]
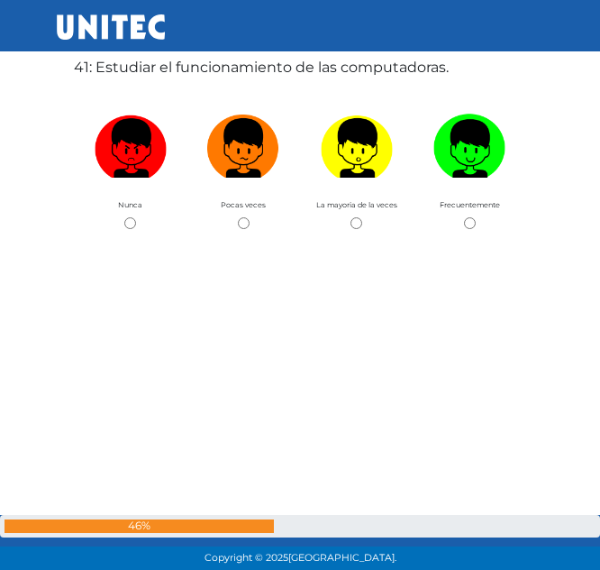
click at [198, 61] on label "41: Estudiar el funcionamiento de las computadoras." at bounding box center [261, 68] width 375 height 22
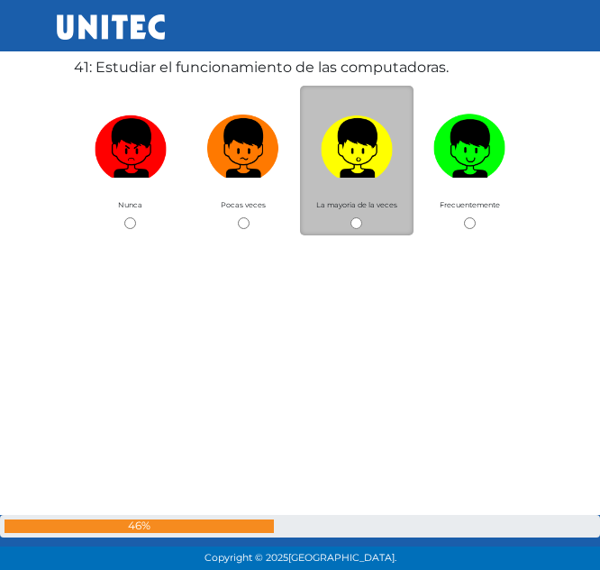
click at [361, 207] on span "La mayoria de la veces" at bounding box center [356, 204] width 81 height 9
click at [357, 215] on div "La mayoria de la veces" at bounding box center [357, 161] width 114 height 150
click at [357, 217] on input "radio" at bounding box center [357, 223] width 12 height 12
radio input "true"
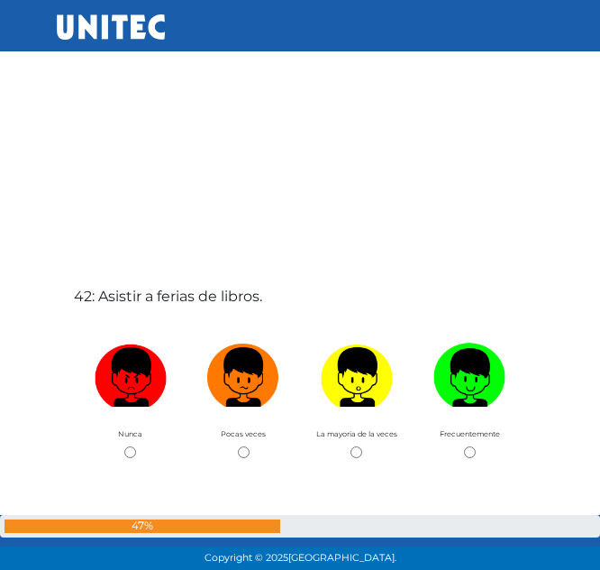
scroll to position [23445, 0]
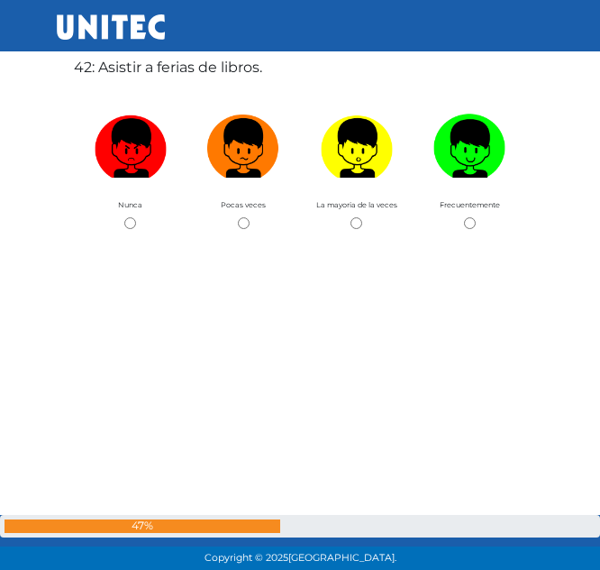
click at [168, 71] on label "42: Asistir a ferias de libros." at bounding box center [168, 68] width 188 height 22
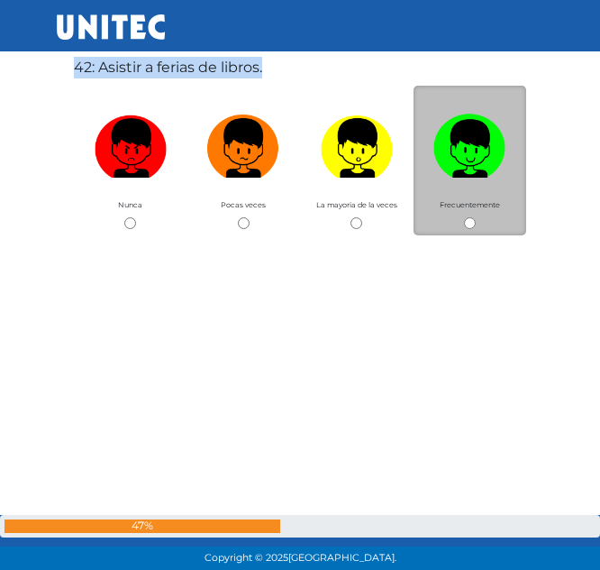
click at [474, 226] on input "radio" at bounding box center [470, 223] width 12 height 12
radio input "true"
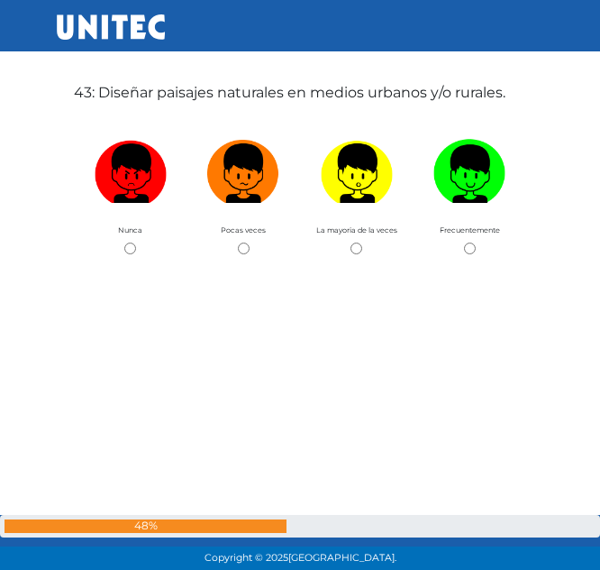
scroll to position [24014, 0]
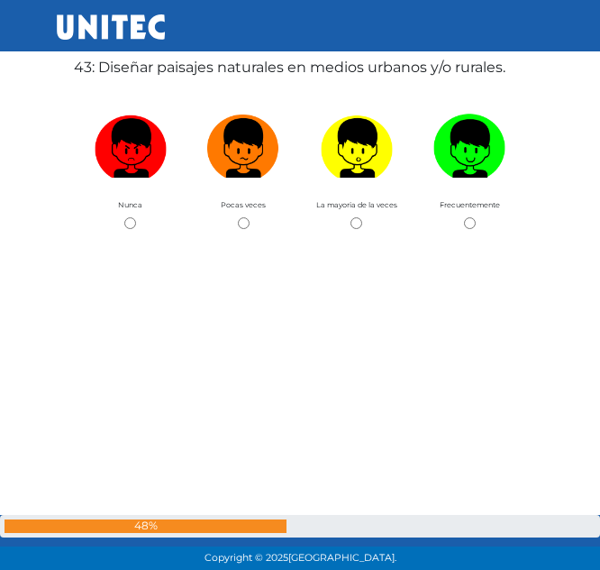
click at [262, 68] on label "43: Diseñar paisajes naturales en medios urbanos y/o rurales." at bounding box center [290, 68] width 432 height 22
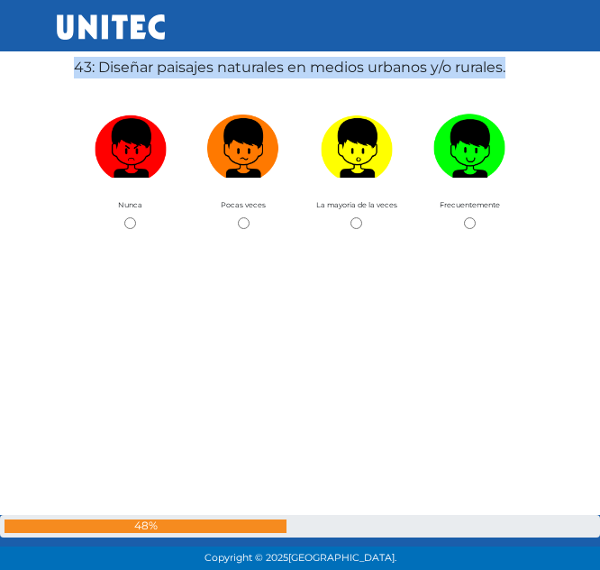
click at [262, 68] on label "43: Diseñar paisajes naturales en medios urbanos y/o rurales." at bounding box center [290, 68] width 432 height 22
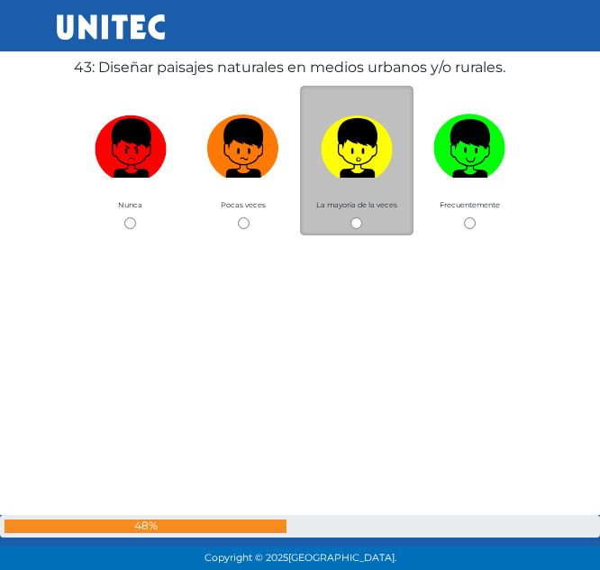
click at [349, 215] on div "La mayoria de la veces" at bounding box center [357, 161] width 114 height 150
click at [352, 219] on input "radio" at bounding box center [357, 223] width 12 height 12
radio input "true"
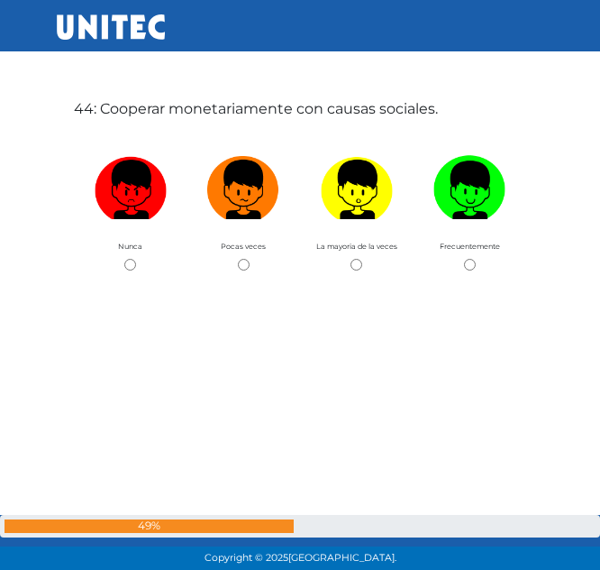
scroll to position [24584, 0]
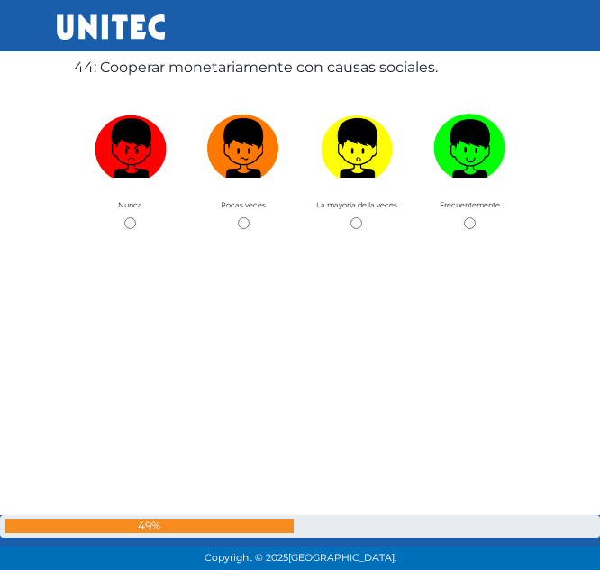
click at [180, 73] on label "44: Cooperar monetariamente con causas sociales." at bounding box center [256, 68] width 364 height 22
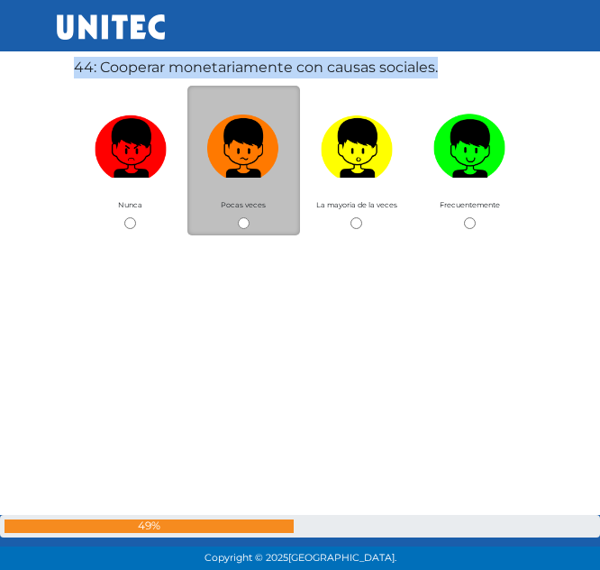
click at [244, 226] on input "radio" at bounding box center [244, 223] width 12 height 12
radio input "true"
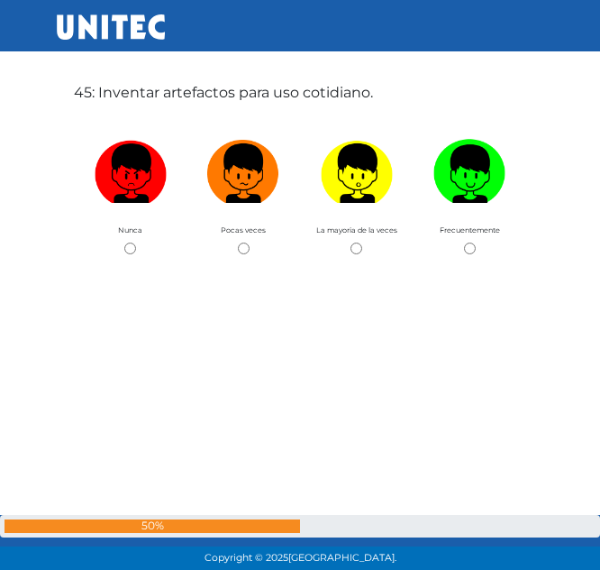
scroll to position [25154, 0]
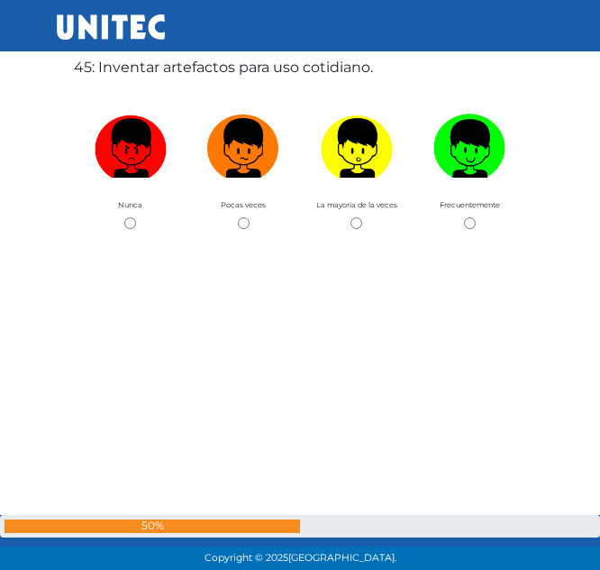
click at [217, 73] on label "45: Inventar artefactos para uso cotidiano." at bounding box center [223, 68] width 299 height 22
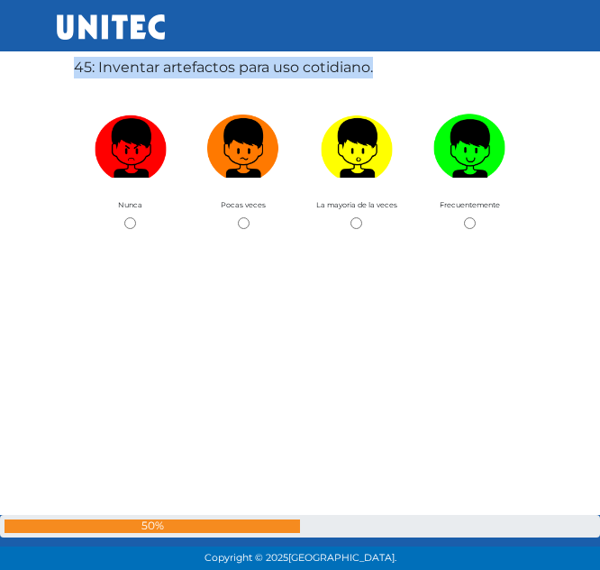
click at [217, 73] on label "45: Inventar artefactos para uso cotidiano." at bounding box center [223, 68] width 299 height 22
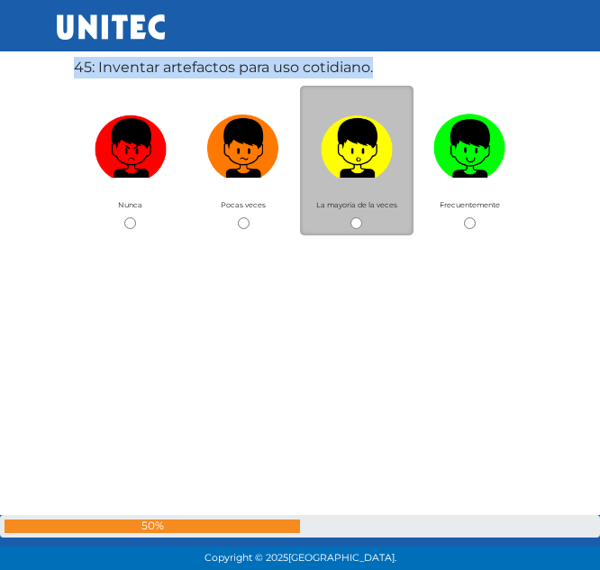
click at [355, 224] on input "radio" at bounding box center [357, 223] width 12 height 12
radio input "true"
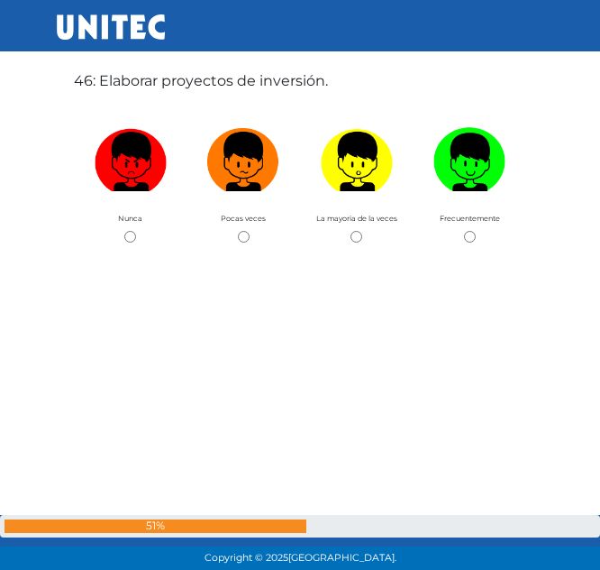
scroll to position [25723, 0]
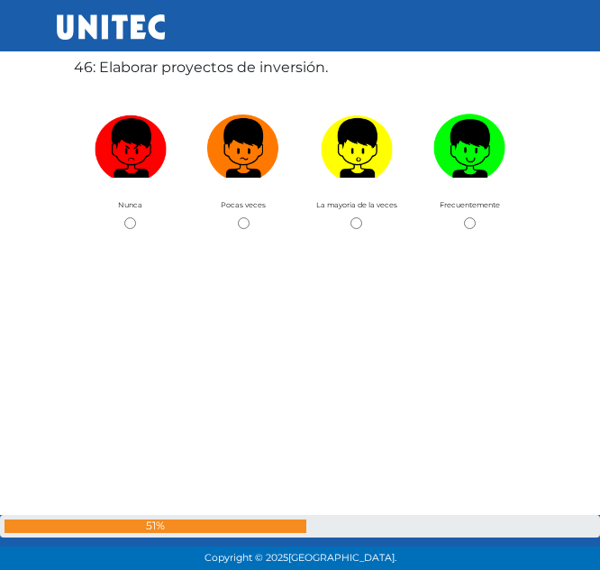
click at [210, 72] on label "46: Elaborar proyectos de inversión." at bounding box center [201, 68] width 254 height 22
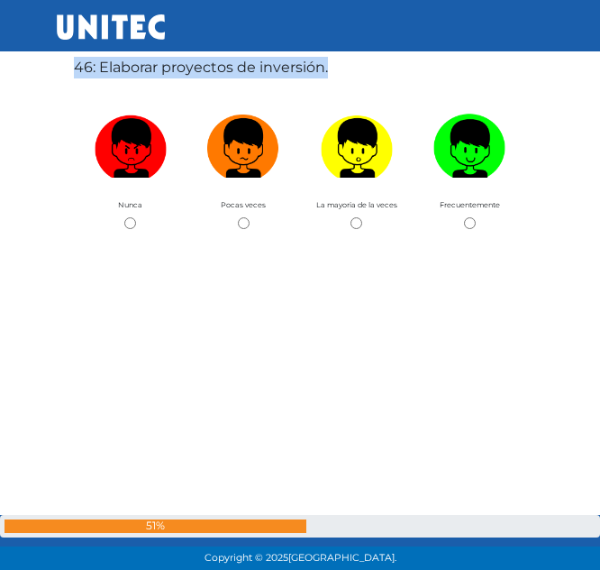
click at [210, 72] on label "46: Elaborar proyectos de inversión." at bounding box center [201, 68] width 254 height 22
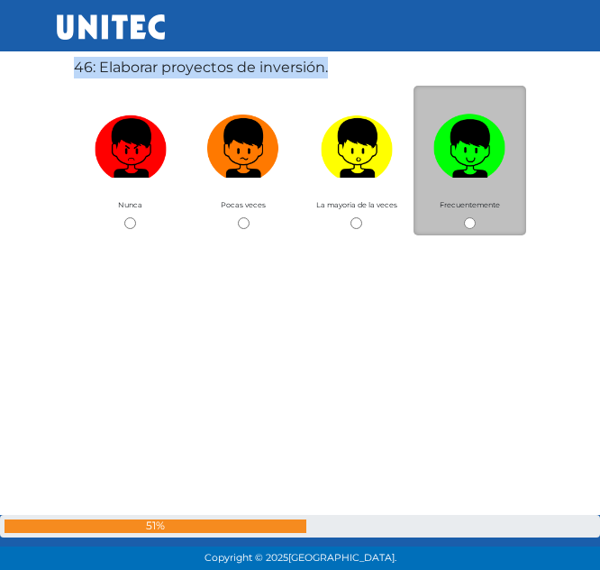
click at [464, 224] on input "radio" at bounding box center [470, 223] width 12 height 12
radio input "true"
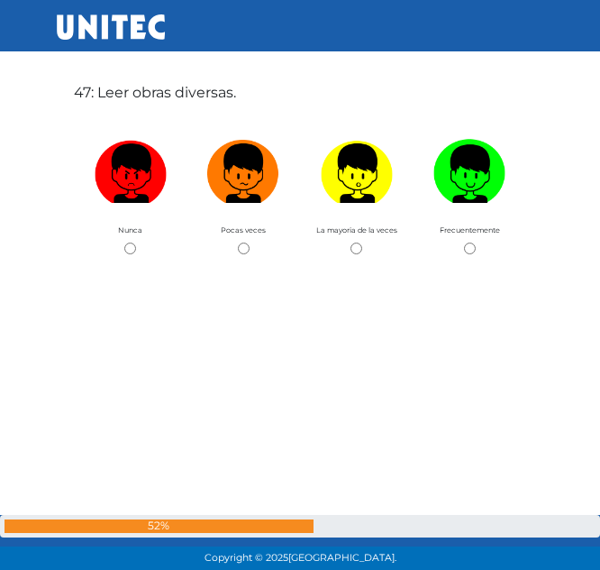
scroll to position [26293, 0]
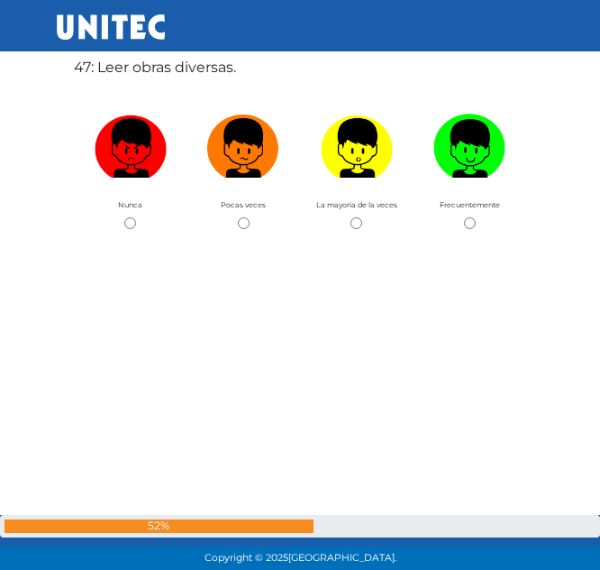
click at [141, 63] on label "47: Leer obras diversas." at bounding box center [155, 68] width 162 height 22
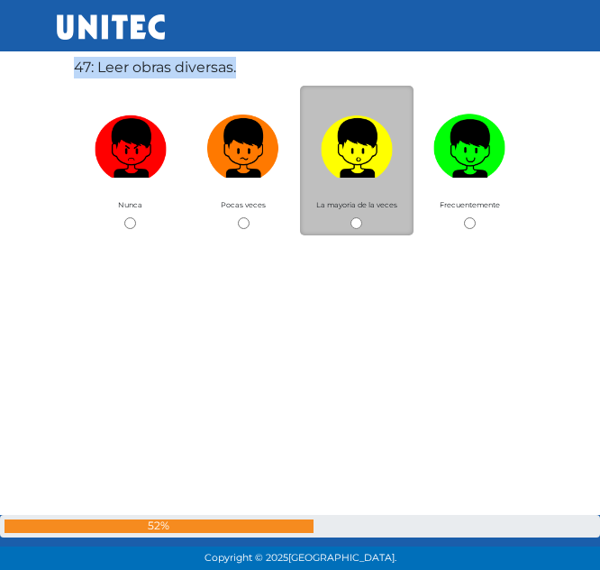
click at [361, 224] on input "radio" at bounding box center [357, 223] width 12 height 12
radio input "true"
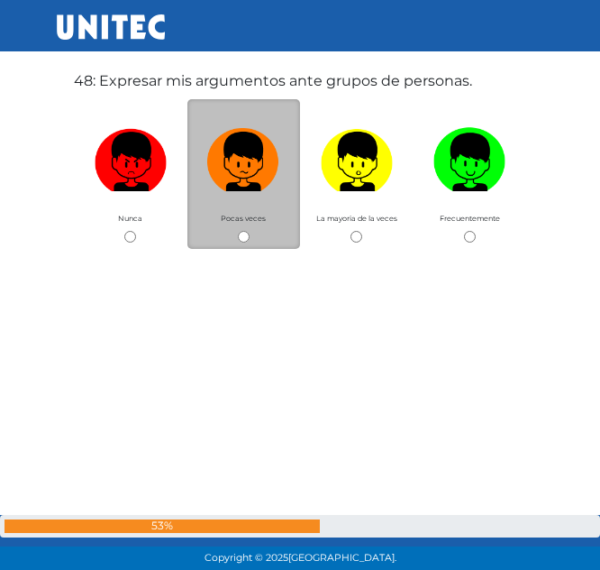
scroll to position [26863, 0]
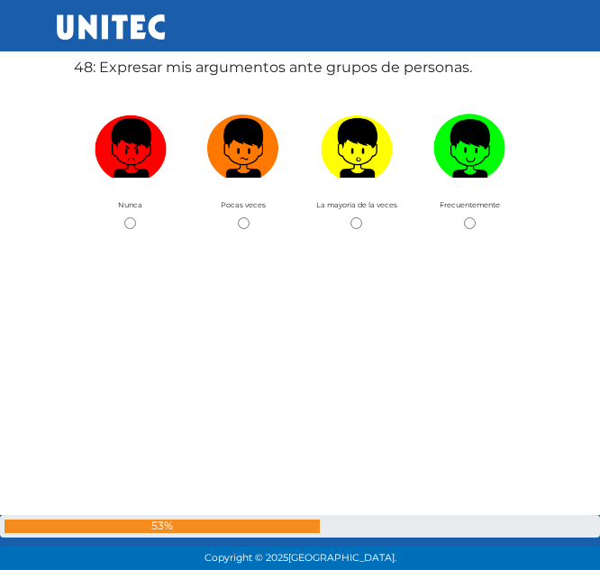
click at [205, 64] on label "48: Expresar mis argumentos ante grupos de personas." at bounding box center [273, 68] width 398 height 22
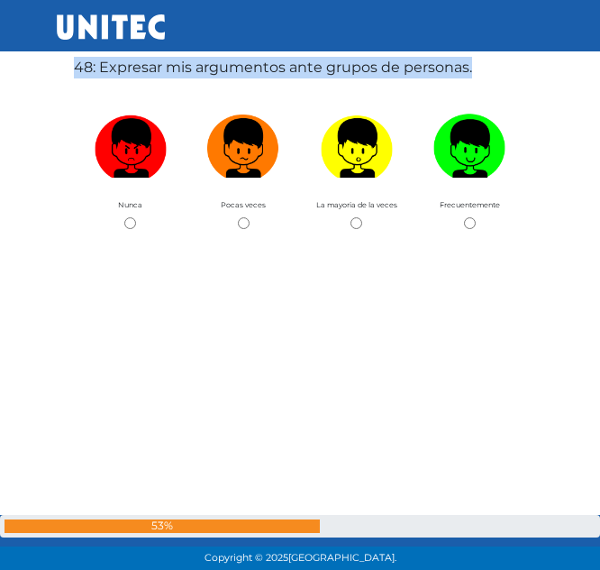
click at [205, 64] on label "48: Expresar mis argumentos ante grupos de personas." at bounding box center [273, 68] width 398 height 22
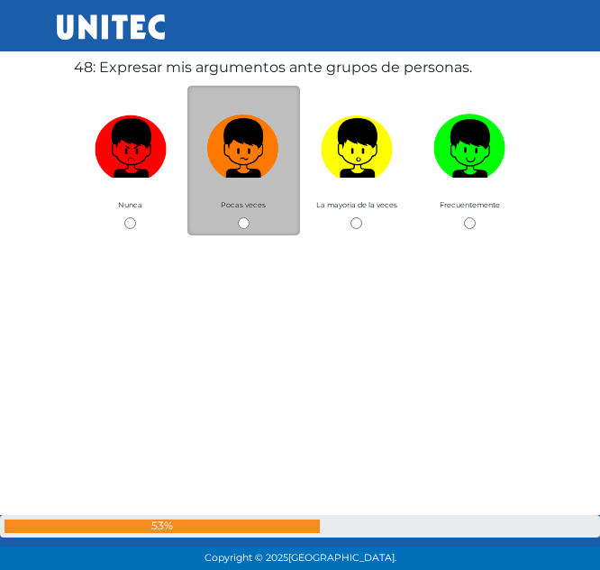
click at [248, 212] on div "Pocas veces" at bounding box center [244, 161] width 114 height 150
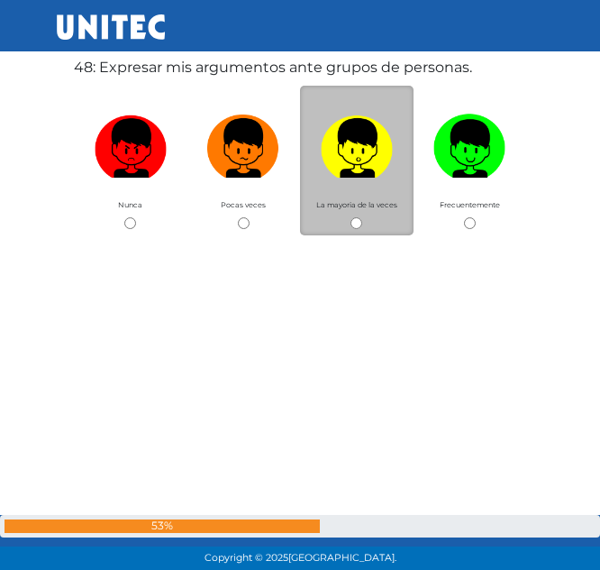
click at [343, 224] on div "La mayoria de la veces" at bounding box center [357, 161] width 114 height 150
click at [351, 225] on input "radio" at bounding box center [357, 223] width 12 height 12
radio input "true"
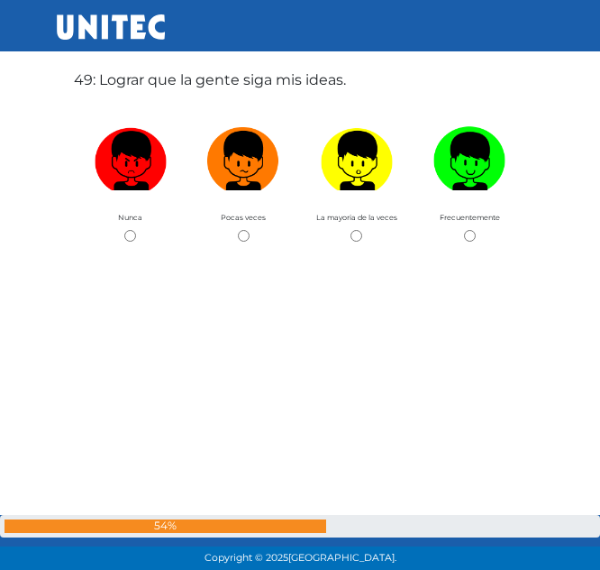
scroll to position [27432, 0]
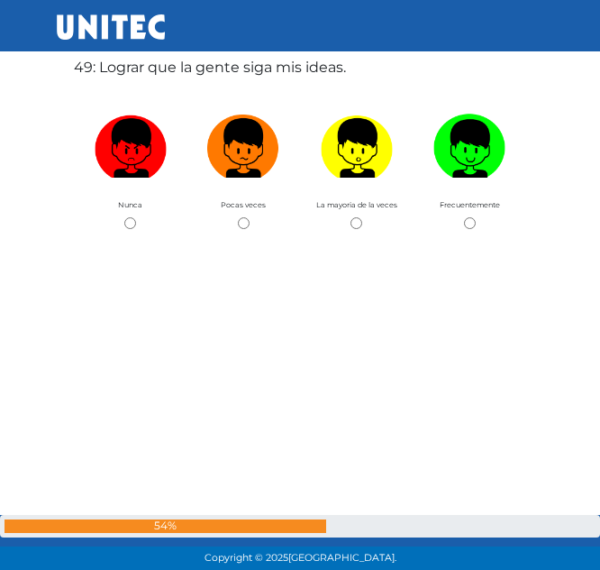
click at [146, 73] on label "49: Lograr que la gente siga mis ideas." at bounding box center [210, 68] width 272 height 22
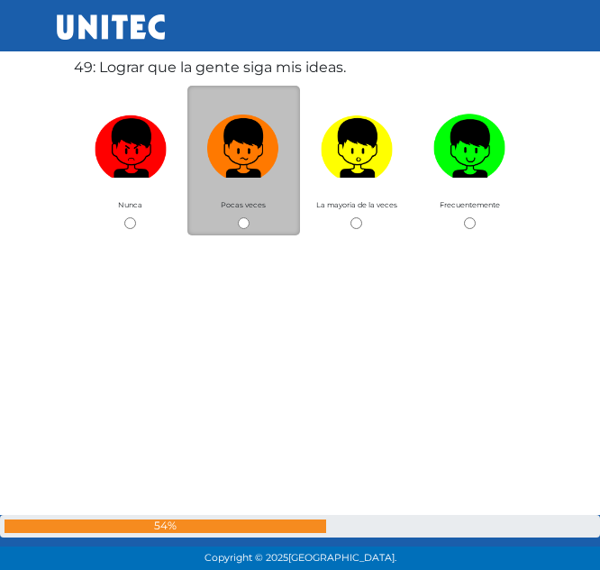
click at [249, 210] on div "Pocas veces" at bounding box center [244, 161] width 114 height 150
click at [248, 220] on input "radio" at bounding box center [244, 223] width 12 height 12
radio input "true"
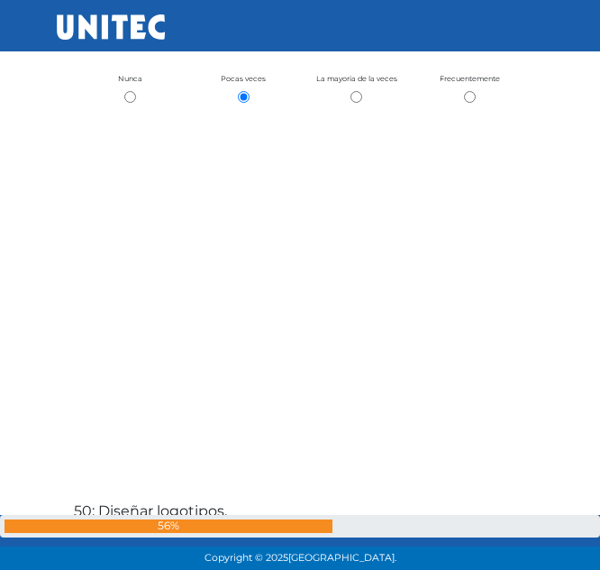
scroll to position [27328, 0]
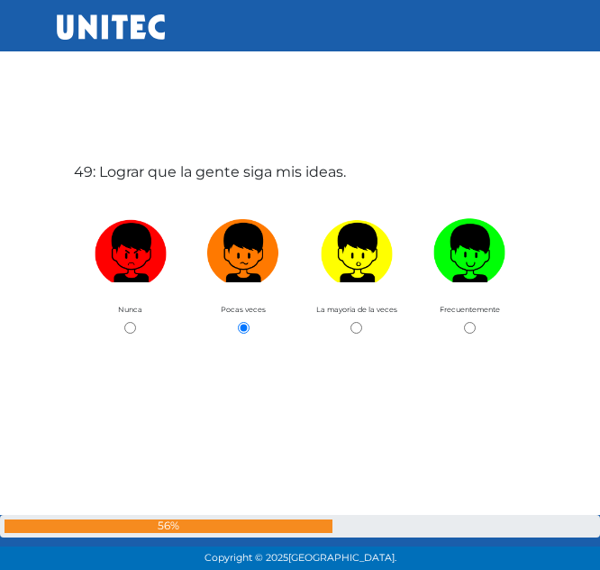
click at [189, 164] on label "49: Lograr que la gente siga mis ideas." at bounding box center [210, 172] width 272 height 22
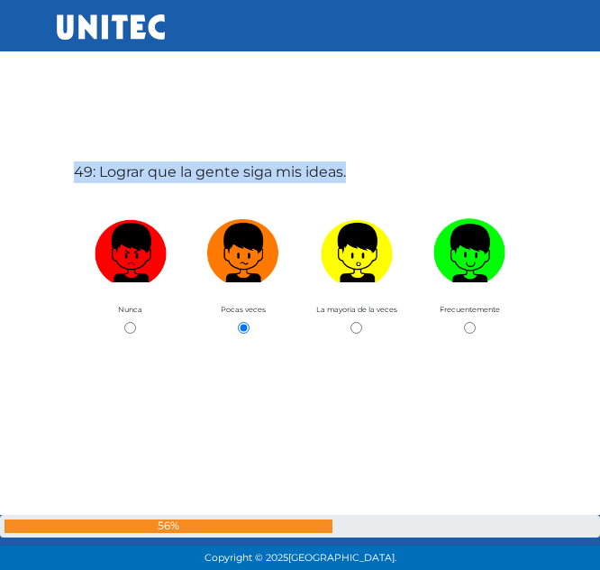
click at [189, 164] on label "49: Lograr que la gente siga mis ideas." at bounding box center [210, 172] width 272 height 22
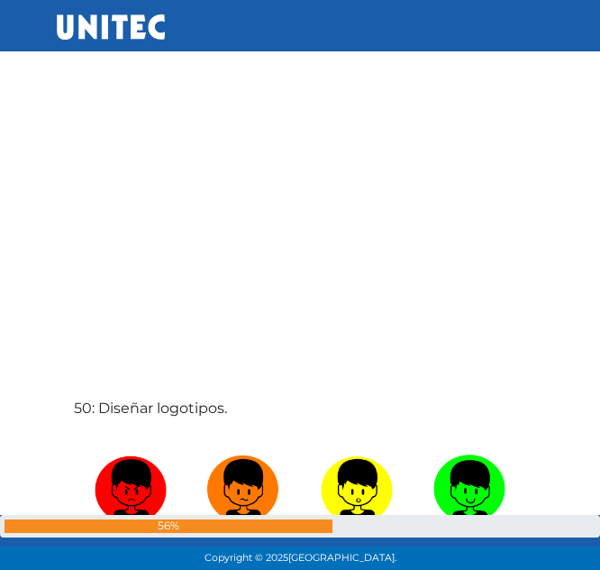
scroll to position [27662, 0]
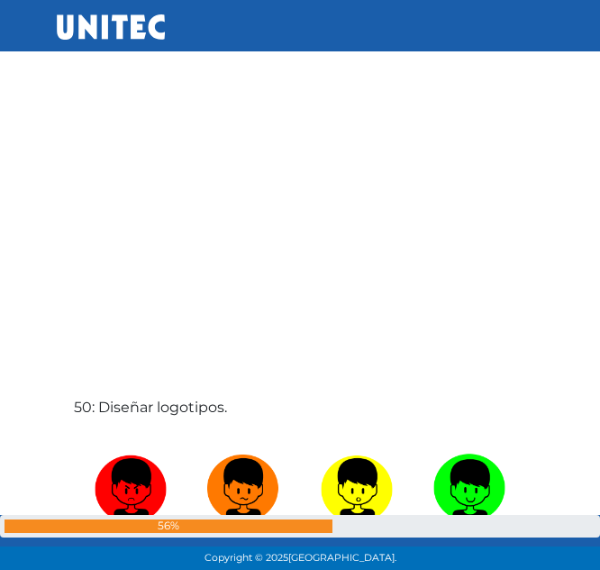
click at [187, 405] on label "50: Diseñar logotipos." at bounding box center [150, 408] width 153 height 22
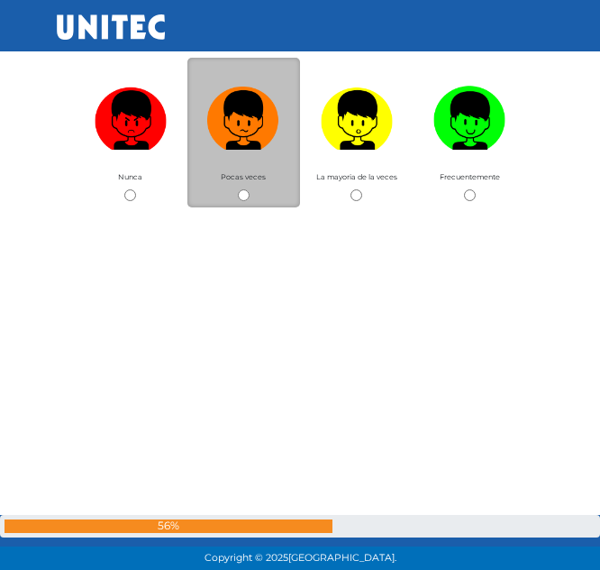
click at [239, 198] on input "radio" at bounding box center [244, 195] width 12 height 12
radio input "true"
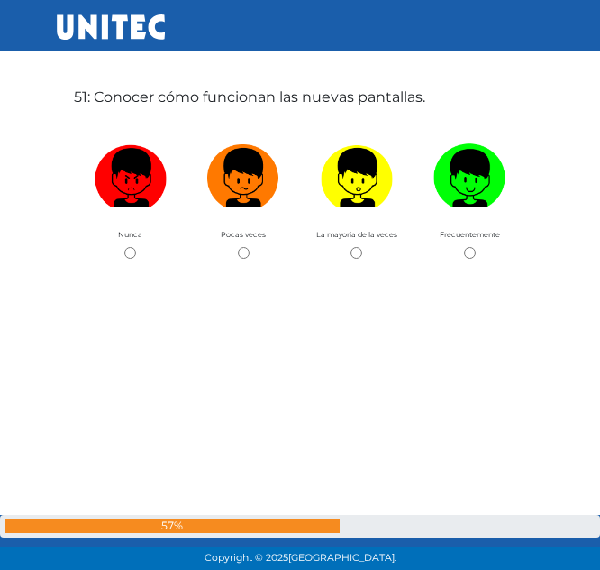
scroll to position [28572, 0]
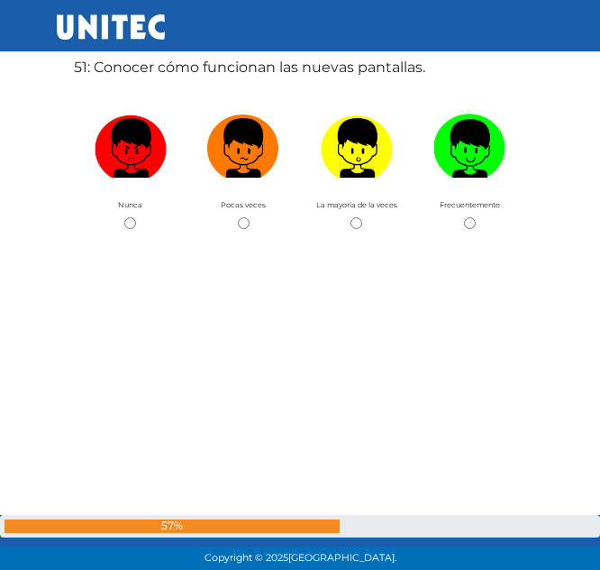
click at [166, 64] on label "51: Conocer cómo funcionan las nuevas pantallas." at bounding box center [250, 68] width 352 height 22
click at [172, 68] on label "51: Conocer cómo funcionan las nuevas pantallas." at bounding box center [250, 68] width 352 height 22
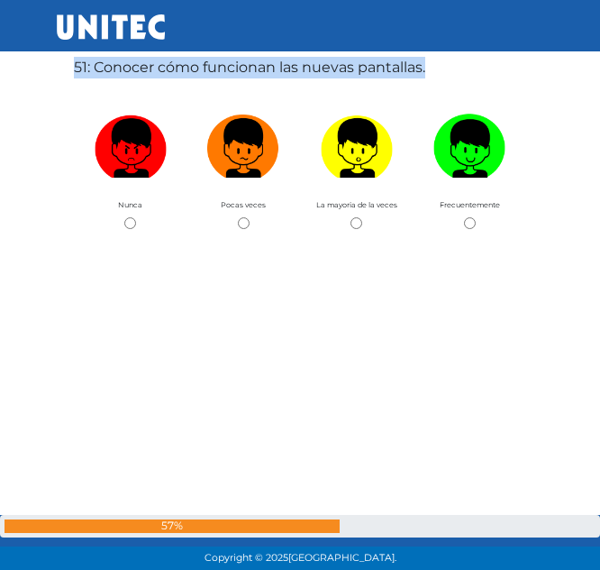
click at [172, 68] on label "51: Conocer cómo funcionan las nuevas pantallas." at bounding box center [250, 68] width 352 height 22
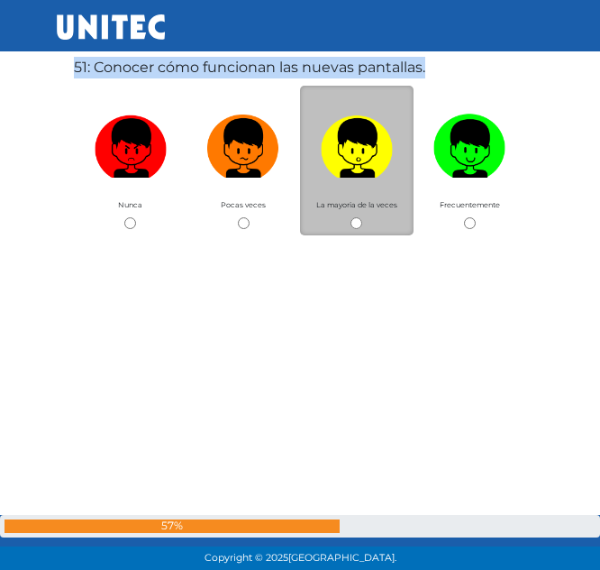
click at [352, 224] on input "radio" at bounding box center [357, 223] width 12 height 12
radio input "true"
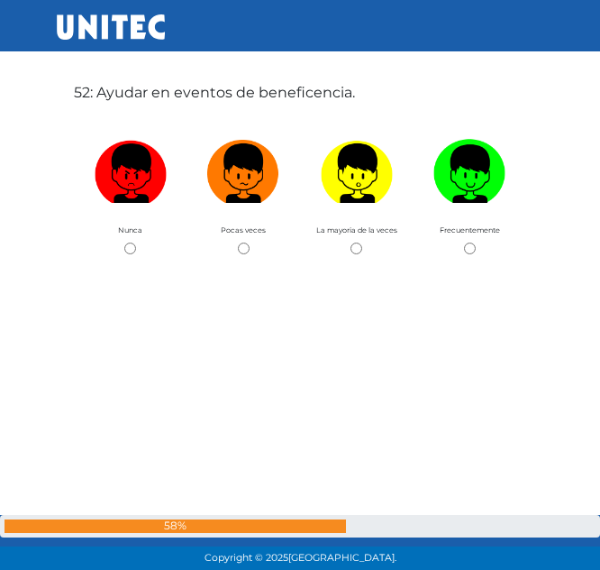
scroll to position [29141, 0]
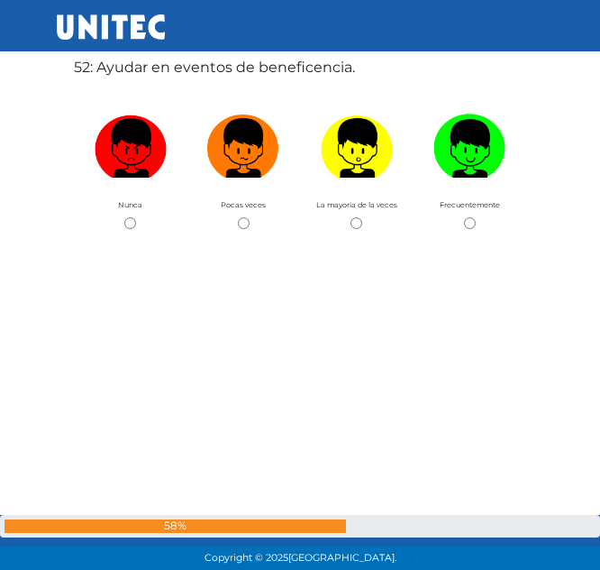
click at [219, 73] on label "52: Ayudar en eventos de beneficencia." at bounding box center [214, 68] width 281 height 22
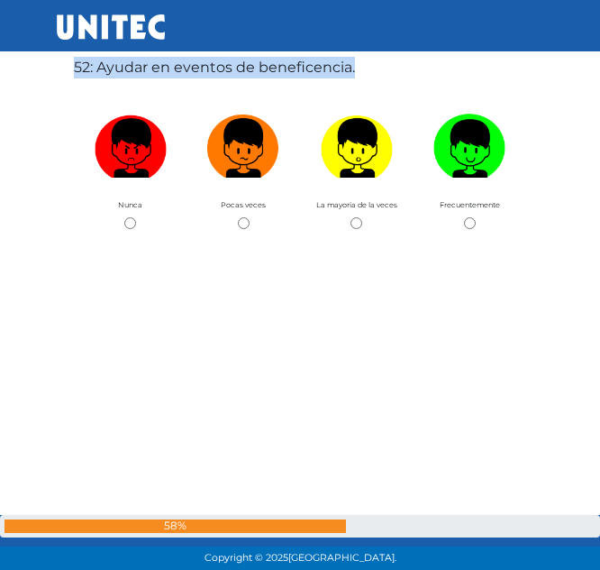
click at [219, 73] on label "52: Ayudar en eventos de beneficencia." at bounding box center [214, 68] width 281 height 22
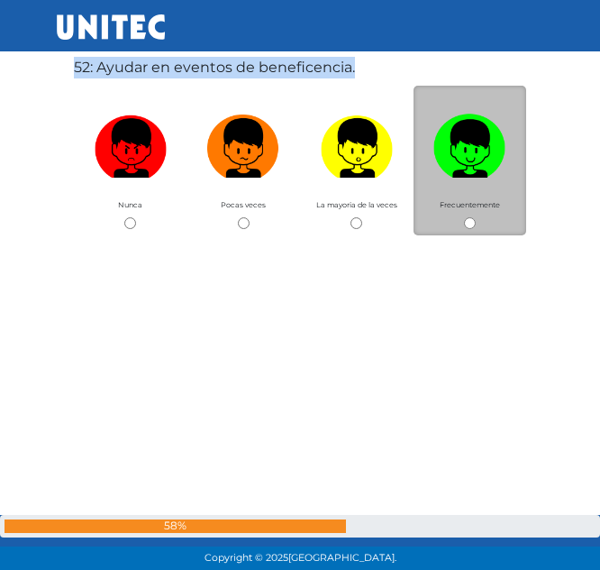
click at [470, 222] on input "radio" at bounding box center [470, 223] width 12 height 12
radio input "true"
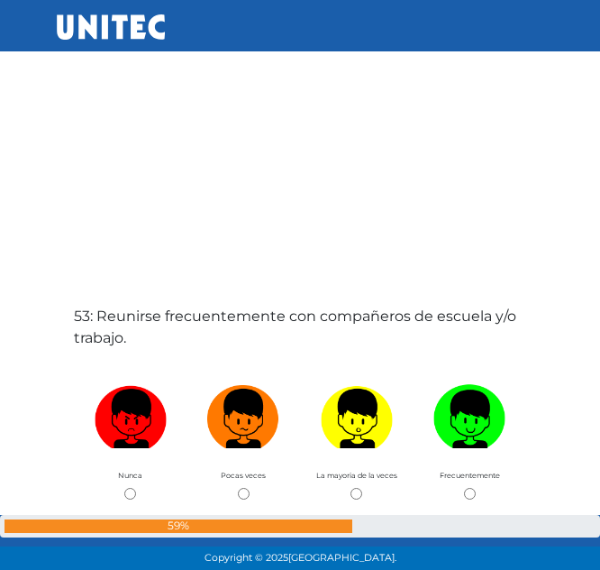
scroll to position [29711, 0]
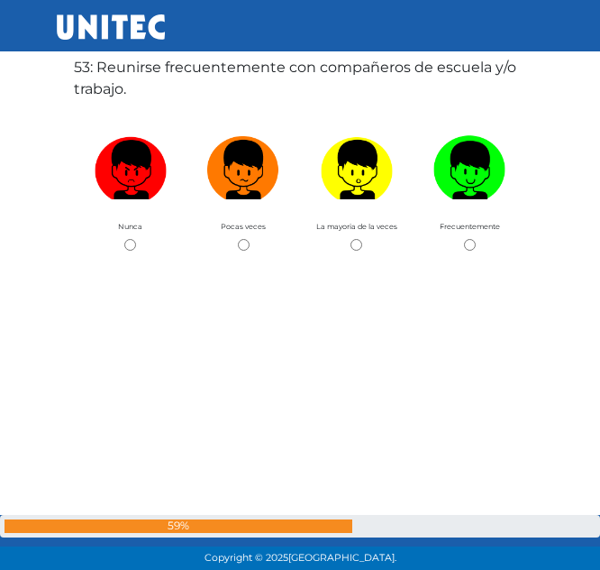
click at [106, 76] on label "53: Reunirse frecuentemente con compañeros de escuela y/o trabajo." at bounding box center [300, 78] width 452 height 43
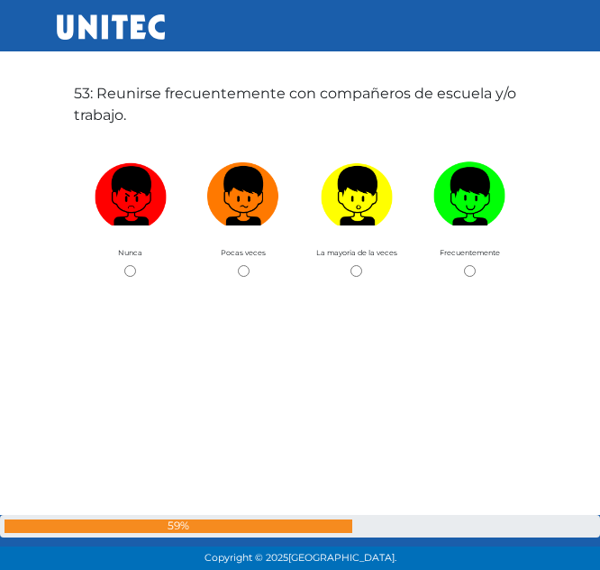
click at [86, 108] on label "53: Reunirse frecuentemente con compañeros de escuela y/o trabajo." at bounding box center [300, 104] width 452 height 43
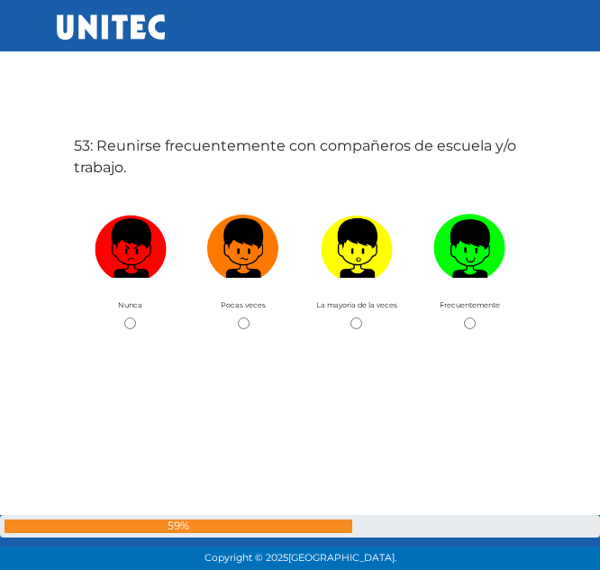
scroll to position [29636, 0]
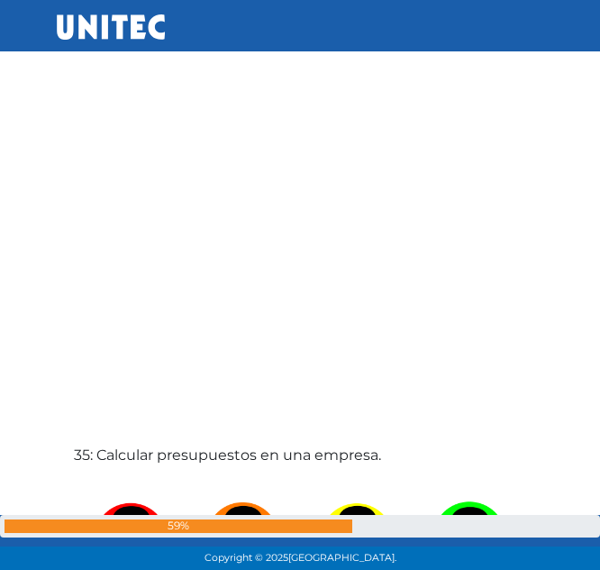
drag, startPoint x: 132, startPoint y: 160, endPoint x: 80, endPoint y: 146, distance: 54.0
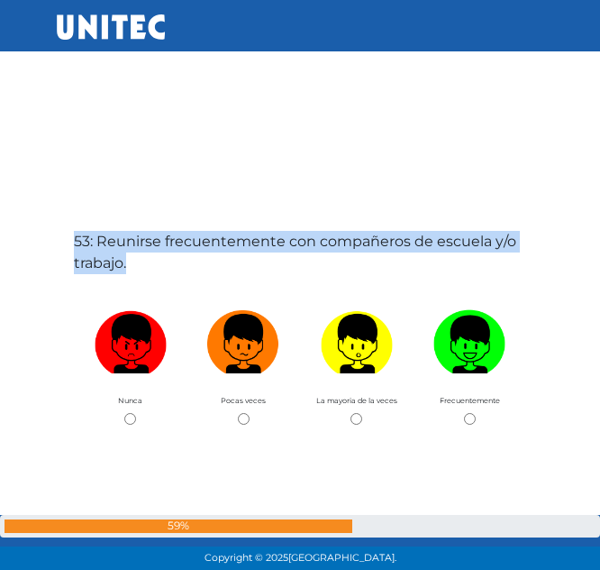
scroll to position [29536, 0]
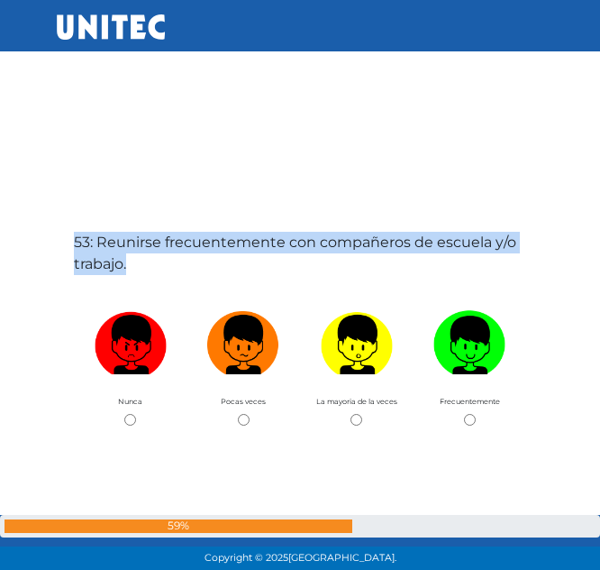
click at [111, 264] on label "53: Reunirse frecuentemente con compañeros de escuela y/o trabajo." at bounding box center [300, 253] width 452 height 43
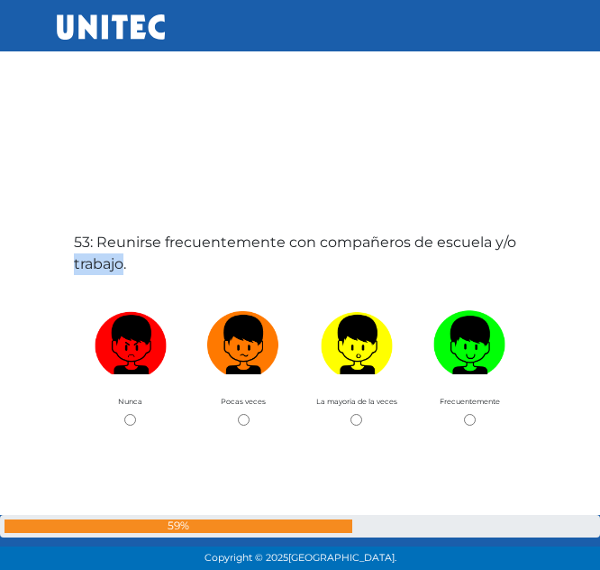
click at [111, 264] on label "53: Reunirse frecuentemente con compañeros de escuela y/o trabajo." at bounding box center [300, 253] width 452 height 43
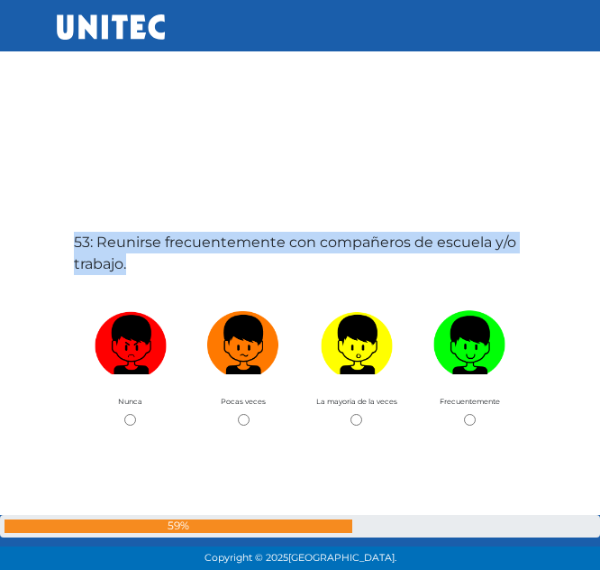
click at [111, 264] on label "53: Reunirse frecuentemente con compañeros de escuela y/o trabajo." at bounding box center [300, 253] width 452 height 43
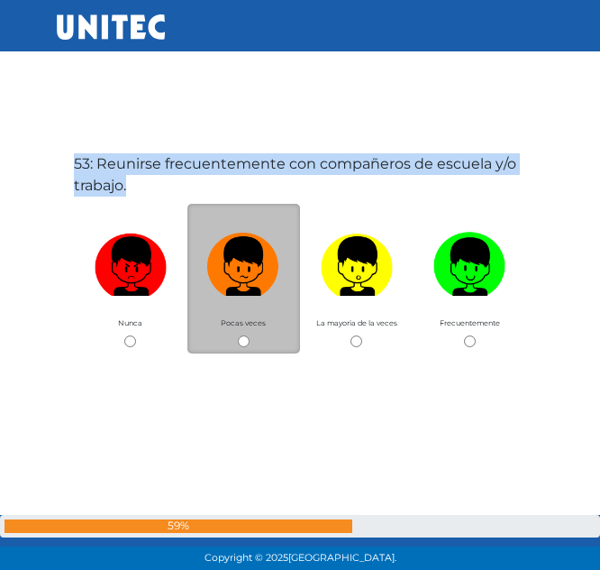
click at [242, 344] on input "radio" at bounding box center [244, 341] width 12 height 12
radio input "true"
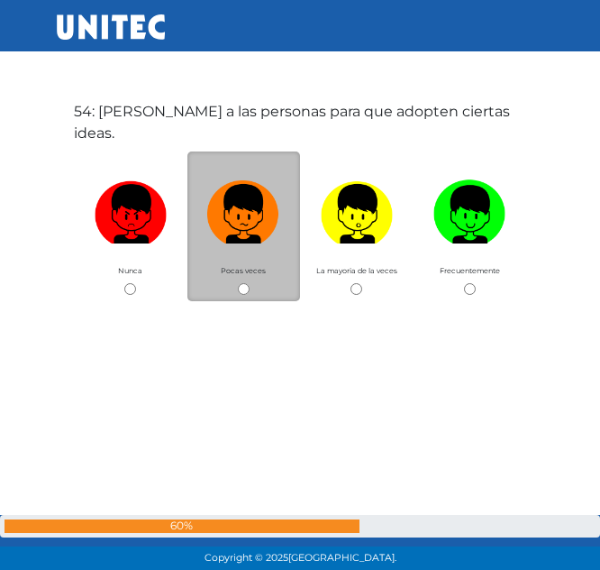
scroll to position [30280, 0]
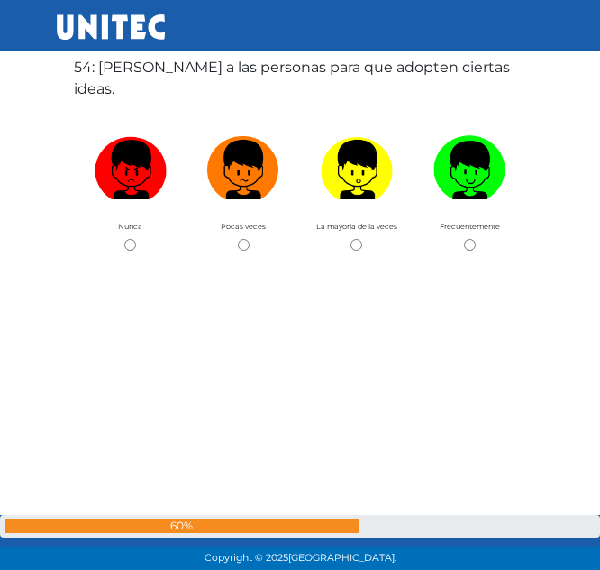
click at [147, 59] on label "54: Guiar a las personas para que adopten ciertas ideas." at bounding box center [300, 78] width 452 height 43
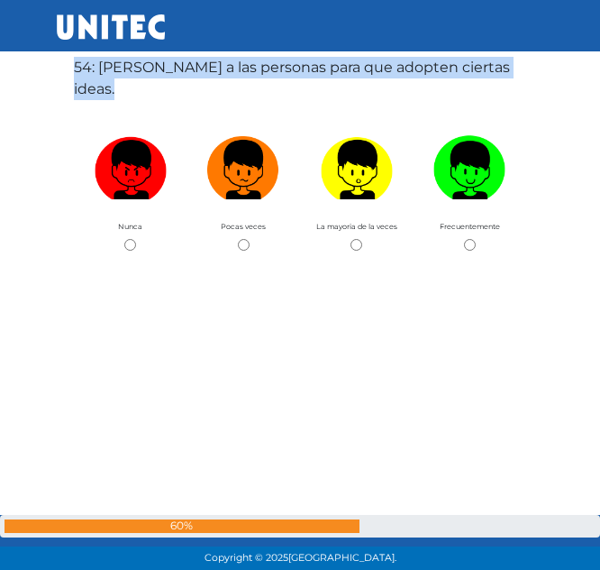
click at [147, 59] on label "54: Guiar a las personas para que adopten ciertas ideas." at bounding box center [300, 78] width 452 height 43
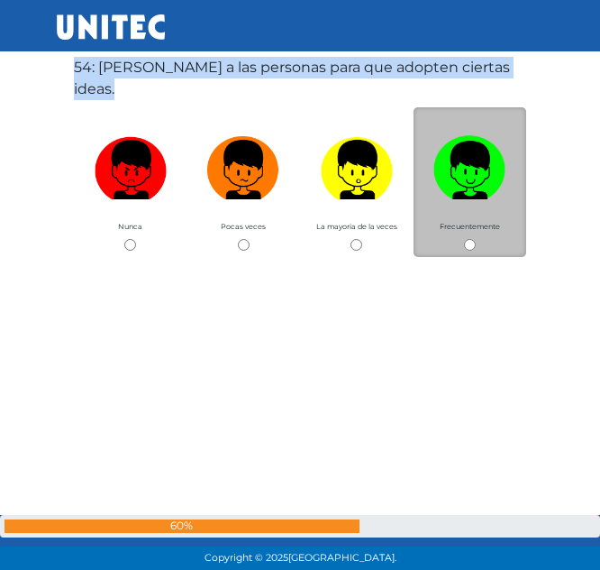
click at [470, 239] on input "radio" at bounding box center [470, 245] width 12 height 12
radio input "true"
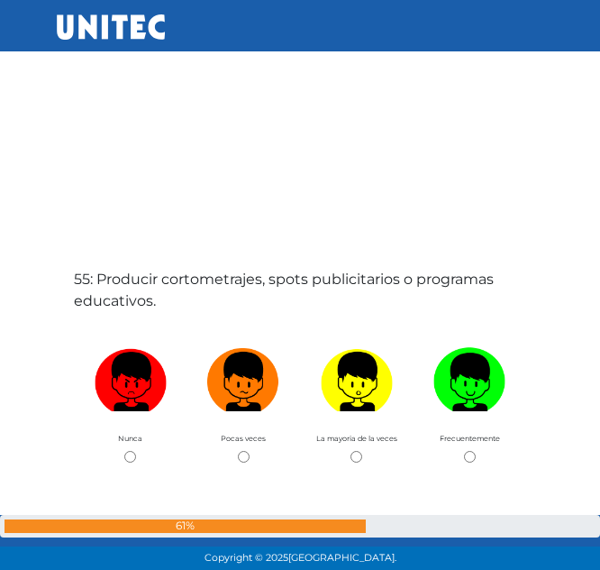
scroll to position [30850, 0]
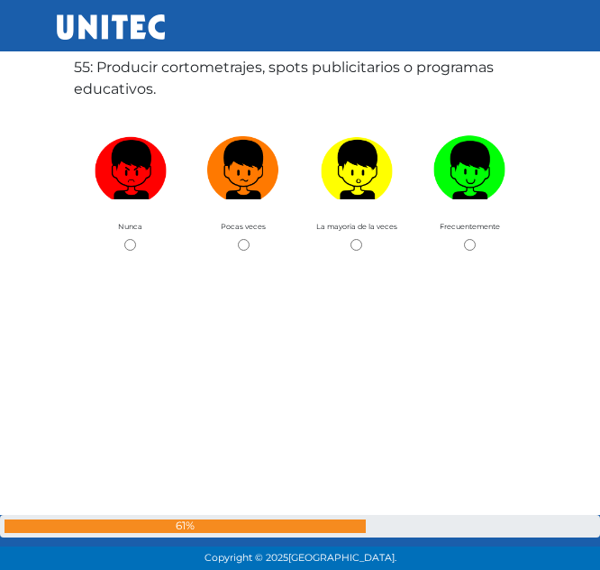
click at [132, 75] on label "55: Producir cortometrajes, spots publicitarios o programas educativos." at bounding box center [300, 78] width 452 height 43
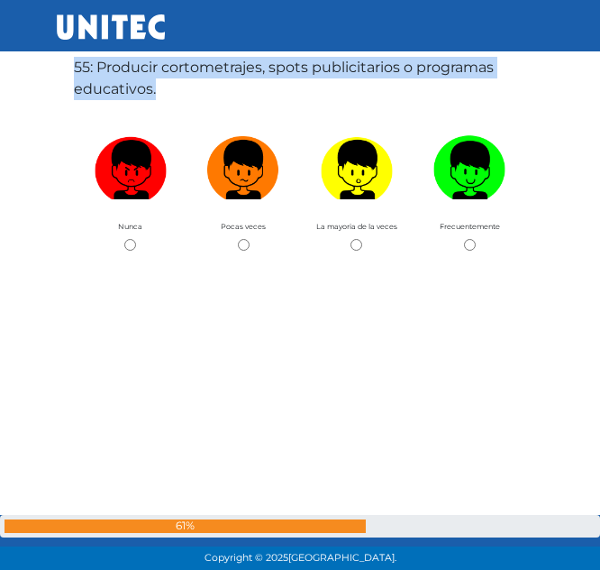
click at [132, 75] on label "55: Producir cortometrajes, spots publicitarios o programas educativos." at bounding box center [300, 78] width 452 height 43
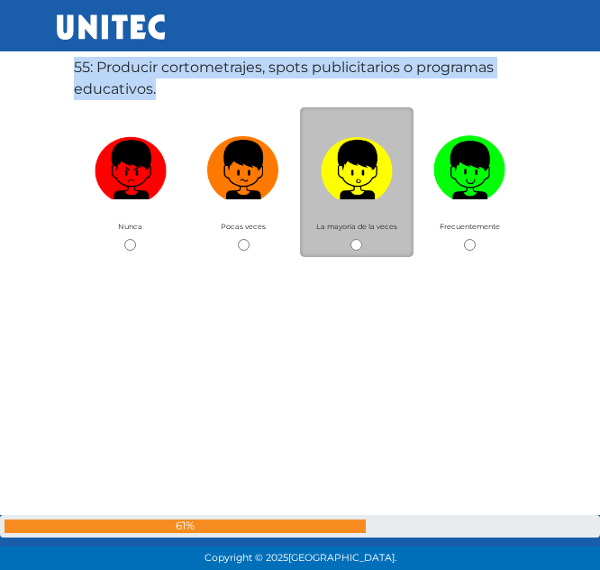
click at [360, 246] on input "radio" at bounding box center [357, 245] width 12 height 12
radio input "true"
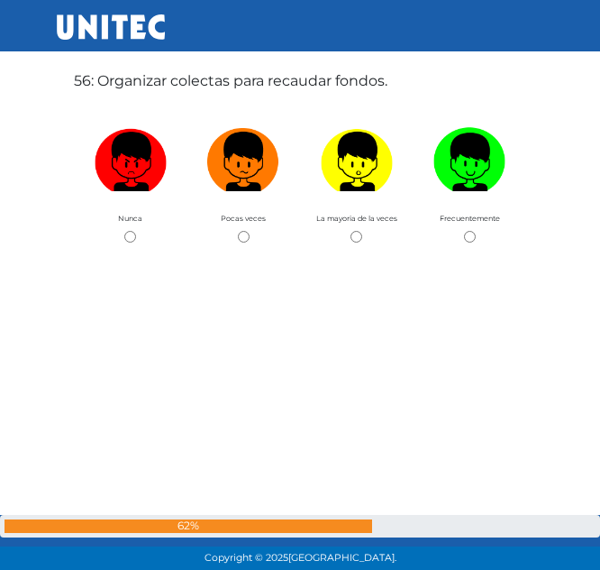
scroll to position [31420, 0]
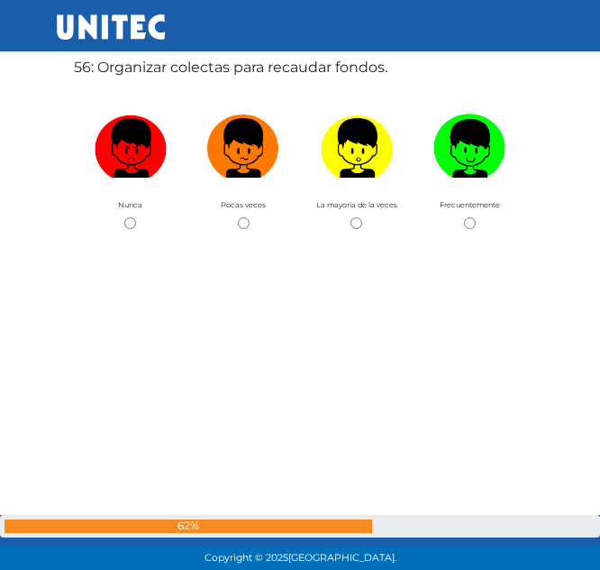
click at [176, 70] on label "56: Organizar colectas para recaudar fondos." at bounding box center [231, 68] width 314 height 22
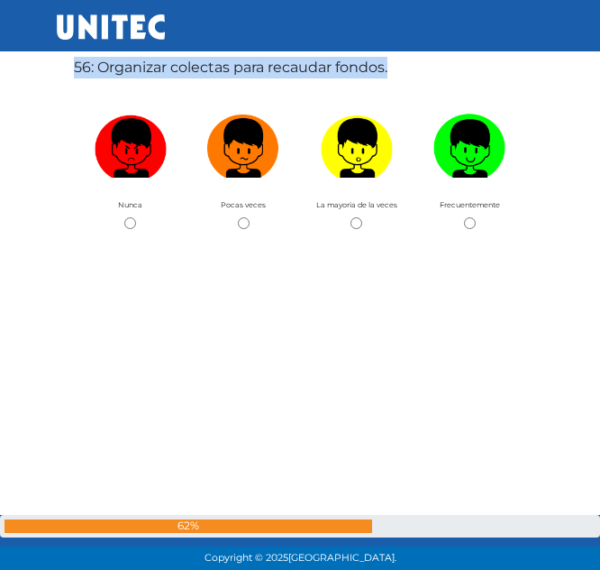
click at [176, 70] on label "56: Organizar colectas para recaudar fondos." at bounding box center [231, 68] width 314 height 22
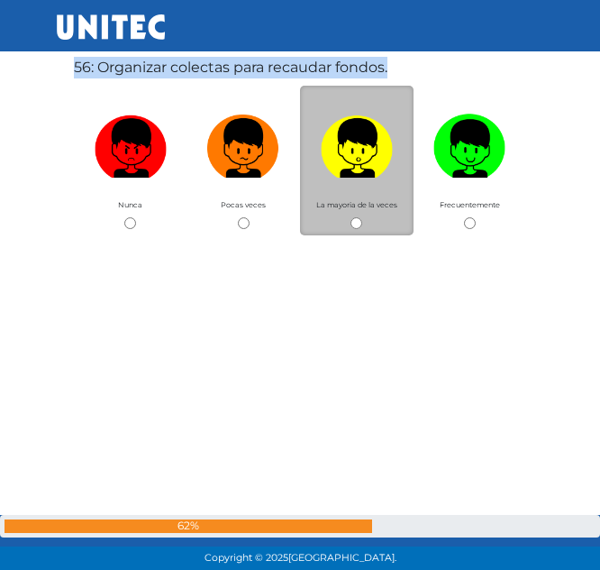
click at [360, 223] on input "radio" at bounding box center [357, 223] width 12 height 12
radio input "true"
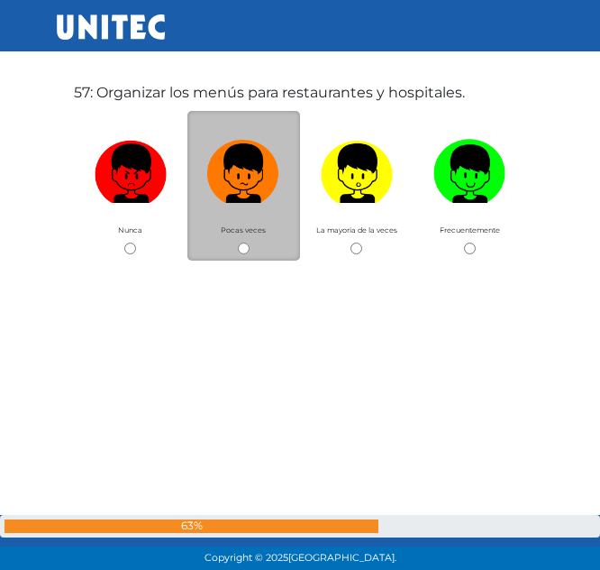
scroll to position [31989, 0]
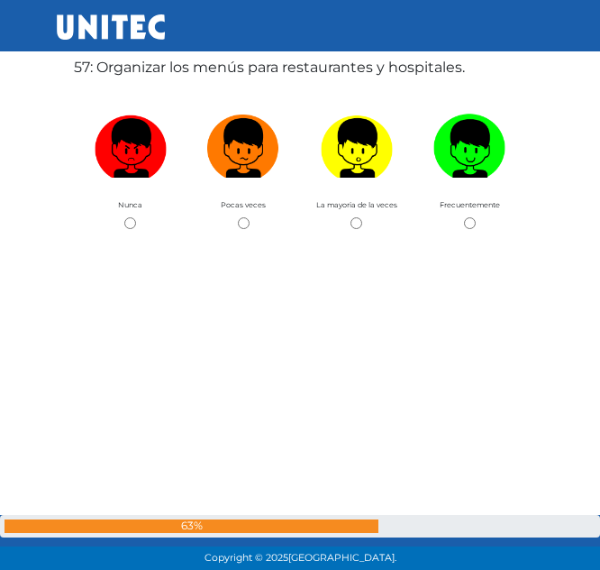
click at [166, 72] on label "57: Organizar los menús para restaurantes y hospitales." at bounding box center [269, 68] width 391 height 22
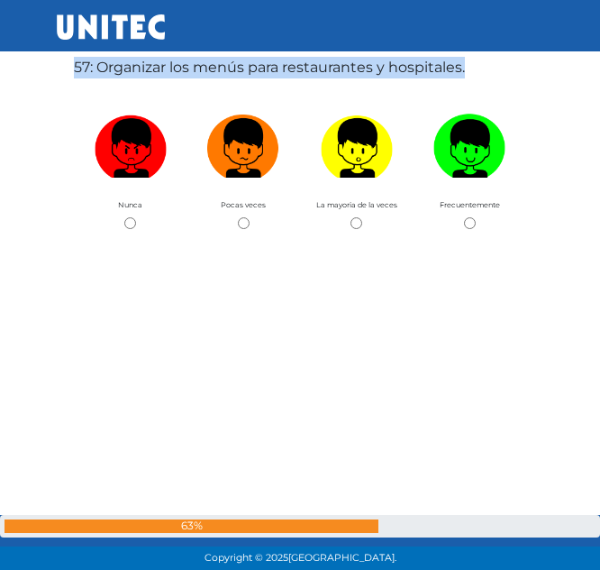
click at [166, 72] on label "57: Organizar los menús para restaurantes y hospitales." at bounding box center [269, 68] width 391 height 22
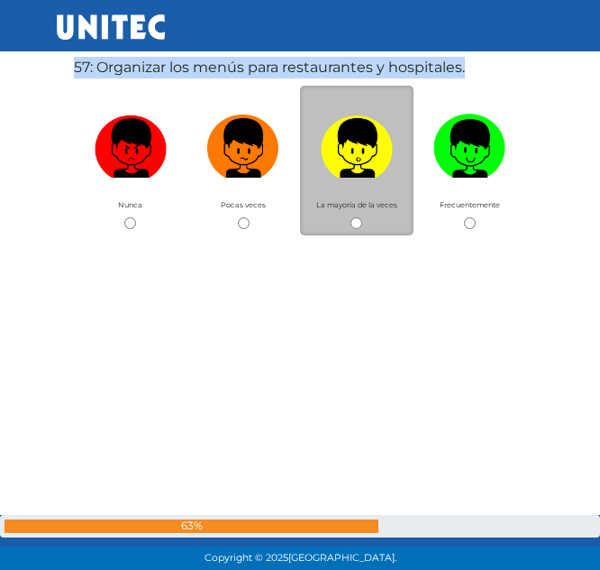
click at [362, 218] on input "radio" at bounding box center [357, 223] width 12 height 12
radio input "true"
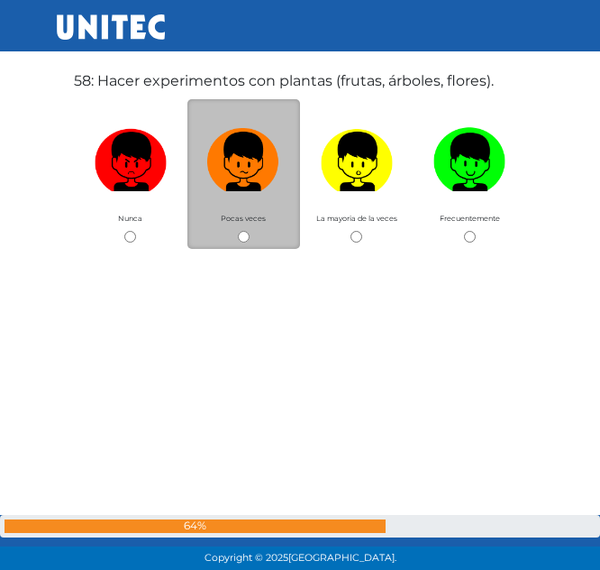
scroll to position [32559, 0]
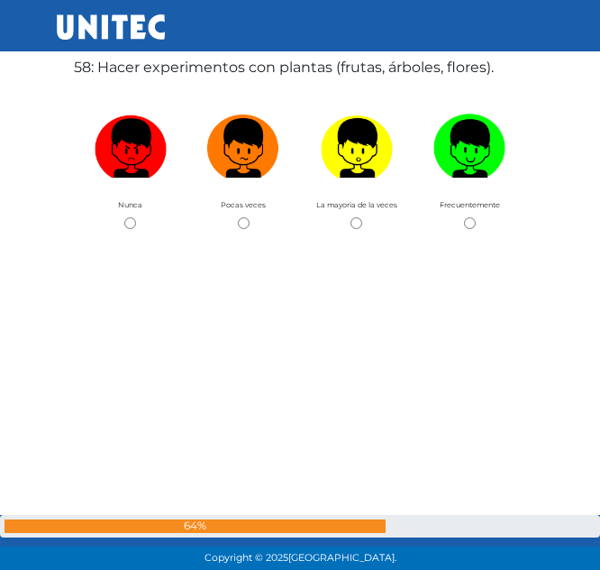
click at [178, 71] on label "58: Hacer experimentos con plantas (frutas, árboles, flores)." at bounding box center [284, 68] width 420 height 22
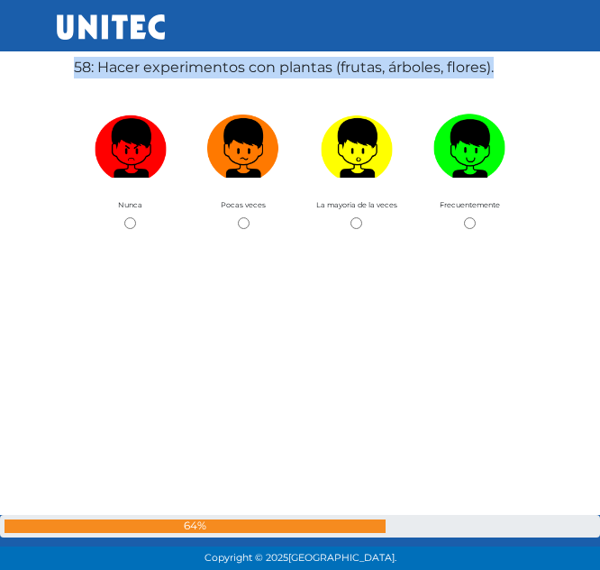
click at [178, 71] on label "58: Hacer experimentos con plantas (frutas, árboles, flores)." at bounding box center [284, 68] width 420 height 22
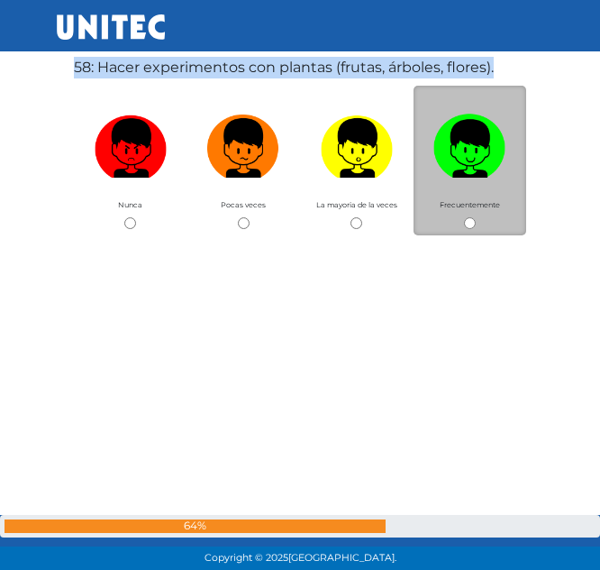
click at [465, 227] on input "radio" at bounding box center [470, 223] width 12 height 12
radio input "true"
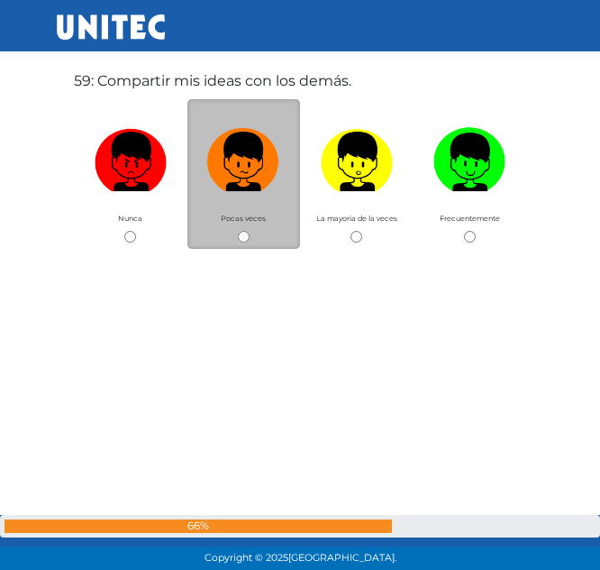
scroll to position [33129, 0]
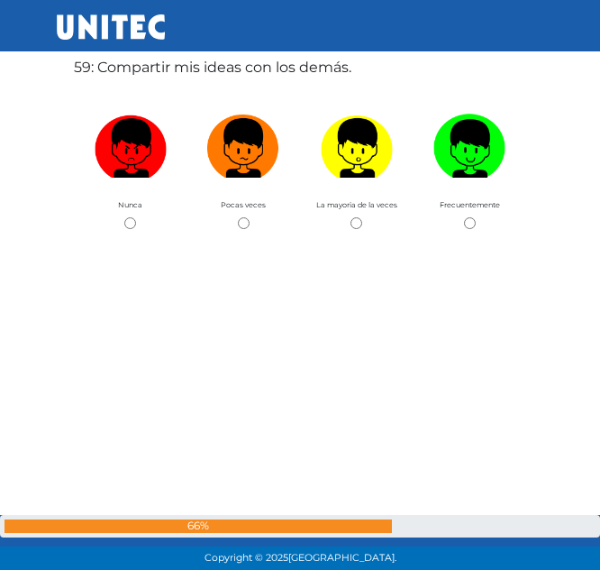
click at [271, 71] on label "59: Compartir mis ideas con los demás." at bounding box center [213, 68] width 278 height 22
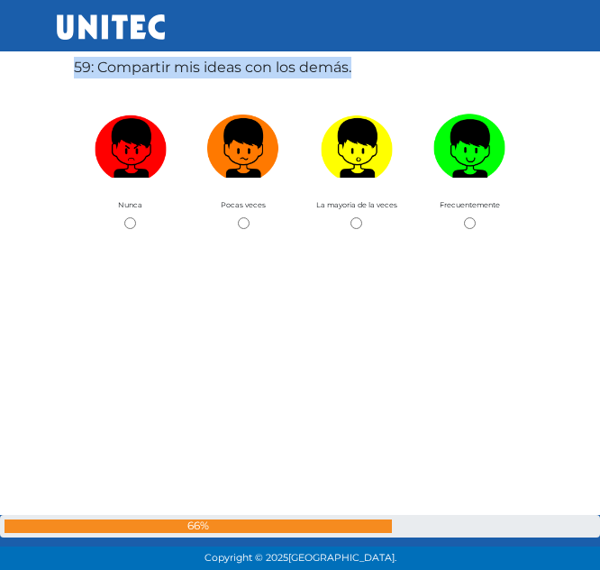
click at [271, 71] on label "59: Compartir mis ideas con los demás." at bounding box center [213, 68] width 278 height 22
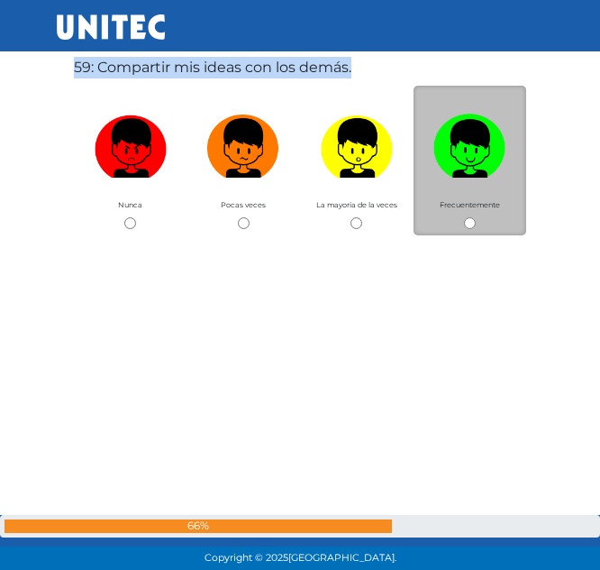
click at [469, 218] on input "radio" at bounding box center [470, 223] width 12 height 12
radio input "true"
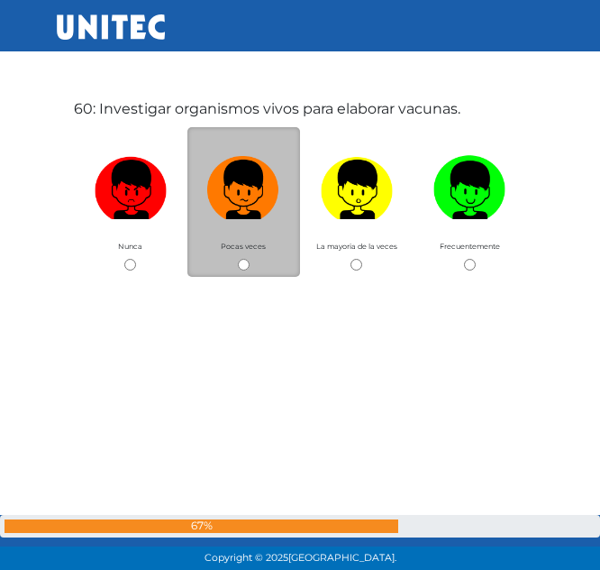
scroll to position [33698, 0]
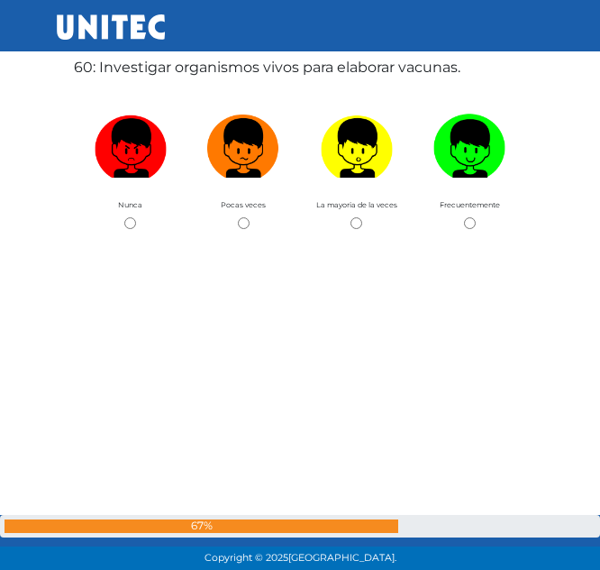
click at [196, 74] on label "60: Investigar organismos vivos para elaborar vacunas." at bounding box center [267, 68] width 387 height 22
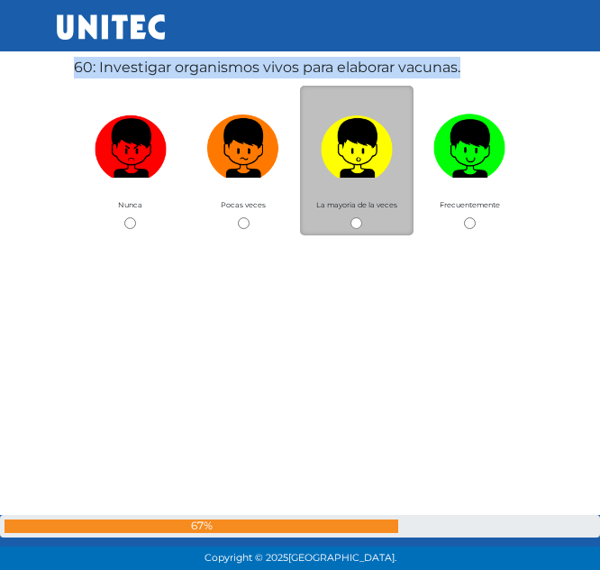
click at [353, 224] on input "radio" at bounding box center [357, 223] width 12 height 12
radio input "true"
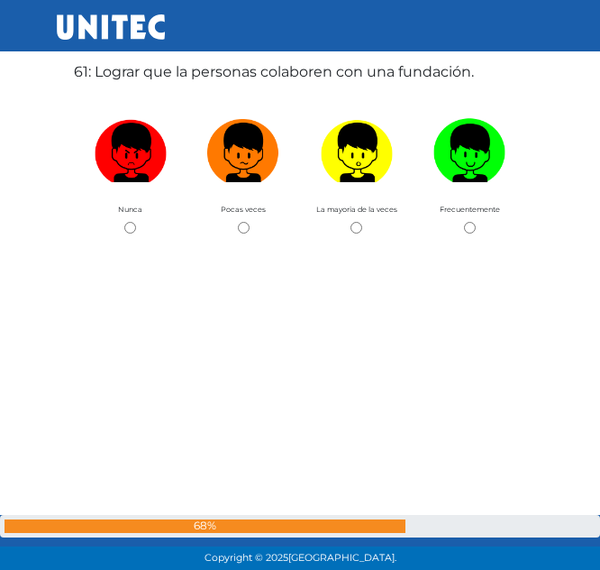
scroll to position [34268, 0]
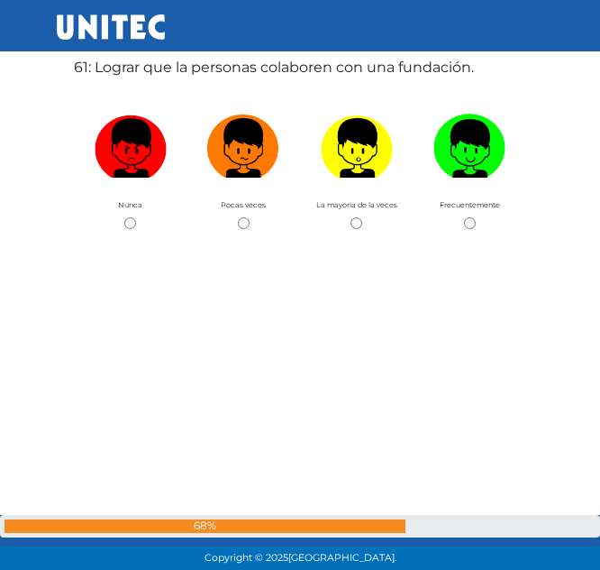
click at [249, 75] on label "61: Lograr que la personas colaboren con una fundación." at bounding box center [274, 68] width 400 height 22
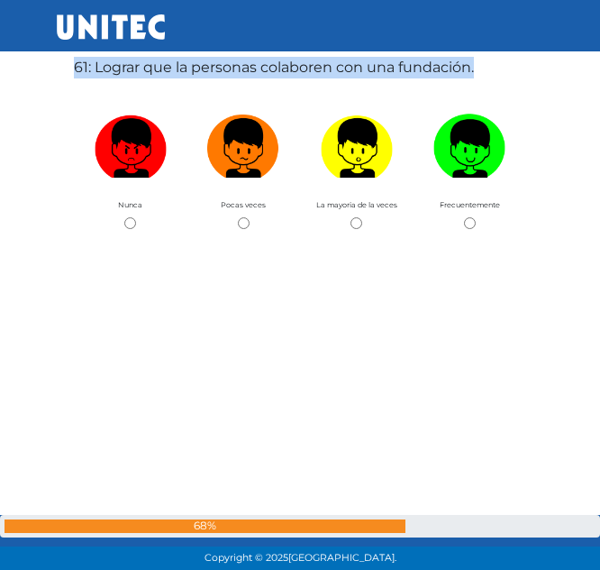
click at [249, 75] on label "61: Lograr que la personas colaboren con una fundación." at bounding box center [274, 68] width 400 height 22
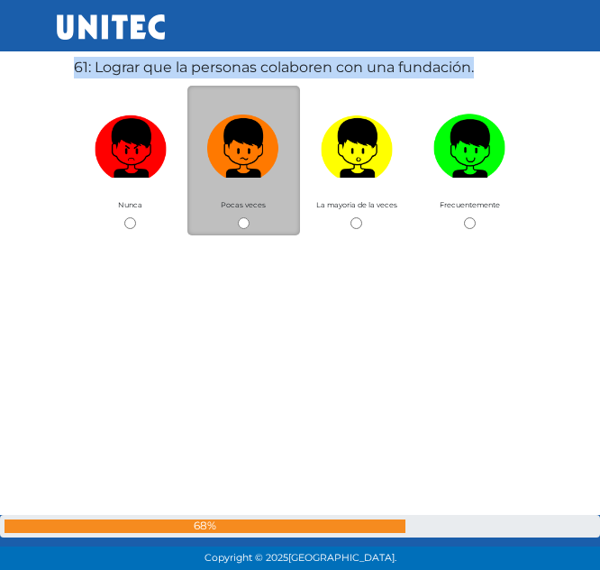
click at [251, 194] on div "Pocas veces" at bounding box center [244, 161] width 114 height 150
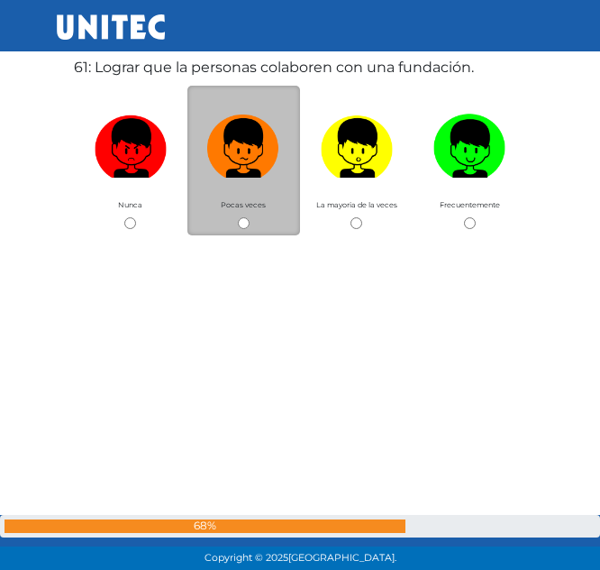
click at [245, 214] on div "Pocas veces" at bounding box center [244, 161] width 114 height 150
click at [245, 216] on div "Pocas veces" at bounding box center [244, 161] width 114 height 150
click at [243, 223] on input "radio" at bounding box center [244, 223] width 12 height 12
radio input "true"
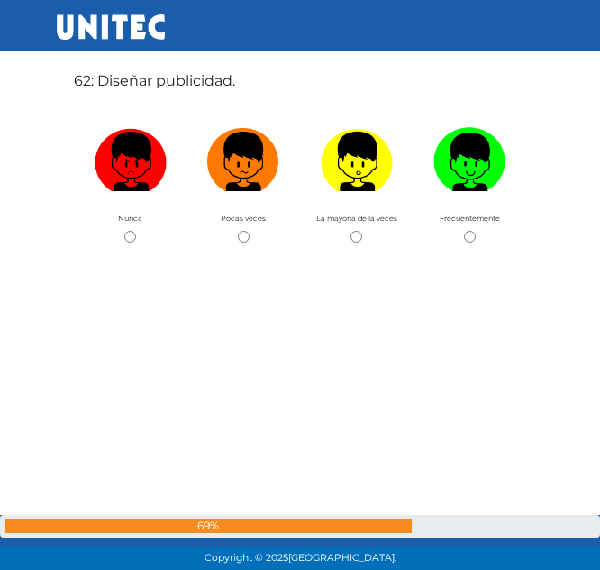
scroll to position [34837, 0]
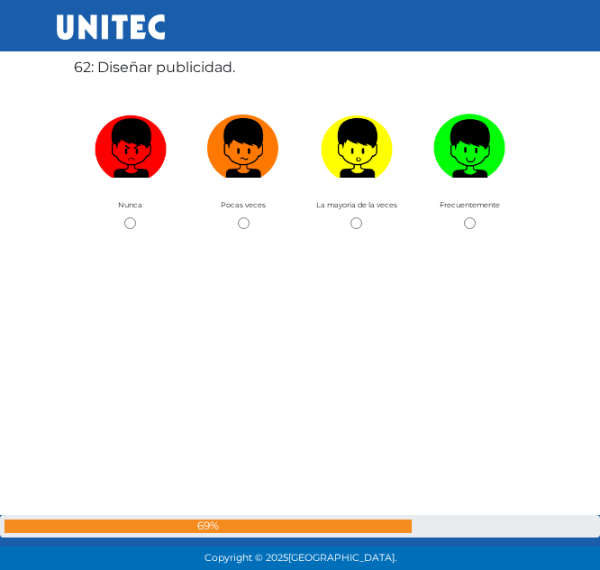
click at [176, 69] on label "62: Diseñar publicidad." at bounding box center [154, 68] width 161 height 22
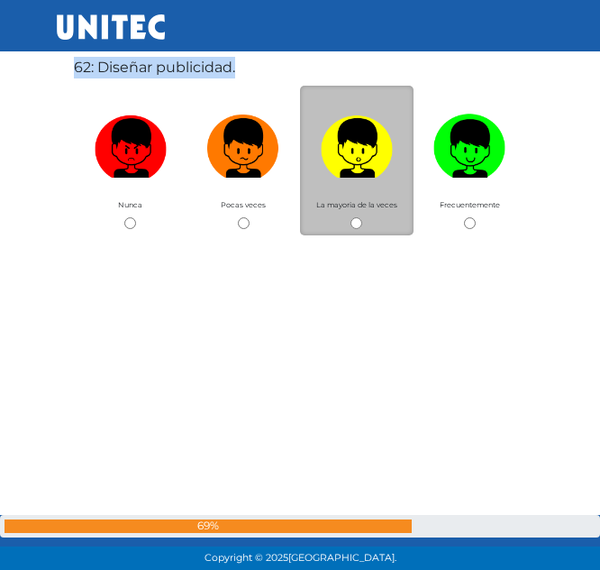
click at [355, 220] on input "radio" at bounding box center [357, 223] width 12 height 12
radio input "true"
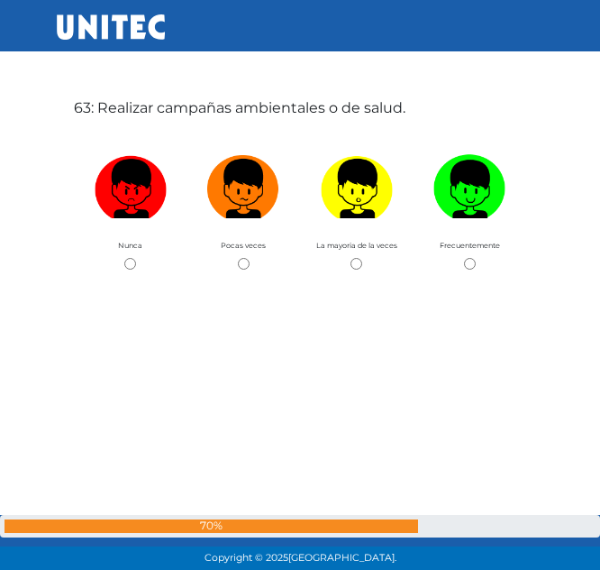
scroll to position [35407, 0]
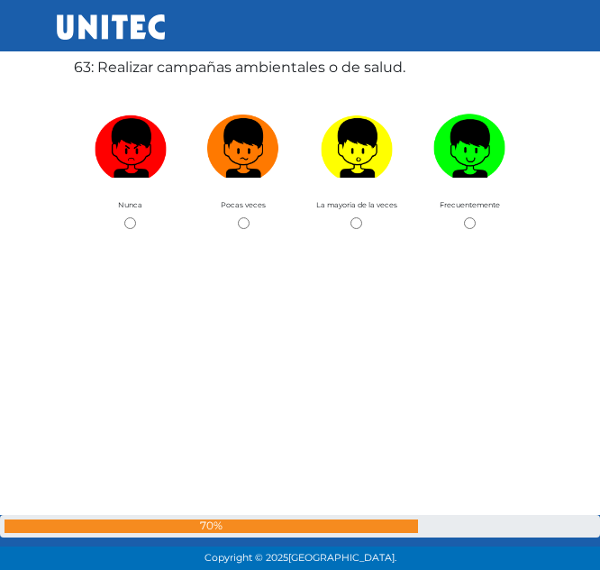
click at [224, 76] on label "63: Realizar campañas ambientales o de salud." at bounding box center [240, 68] width 332 height 22
click at [205, 65] on label "63: Realizar campañas ambientales o de salud." at bounding box center [240, 68] width 332 height 22
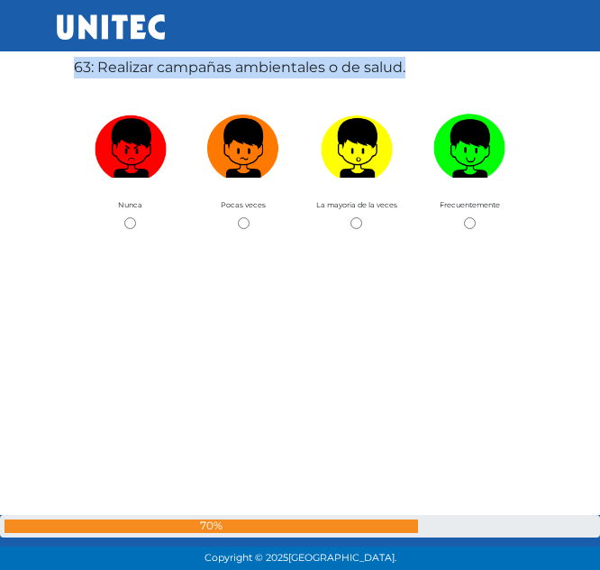
click at [205, 65] on label "63: Realizar campañas ambientales o de salud." at bounding box center [240, 68] width 332 height 22
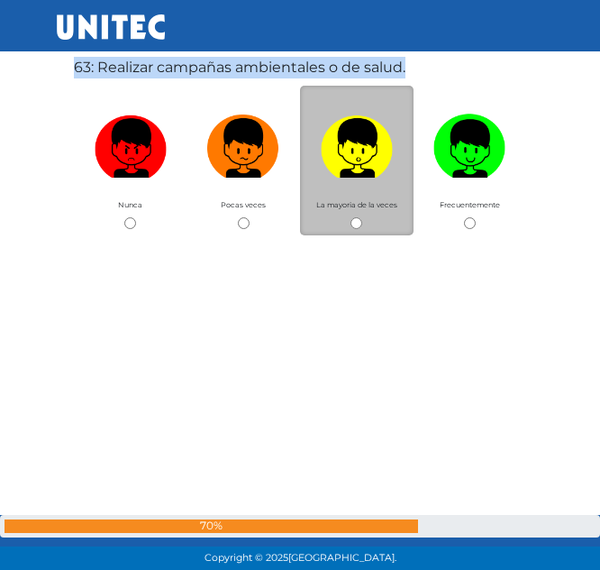
click at [364, 231] on div "La mayoria de la veces" at bounding box center [357, 161] width 114 height 150
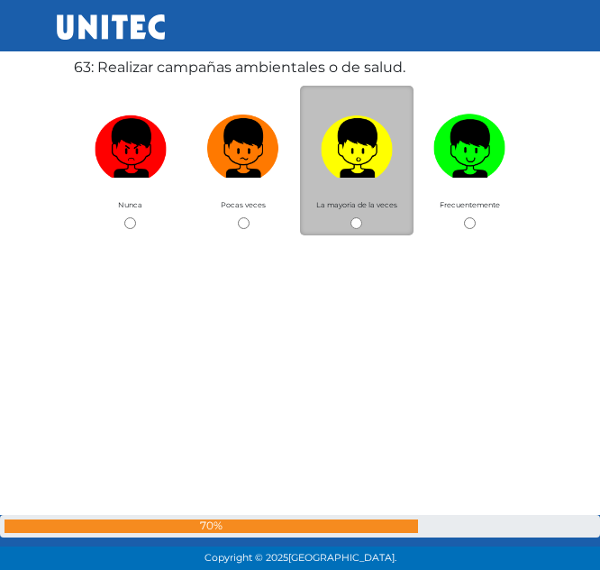
click at [352, 218] on input "radio" at bounding box center [357, 223] width 12 height 12
radio input "true"
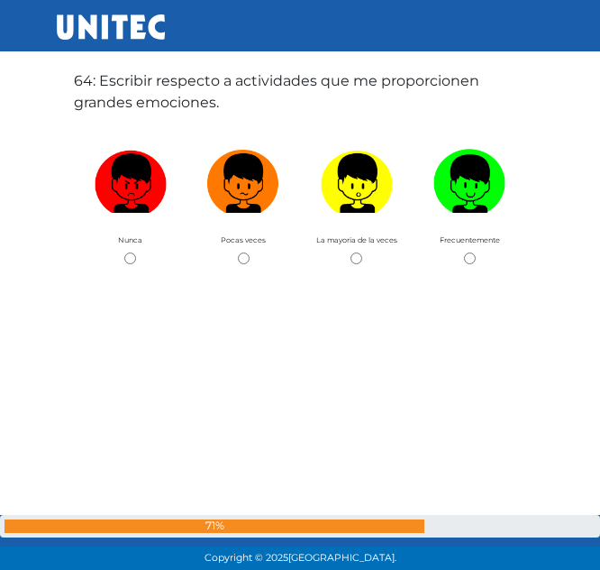
scroll to position [35977, 0]
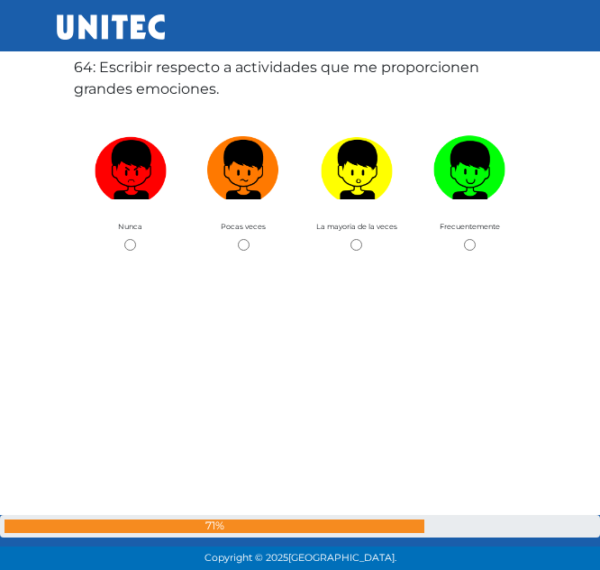
click at [169, 98] on label "64: Escribir respecto a actividades que me proporcionen grandes emociones." at bounding box center [300, 78] width 452 height 43
click at [169, 101] on div "64: Escribir respecto a actividades que me proporcionen grandes emociones. Nunc…" at bounding box center [300, 285] width 460 height 570
click at [168, 97] on label "64: Escribir respecto a actividades que me proporcionen grandes emociones." at bounding box center [300, 78] width 452 height 43
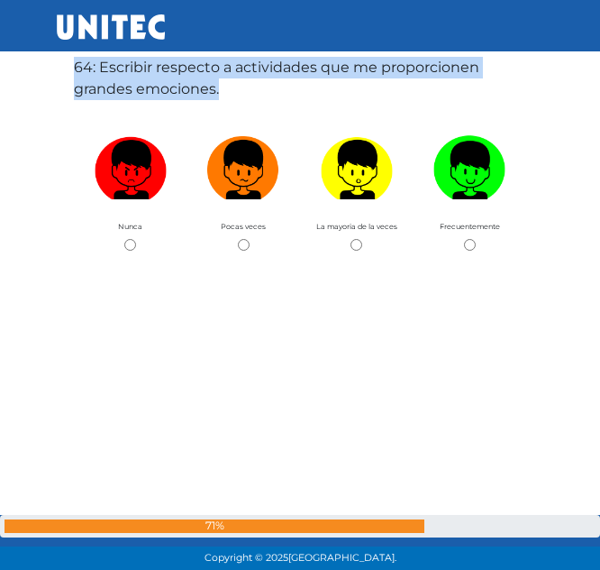
click at [168, 97] on label "64: Escribir respecto a actividades que me proporcionen grandes emociones." at bounding box center [300, 78] width 452 height 43
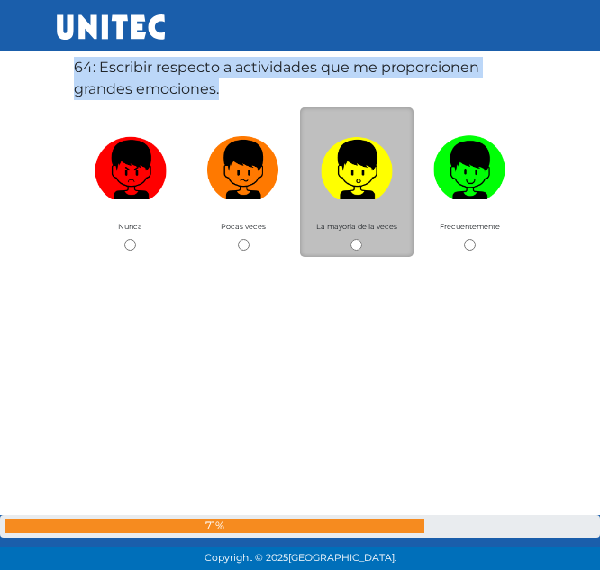
click at [359, 250] on input "radio" at bounding box center [357, 245] width 12 height 12
radio input "true"
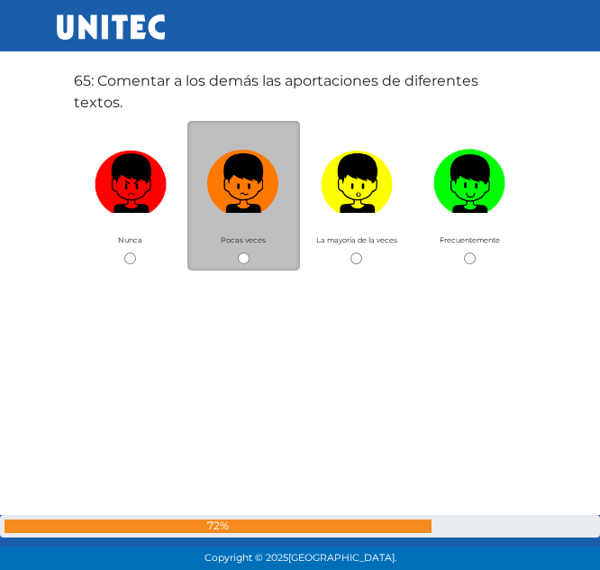
scroll to position [36546, 0]
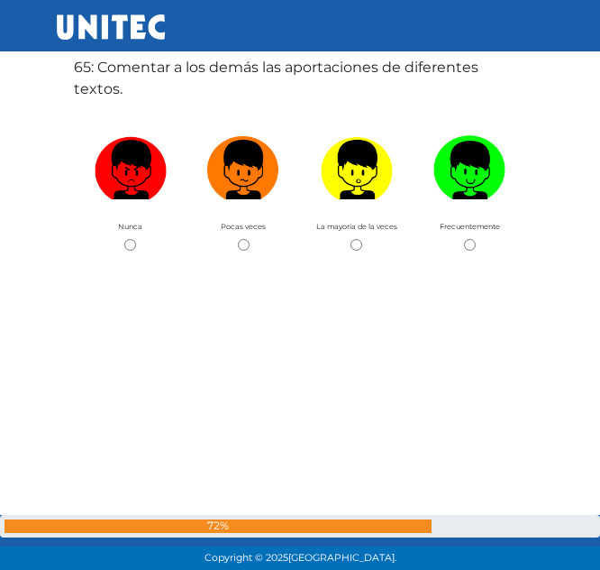
click at [114, 69] on label "65: Comentar a los demás las aportaciones de diferentes textos." at bounding box center [300, 78] width 452 height 43
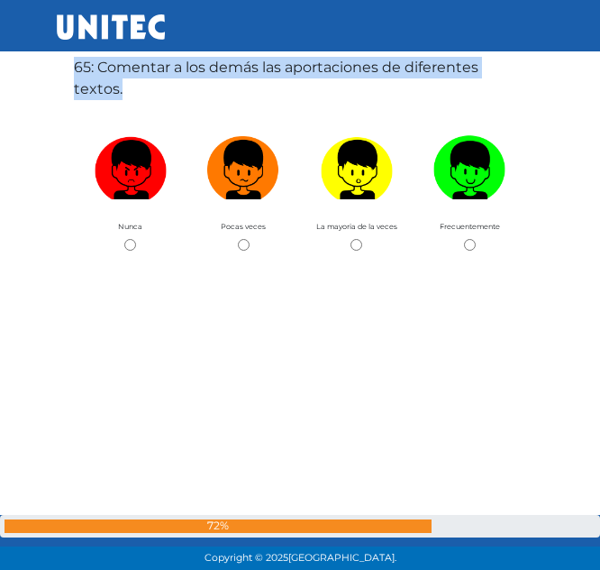
click at [114, 69] on label "65: Comentar a los demás las aportaciones de diferentes textos." at bounding box center [300, 78] width 452 height 43
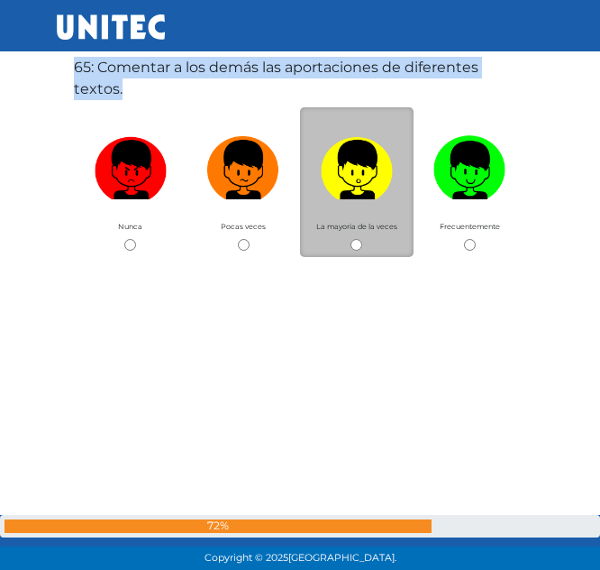
click at [358, 246] on input "radio" at bounding box center [357, 245] width 12 height 12
radio input "true"
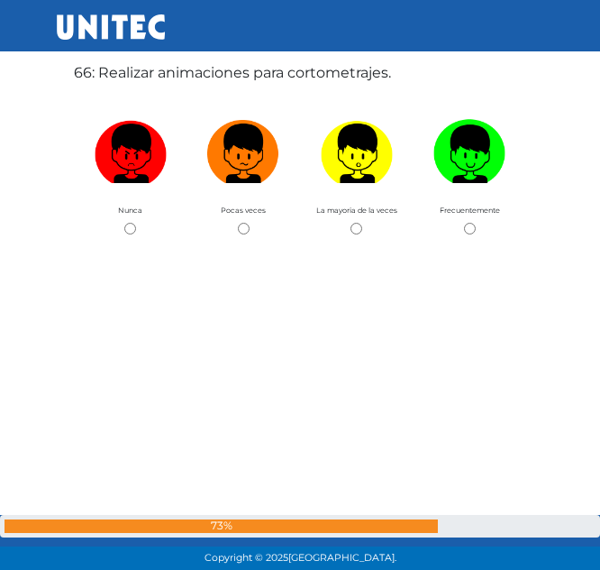
scroll to position [37116, 0]
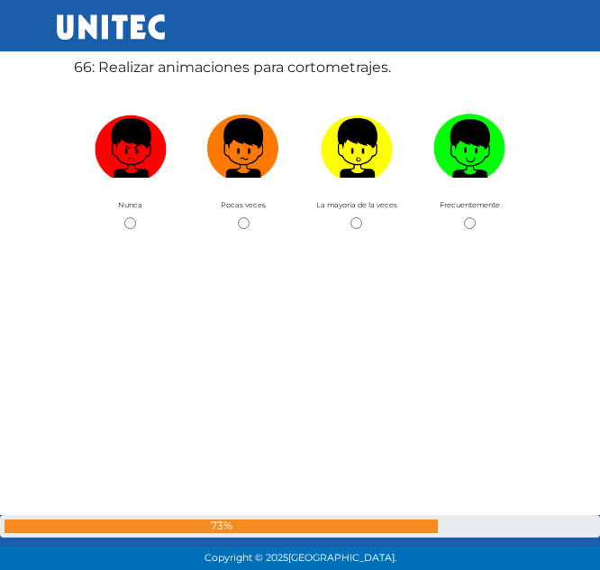
click at [178, 55] on div "66: Realizar animaciones para cortometrajes. Nunca Pocas veces La mayoria de la…" at bounding box center [300, 285] width 460 height 570
click at [190, 69] on label "66: Realizar animaciones para cortometrajes." at bounding box center [232, 68] width 317 height 22
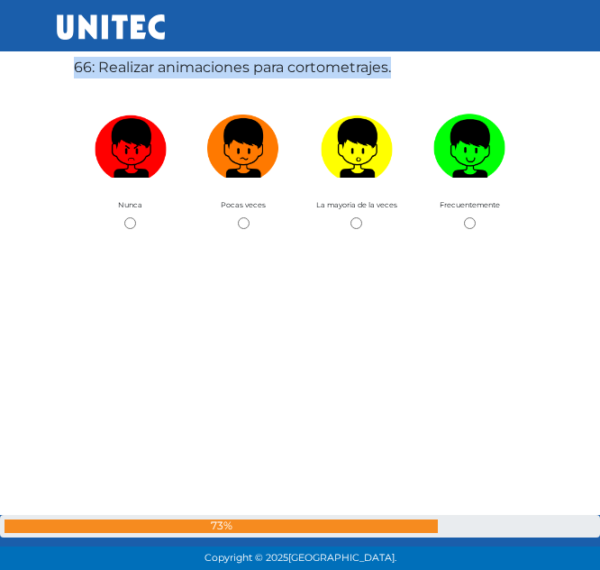
click at [190, 69] on label "66: Realizar animaciones para cortometrajes." at bounding box center [232, 68] width 317 height 22
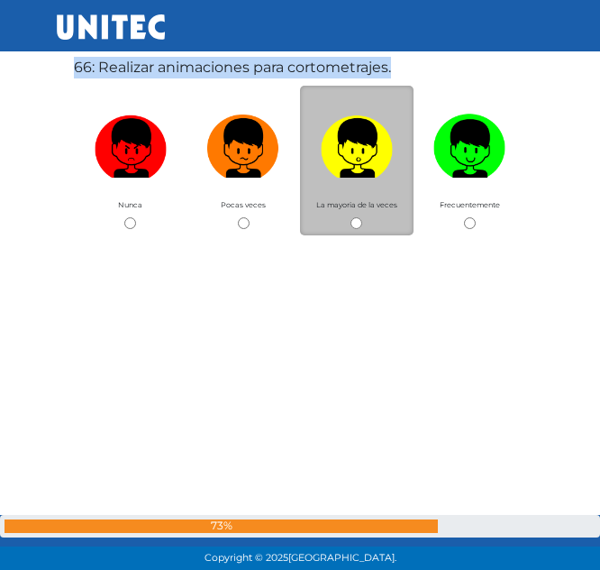
click at [360, 224] on input "radio" at bounding box center [357, 223] width 12 height 12
radio input "true"
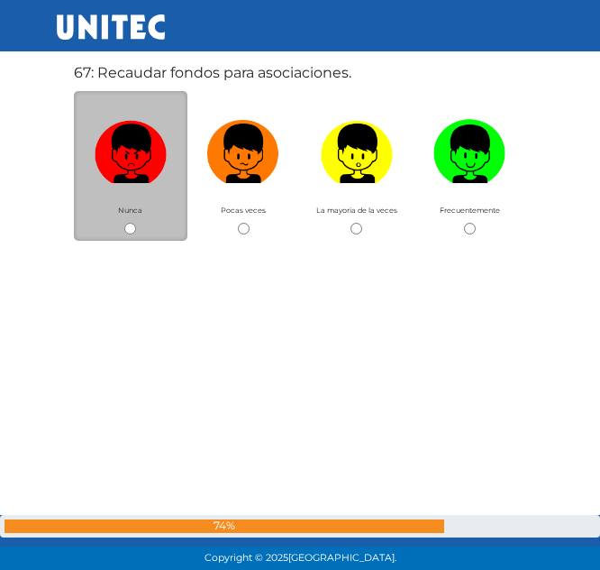
scroll to position [37686, 0]
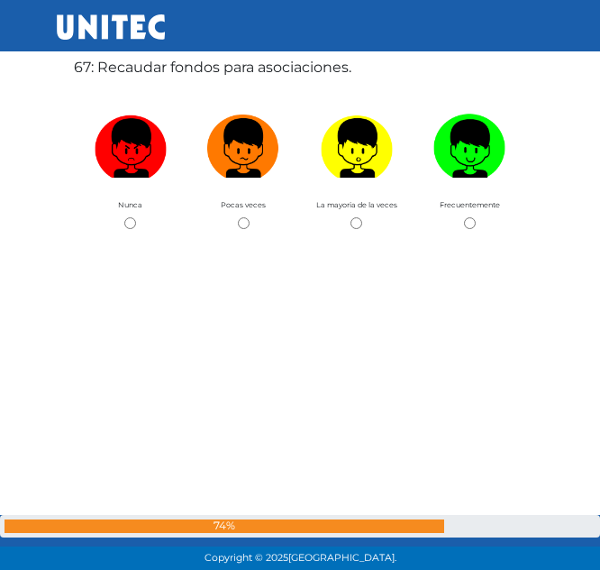
click at [141, 69] on label "67: Recaudar fondos para asociaciones." at bounding box center [213, 68] width 278 height 22
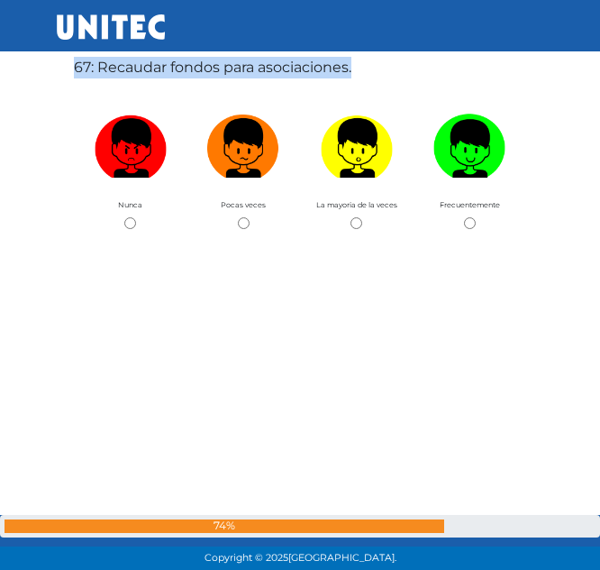
click at [141, 69] on label "67: Recaudar fondos para asociaciones." at bounding box center [213, 68] width 278 height 22
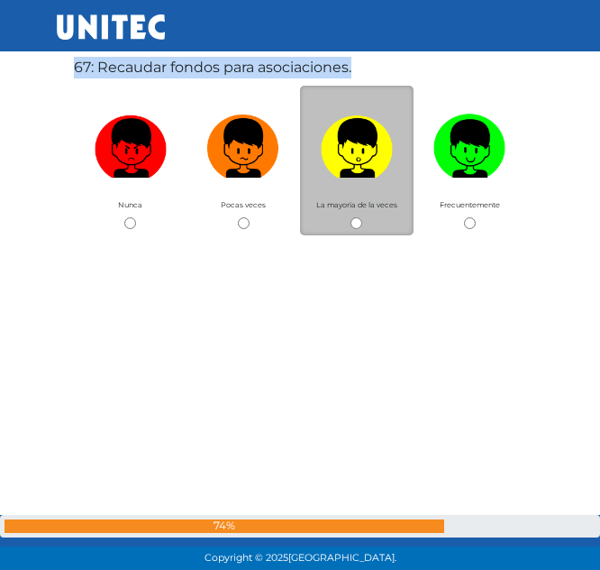
click at [361, 218] on input "radio" at bounding box center [357, 223] width 12 height 12
radio input "true"
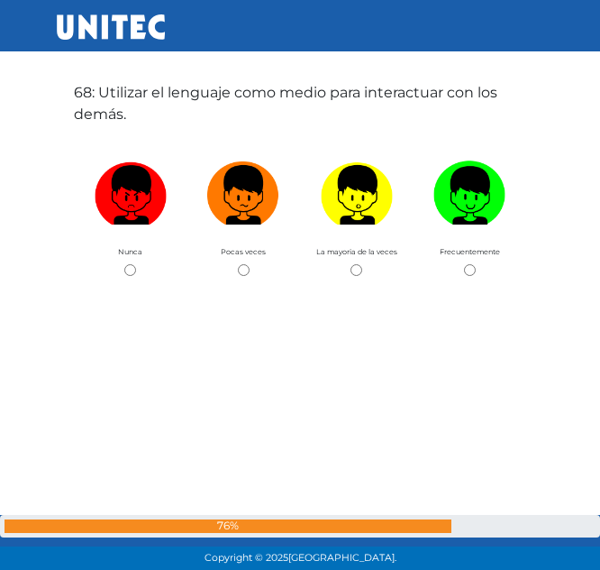
scroll to position [38255, 0]
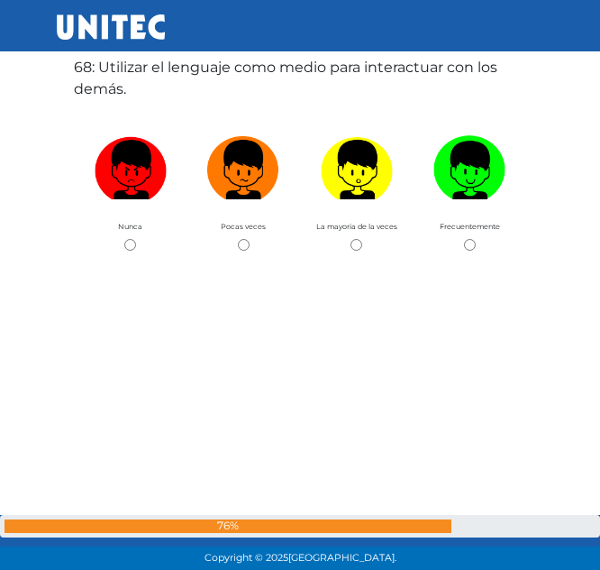
click at [116, 69] on label "68: Utilizar el lenguaje como medio para interactuar con los demás." at bounding box center [300, 78] width 452 height 43
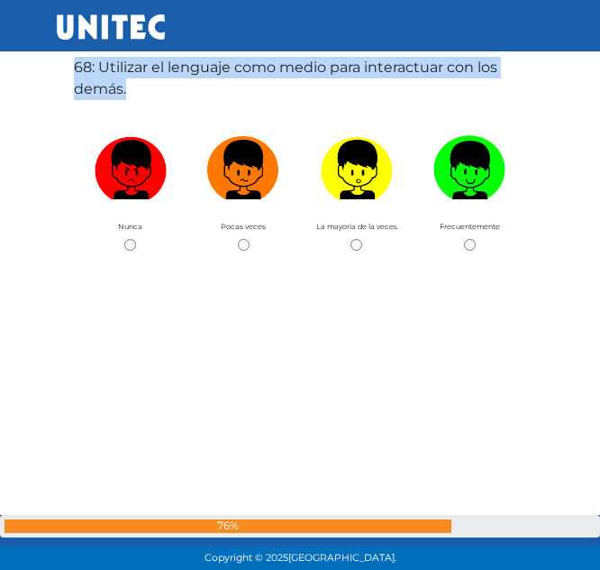
click at [116, 69] on label "68: Utilizar el lenguaje como medio para interactuar con los demás." at bounding box center [300, 78] width 452 height 43
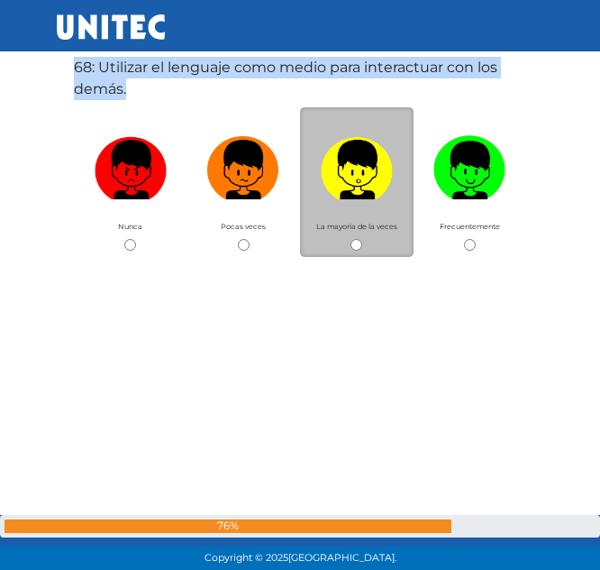
click at [356, 241] on input "radio" at bounding box center [357, 245] width 12 height 12
radio input "true"
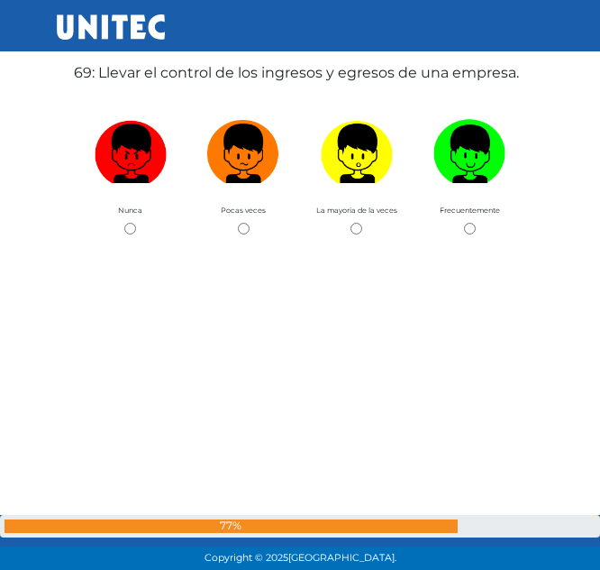
scroll to position [38825, 0]
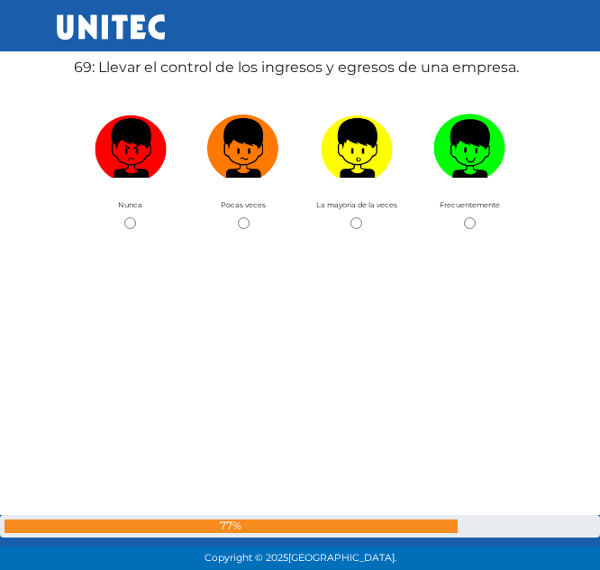
click at [202, 65] on label "69: Llevar el control de los ingresos y egresos de una empresa." at bounding box center [296, 68] width 445 height 22
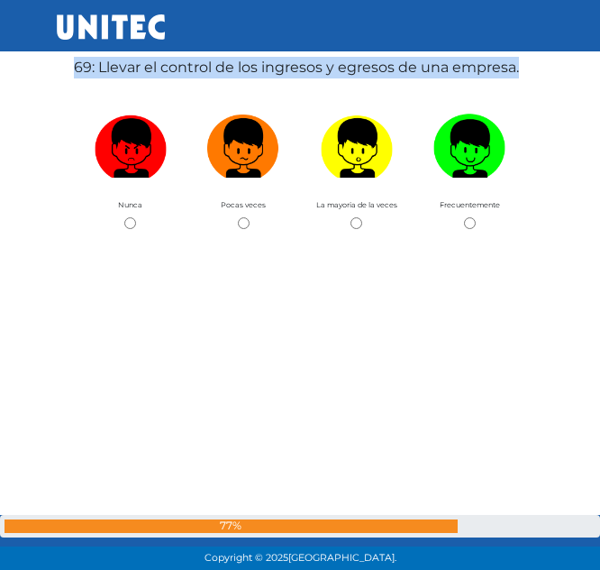
click at [202, 65] on label "69: Llevar el control de los ingresos y egresos de una empresa." at bounding box center [296, 68] width 445 height 22
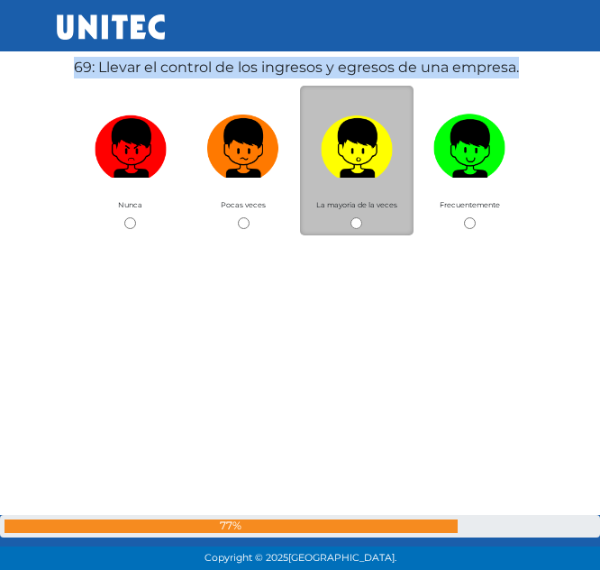
click at [358, 224] on input "radio" at bounding box center [357, 223] width 12 height 12
radio input "true"
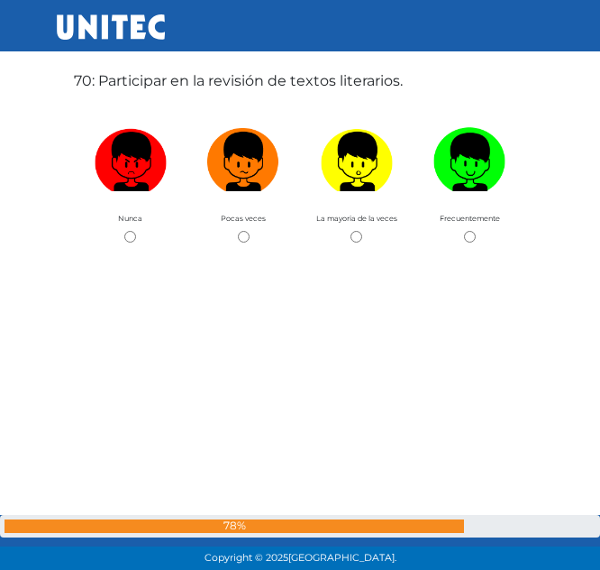
scroll to position [39394, 0]
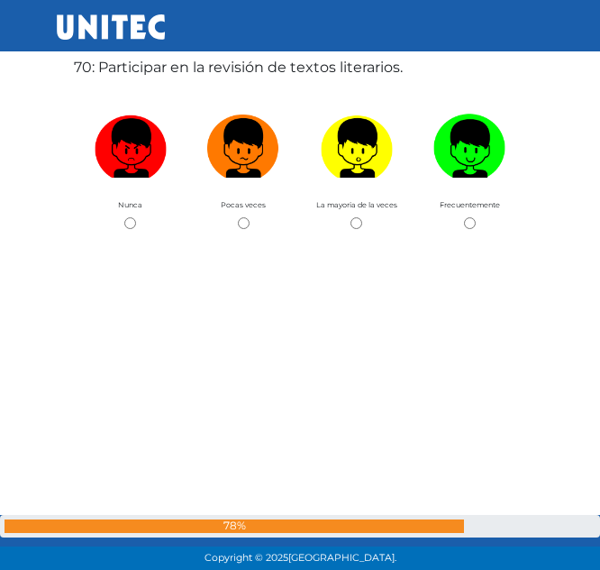
click at [204, 62] on label "70: Participar en la revisión de textos literarios." at bounding box center [238, 68] width 329 height 22
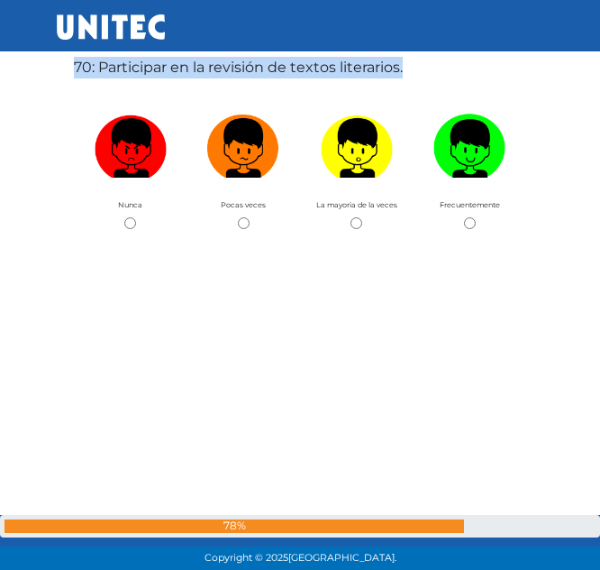
click at [204, 62] on label "70: Participar en la revisión de textos literarios." at bounding box center [238, 68] width 329 height 22
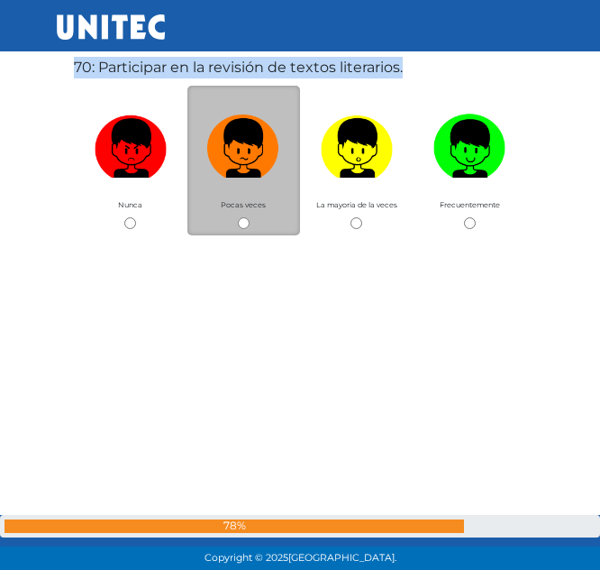
click at [246, 218] on input "radio" at bounding box center [244, 223] width 12 height 12
radio input "true"
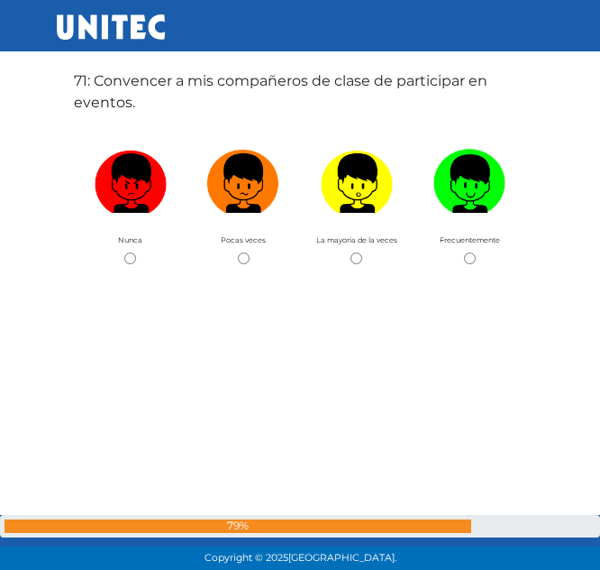
scroll to position [39964, 0]
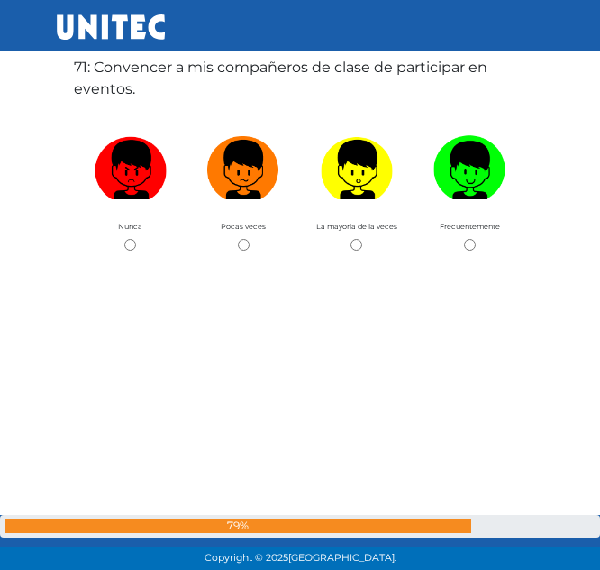
click at [103, 71] on label "71: Convencer a mis compañeros de clase de participar en eventos." at bounding box center [300, 78] width 452 height 43
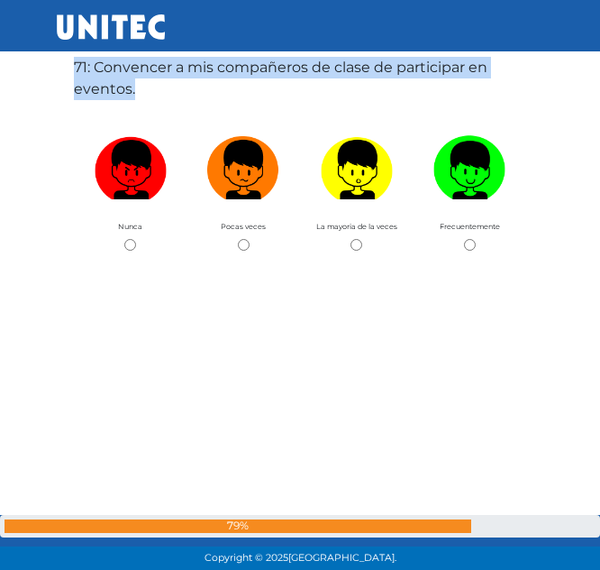
click at [103, 71] on label "71: Convencer a mis compañeros de clase de participar en eventos." at bounding box center [300, 78] width 452 height 43
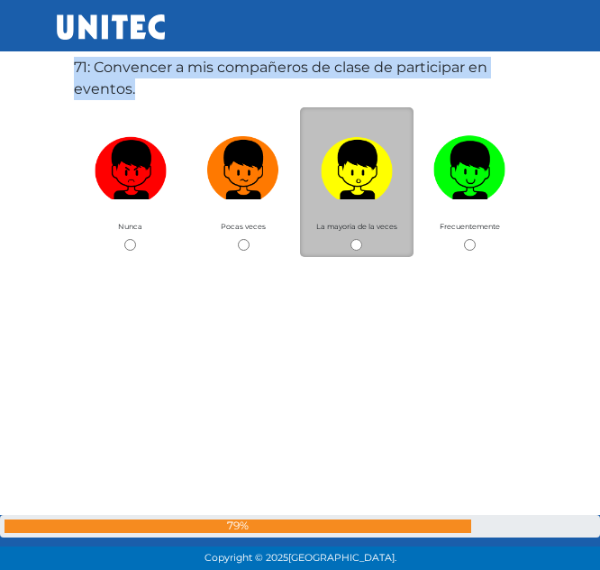
click at [360, 240] on input "radio" at bounding box center [357, 245] width 12 height 12
radio input "true"
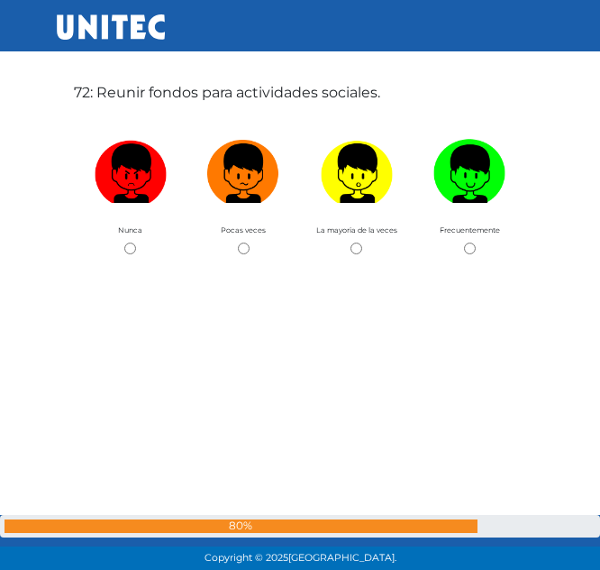
scroll to position [40534, 0]
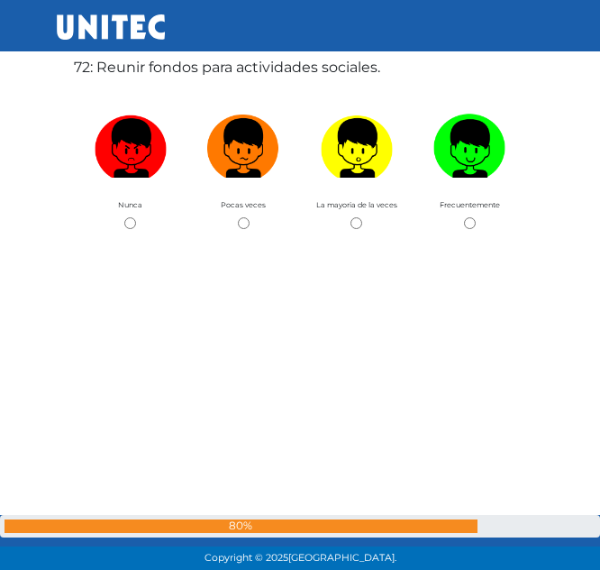
click at [161, 70] on label "72: Reunir fondos para actividades sociales." at bounding box center [227, 68] width 306 height 22
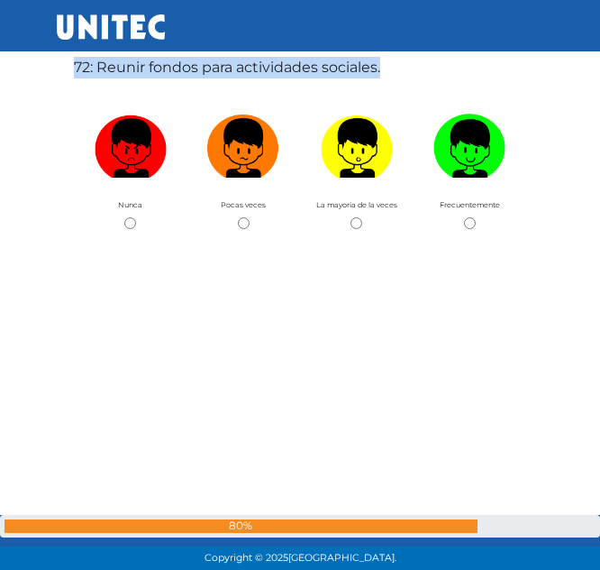
click at [161, 70] on label "72: Reunir fondos para actividades sociales." at bounding box center [227, 68] width 306 height 22
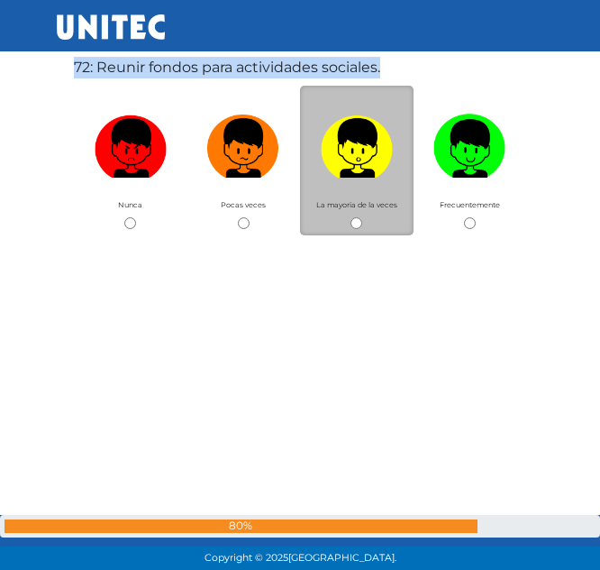
click at [354, 222] on input "radio" at bounding box center [357, 223] width 12 height 12
radio input "true"
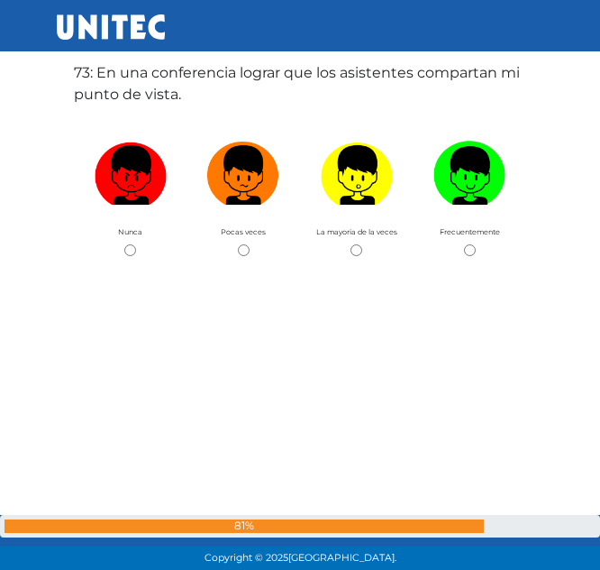
scroll to position [41103, 0]
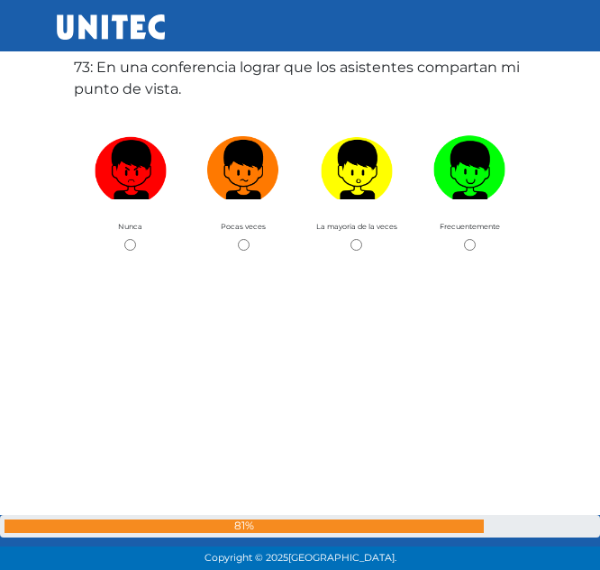
click at [106, 68] on label "73: En una conferencia lograr que los asistentes compartan mi punto de vista." at bounding box center [300, 78] width 452 height 43
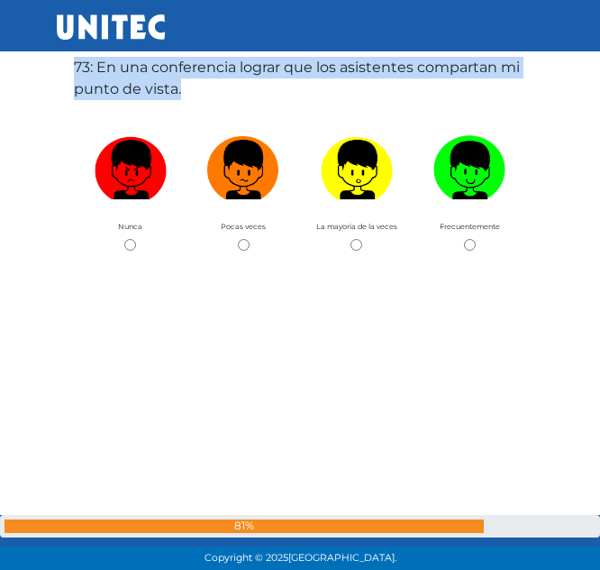
click at [106, 68] on label "73: En una conferencia lograr que los asistentes compartan mi punto de vista." at bounding box center [300, 78] width 452 height 43
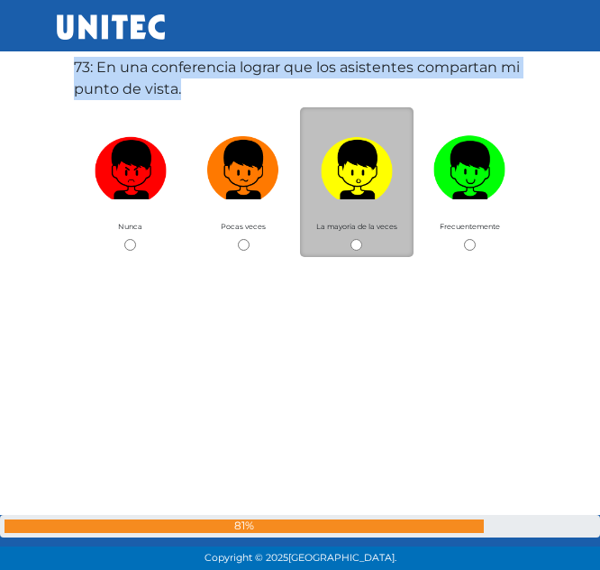
click at [361, 242] on input "radio" at bounding box center [357, 245] width 12 height 12
radio input "true"
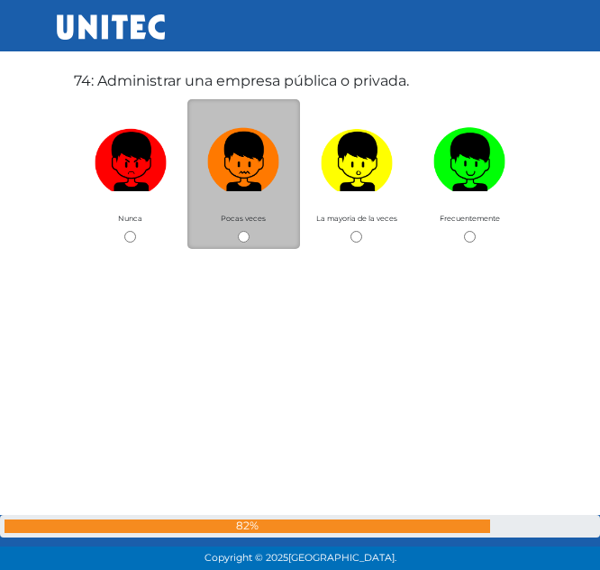
scroll to position [41673, 0]
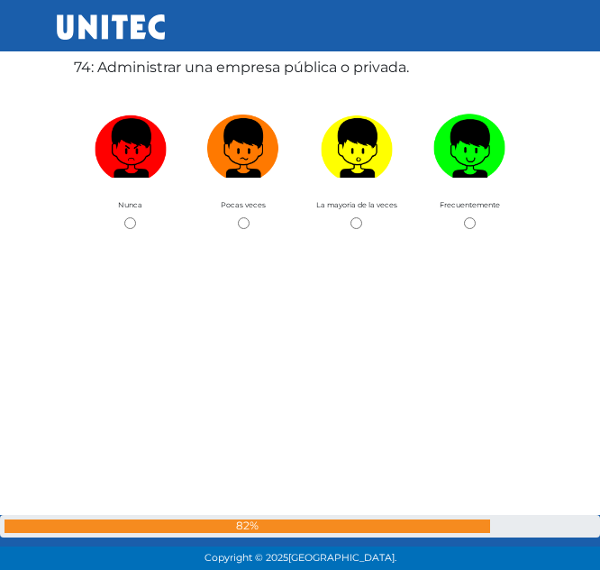
click at [212, 58] on label "74: Administrar una empresa pública o privada." at bounding box center [241, 68] width 335 height 22
click at [246, 71] on label "74: Administrar una empresa pública o privada." at bounding box center [241, 68] width 335 height 22
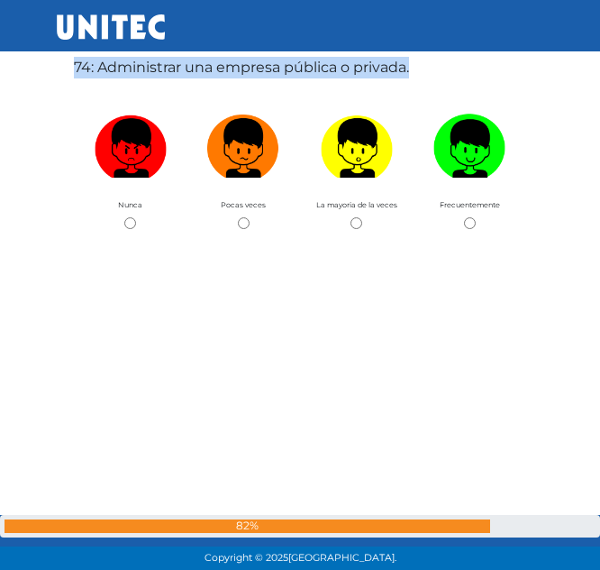
click at [246, 71] on label "74: Administrar una empresa pública o privada." at bounding box center [241, 68] width 335 height 22
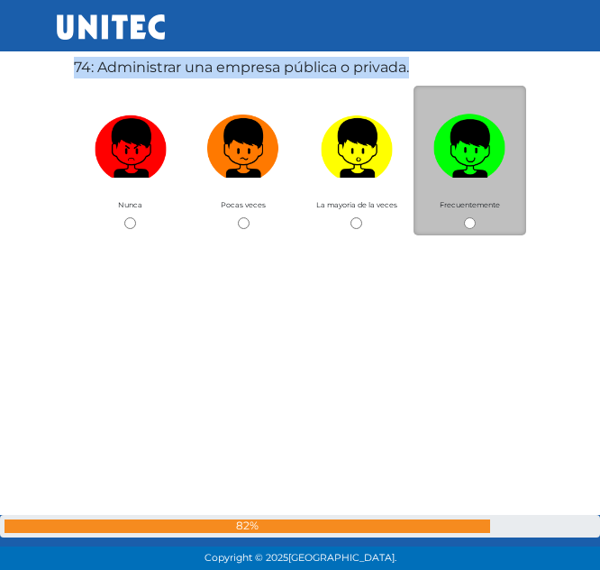
click at [465, 217] on input "radio" at bounding box center [470, 223] width 12 height 12
radio input "true"
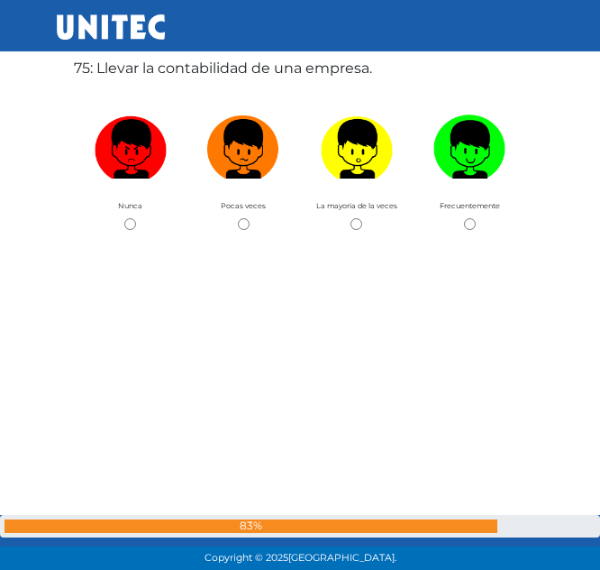
scroll to position [42243, 0]
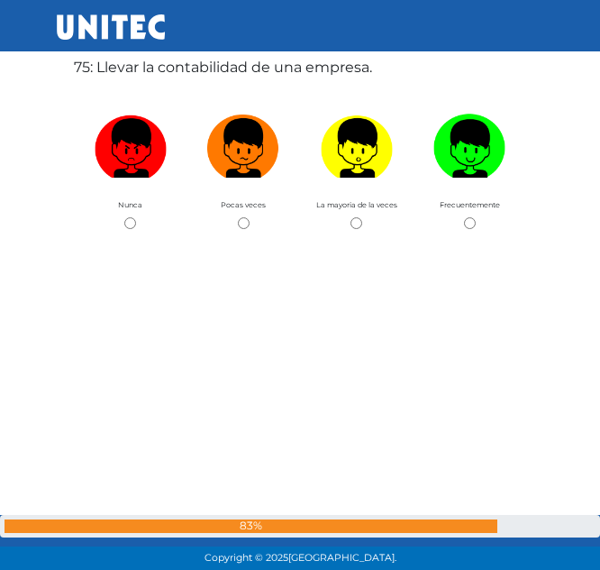
click at [167, 67] on label "75: Llevar la contabilidad de una empresa." at bounding box center [223, 68] width 298 height 22
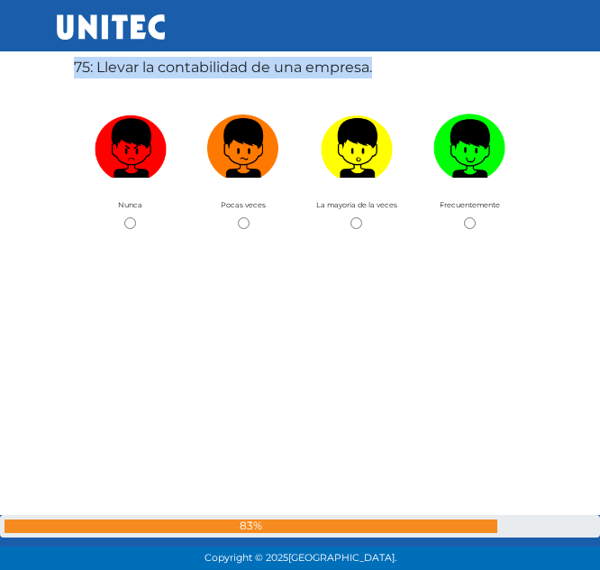
click at [167, 67] on label "75: Llevar la contabilidad de una empresa." at bounding box center [223, 68] width 298 height 22
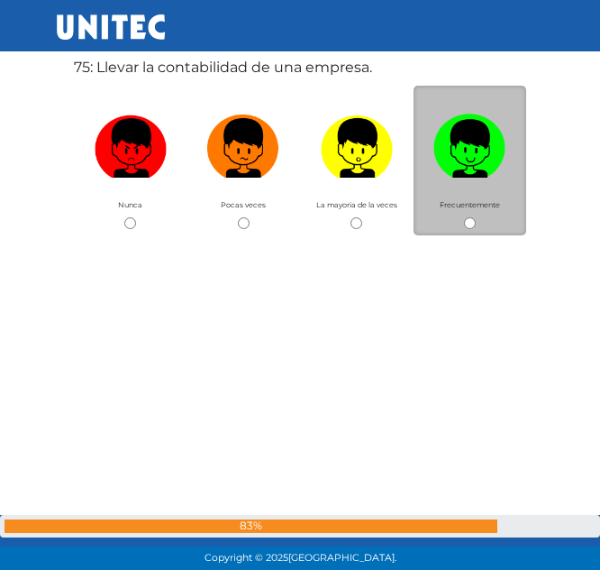
click at [470, 214] on div "Frecuentemente" at bounding box center [471, 161] width 114 height 150
click at [470, 217] on input "radio" at bounding box center [470, 223] width 12 height 12
radio input "true"
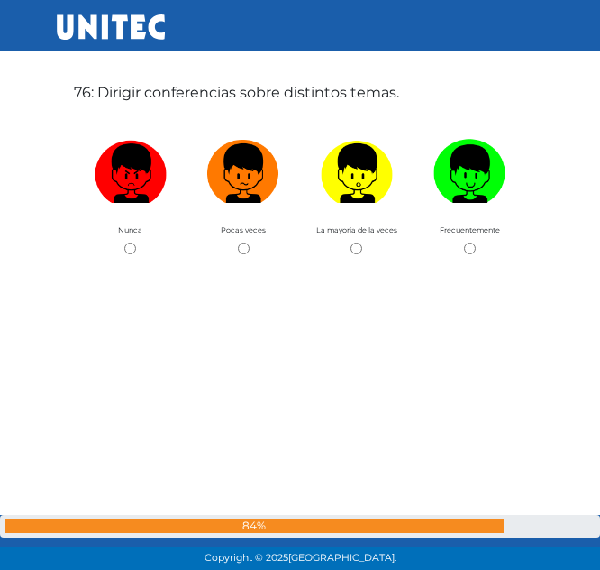
scroll to position [42812, 0]
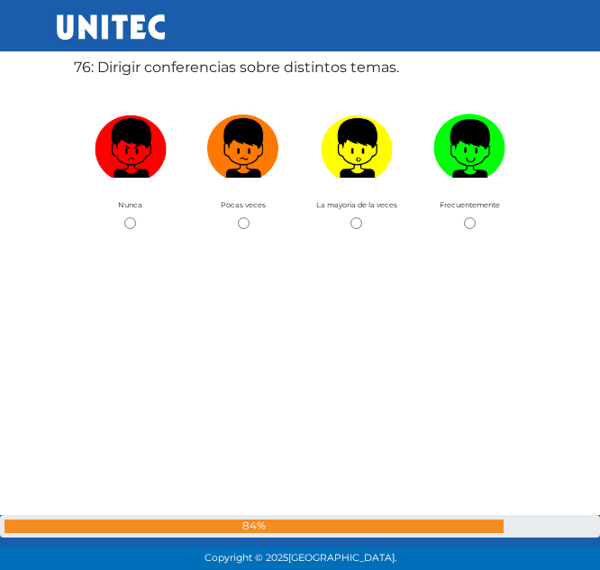
click at [191, 72] on label "76: Dirigir conferencias sobre distintos temas." at bounding box center [236, 68] width 325 height 22
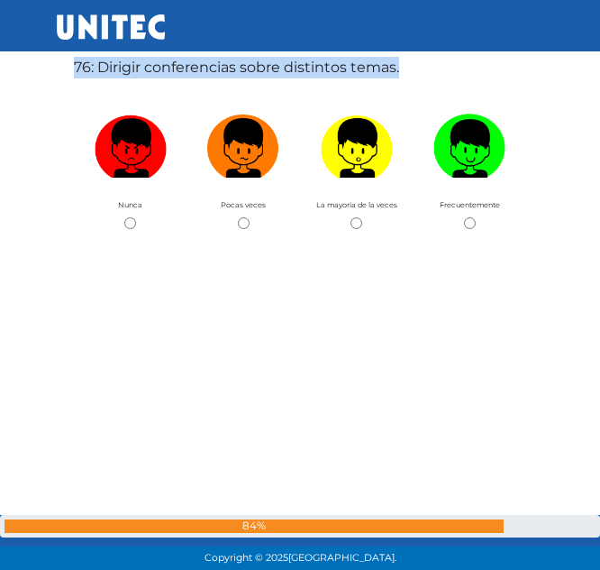
click at [191, 72] on label "76: Dirigir conferencias sobre distintos temas." at bounding box center [236, 68] width 325 height 22
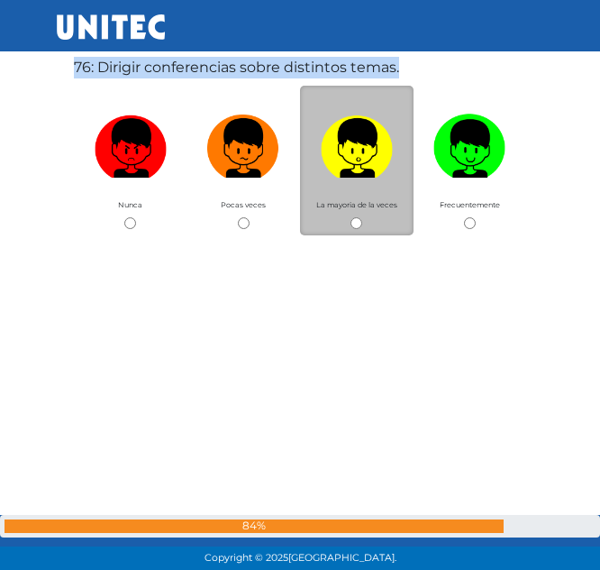
click at [360, 218] on input "radio" at bounding box center [357, 223] width 12 height 12
radio input "true"
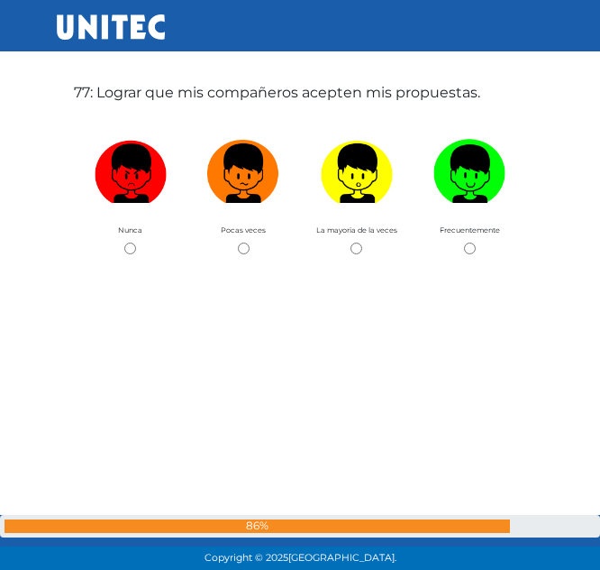
scroll to position [43382, 0]
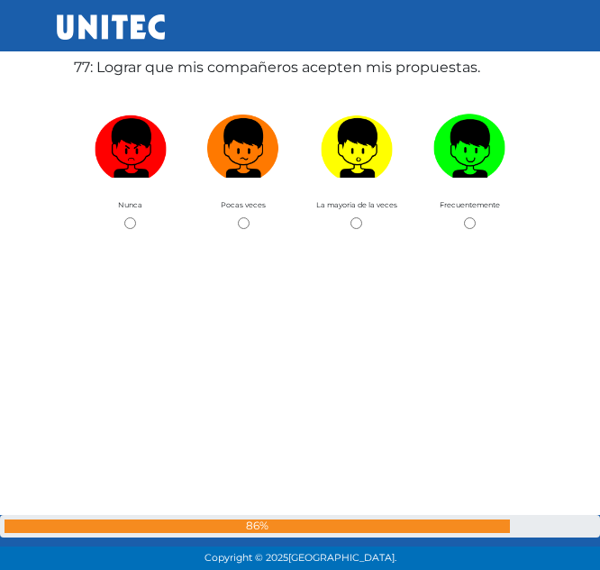
click at [215, 65] on label "77: Lograr que mis compañeros acepten mis propuestas." at bounding box center [277, 68] width 406 height 22
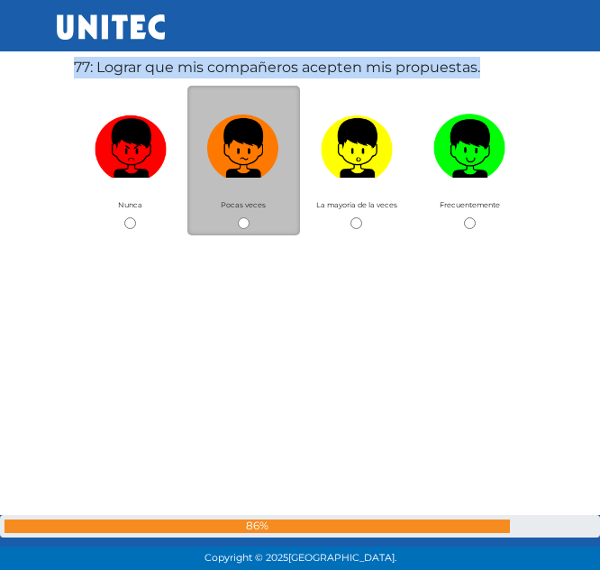
click at [246, 226] on input "radio" at bounding box center [244, 223] width 12 height 12
radio input "true"
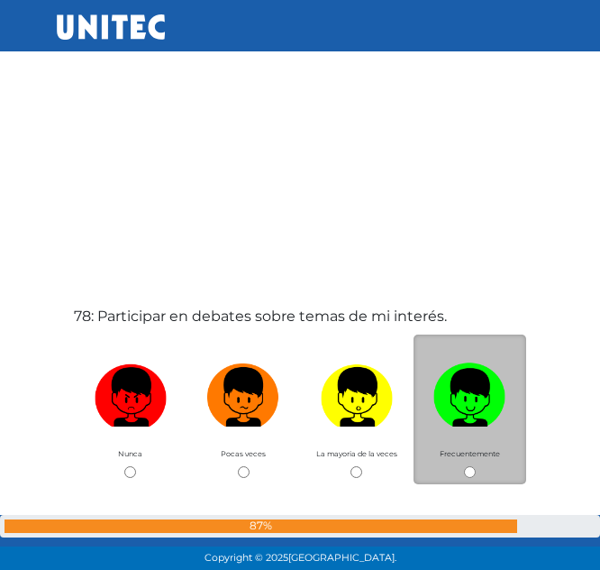
scroll to position [43951, 0]
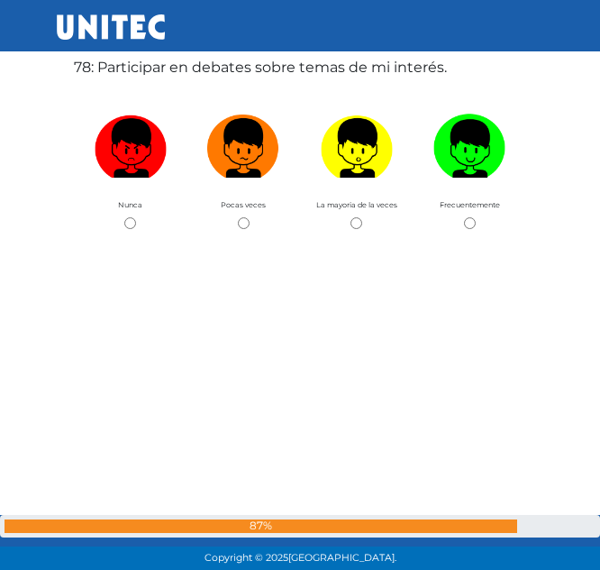
click at [276, 69] on label "78: Participar en debates sobre temas de mi interés." at bounding box center [260, 68] width 373 height 22
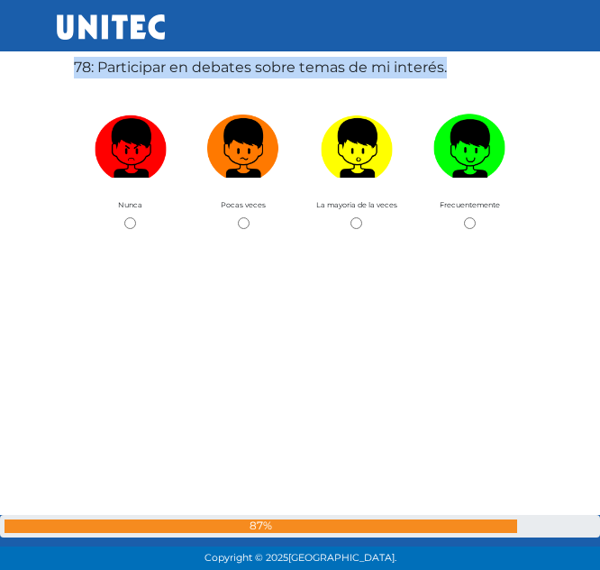
click at [276, 69] on label "78: Participar en debates sobre temas de mi interés." at bounding box center [260, 68] width 373 height 22
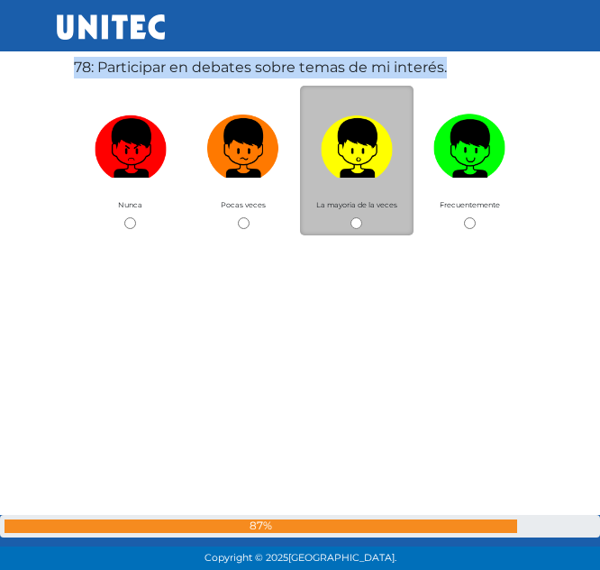
click at [356, 220] on input "radio" at bounding box center [357, 223] width 12 height 12
radio input "true"
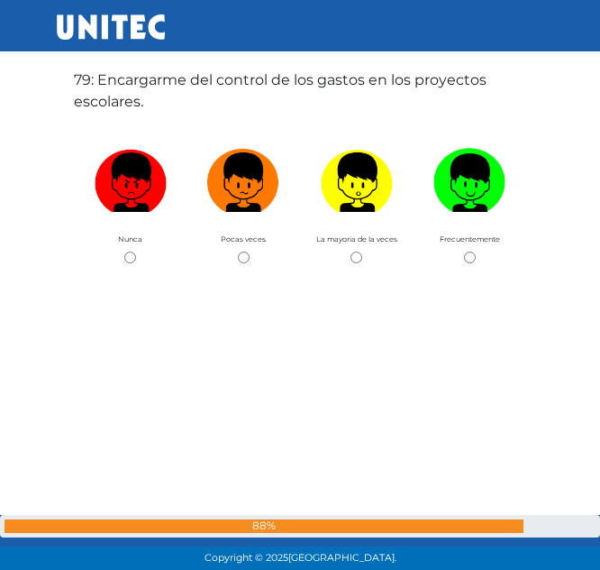
scroll to position [44521, 0]
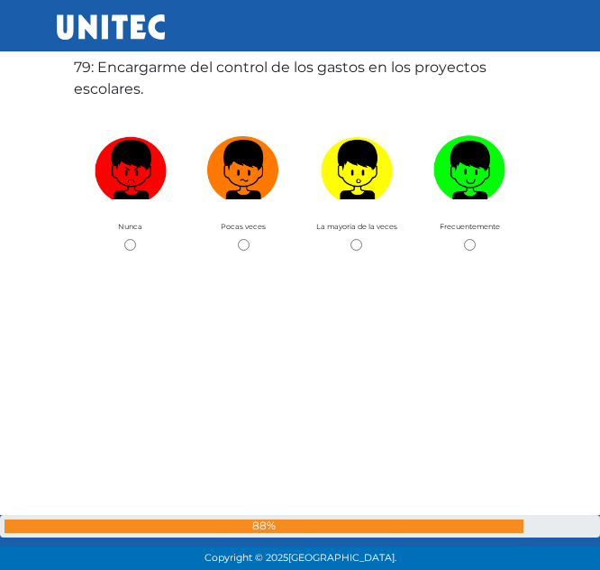
click at [163, 65] on label "79: Encargarme del control de los gastos en los proyectos escolares." at bounding box center [300, 78] width 452 height 43
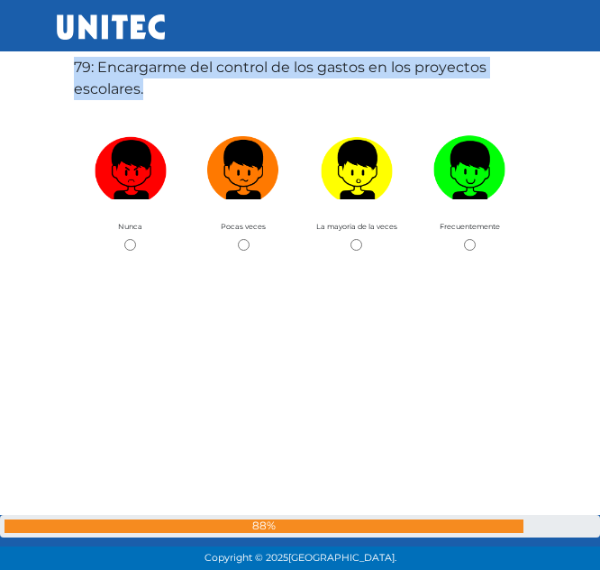
click at [163, 65] on label "79: Encargarme del control de los gastos en los proyectos escolares." at bounding box center [300, 78] width 452 height 43
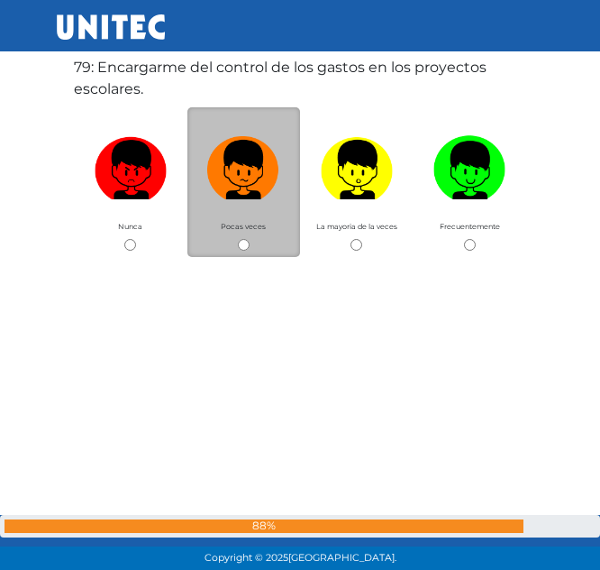
click at [245, 235] on div "Pocas veces" at bounding box center [244, 182] width 114 height 150
click at [241, 242] on input "radio" at bounding box center [244, 245] width 12 height 12
radio input "true"
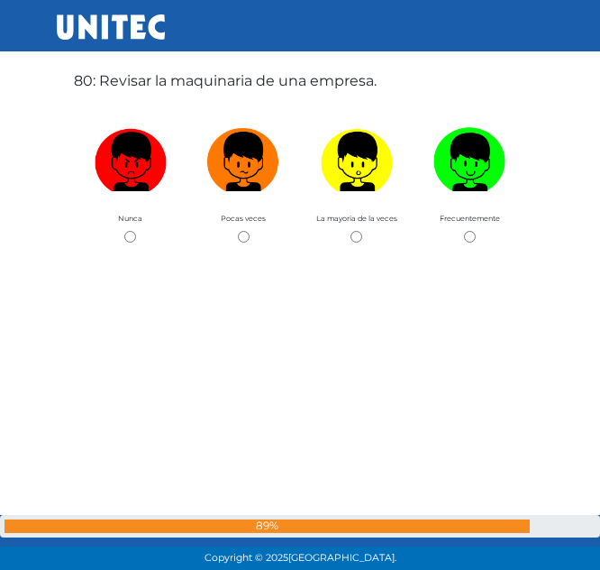
scroll to position [45091, 0]
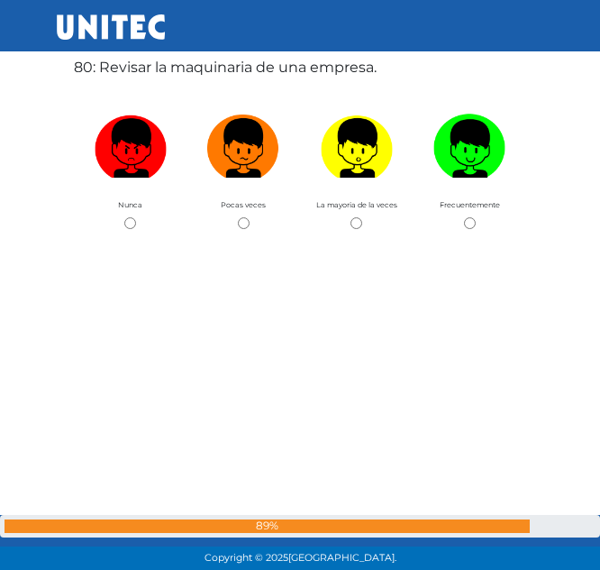
click at [179, 73] on label "80: Revisar la maquinaria de una empresa." at bounding box center [225, 68] width 303 height 22
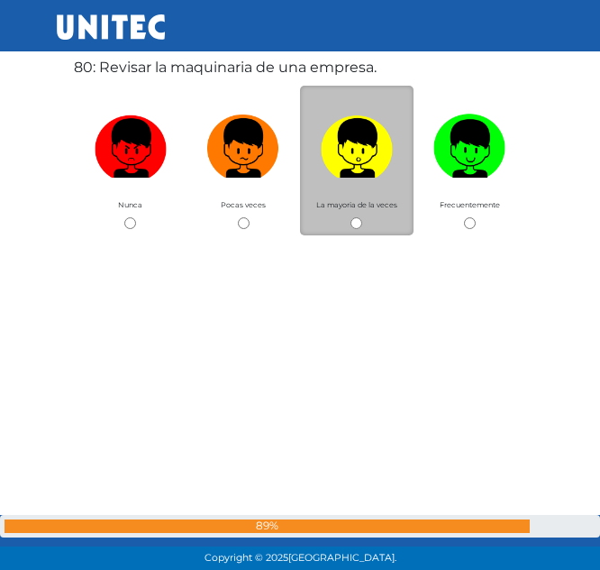
click at [363, 215] on div "La mayoria de la veces" at bounding box center [357, 161] width 114 height 150
click at [361, 215] on div "La mayoria de la veces" at bounding box center [357, 161] width 114 height 150
click at [355, 219] on input "radio" at bounding box center [357, 223] width 12 height 12
radio input "true"
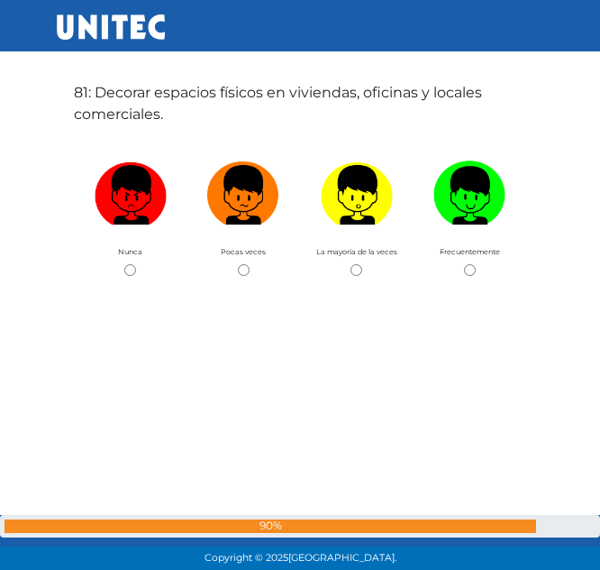
scroll to position [45660, 0]
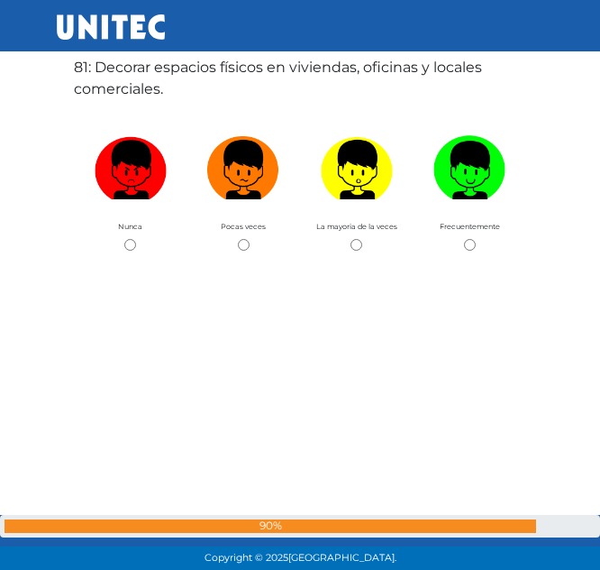
click at [151, 75] on label "81: Decorar espacios físicos en viviendas, oficinas y locales comerciales." at bounding box center [300, 78] width 452 height 43
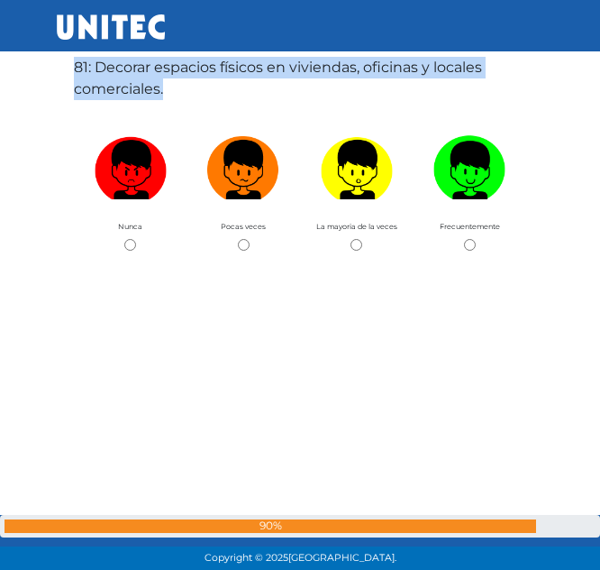
click at [151, 75] on label "81: Decorar espacios físicos en viviendas, oficinas y locales comerciales." at bounding box center [300, 78] width 452 height 43
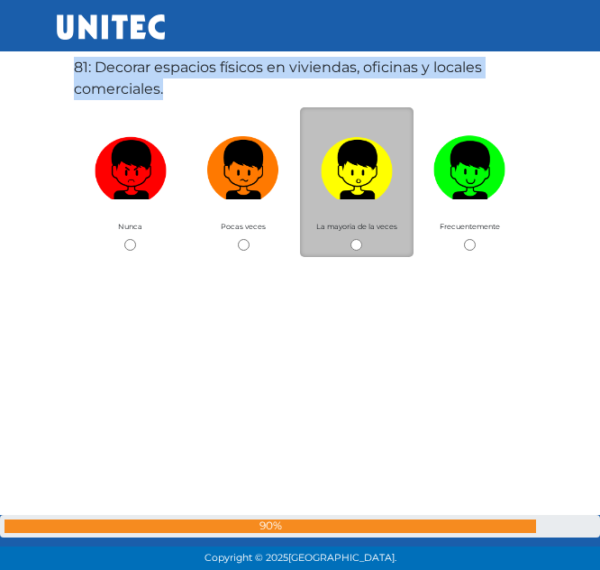
click at [353, 244] on input "radio" at bounding box center [357, 245] width 12 height 12
radio input "true"
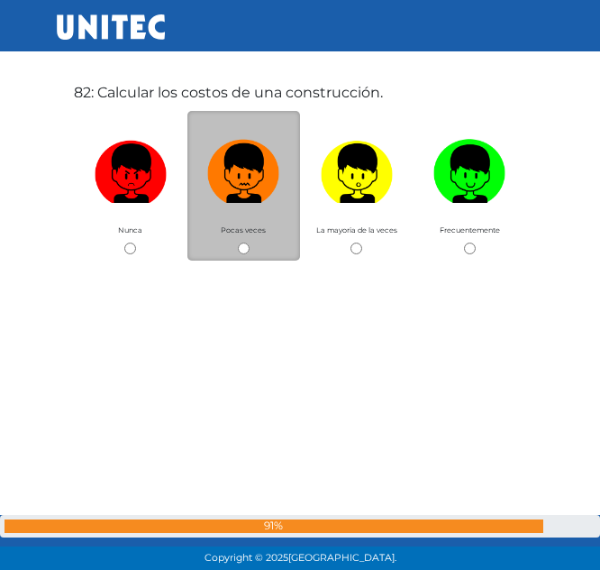
scroll to position [46230, 0]
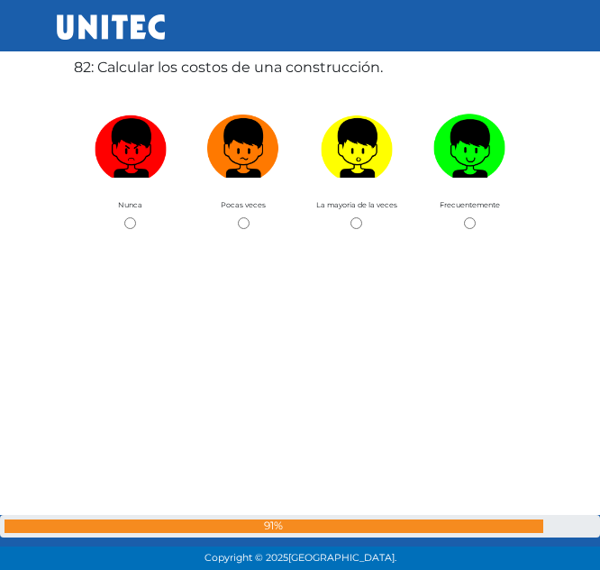
click at [167, 77] on label "82: Calcular los costos de una construcción." at bounding box center [228, 68] width 309 height 22
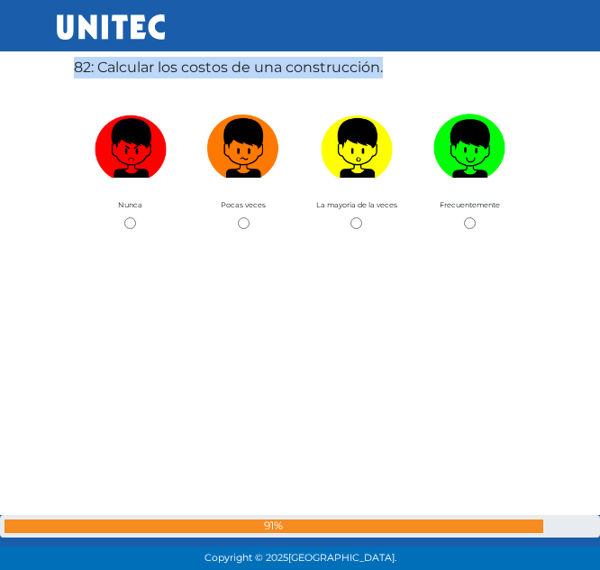
click at [167, 77] on label "82: Calcular los costos de una construcción." at bounding box center [228, 68] width 309 height 22
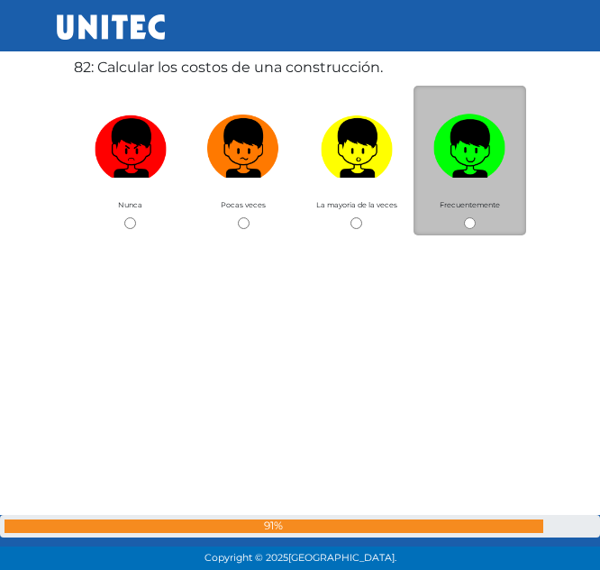
click at [460, 217] on div "Frecuentemente" at bounding box center [471, 161] width 114 height 150
click at [473, 224] on input "radio" at bounding box center [470, 223] width 12 height 12
radio input "true"
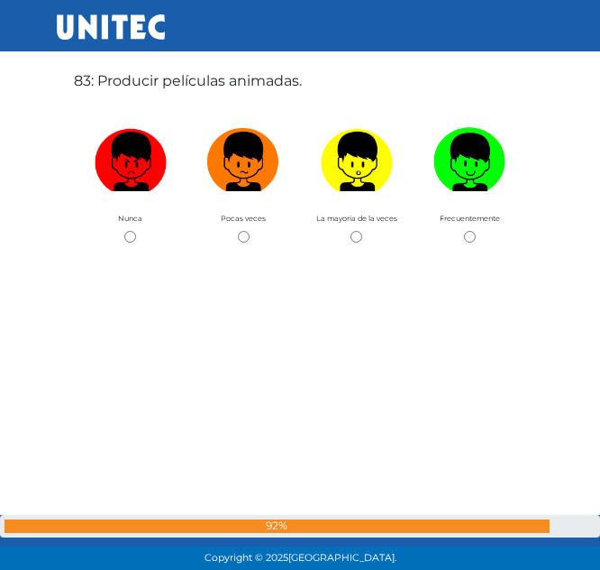
scroll to position [46800, 0]
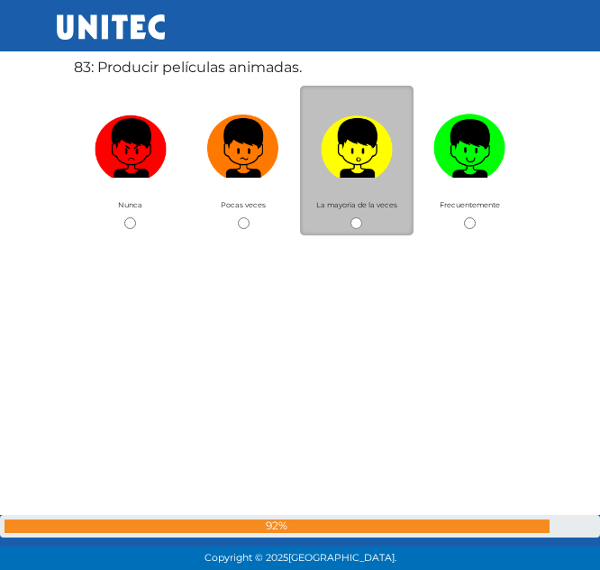
click at [397, 206] on span "La mayoria de la veces" at bounding box center [356, 204] width 81 height 9
click at [354, 224] on input "radio" at bounding box center [357, 223] width 12 height 12
radio input "true"
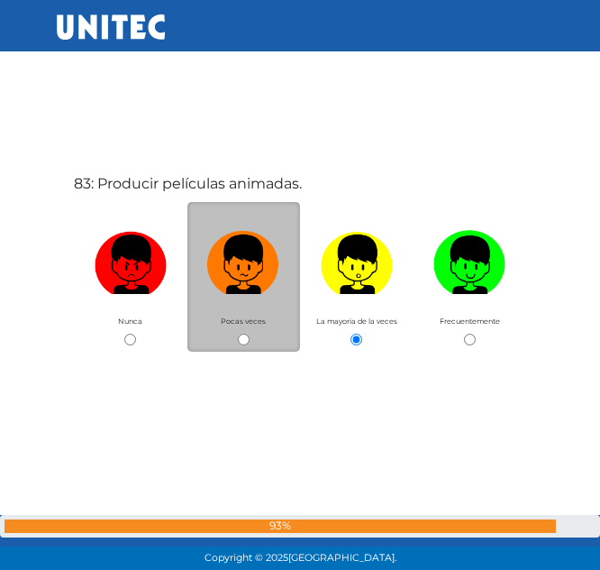
scroll to position [46682, 0]
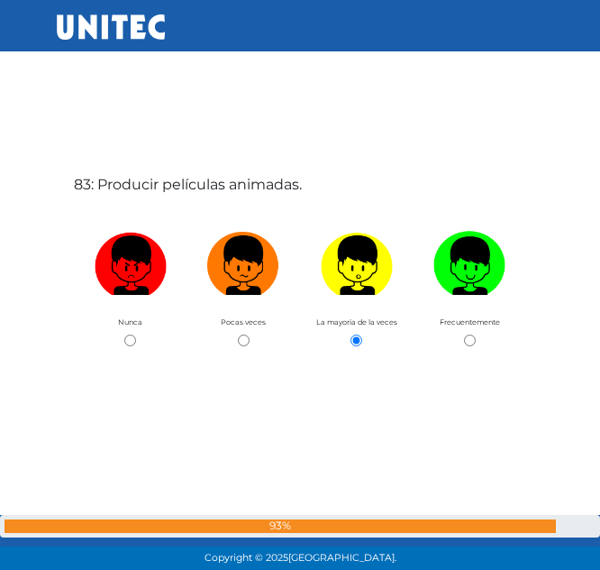
click at [203, 184] on label "83: Producir películas animadas." at bounding box center [188, 185] width 228 height 22
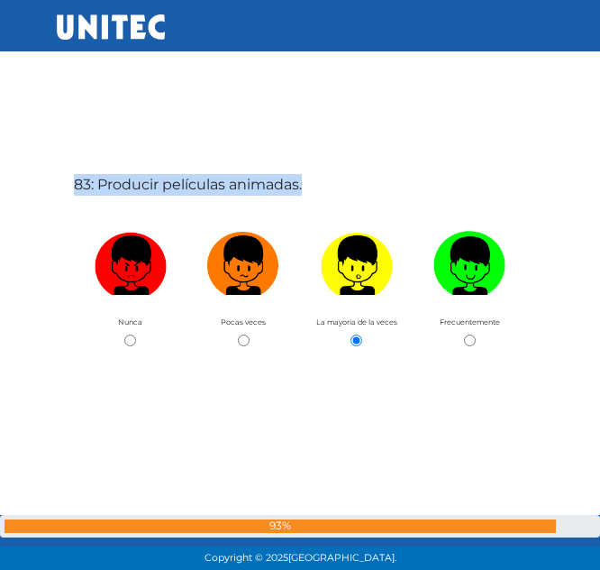
click at [203, 184] on label "83: Producir películas animadas." at bounding box center [188, 185] width 228 height 22
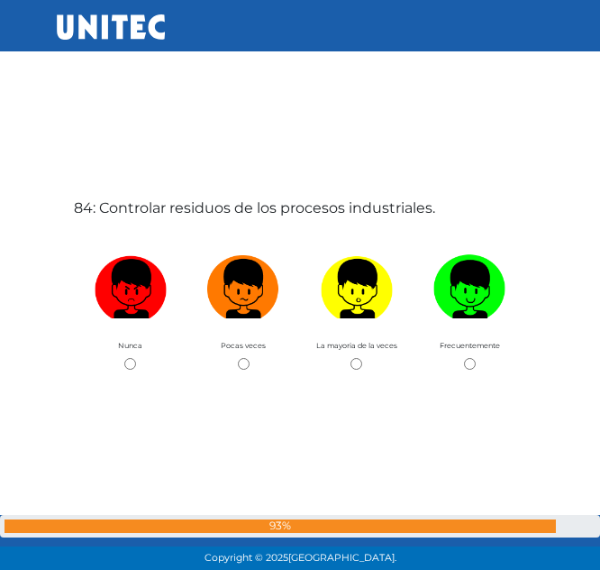
scroll to position [47230, 0]
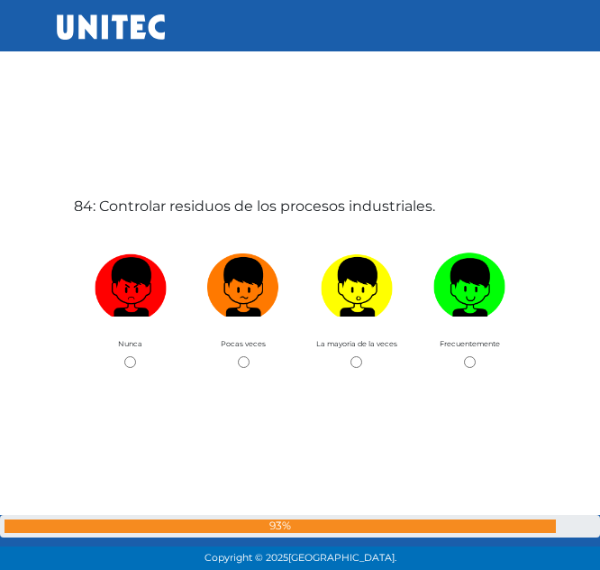
click at [257, 201] on label "84: Controlar residuos de los procesos industriales." at bounding box center [254, 207] width 361 height 22
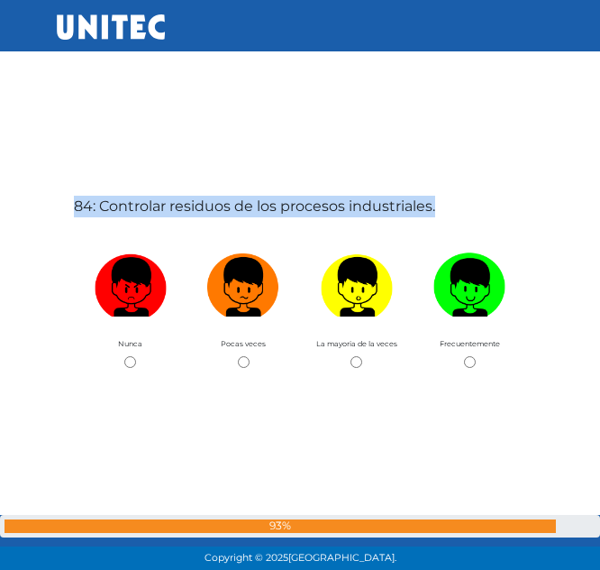
click at [257, 201] on label "84: Controlar residuos de los procesos industriales." at bounding box center [254, 207] width 361 height 22
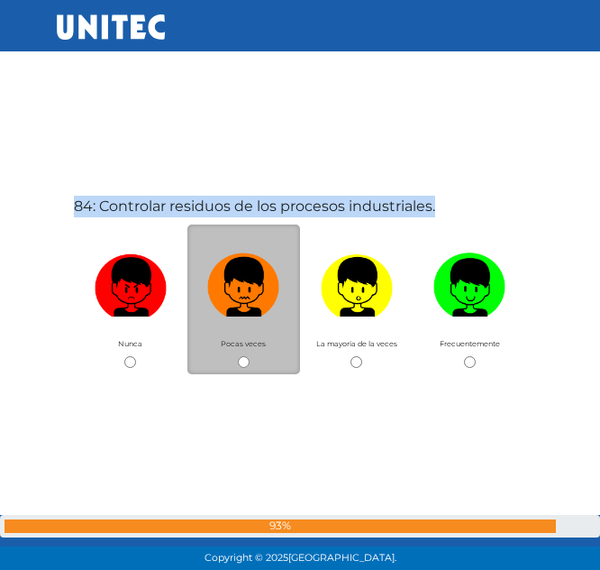
click at [227, 291] on img at bounding box center [243, 282] width 72 height 68
click at [238, 356] on input "radio" at bounding box center [244, 362] width 12 height 12
radio input "true"
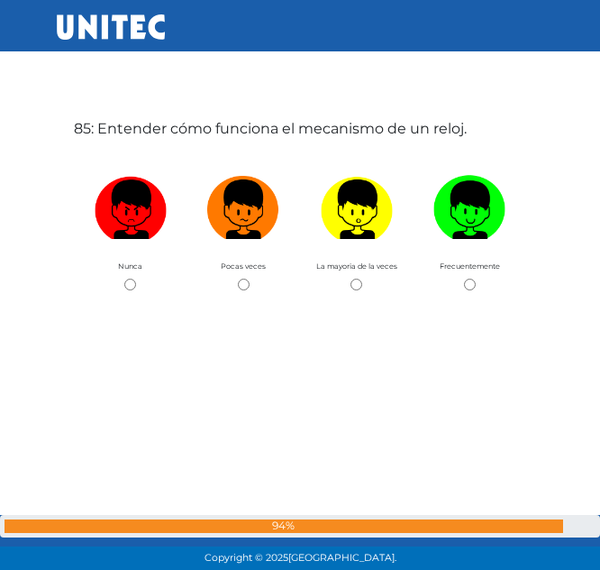
scroll to position [47939, 0]
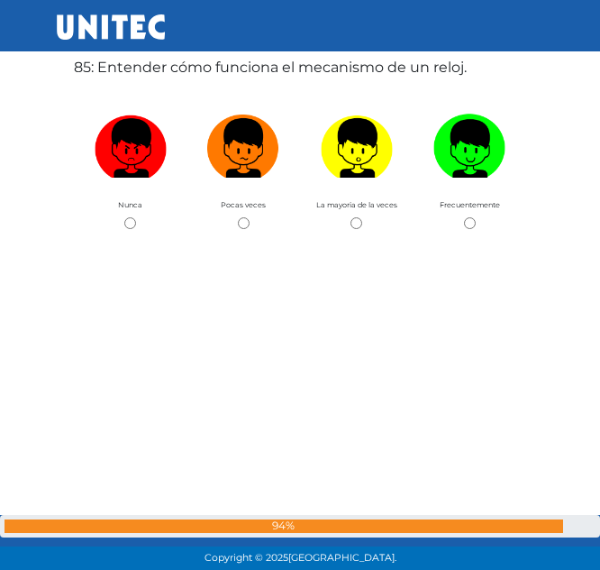
click at [262, 75] on label "85: Entender cómo funciona el mecanismo de un reloj." at bounding box center [270, 68] width 393 height 22
click at [287, 67] on label "85: Entender cómo funciona el mecanismo de un reloj." at bounding box center [270, 68] width 393 height 22
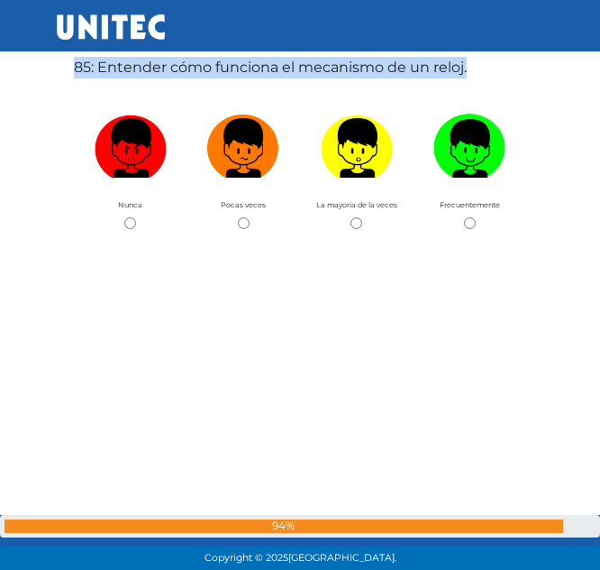
click at [287, 67] on label "85: Entender cómo funciona el mecanismo de un reloj." at bounding box center [270, 68] width 393 height 22
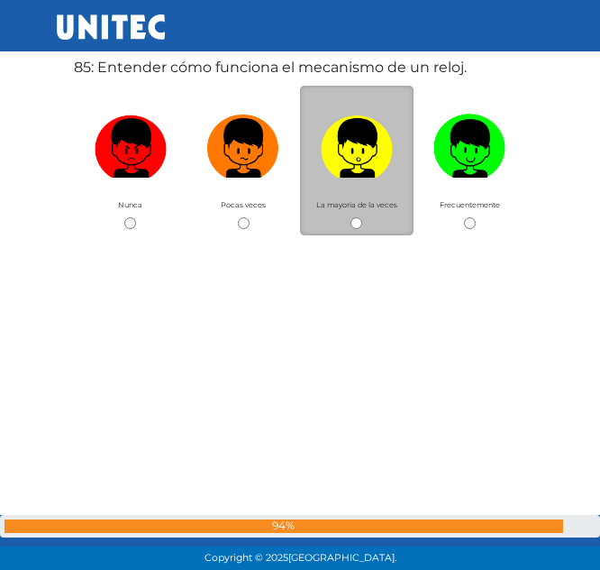
click at [370, 227] on div "La mayoria de la veces" at bounding box center [357, 161] width 114 height 150
click at [351, 227] on input "radio" at bounding box center [357, 223] width 12 height 12
radio input "true"
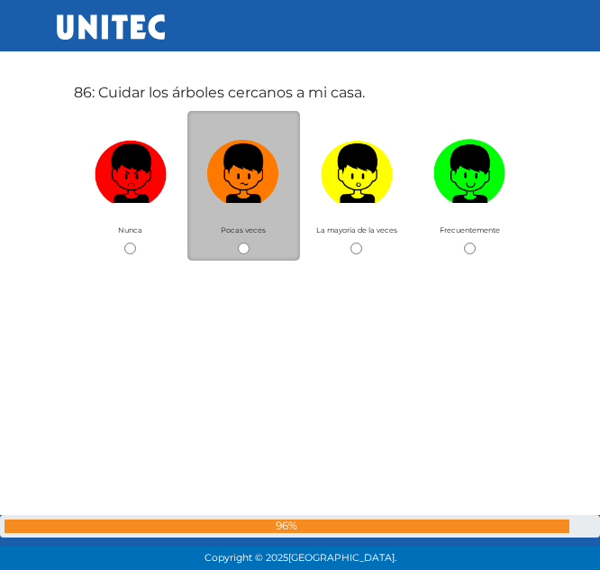
scroll to position [48508, 0]
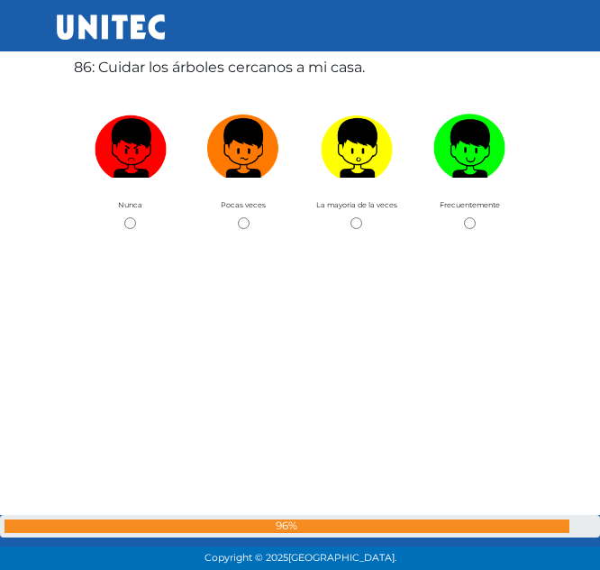
click at [227, 60] on label "86: Cuidar los árboles cercanos a mi casa." at bounding box center [219, 68] width 291 height 22
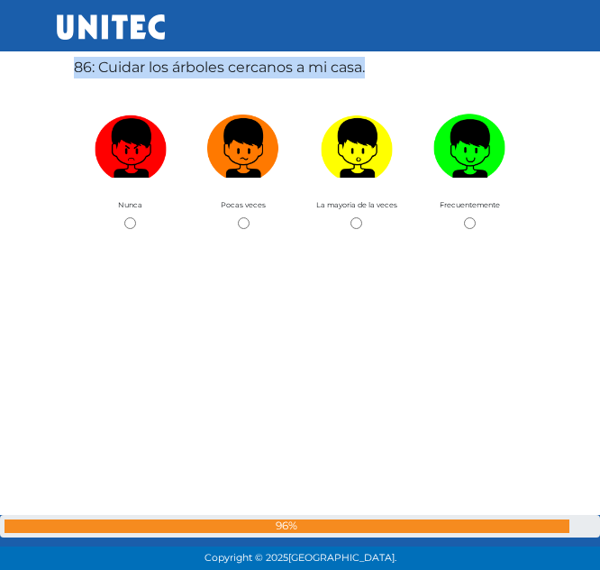
click at [227, 60] on label "86: Cuidar los árboles cercanos a mi casa." at bounding box center [219, 68] width 291 height 22
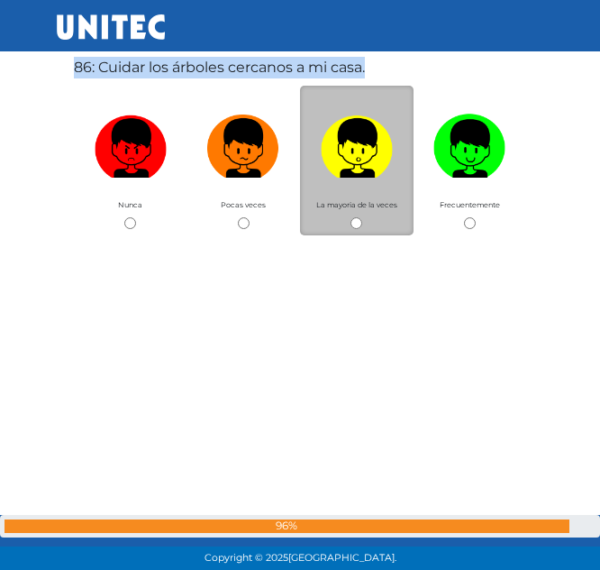
click at [360, 223] on input "radio" at bounding box center [357, 223] width 12 height 12
radio input "true"
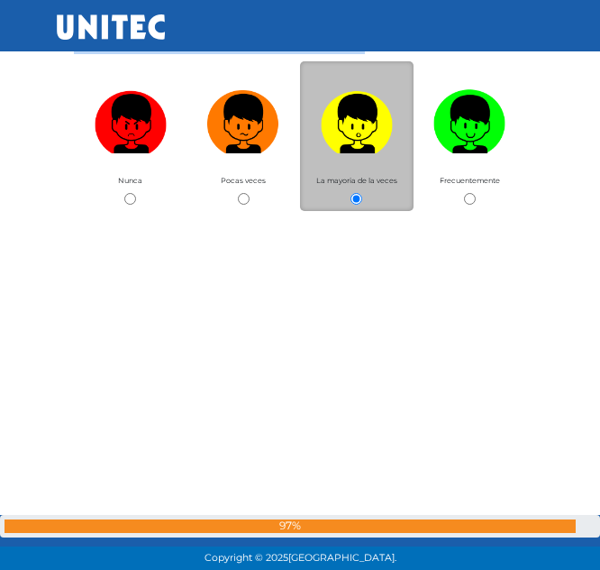
click at [360, 223] on div "86: Cuidar los árboles cercanos a mi casa. Nunca Pocas veces La mayoria de la v…" at bounding box center [300, 261] width 460 height 570
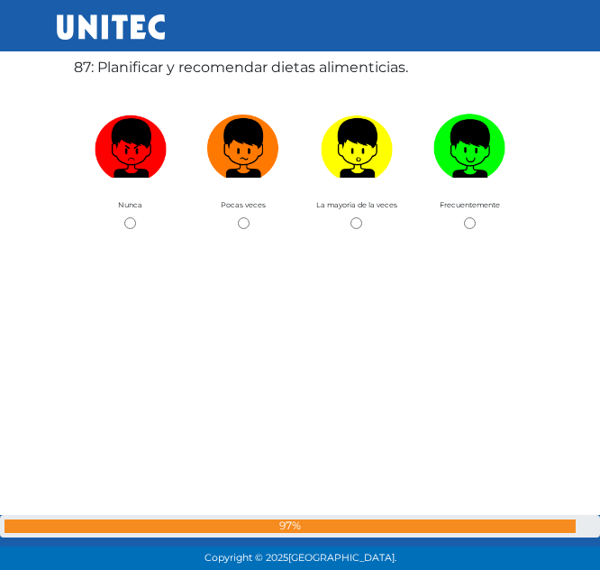
click at [360, 223] on input "radio" at bounding box center [357, 223] width 12 height 12
radio input "true"
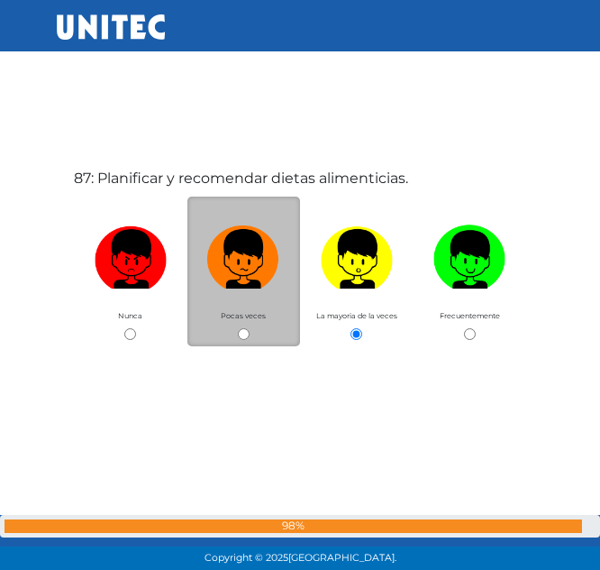
scroll to position [48966, 0]
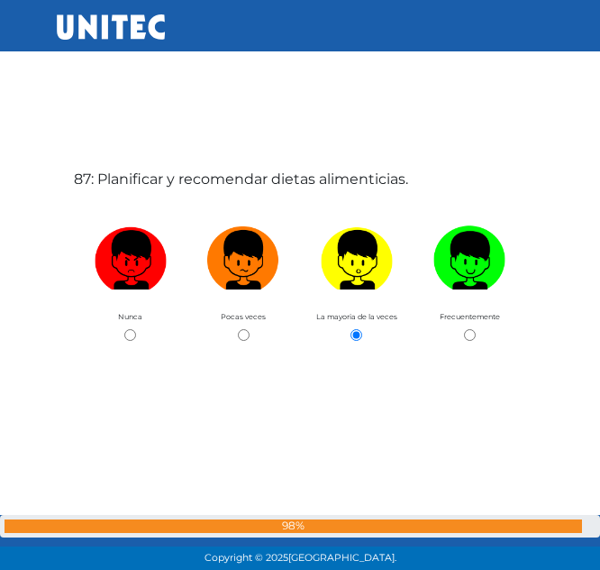
click at [242, 179] on label "87: Planificar y recomendar dietas alimenticias." at bounding box center [241, 180] width 334 height 22
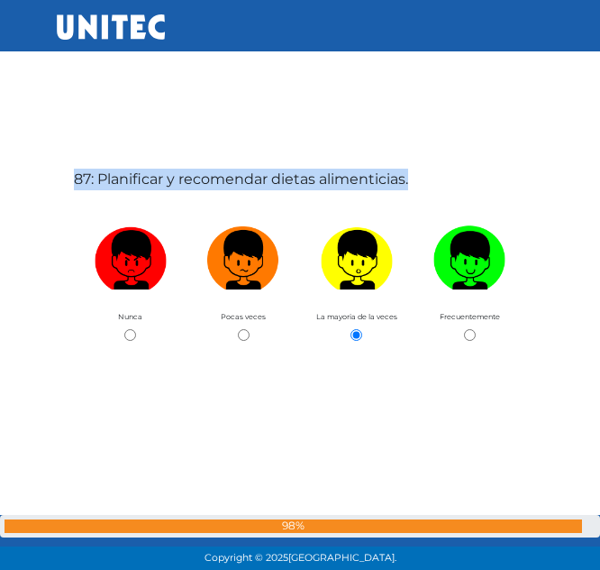
click at [242, 179] on label "87: Planificar y recomendar dietas alimenticias." at bounding box center [241, 180] width 334 height 22
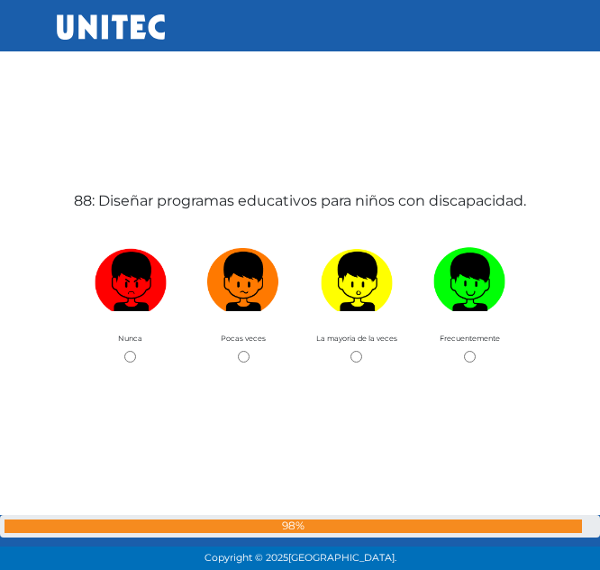
scroll to position [49515, 0]
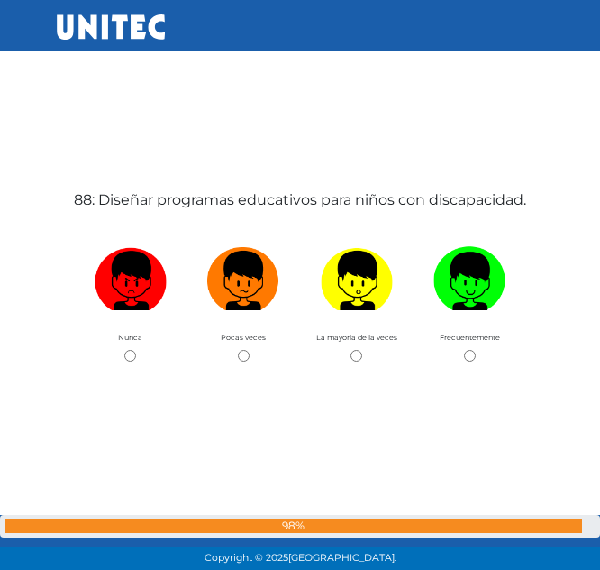
click at [159, 211] on label "88: Diseñar programas educativos para niños con discapacidad." at bounding box center [300, 200] width 452 height 22
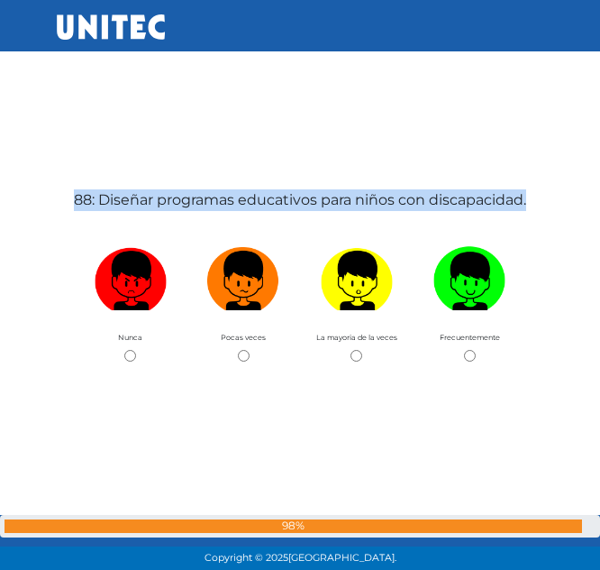
click at [159, 211] on label "88: Diseñar programas educativos para niños con discapacidad." at bounding box center [300, 200] width 452 height 22
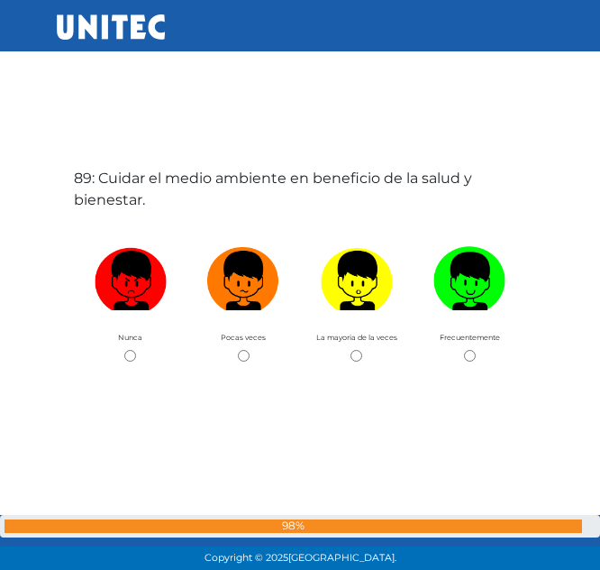
scroll to position [50108, 0]
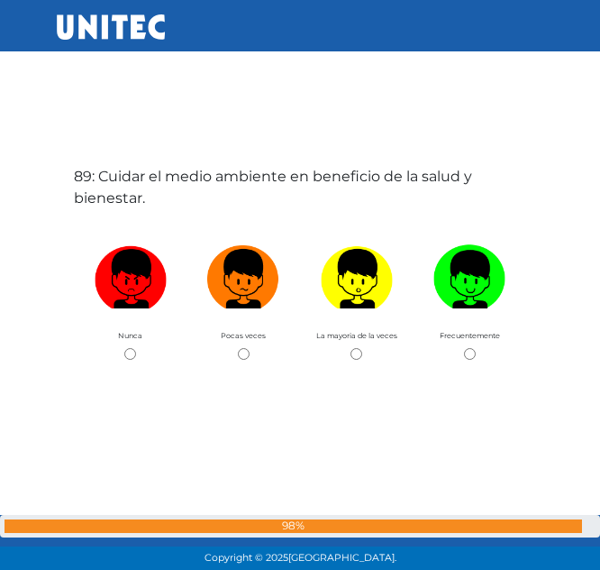
click at [115, 194] on label "89: Cuidar el medio ambiente en beneficio de la salud y bienestar." at bounding box center [300, 187] width 452 height 43
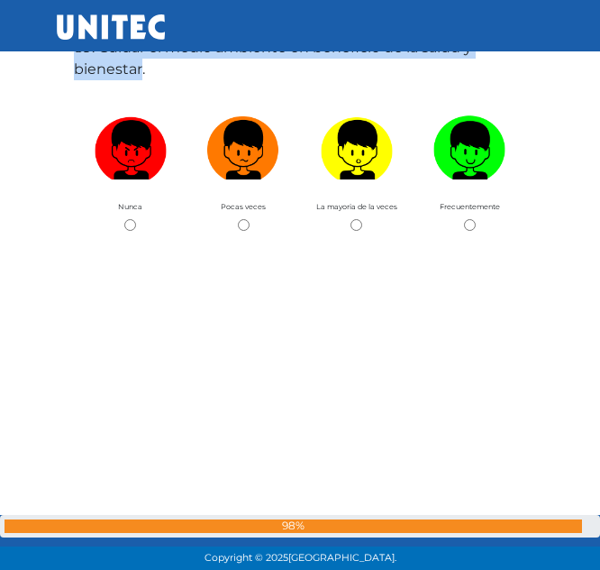
scroll to position [50198, 0]
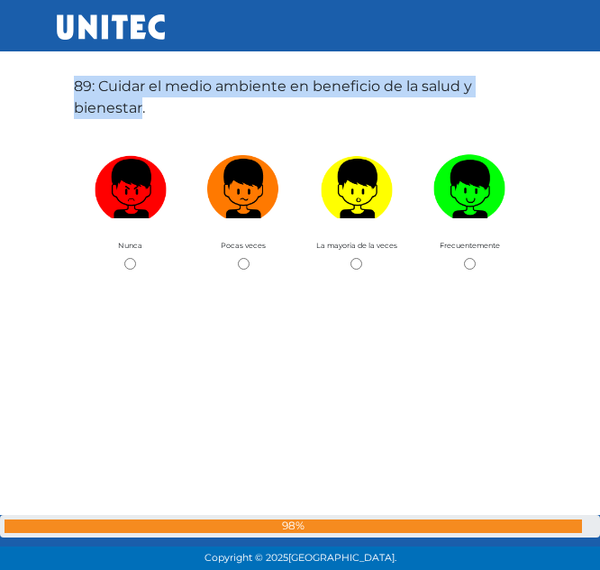
click at [104, 99] on label "89: Cuidar el medio ambiente en beneficio de la salud y bienestar." at bounding box center [300, 97] width 452 height 43
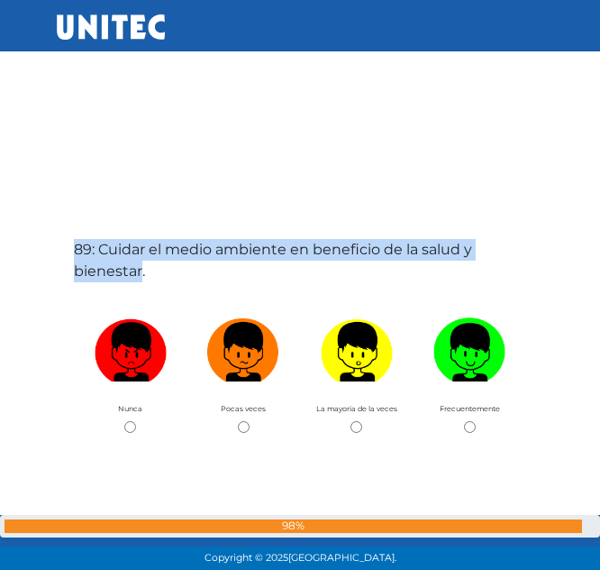
scroll to position [50034, 0]
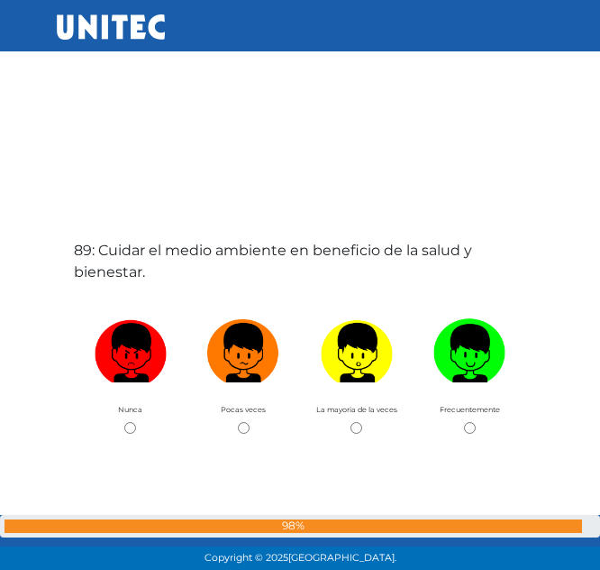
click at [177, 279] on label "89: Cuidar el medio ambiente en beneficio de la salud y bienestar." at bounding box center [300, 261] width 452 height 43
click at [116, 253] on label "89: Cuidar el medio ambiente en beneficio de la salud y bienestar." at bounding box center [300, 261] width 452 height 43
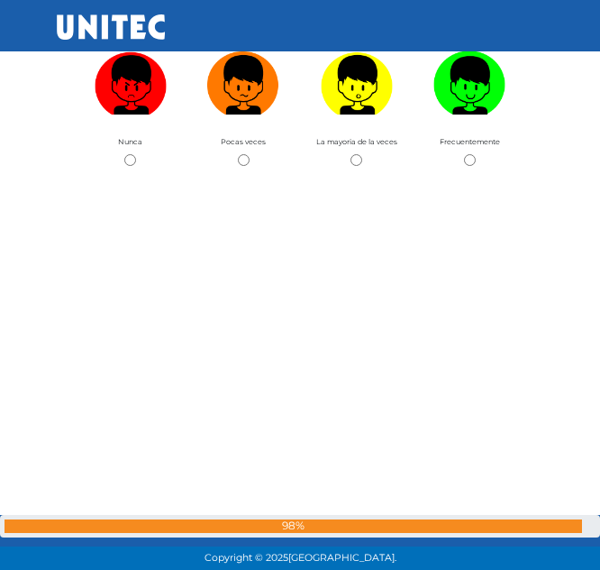
scroll to position [50070, 0]
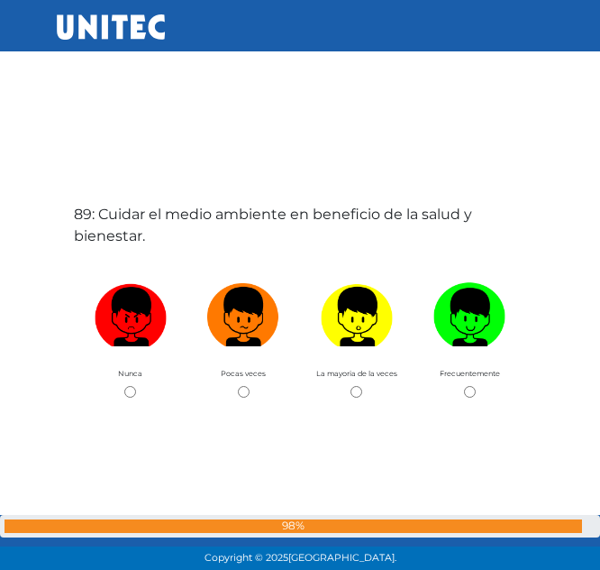
click at [110, 205] on label "89: Cuidar el medio ambiente en beneficio de la salud y bienestar." at bounding box center [300, 225] width 452 height 43
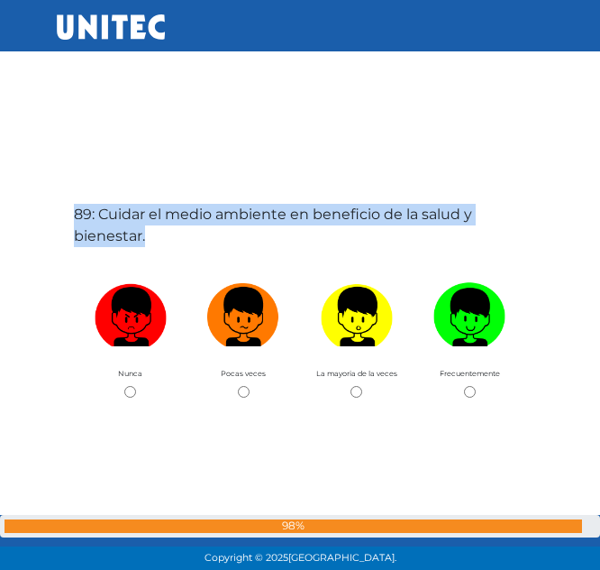
click at [110, 205] on label "89: Cuidar el medio ambiente en beneficio de la salud y bienestar." at bounding box center [300, 225] width 452 height 43
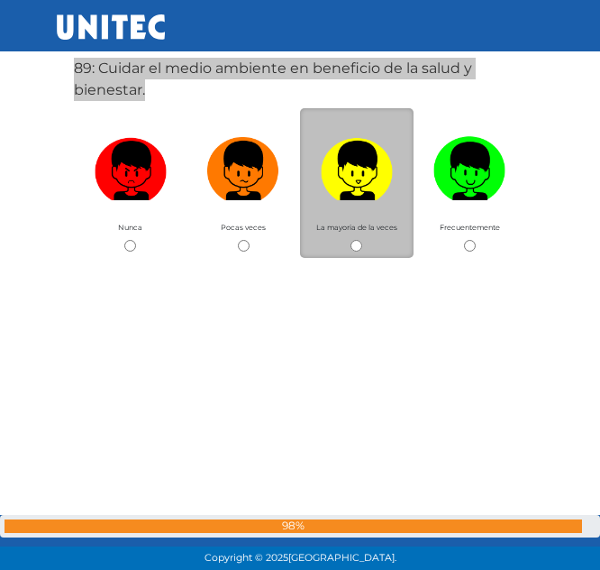
scroll to position [50213, 0]
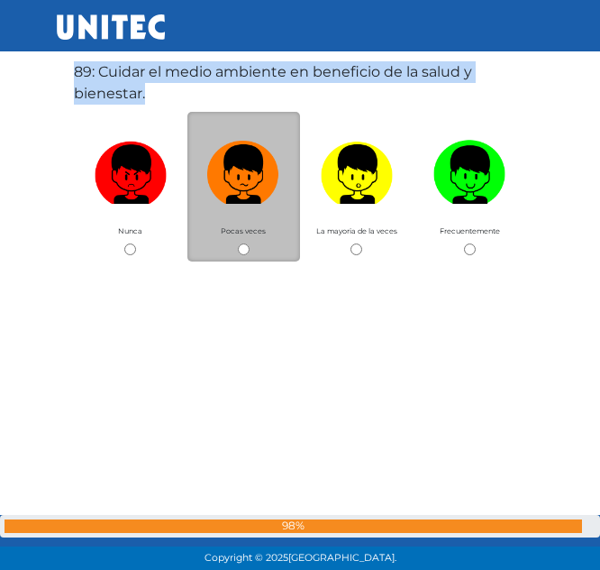
click at [246, 252] on input "radio" at bounding box center [244, 249] width 12 height 12
radio input "true"
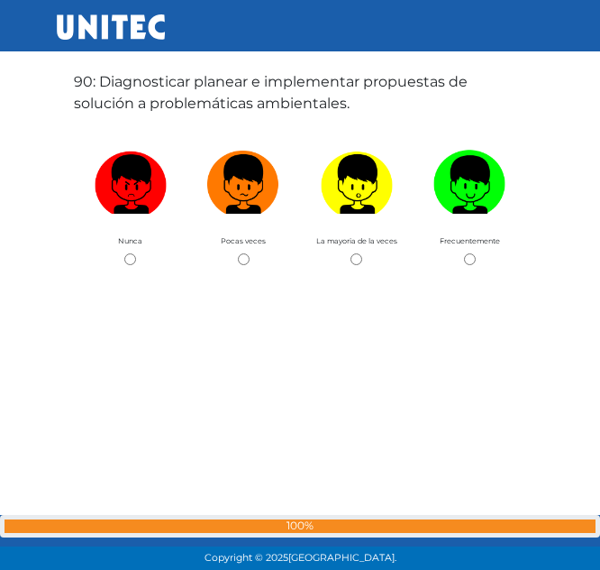
scroll to position [50787, 0]
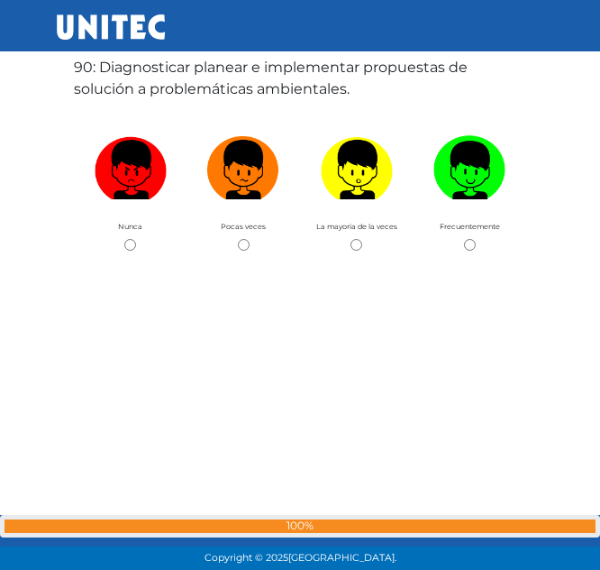
click at [138, 76] on label "90: Diagnosticar planear e implementar propuestas de solución a problemáticas a…" at bounding box center [300, 78] width 452 height 43
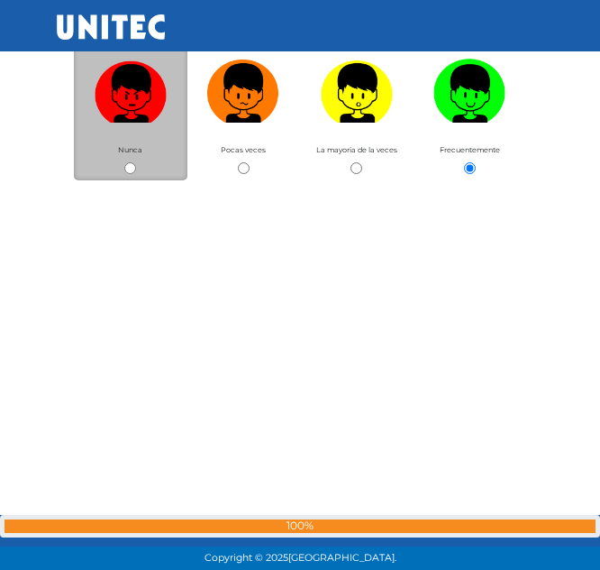
click at [138, 76] on img at bounding box center [131, 88] width 72 height 68
click at [136, 162] on input "radio" at bounding box center [130, 168] width 12 height 12
radio input "true"
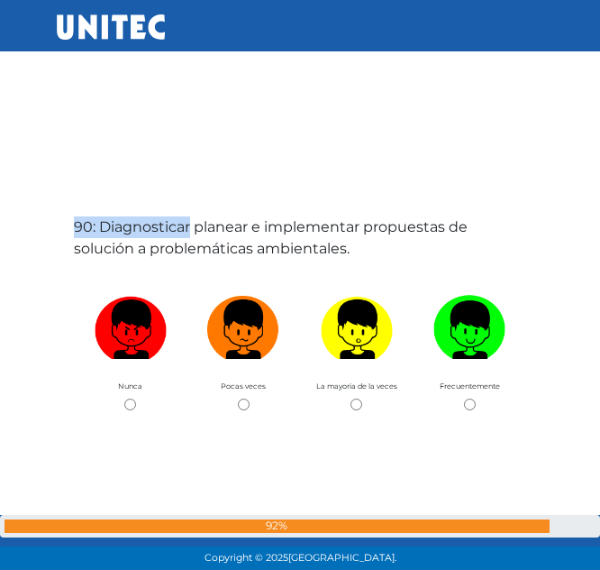
scroll to position [50624, 0]
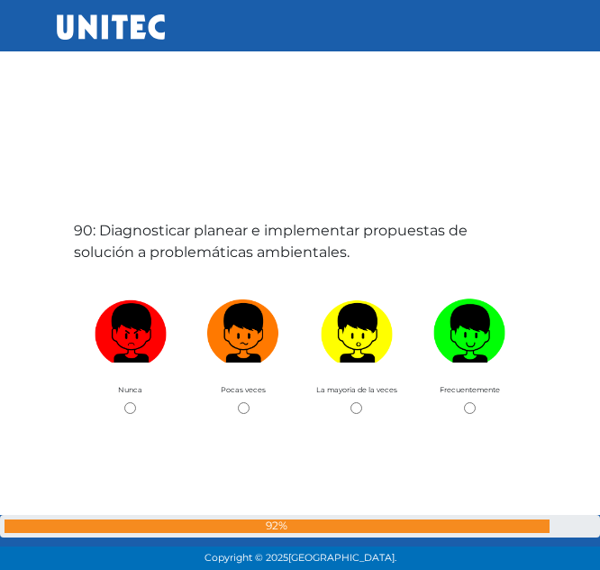
click at [298, 265] on div "90: Diagnosticar planear e implementar propuestas de solución a problemáticas a…" at bounding box center [300, 448] width 460 height 570
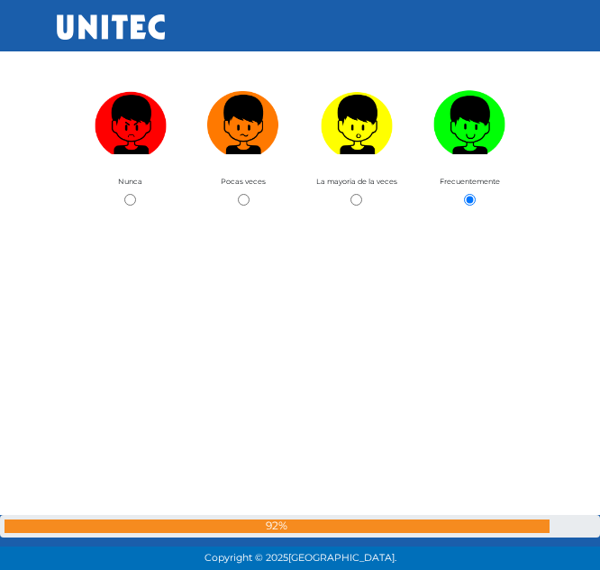
drag, startPoint x: 351, startPoint y: 236, endPoint x: 153, endPoint y: 228, distance: 197.6
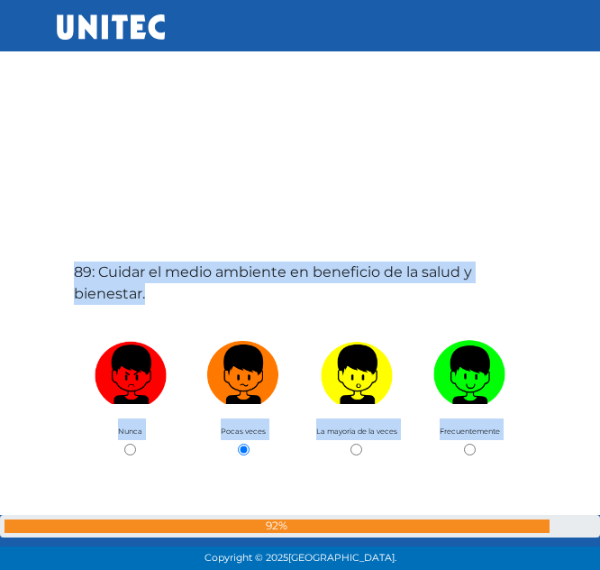
click at [153, 228] on div "89: Cuidar el medio ambiente en beneficio de la salud y bienestar. Nunca Pocas …" at bounding box center [300, 490] width 460 height 570
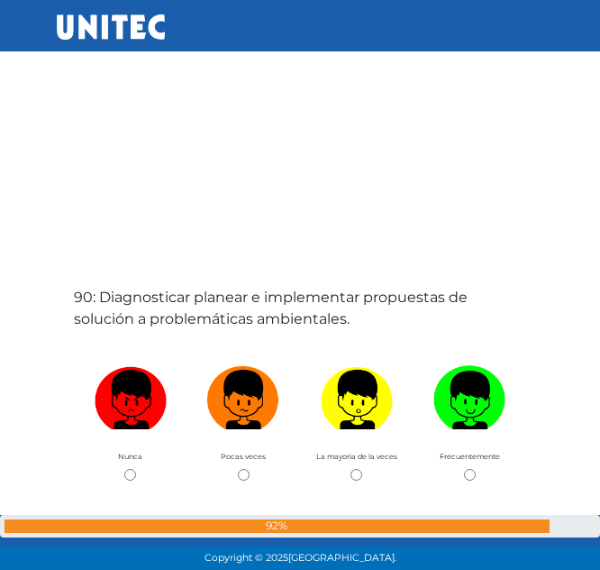
scroll to position [50585, 0]
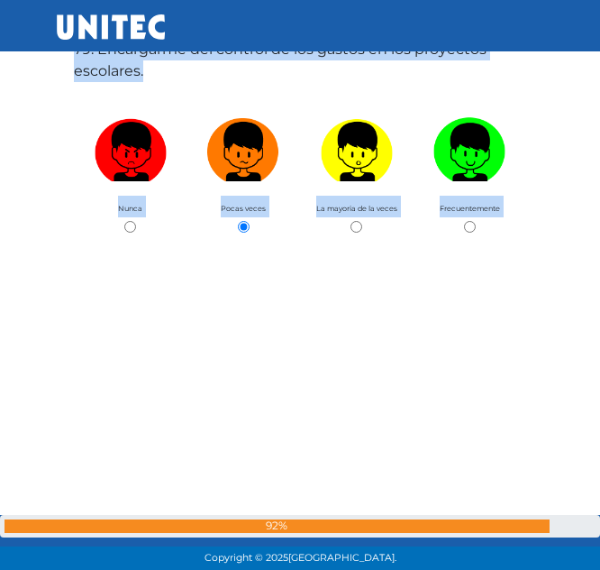
drag, startPoint x: 378, startPoint y: 292, endPoint x: 146, endPoint y: 287, distance: 231.7
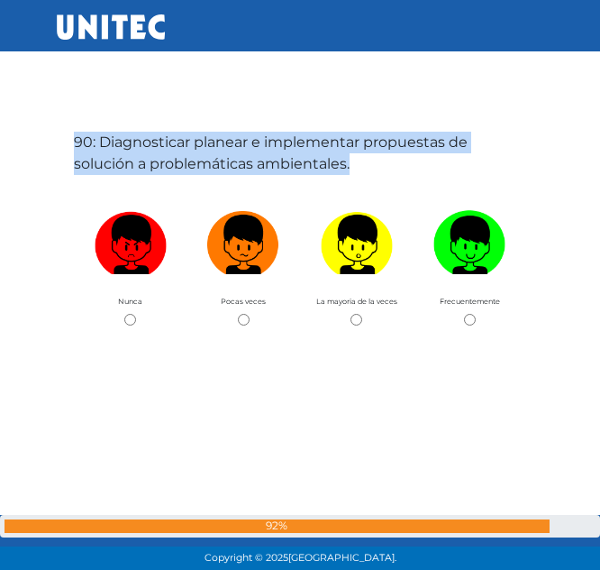
scroll to position [50713, 0]
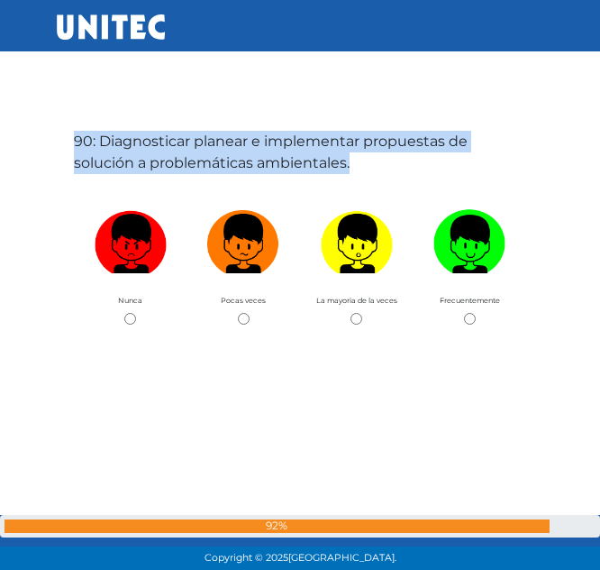
click at [258, 169] on label "90: Diagnosticar planear e implementar propuestas de solución a problemáticas a…" at bounding box center [300, 152] width 452 height 43
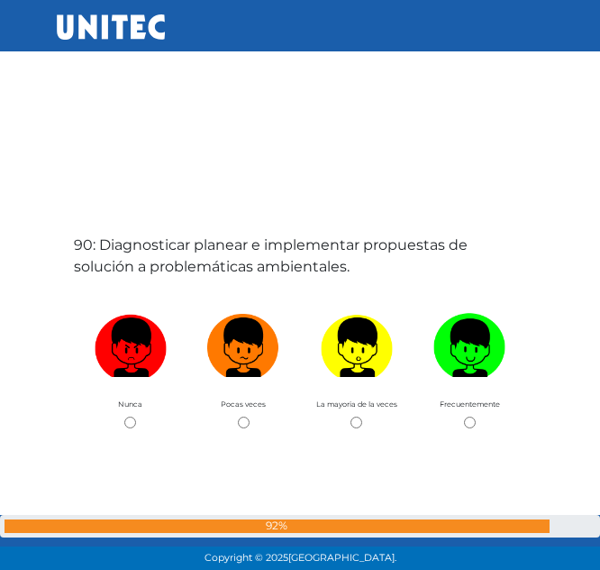
scroll to position [50652, 0]
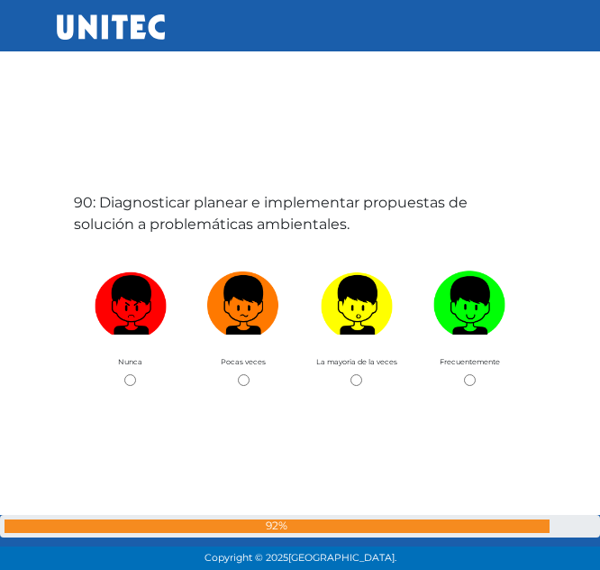
click at [157, 233] on label "90: Diagnosticar planear e implementar propuestas de solución a problemáticas a…" at bounding box center [300, 213] width 452 height 43
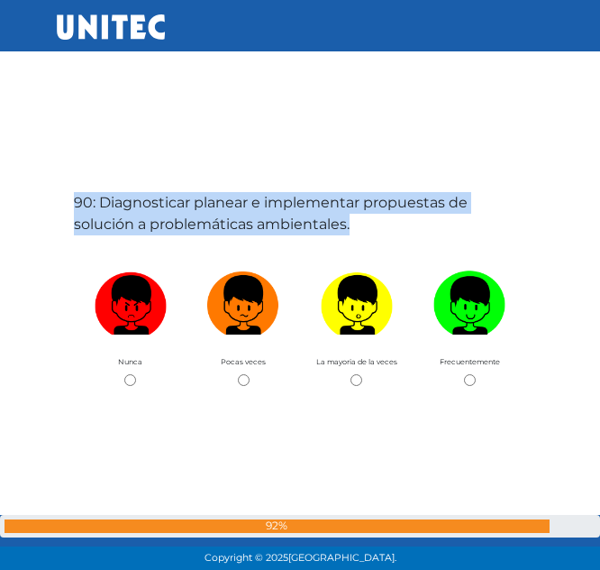
click at [157, 233] on label "90: Diagnosticar planear e implementar propuestas de solución a problemáticas a…" at bounding box center [300, 213] width 452 height 43
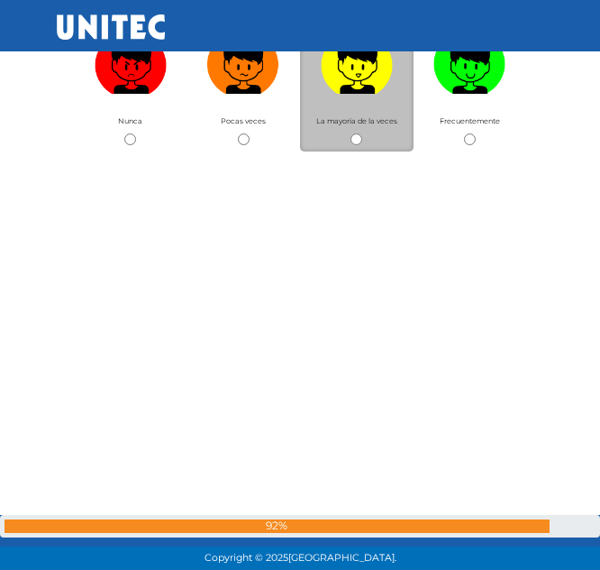
click at [345, 93] on img at bounding box center [357, 59] width 72 height 68
click at [351, 133] on input "radio" at bounding box center [357, 139] width 12 height 12
radio input "true"
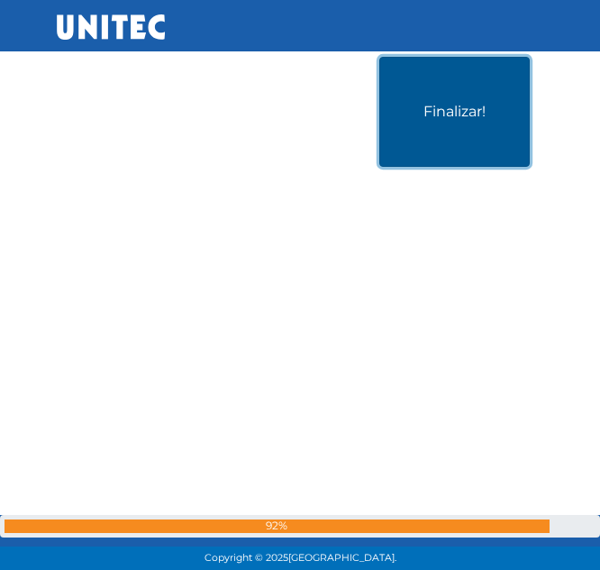
click at [464, 115] on button "Finalizar!" at bounding box center [454, 112] width 151 height 110
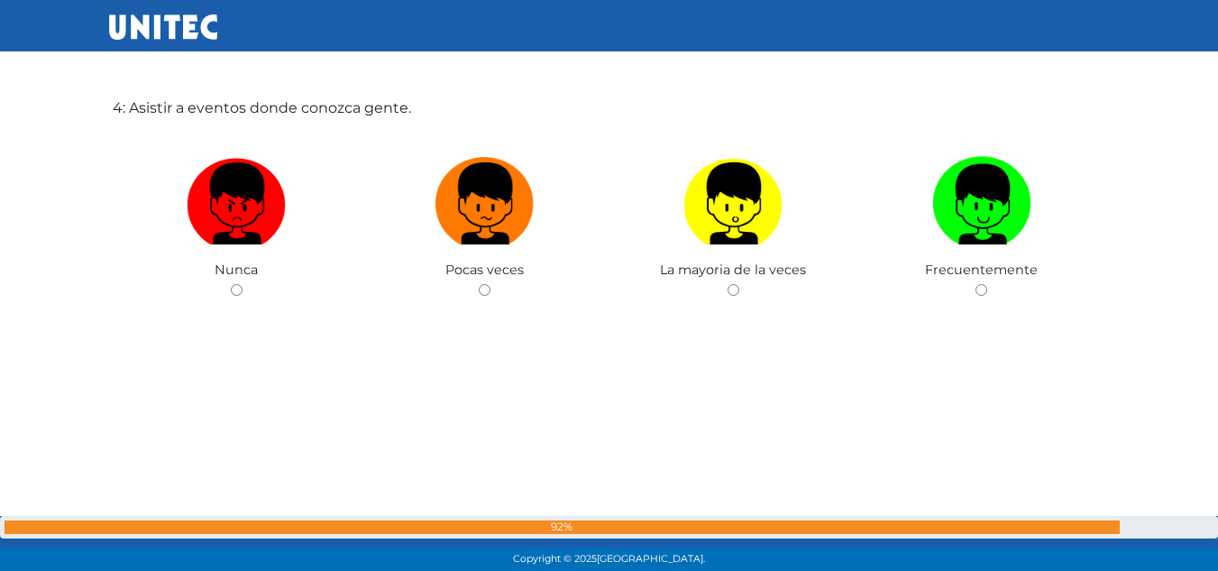
scroll to position [1848, 0]
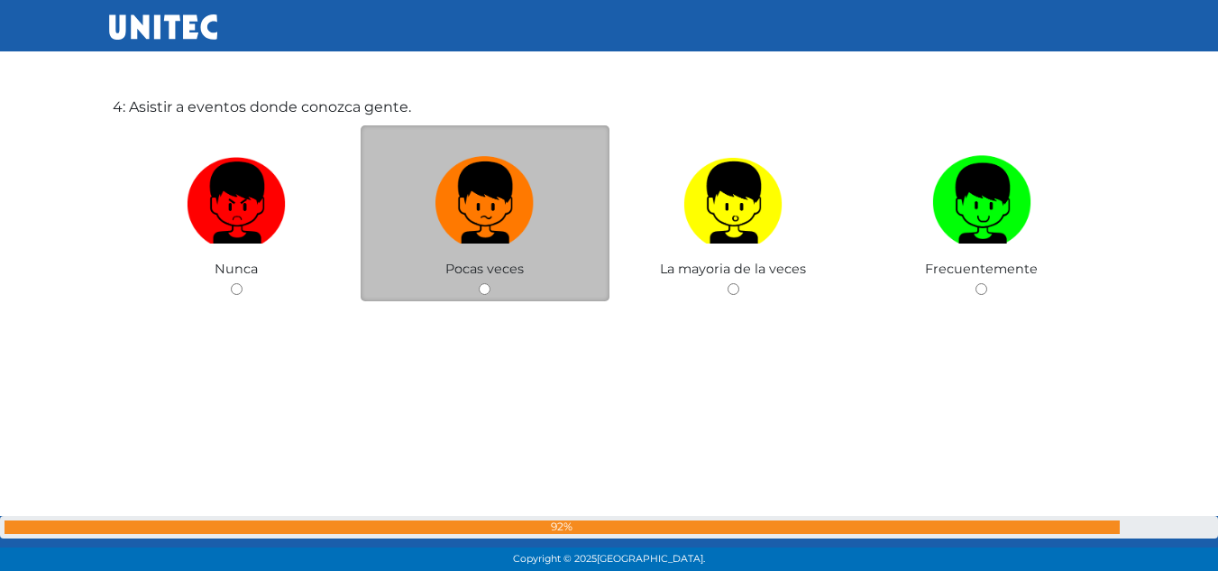
click at [475, 285] on div "Pocas veces" at bounding box center [485, 213] width 249 height 176
click at [482, 288] on input "radio" at bounding box center [485, 289] width 12 height 12
radio input "true"
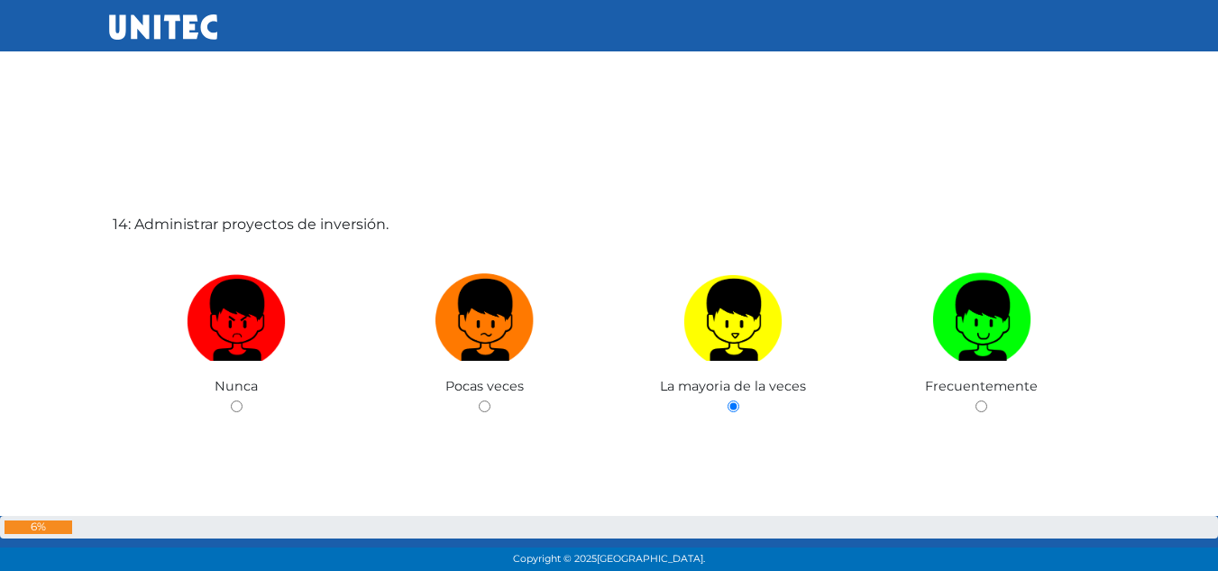
click at [599, 342] on img at bounding box center [732, 313] width 99 height 95
click at [599, 400] on input "radio" at bounding box center [733, 406] width 12 height 12
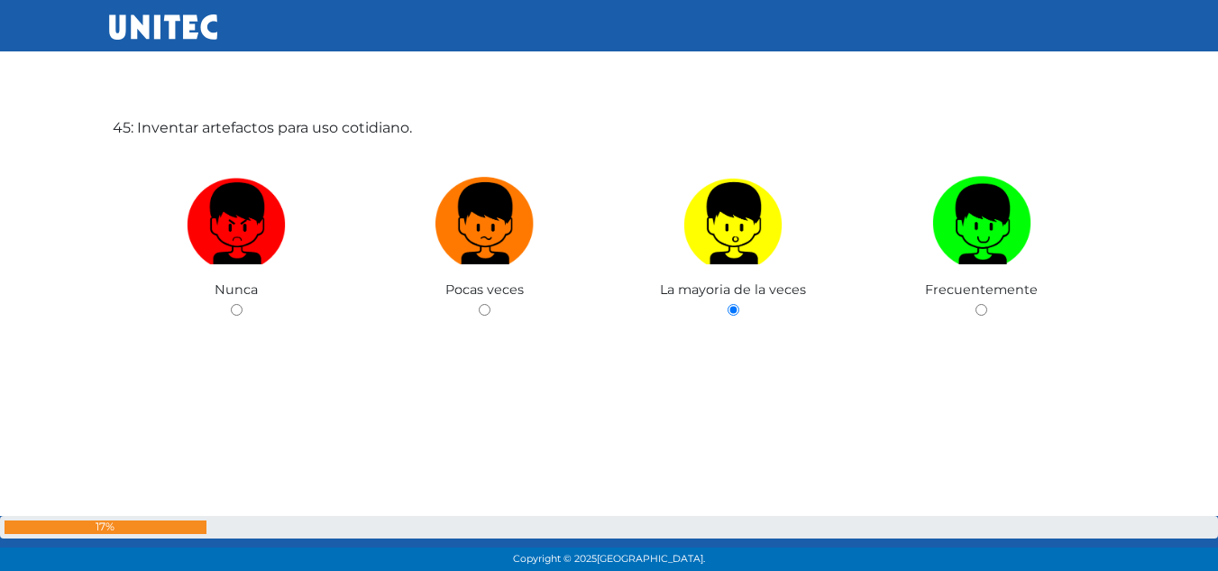
scroll to position [25535, 0]
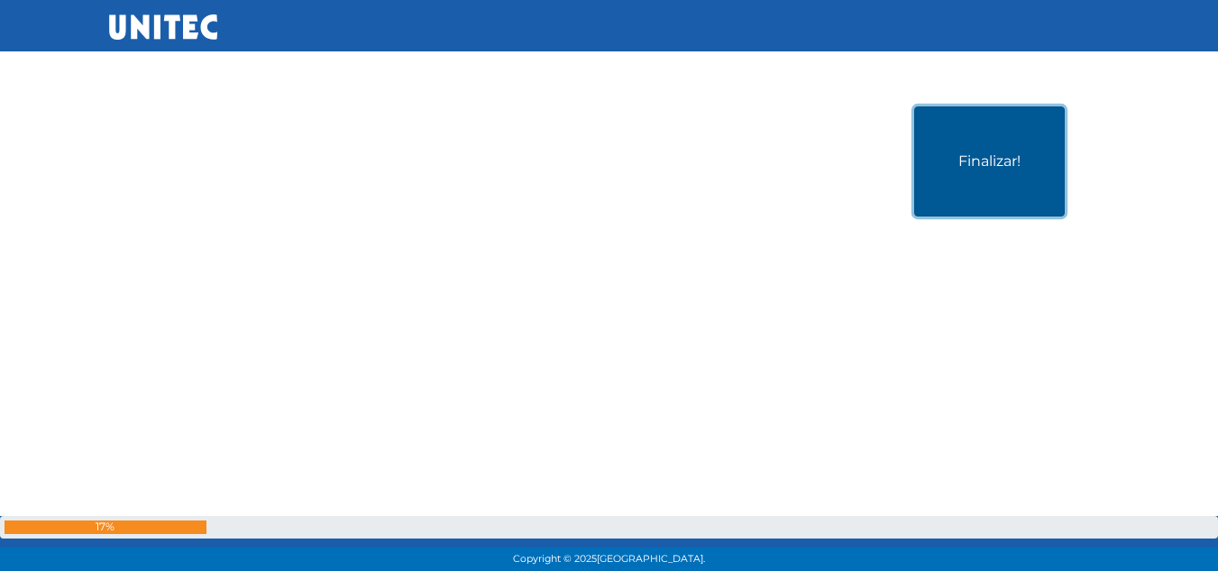
click at [599, 145] on button "Finalizar!" at bounding box center [989, 161] width 151 height 110
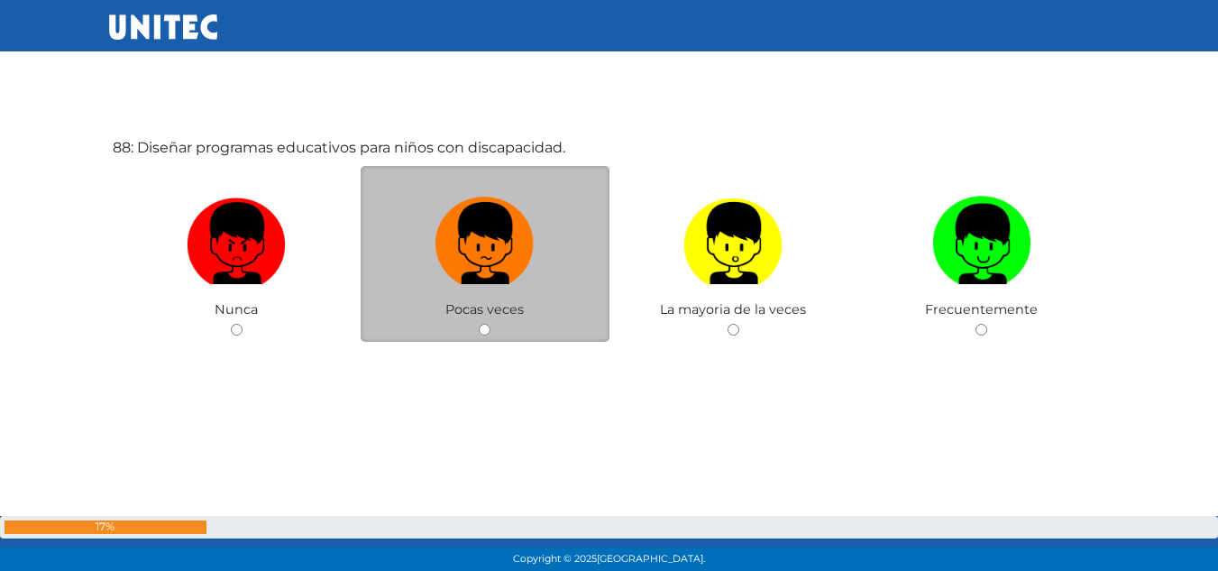
click at [481, 333] on input "radio" at bounding box center [485, 330] width 12 height 12
radio input "true"
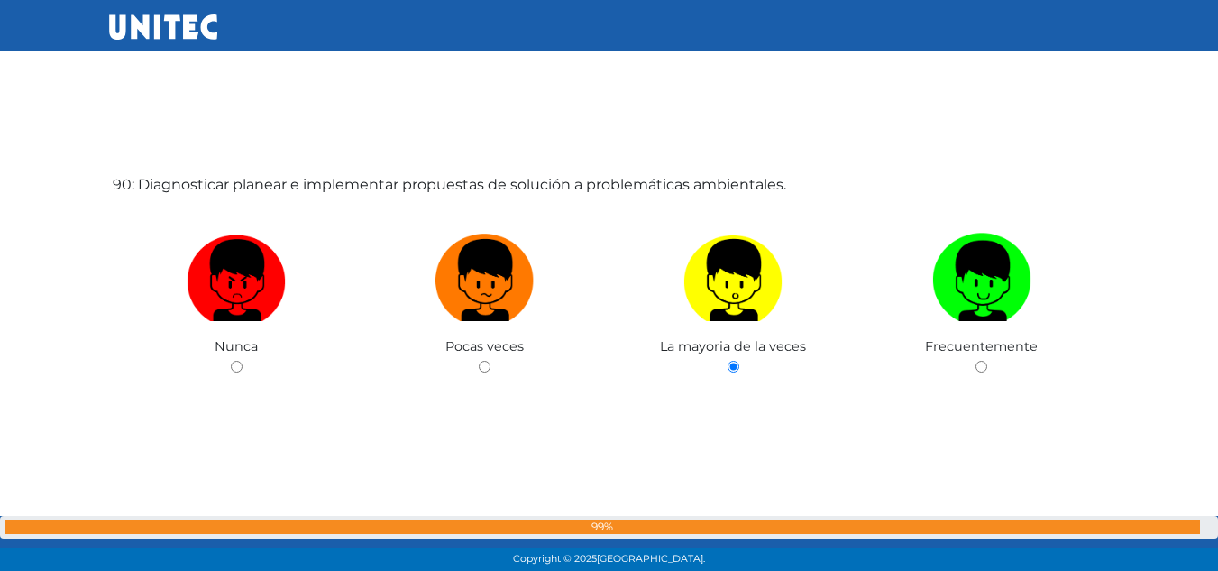
scroll to position [51354, 0]
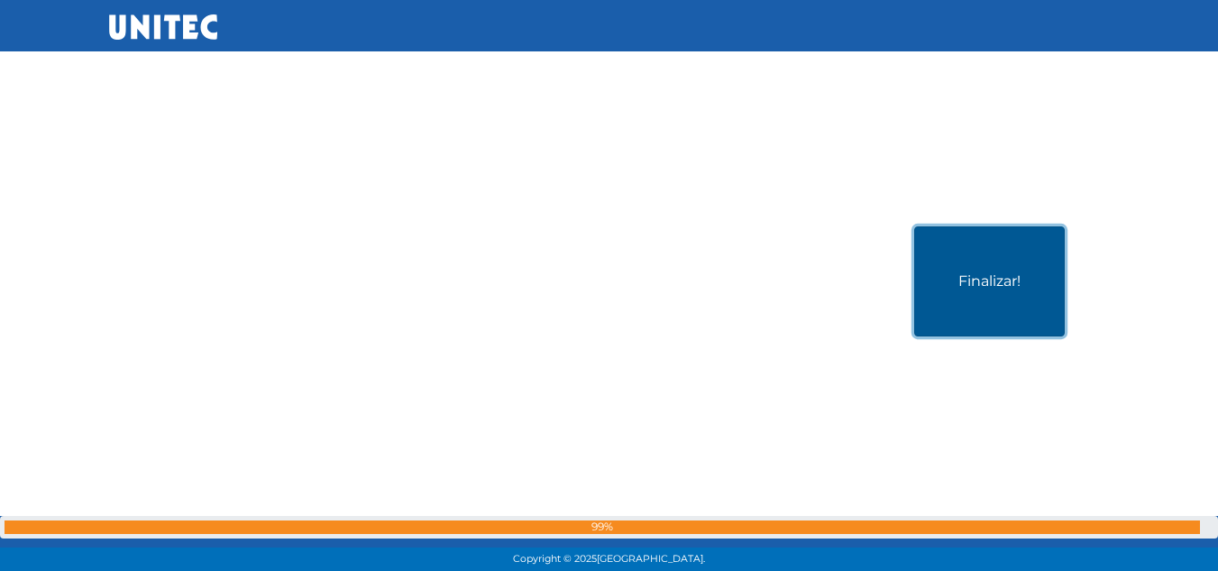
click at [599, 255] on button "Finalizar!" at bounding box center [989, 281] width 151 height 110
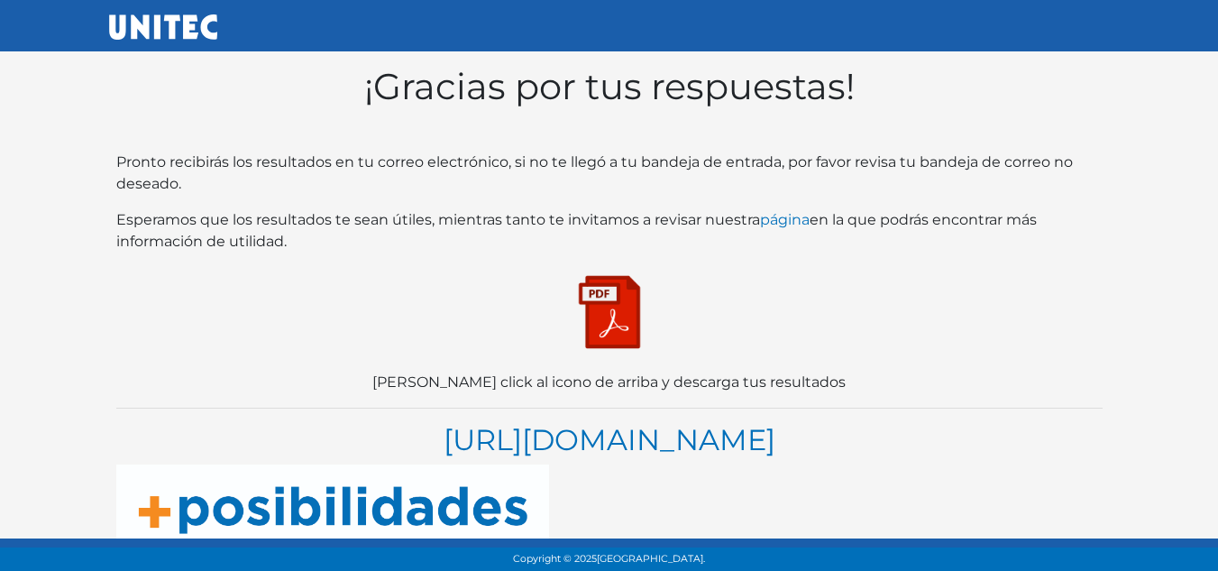
scroll to position [51, 0]
